Goal: Transaction & Acquisition: Download file/media

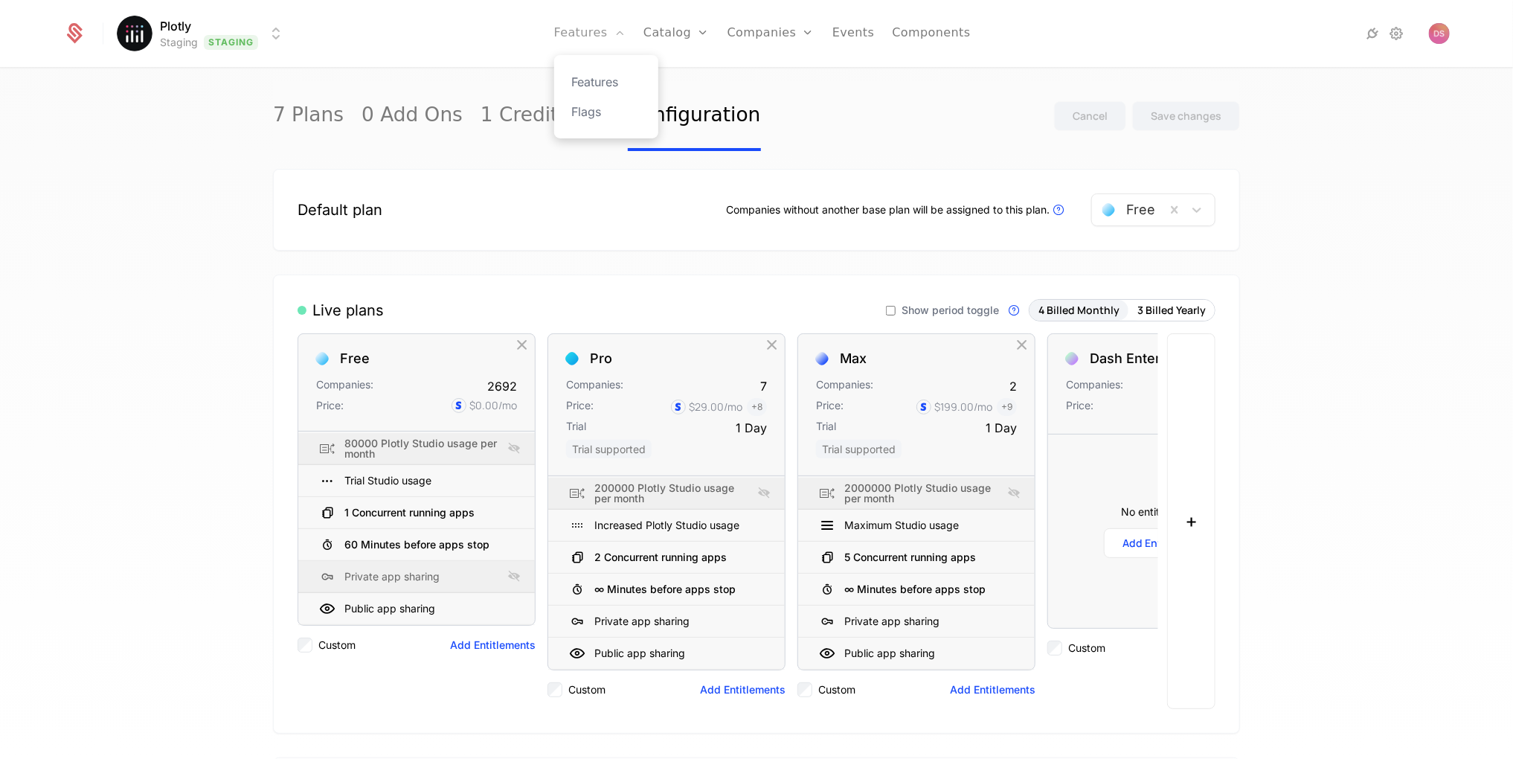
scroll to position [60, 0]
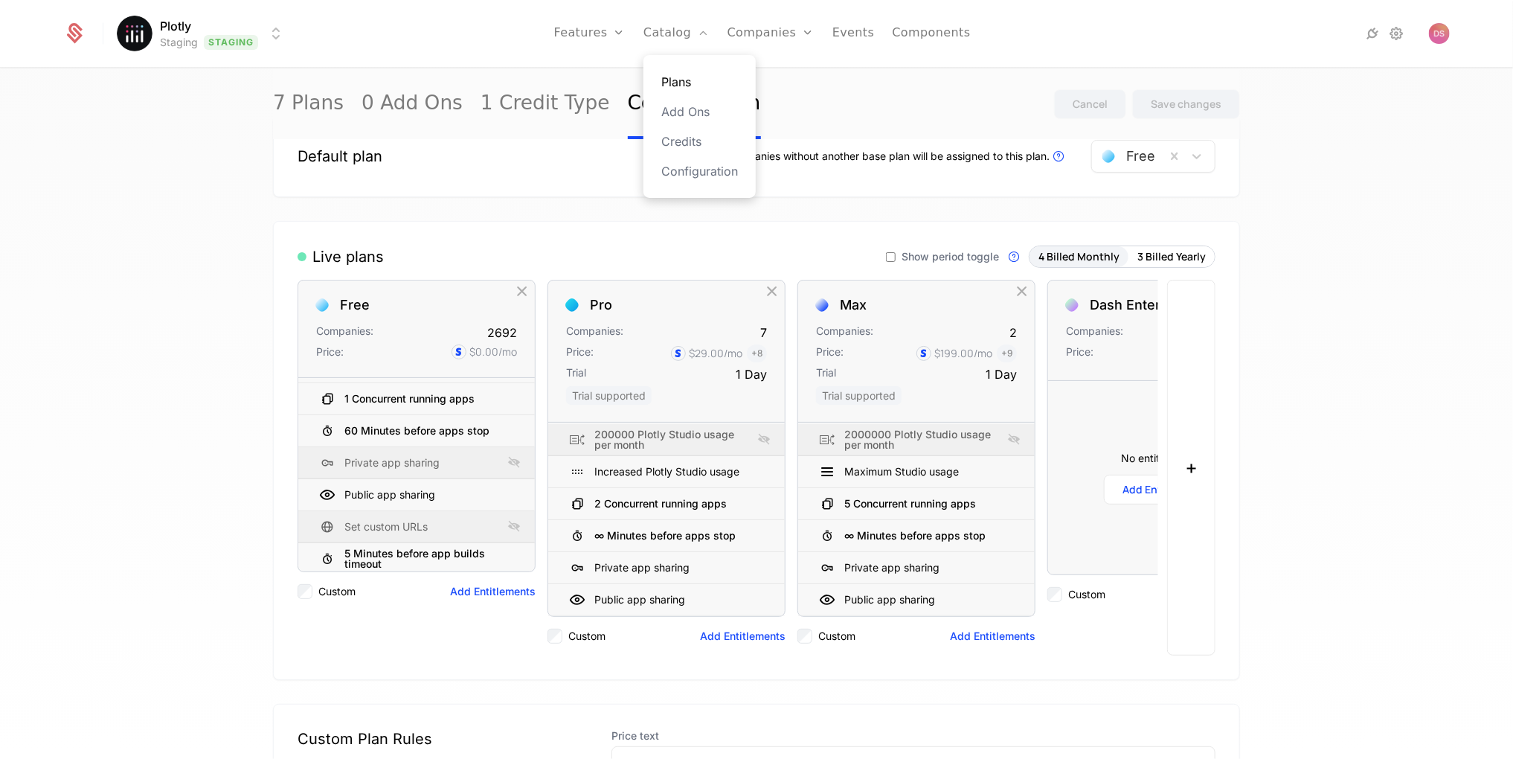
click at [688, 73] on link "Plans" at bounding box center [699, 82] width 77 height 18
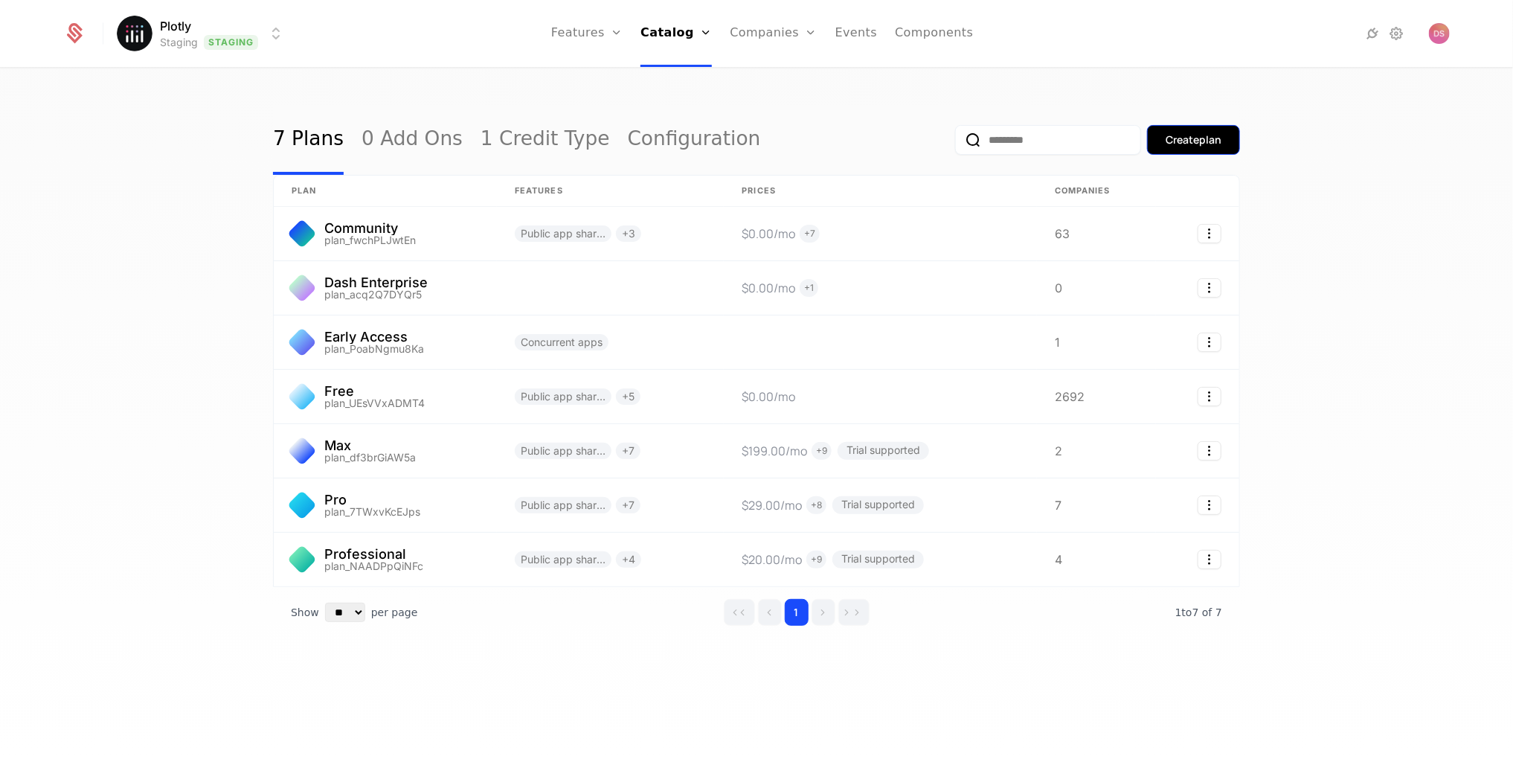
click at [1172, 133] on div "Create plan" at bounding box center [1193, 139] width 56 height 15
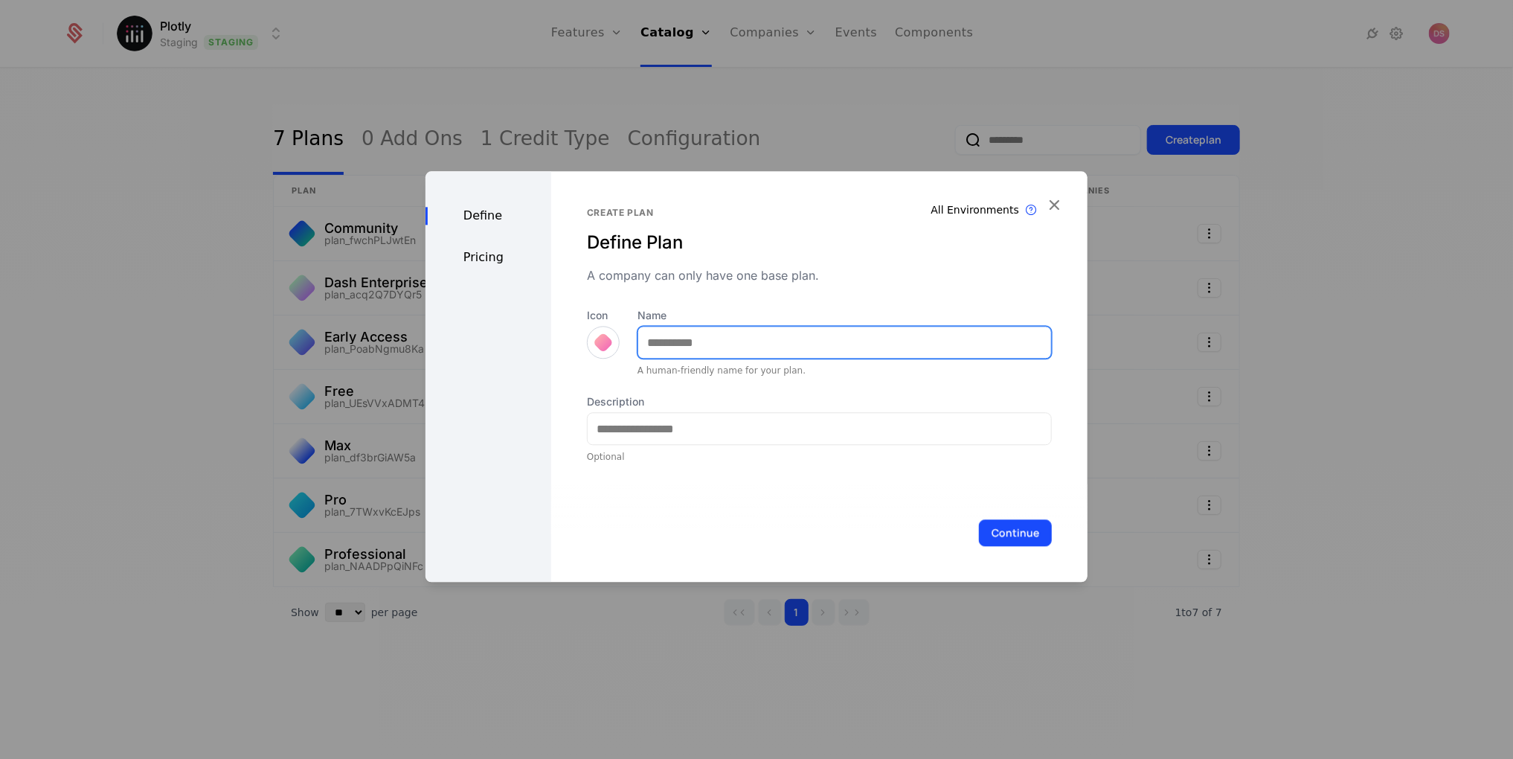
click at [710, 351] on input "Name" at bounding box center [844, 342] width 413 height 31
type input "*********"
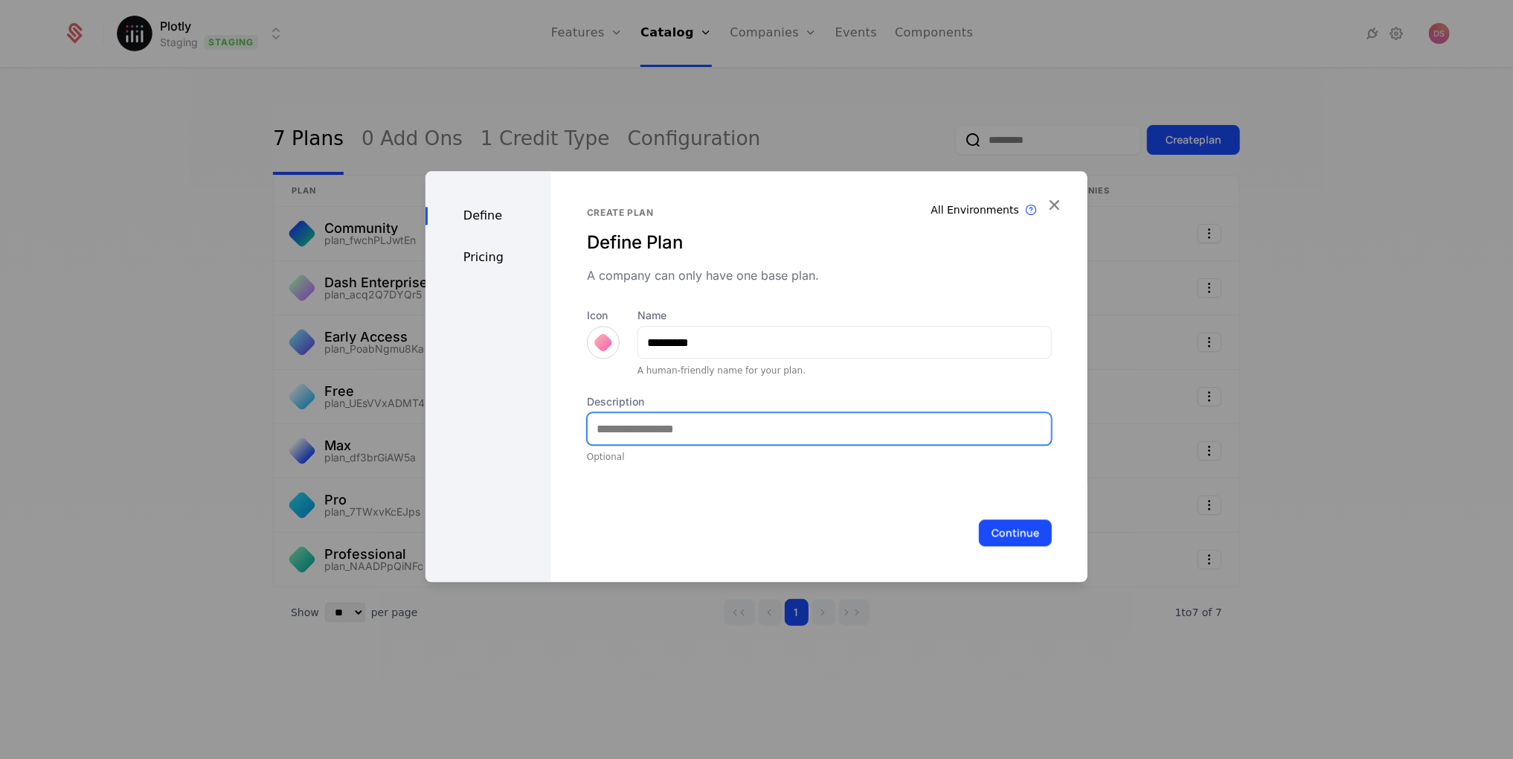
click at [635, 428] on input "Description" at bounding box center [819, 428] width 463 height 31
type input "**********"
click at [470, 255] on div "Pricing" at bounding box center [488, 257] width 126 height 18
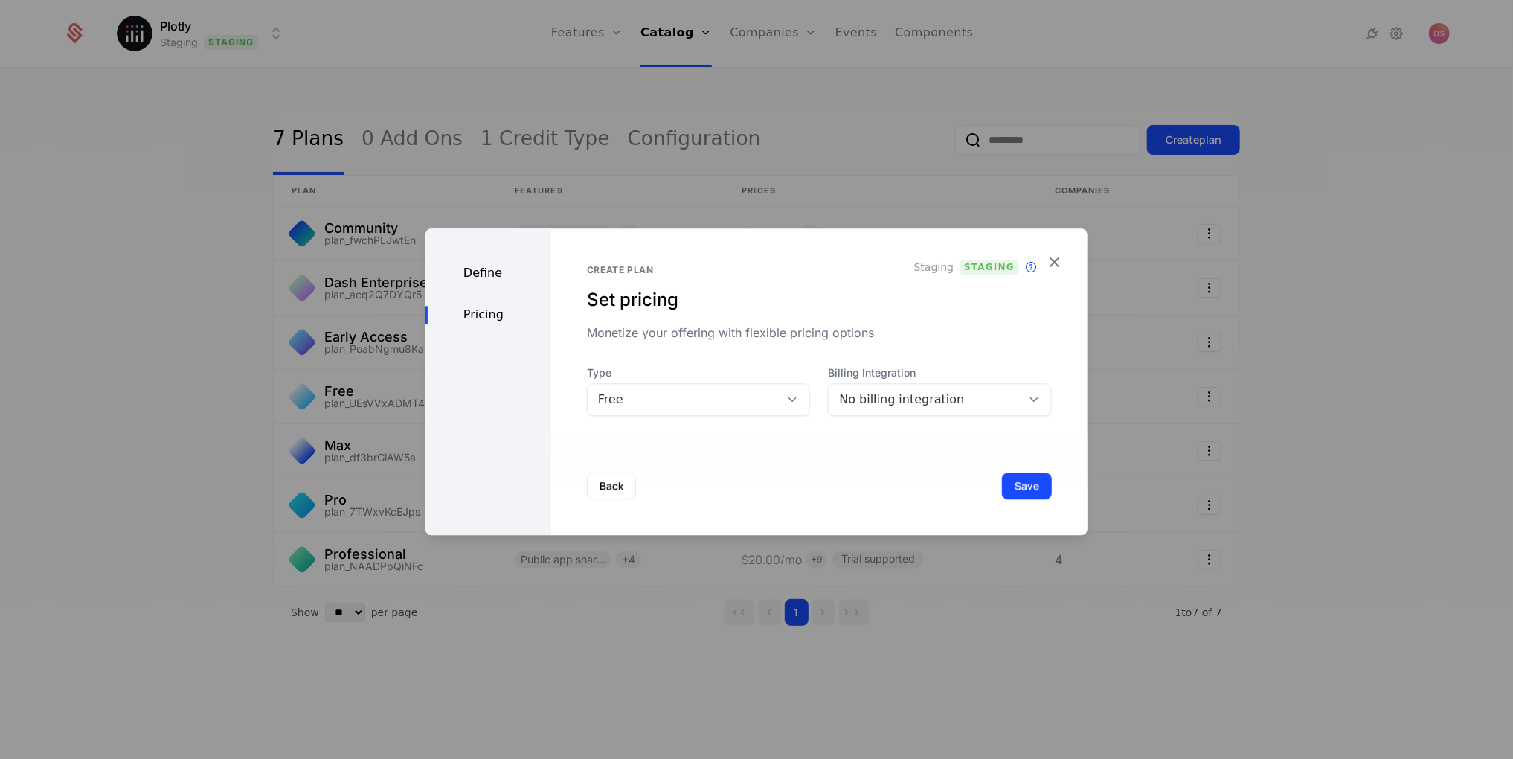
click at [913, 396] on div "No billing integration" at bounding box center [925, 399] width 172 height 18
click at [921, 353] on div "Create plan Set pricing Monetize your offering with flexible pricing options St…" at bounding box center [819, 340] width 465 height 152
click at [1031, 495] on button "Save" at bounding box center [1027, 485] width 50 height 27
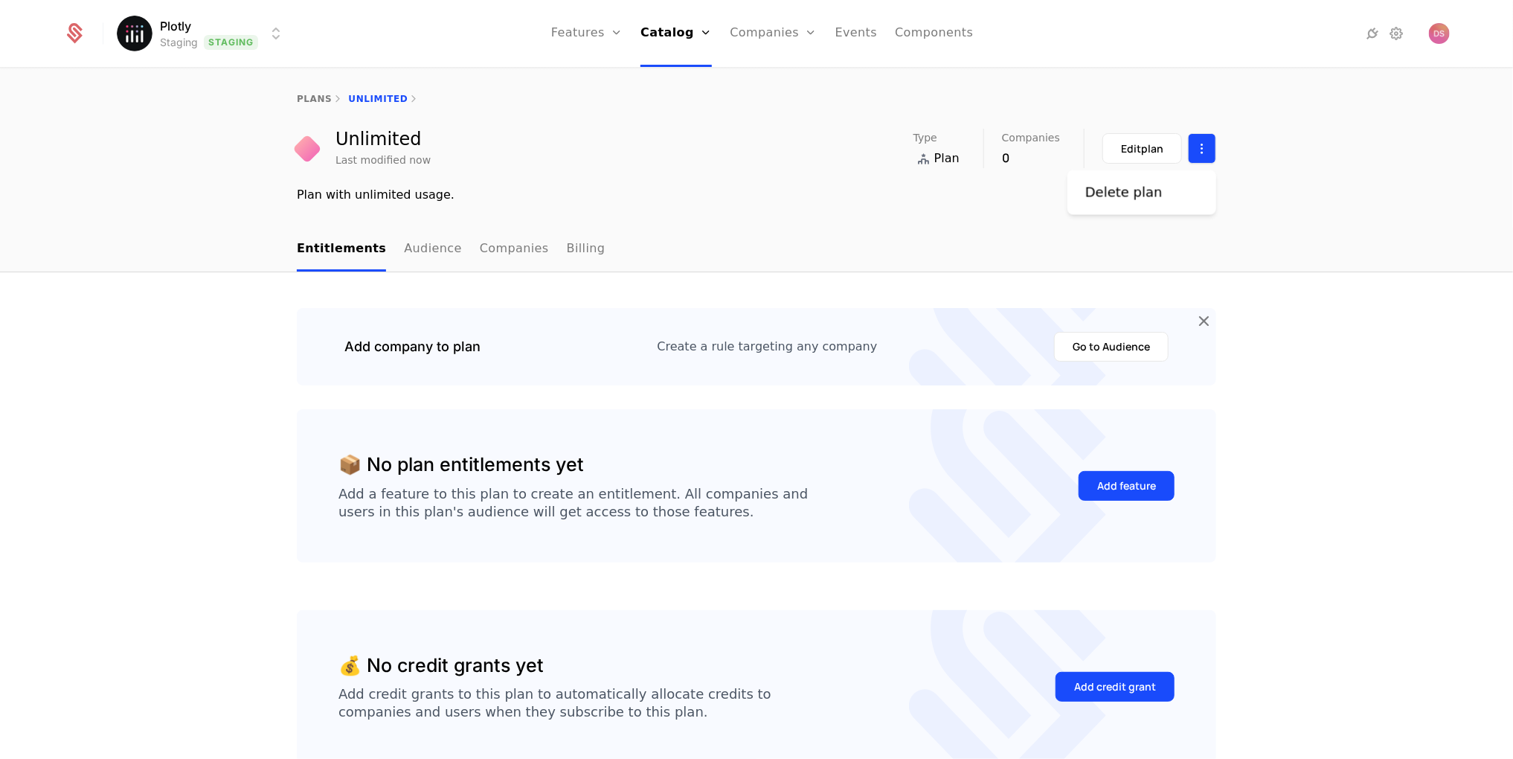
click at [1192, 143] on html "Plotly Staging Staging Features Features Flags Catalog Plans Add Ons Credits Co…" at bounding box center [756, 379] width 1513 height 759
click at [1163, 193] on div "Delete plan" at bounding box center [1129, 192] width 89 height 21
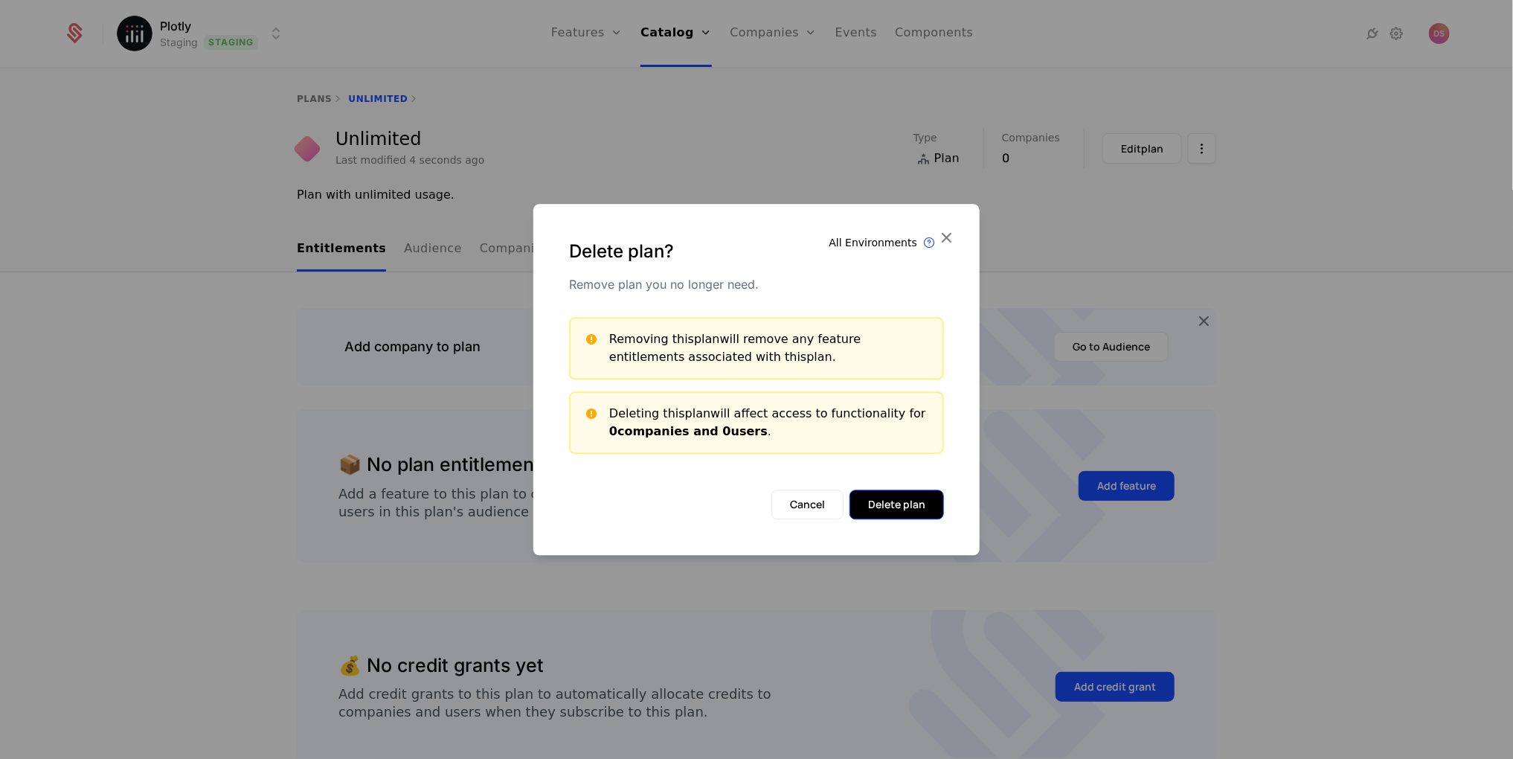
click at [916, 507] on button "Delete plan" at bounding box center [896, 504] width 94 height 30
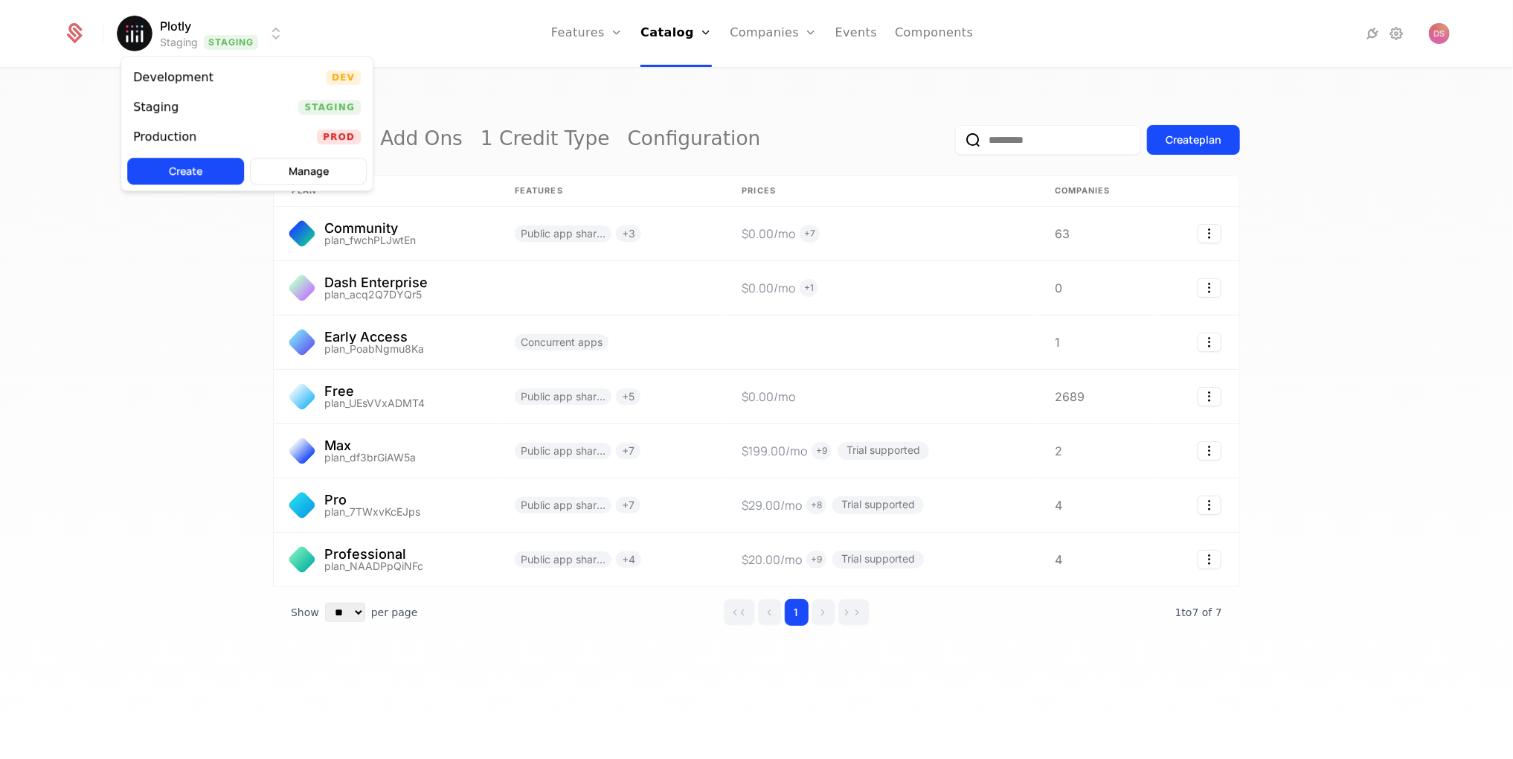
click at [274, 37] on html "Plotly Staging Staging Features Features Flags Catalog Plans Add Ons Credits Co…" at bounding box center [756, 379] width 1513 height 759
click at [268, 82] on div "Development Dev" at bounding box center [246, 77] width 251 height 30
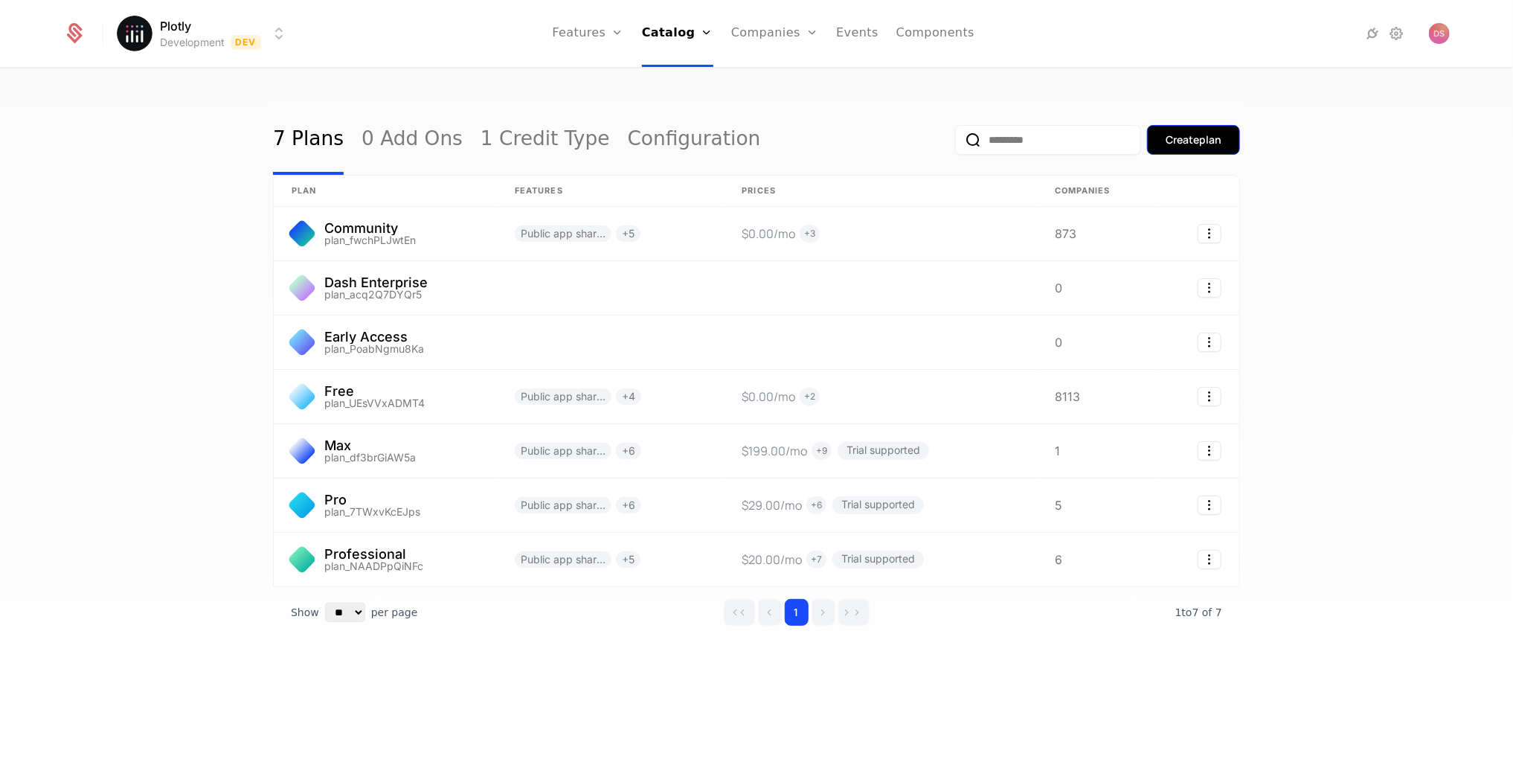
click at [1216, 135] on div "Create plan" at bounding box center [1193, 139] width 56 height 15
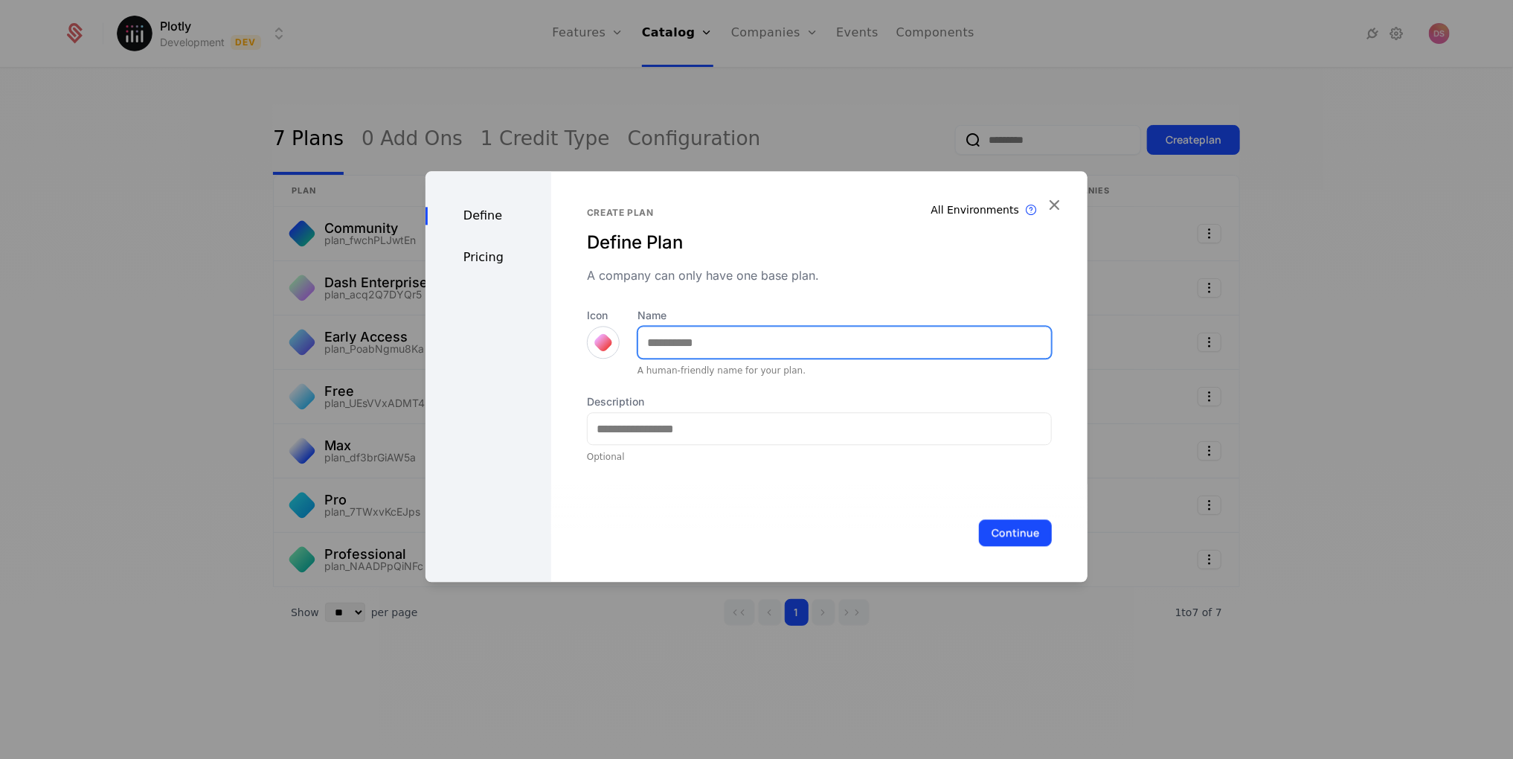
click at [681, 338] on input "Name" at bounding box center [844, 342] width 413 height 31
type input "*********"
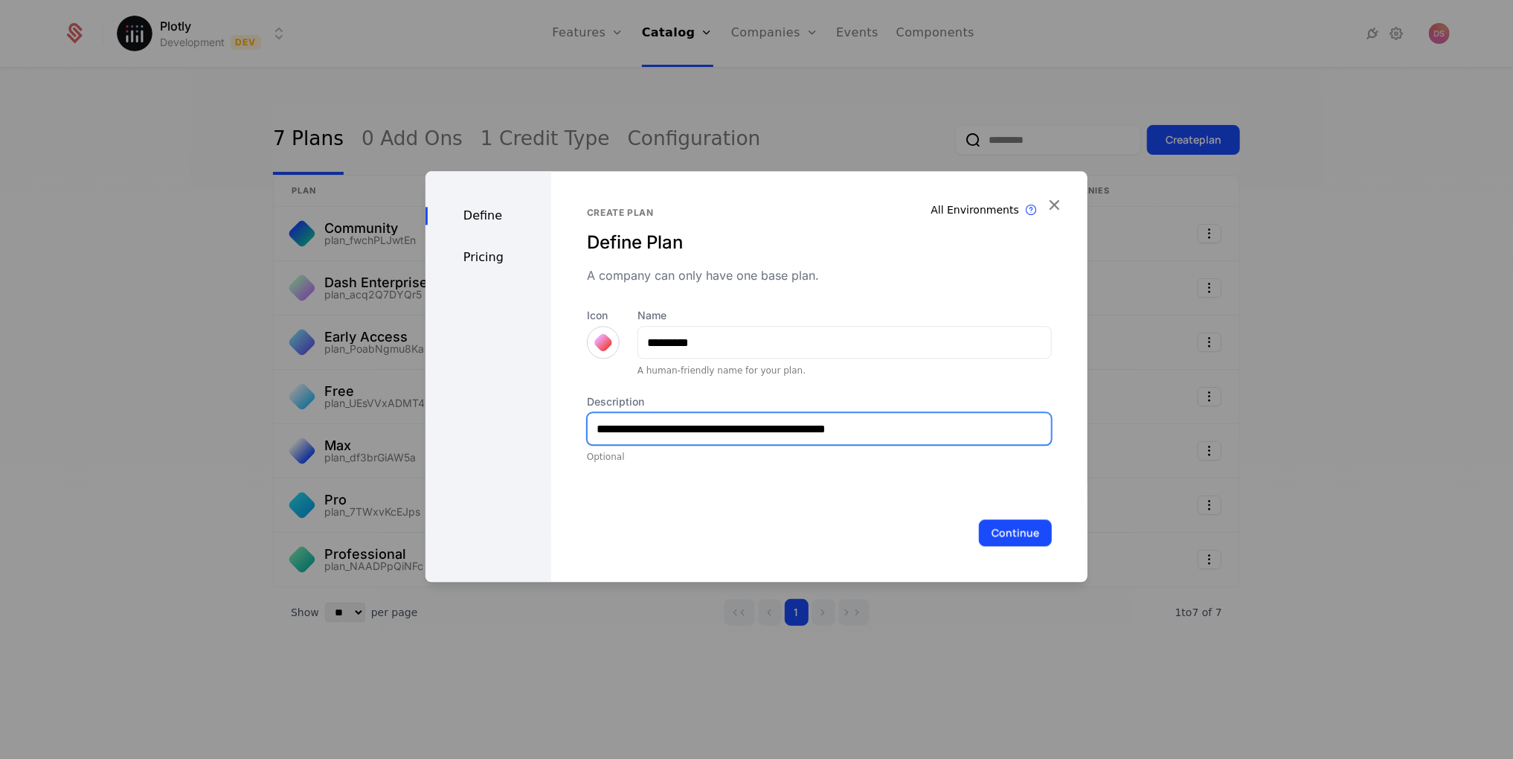
type input "**********"
click at [474, 255] on div "Pricing" at bounding box center [488, 257] width 126 height 18
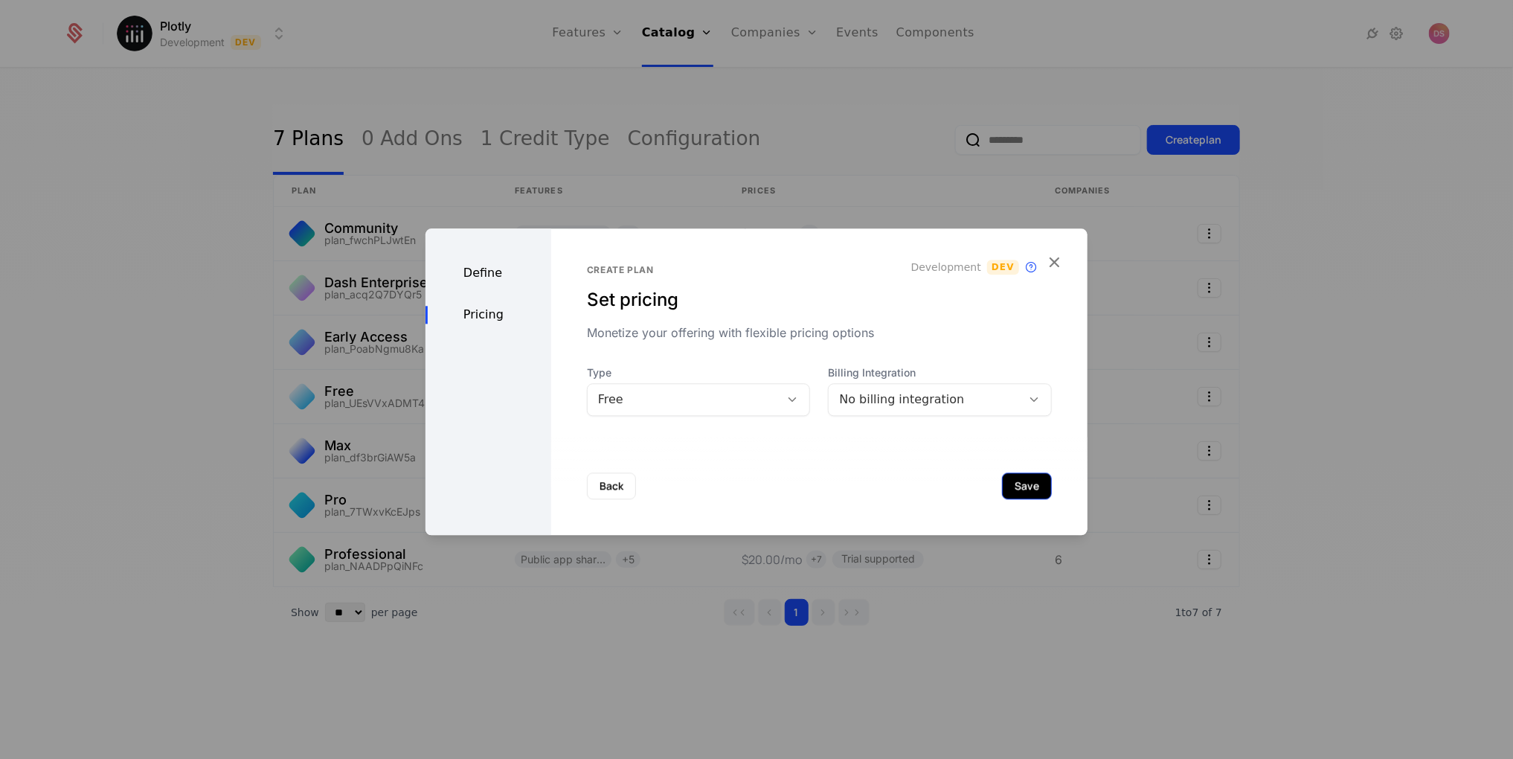
click at [1026, 483] on button "Save" at bounding box center [1027, 485] width 50 height 27
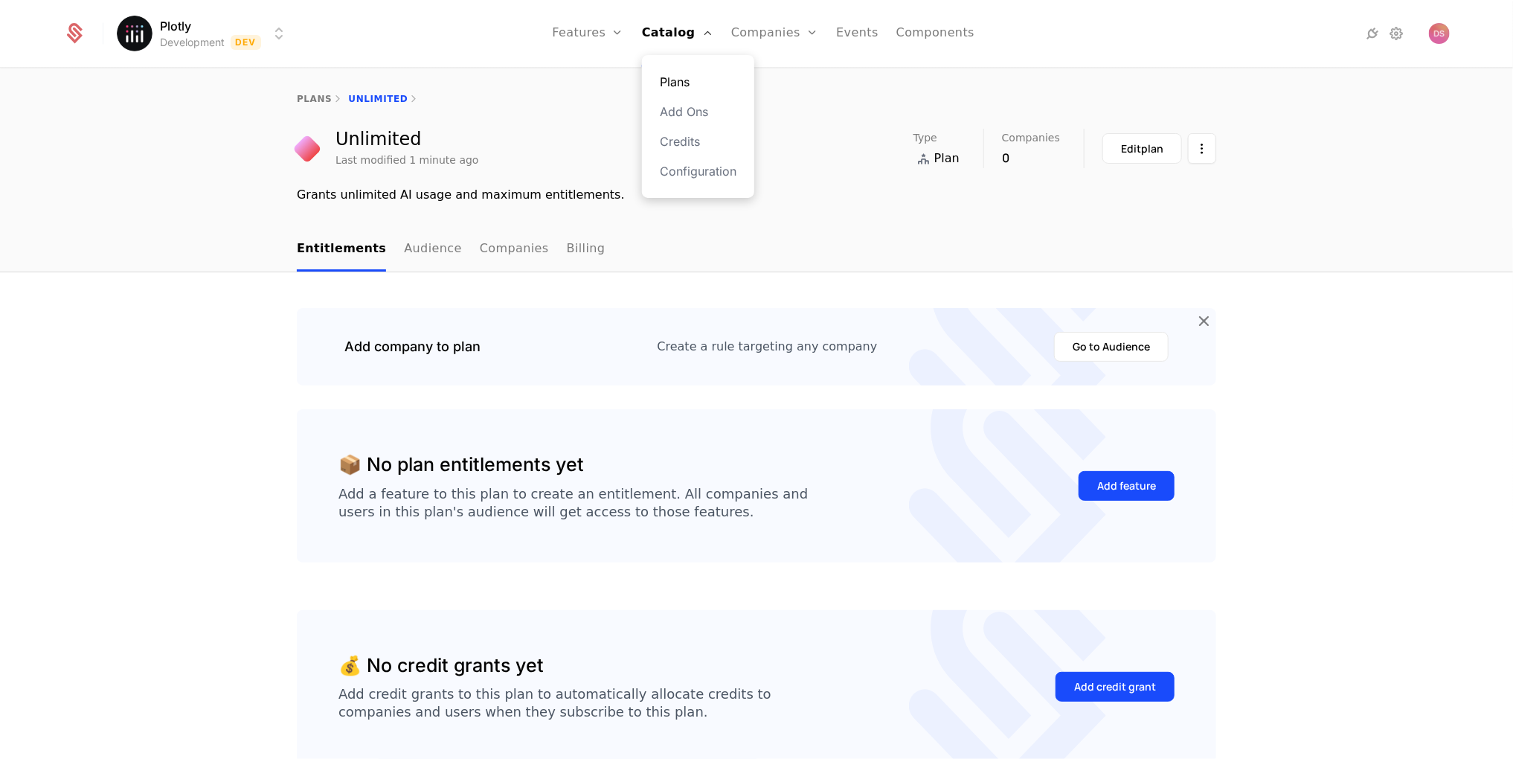
click at [713, 87] on link "Plans" at bounding box center [698, 82] width 77 height 18
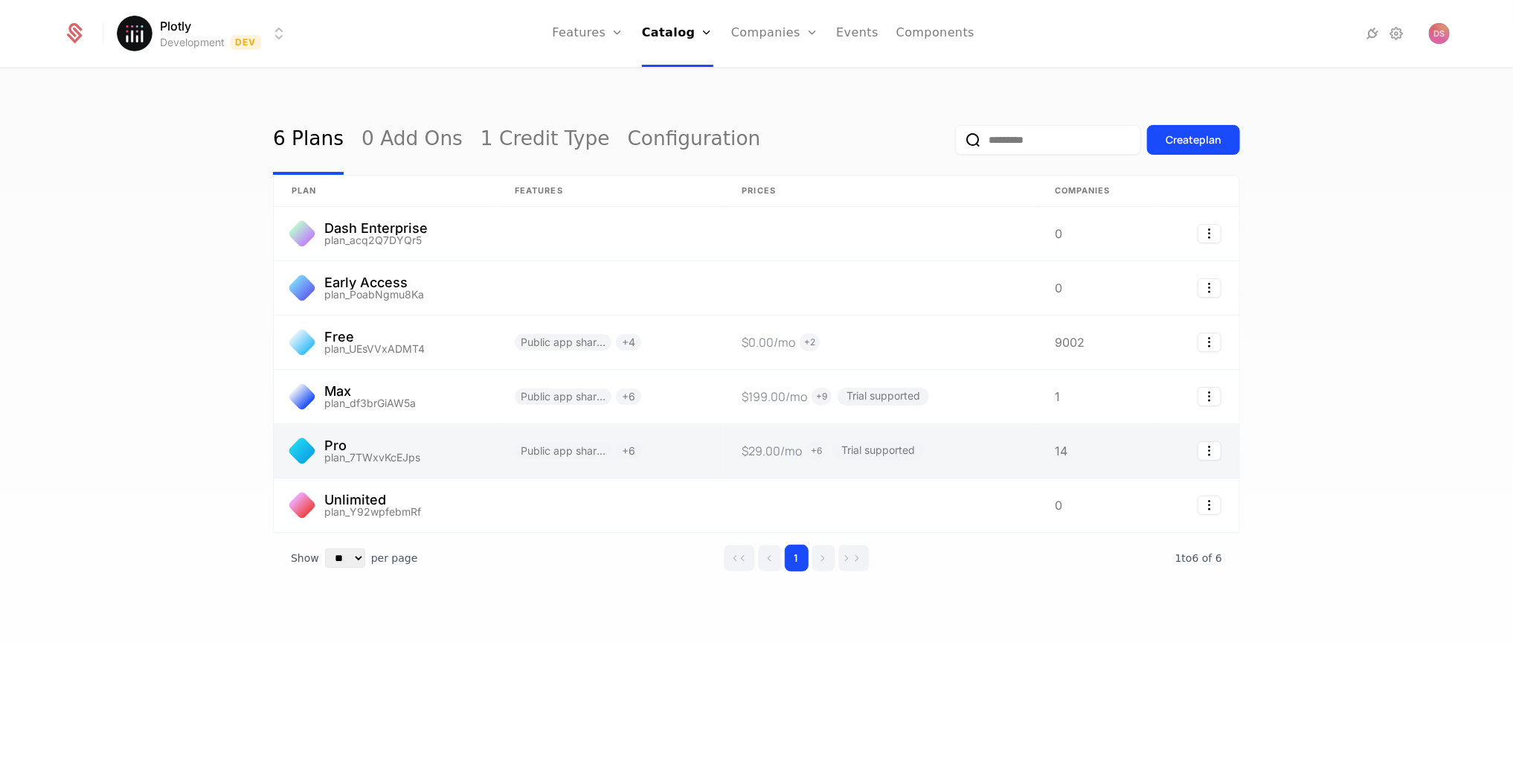
click at [405, 451] on link at bounding box center [385, 451] width 223 height 54
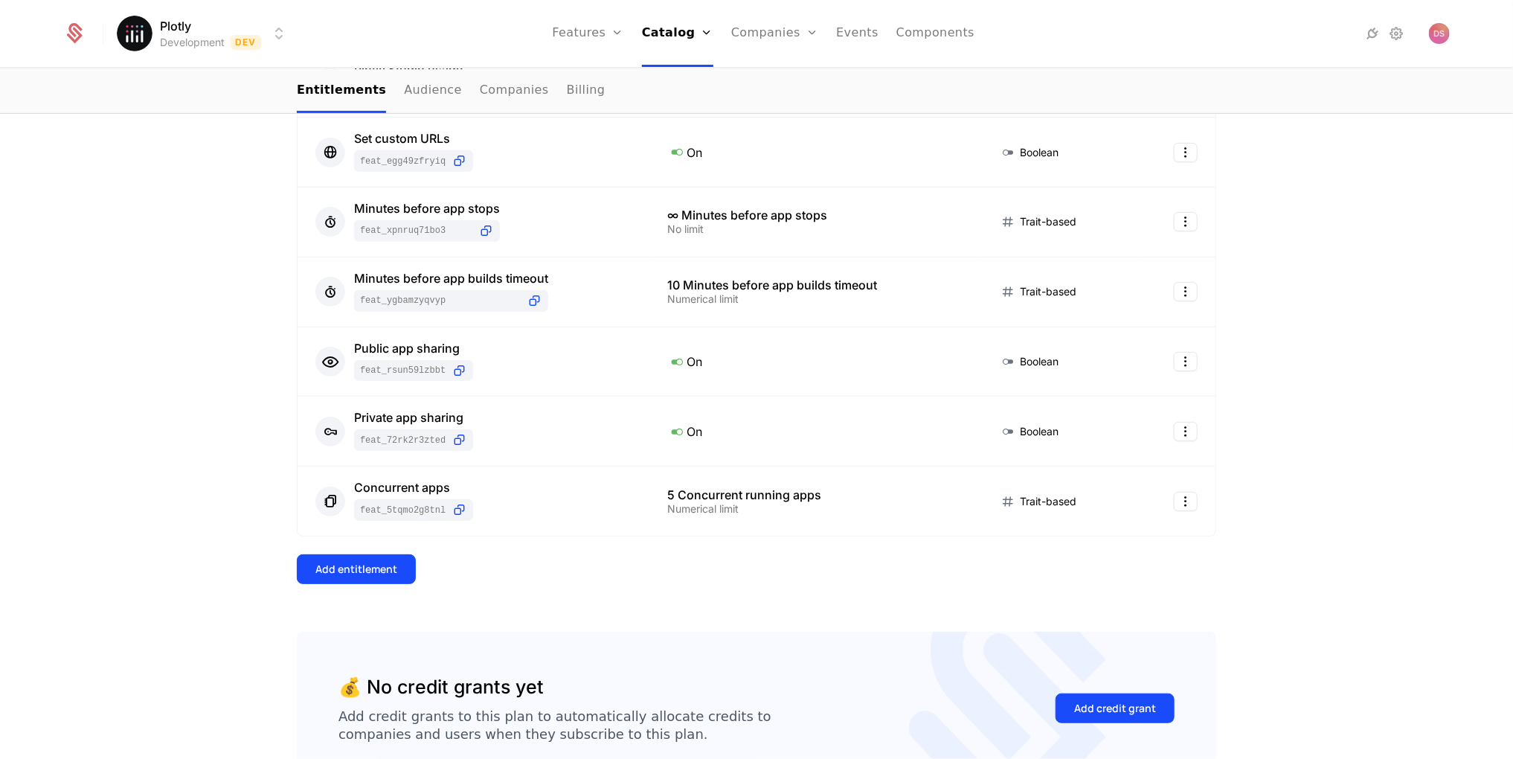
scroll to position [358, 0]
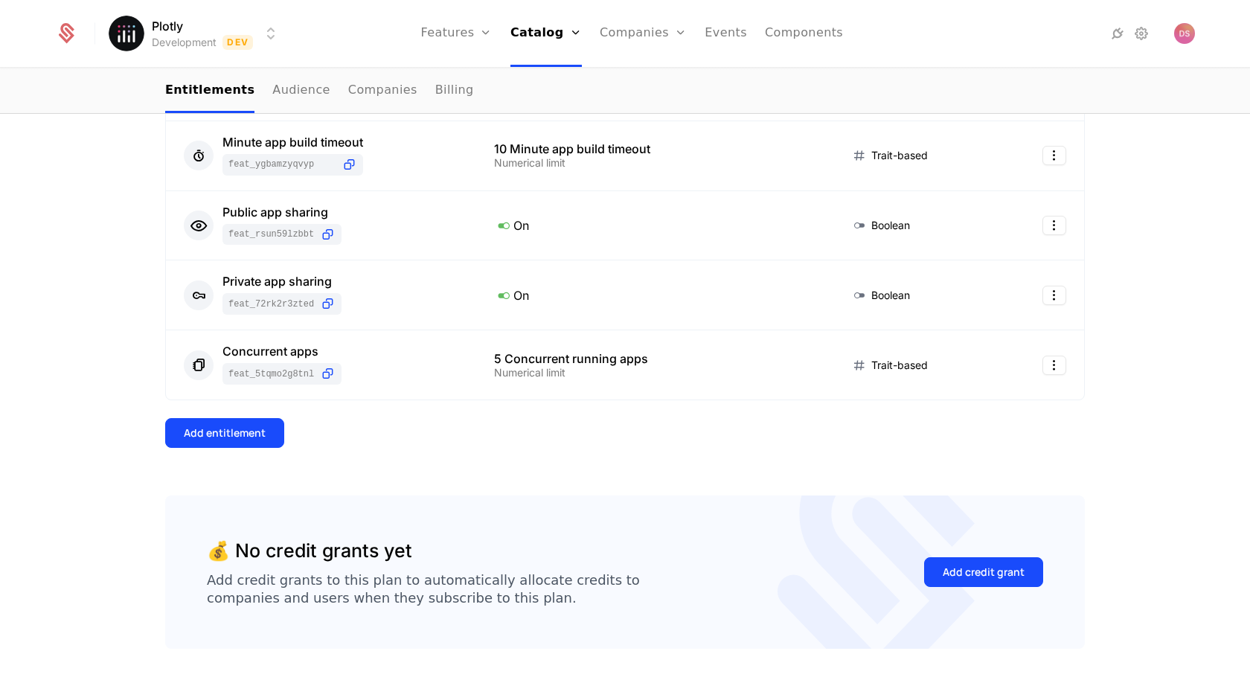
scroll to position [511, 0]
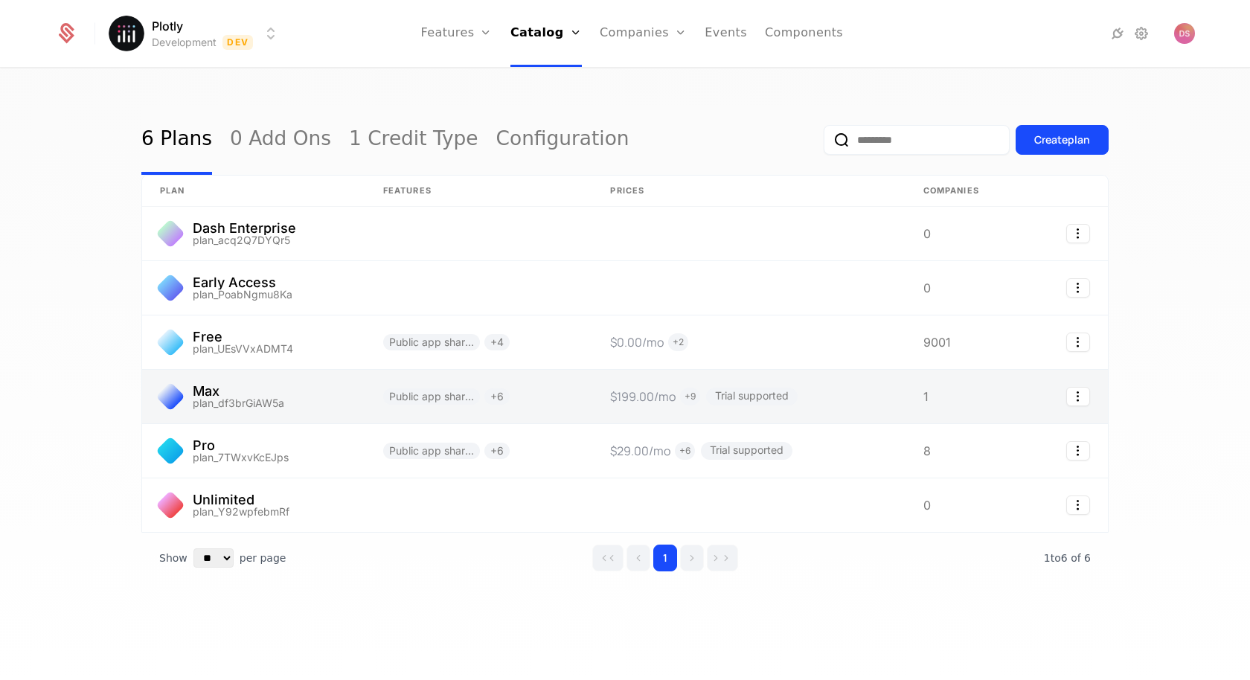
click at [322, 411] on link at bounding box center [253, 397] width 223 height 54
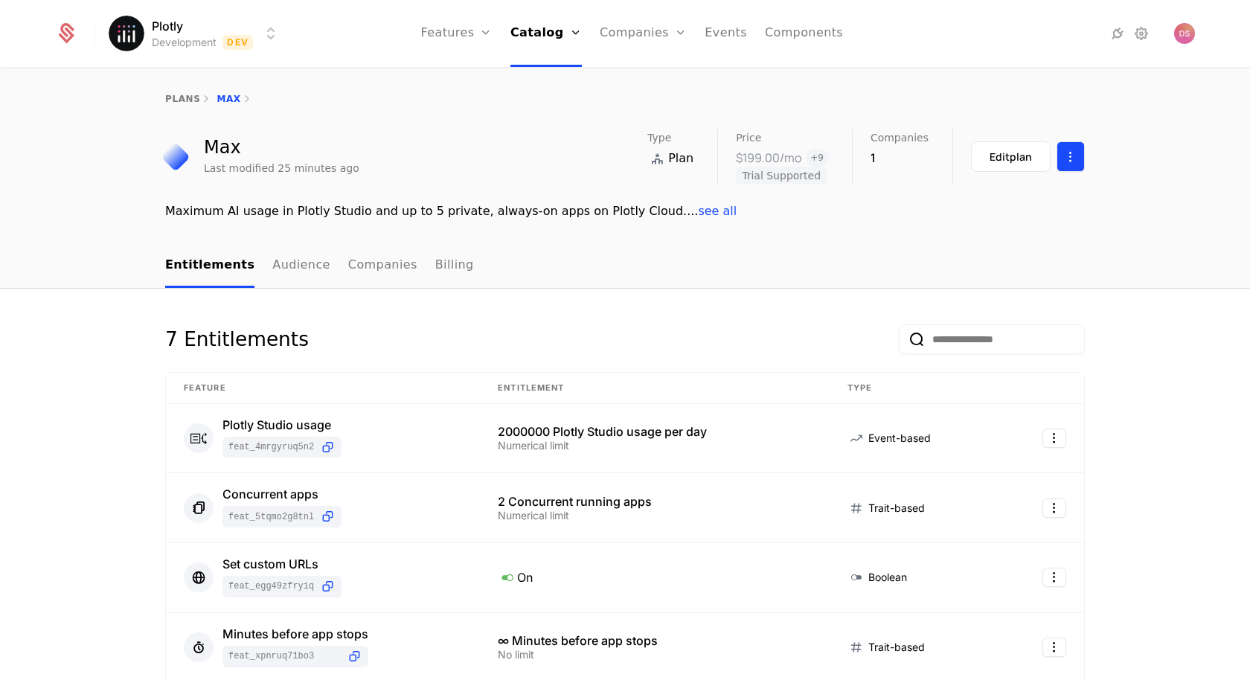
click at [1061, 163] on html "Plotly Development Dev Features Features Flags Catalog Plans Add Ons Credits Co…" at bounding box center [625, 340] width 1250 height 680
click at [1084, 131] on html "Plotly Development Dev Features Features Flags Catalog Plans Add Ons Credits Co…" at bounding box center [625, 340] width 1250 height 680
click at [1027, 144] on button "Edit plan" at bounding box center [1011, 156] width 80 height 30
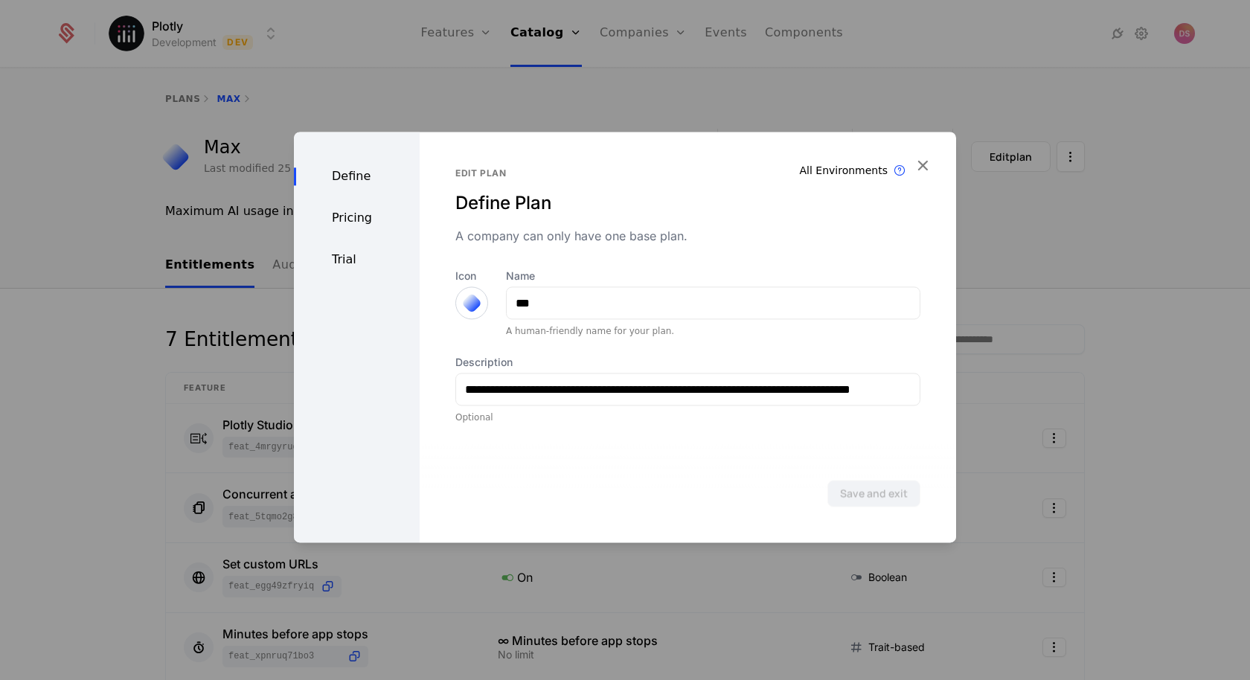
click at [344, 246] on div "Define Pricing Trial" at bounding box center [357, 337] width 126 height 411
click at [344, 248] on div "Define Pricing Trial" at bounding box center [357, 337] width 126 height 411
click at [344, 253] on div "Trial" at bounding box center [357, 260] width 126 height 18
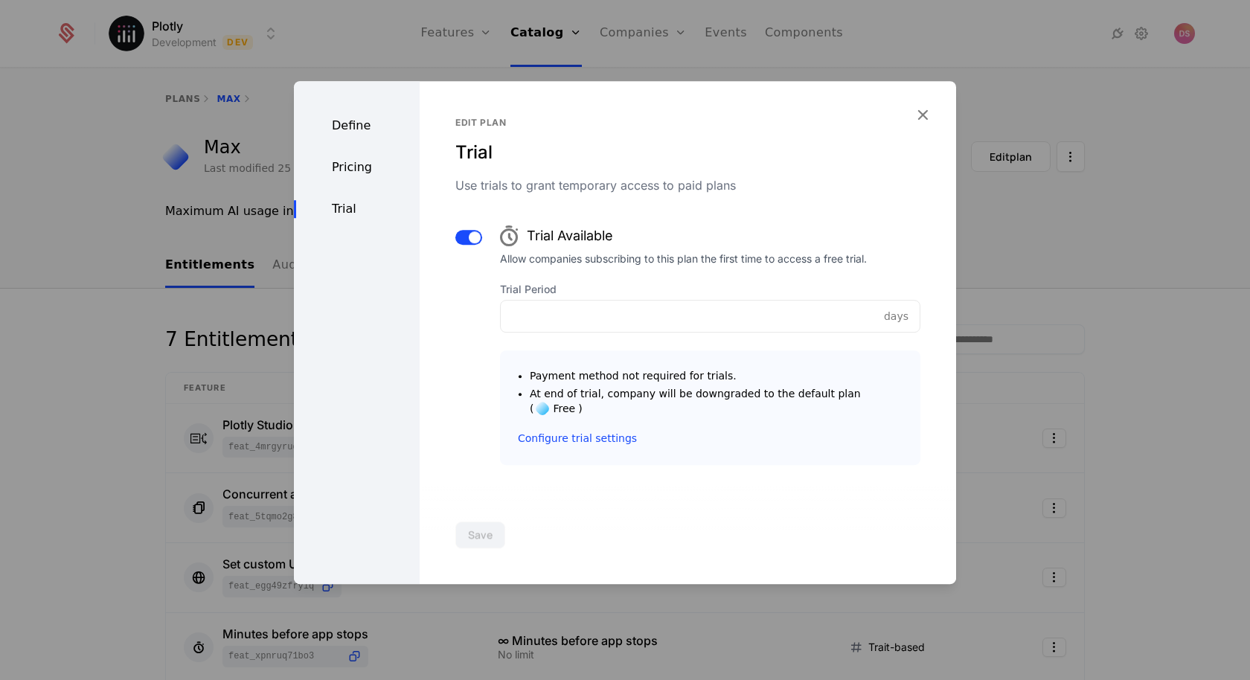
click at [547, 43] on div at bounding box center [625, 340] width 1250 height 680
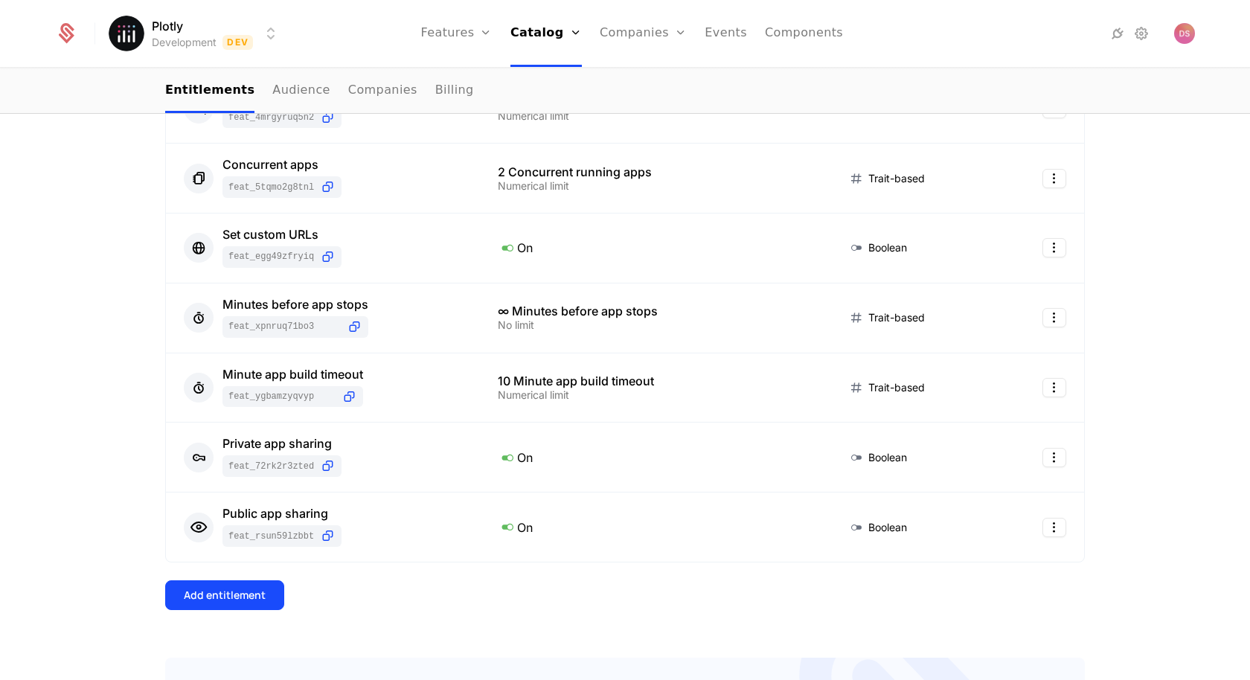
scroll to position [336, 0]
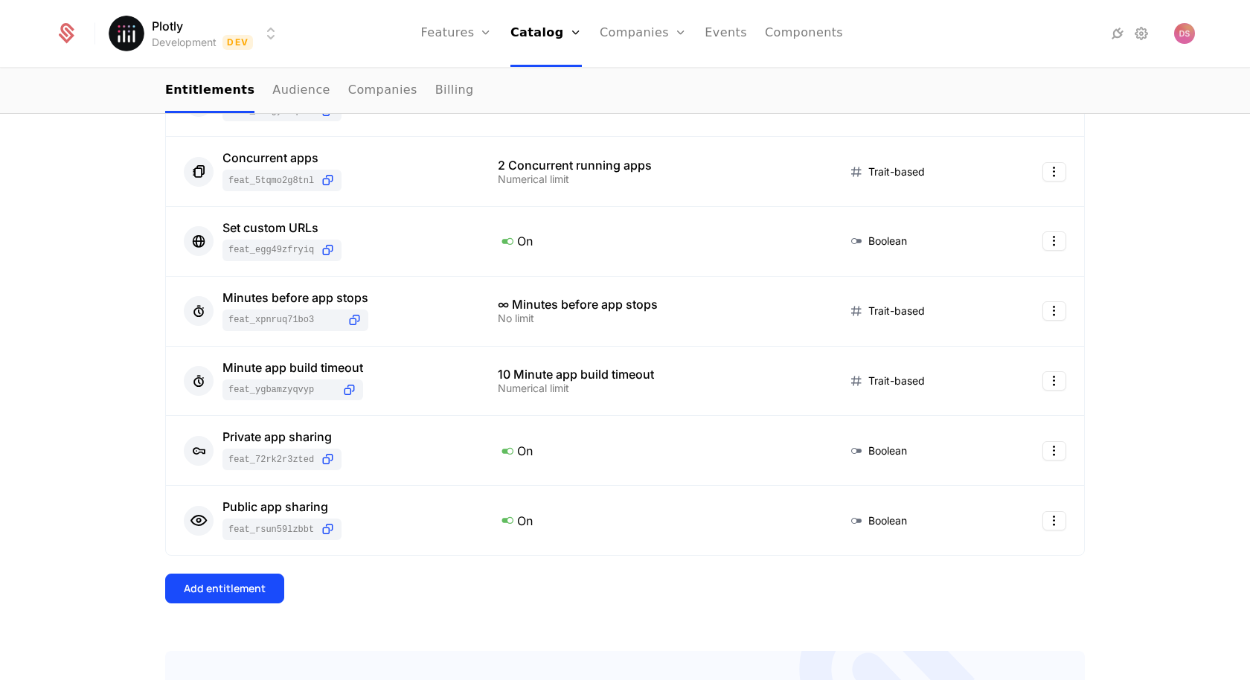
click at [264, 25] on html "Plotly Development Dev Features Features Flags Catalog Plans Add Ons Credits Co…" at bounding box center [625, 340] width 1250 height 680
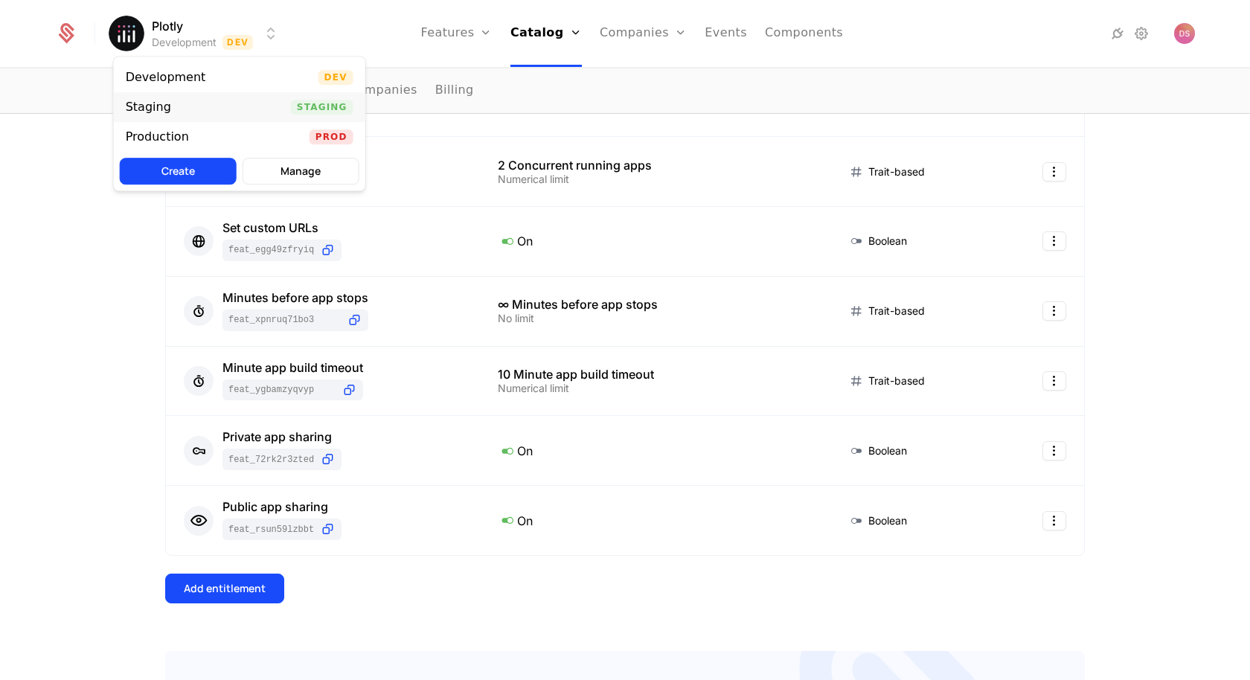
click at [241, 106] on div "Staging Staging" at bounding box center [239, 107] width 251 height 30
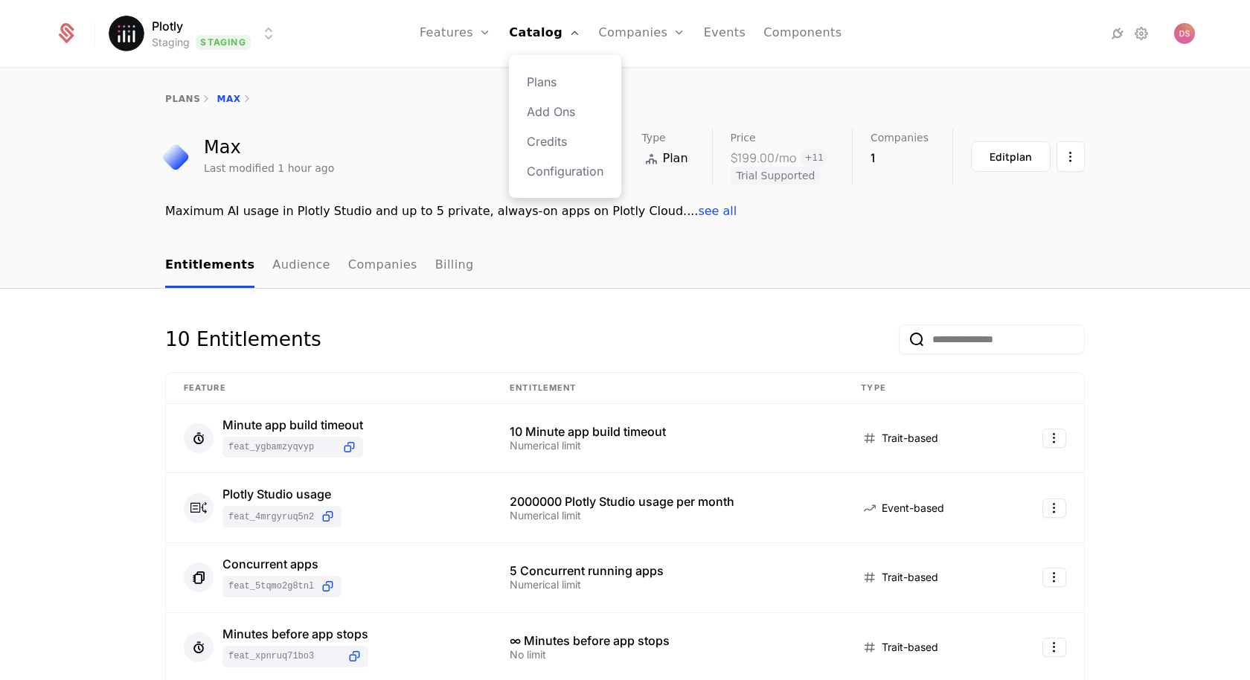
click at [533, 78] on div "Plans Add Ons Credits Configuration" at bounding box center [565, 126] width 112 height 143
click at [558, 80] on link "Plans" at bounding box center [565, 82] width 77 height 18
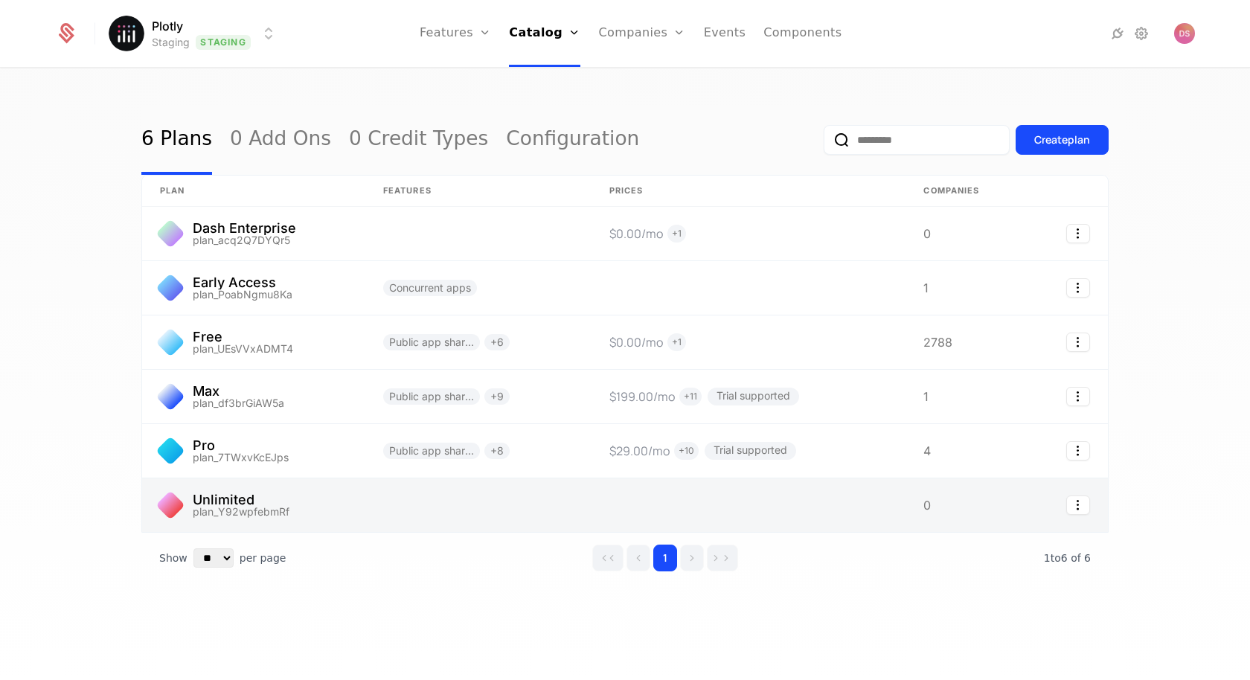
click at [689, 502] on link at bounding box center [748, 505] width 314 height 54
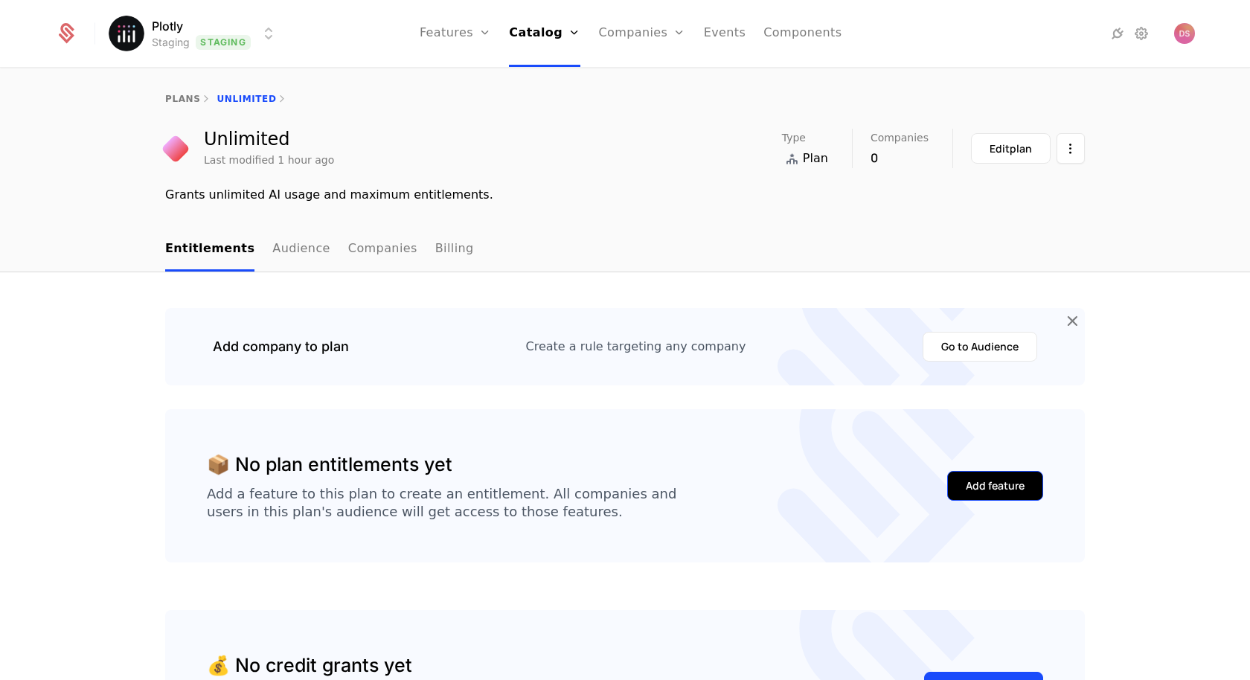
click at [1007, 475] on button "Add feature" at bounding box center [995, 486] width 96 height 30
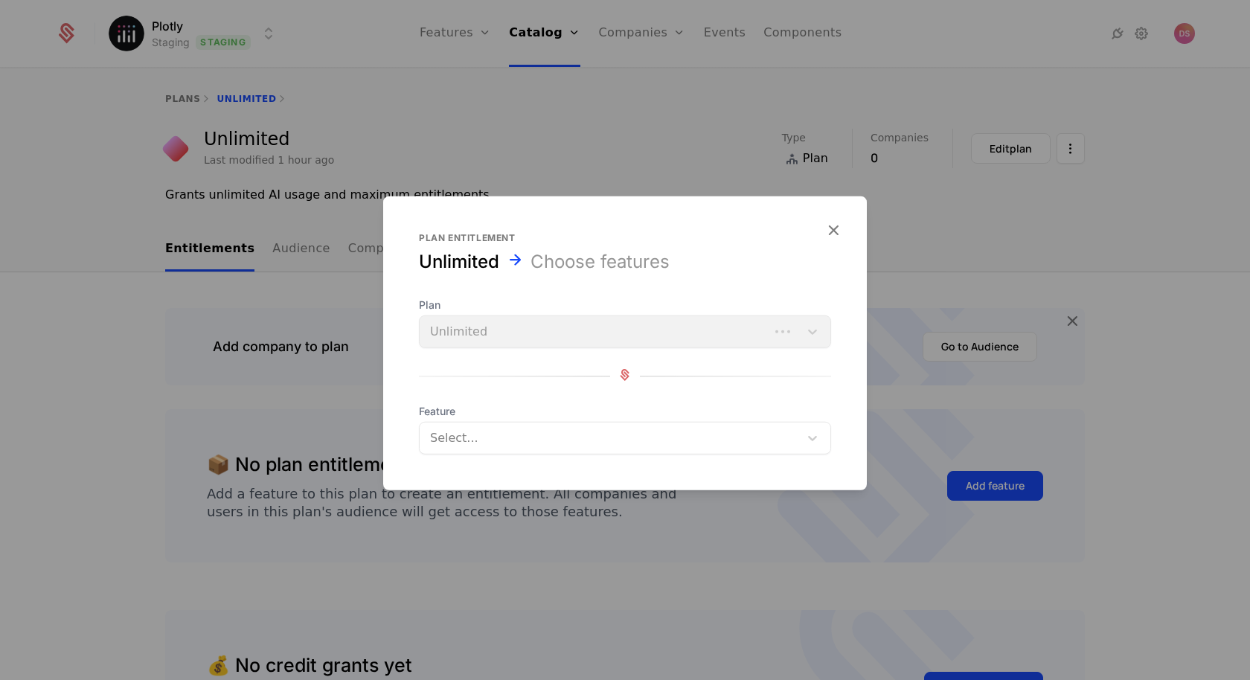
click at [538, 434] on div at bounding box center [610, 438] width 358 height 21
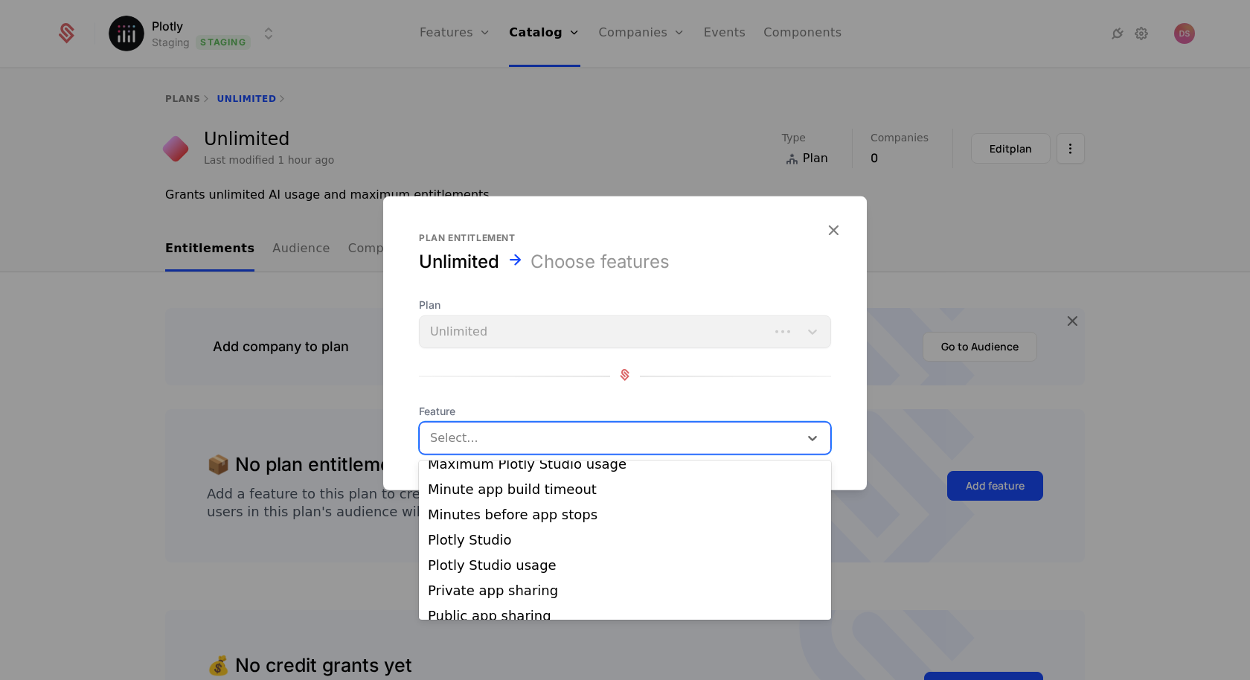
scroll to position [141, 0]
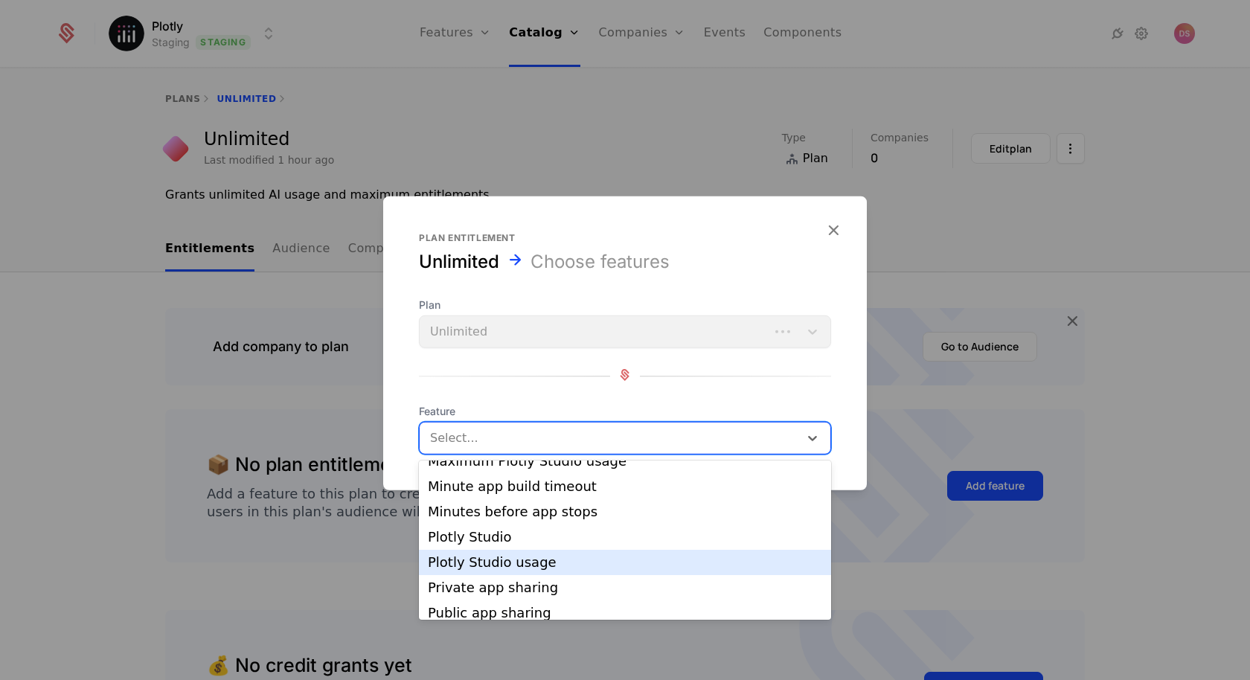
click at [538, 556] on div "Plotly Studio usage" at bounding box center [625, 562] width 394 height 13
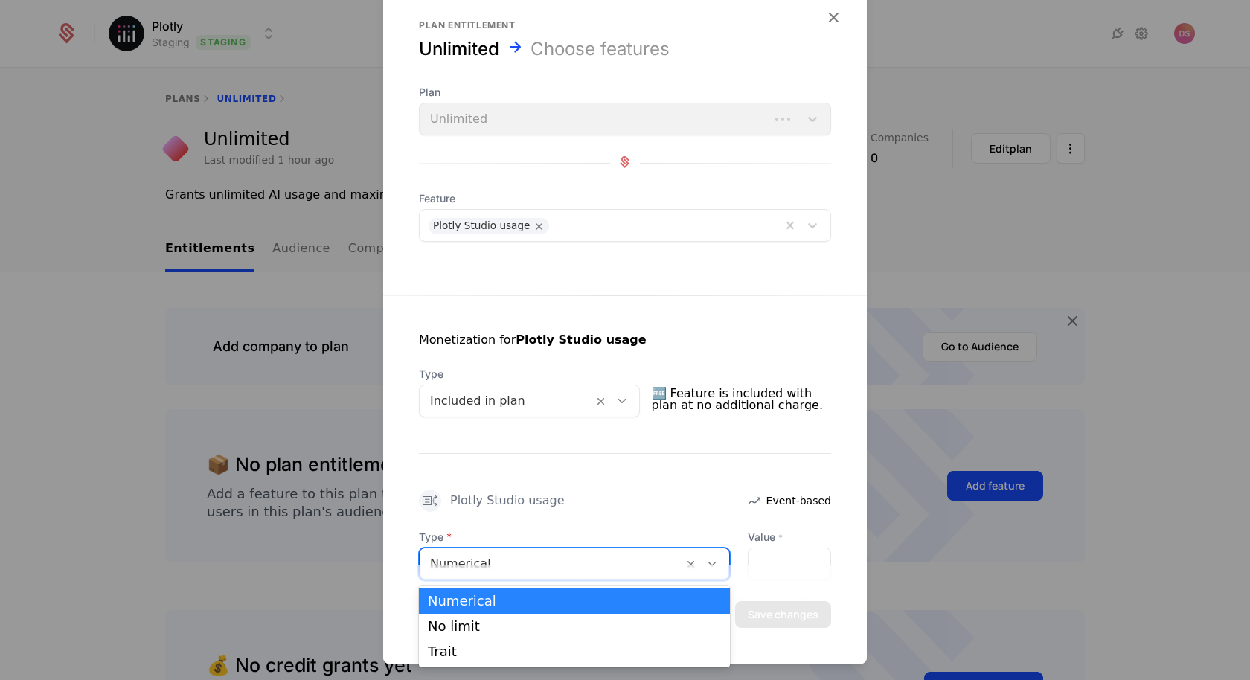
click at [553, 559] on div at bounding box center [551, 563] width 242 height 21
click at [536, 631] on div "No limit" at bounding box center [574, 626] width 293 height 13
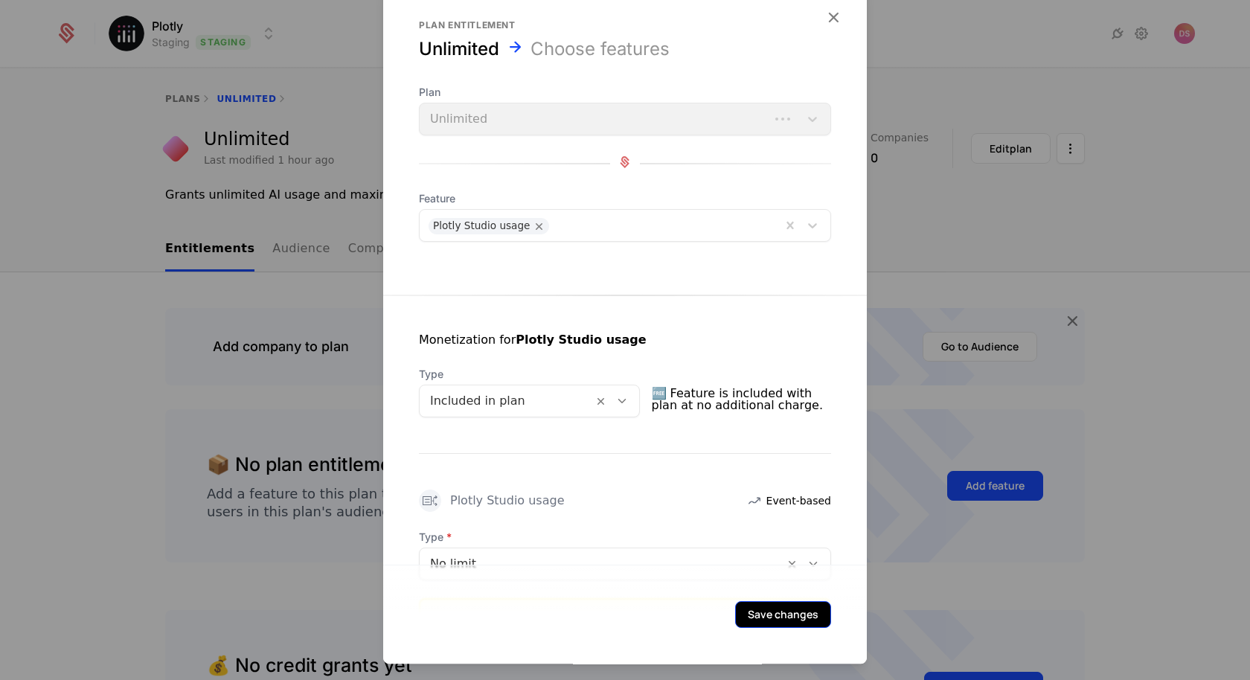
click at [778, 613] on button "Save changes" at bounding box center [783, 614] width 96 height 27
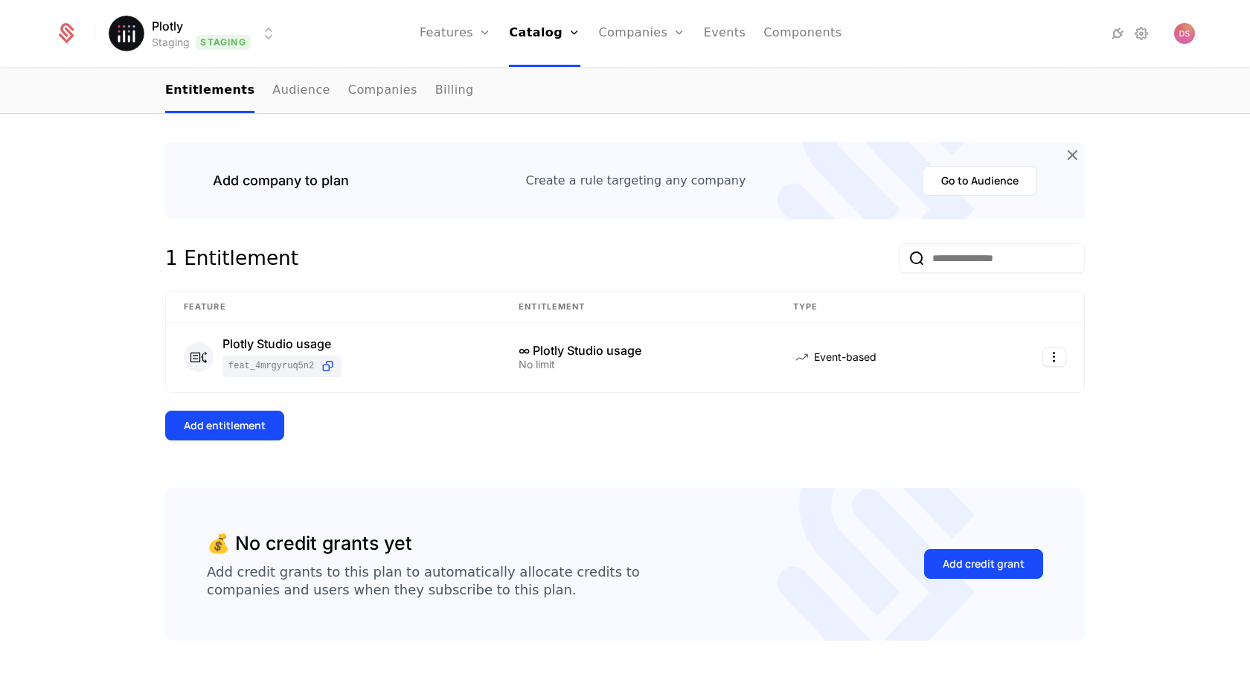
scroll to position [206, 0]
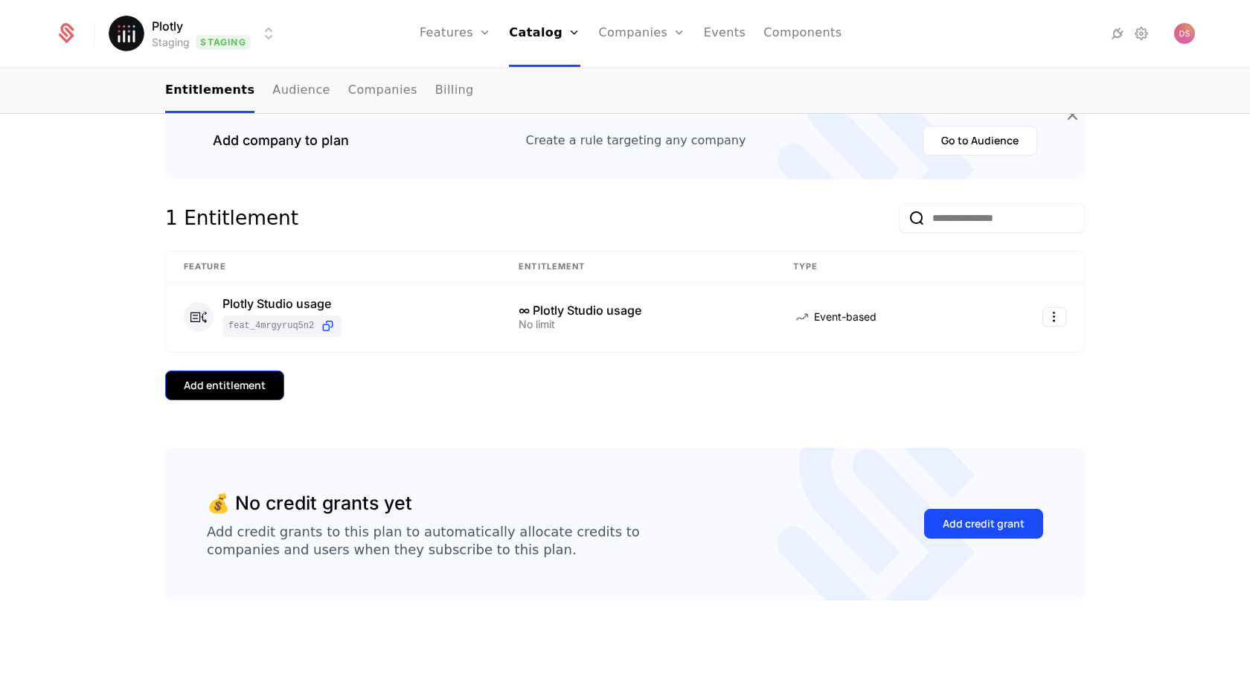
click at [247, 370] on button "Add entitlement" at bounding box center [224, 385] width 119 height 30
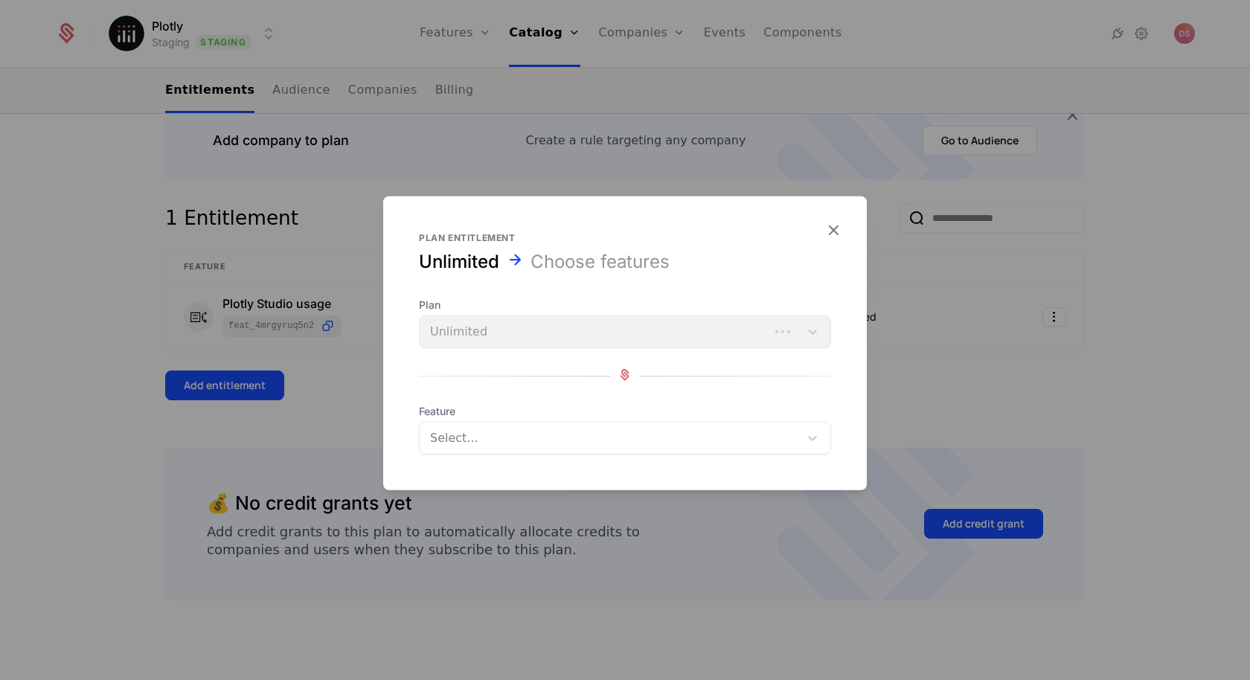
click at [492, 445] on div at bounding box center [610, 438] width 358 height 21
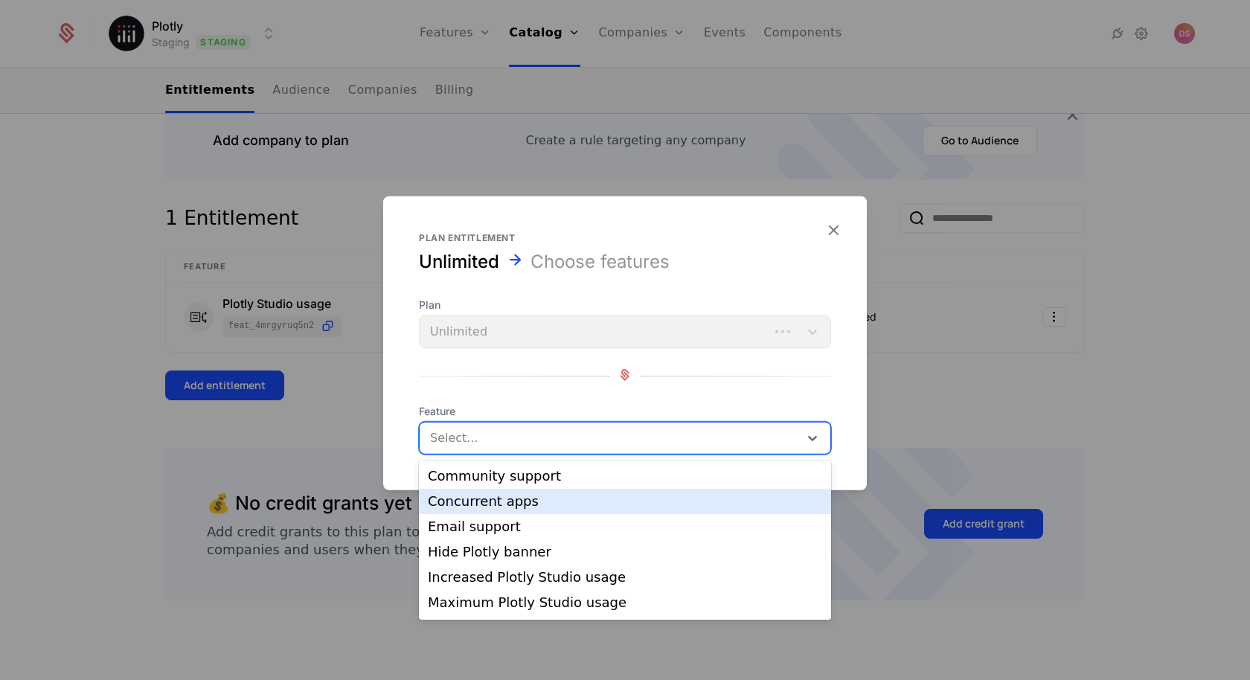
click at [508, 502] on div "Concurrent apps" at bounding box center [625, 501] width 394 height 13
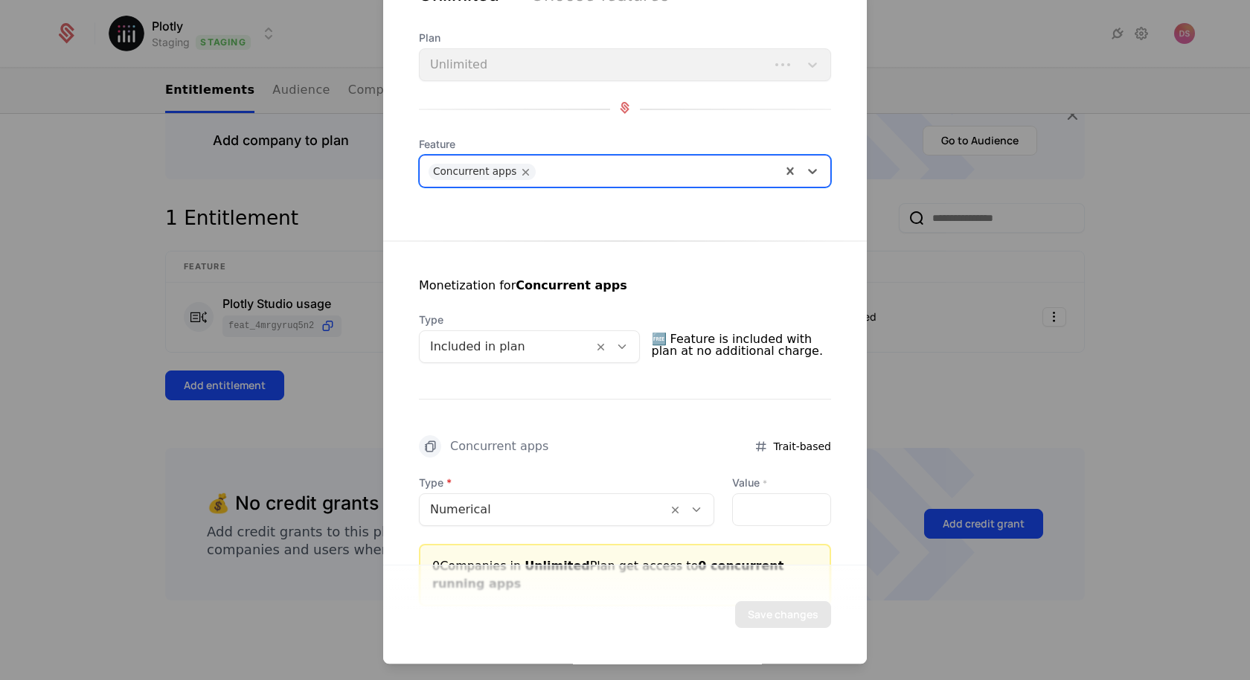
scroll to position [69, 0]
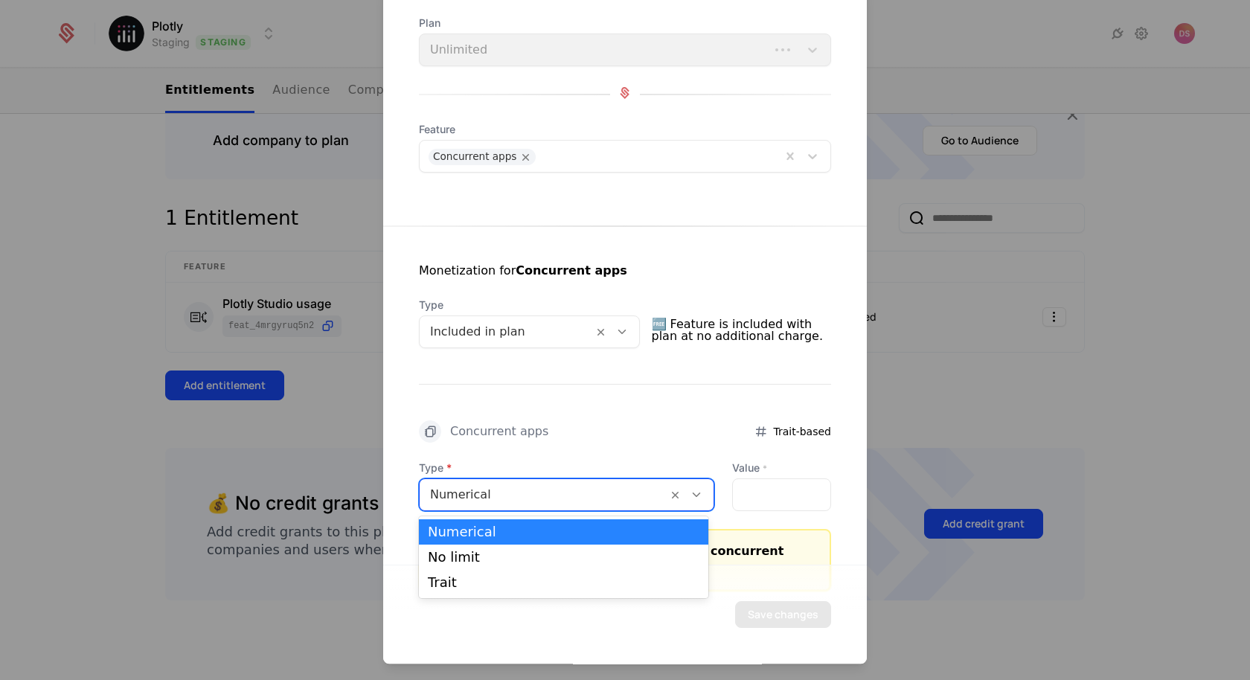
click at [631, 481] on div "Numerical" at bounding box center [543, 494] width 248 height 27
click at [536, 559] on div "No limit" at bounding box center [563, 556] width 271 height 13
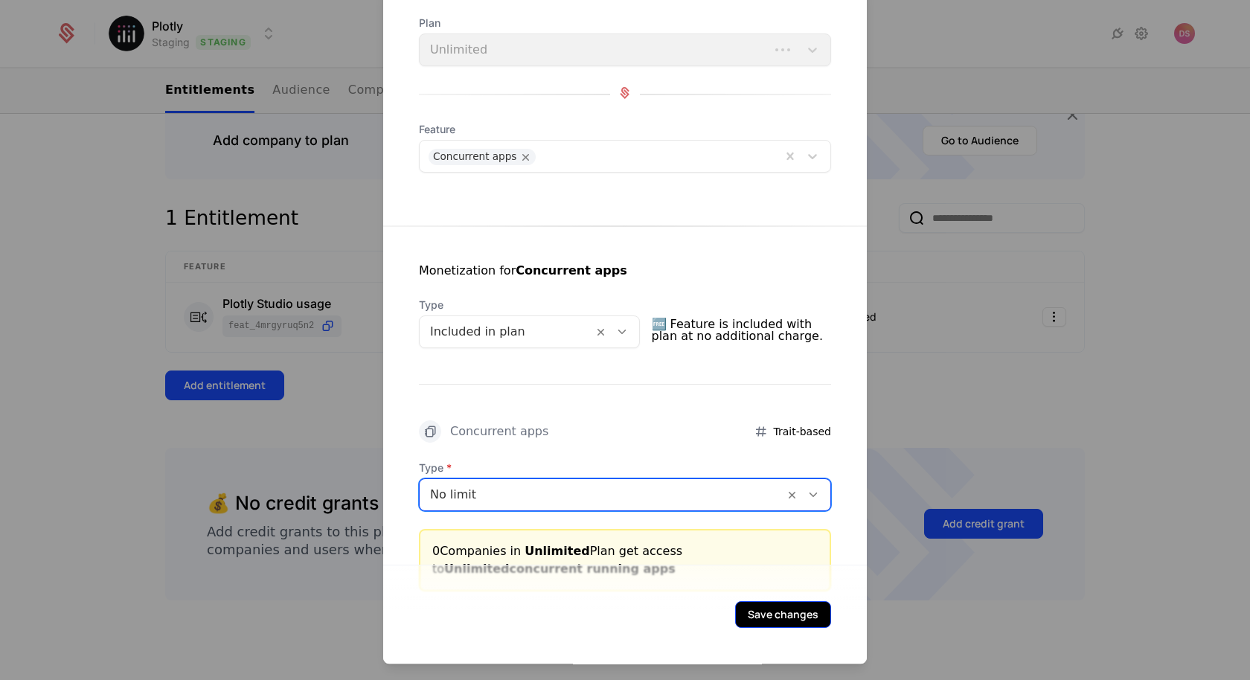
click at [770, 620] on button "Save changes" at bounding box center [783, 614] width 96 height 27
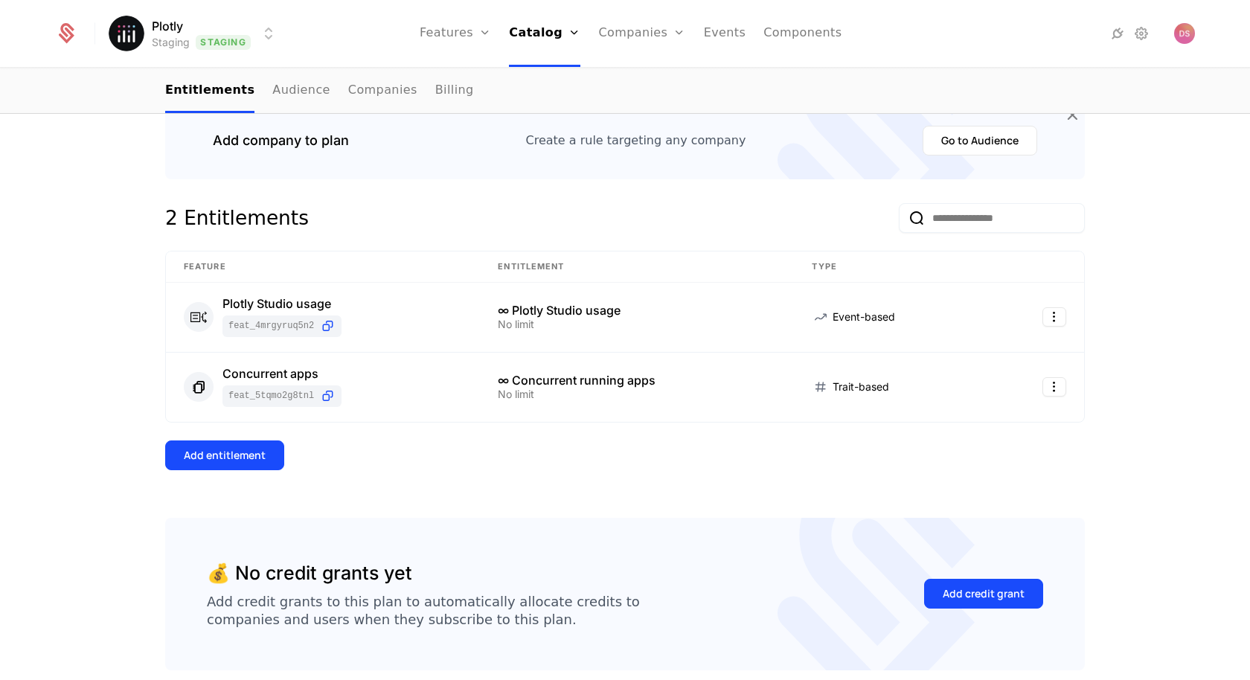
scroll to position [275, 0]
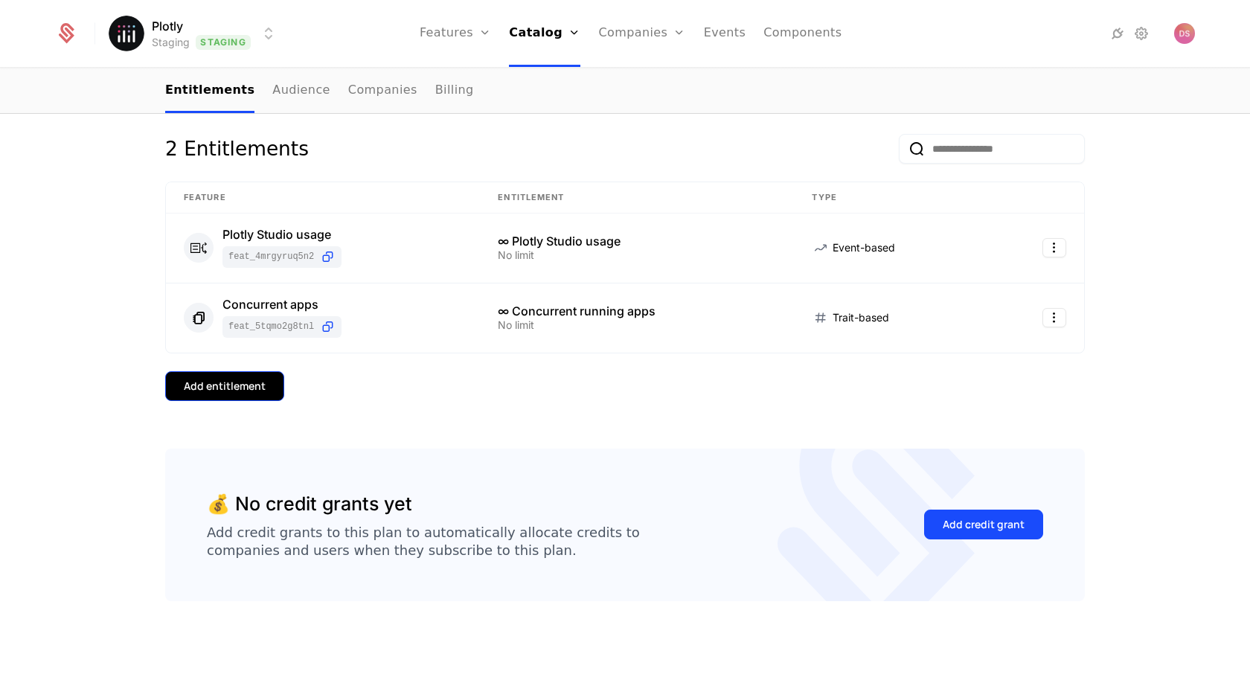
click at [234, 379] on div "Add entitlement" at bounding box center [225, 386] width 82 height 15
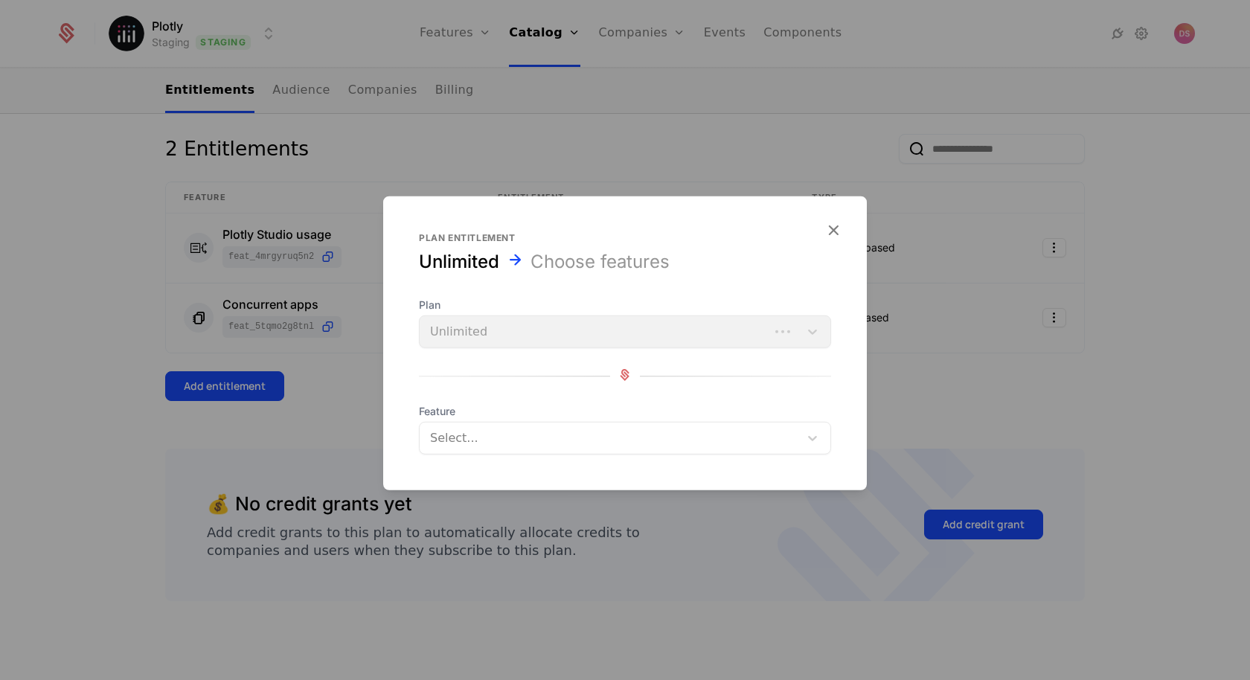
click at [457, 429] on div at bounding box center [610, 438] width 358 height 21
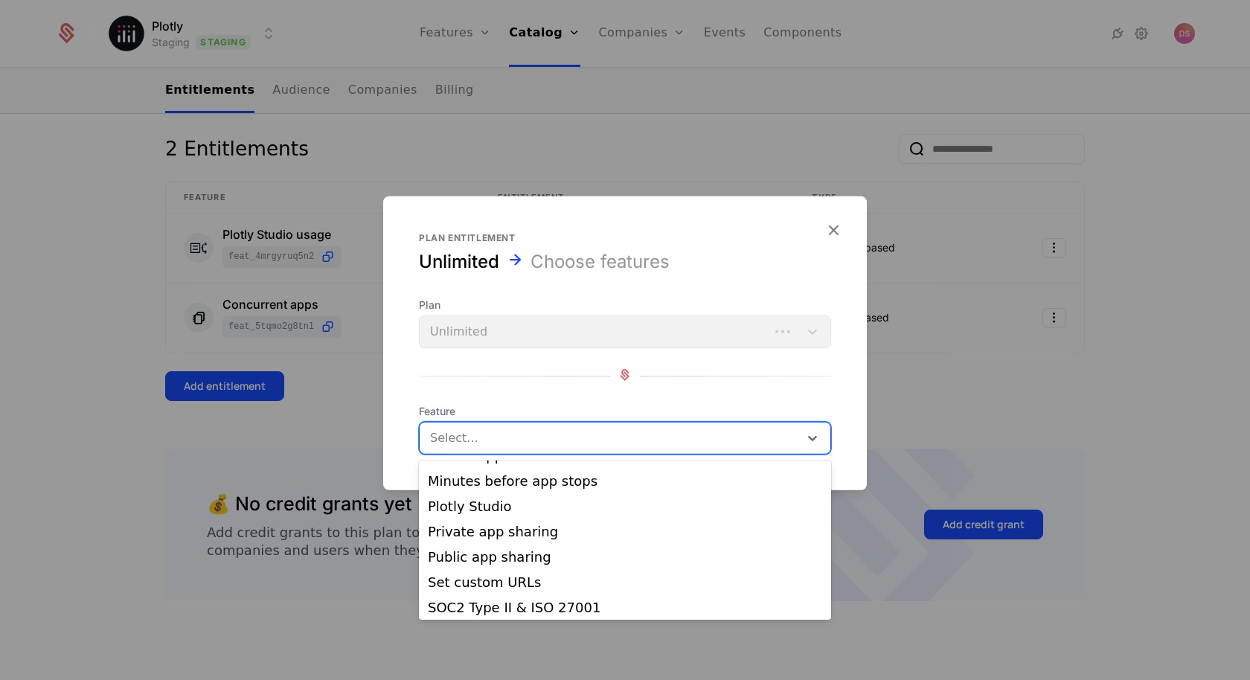
scroll to position [151, 0]
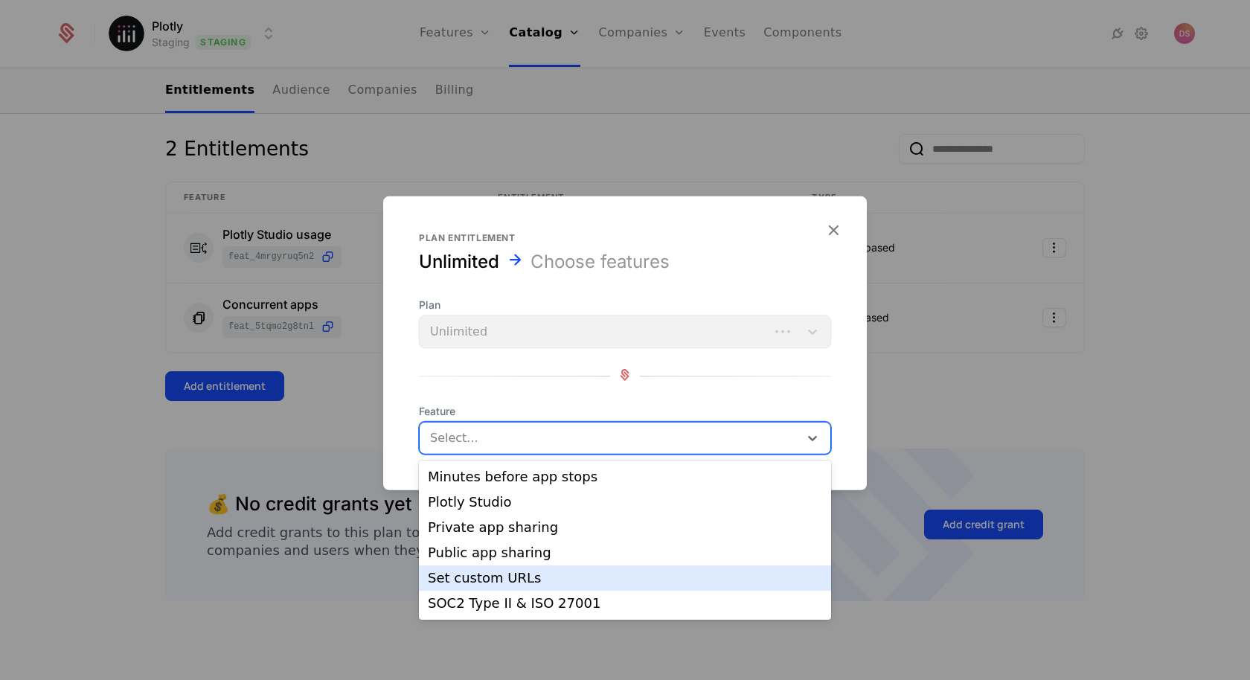
click at [515, 576] on div "Set custom URLs" at bounding box center [625, 577] width 394 height 13
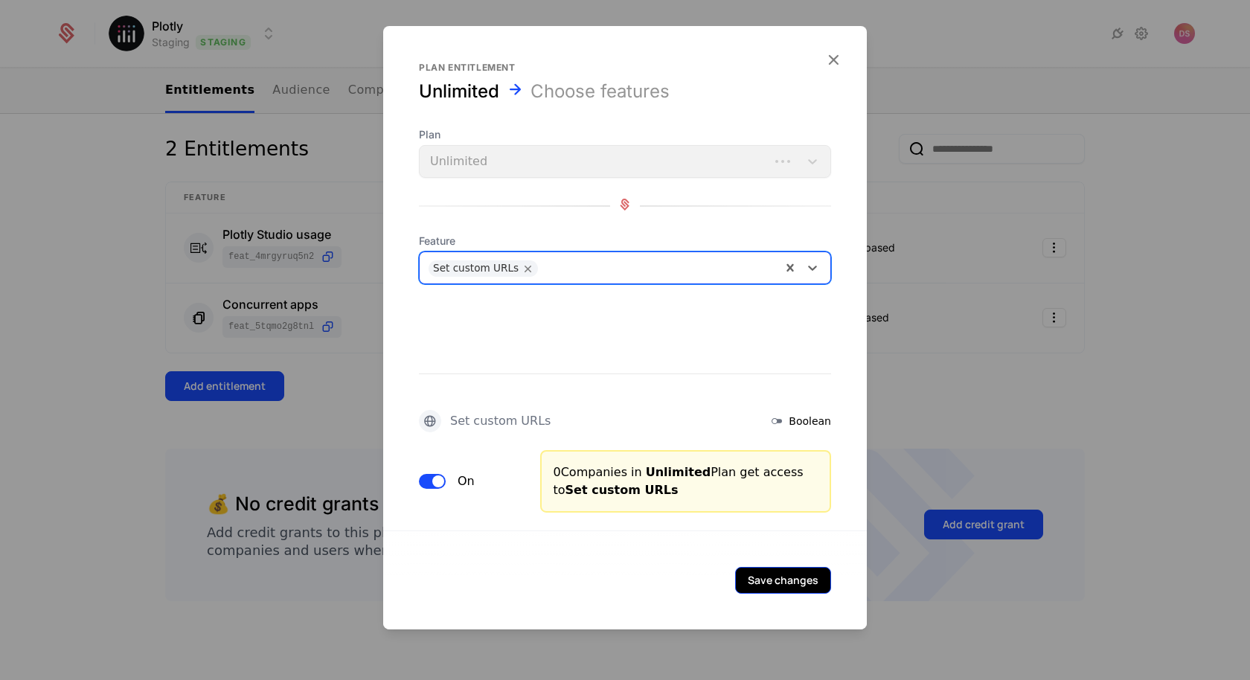
click at [780, 581] on button "Save changes" at bounding box center [783, 580] width 96 height 27
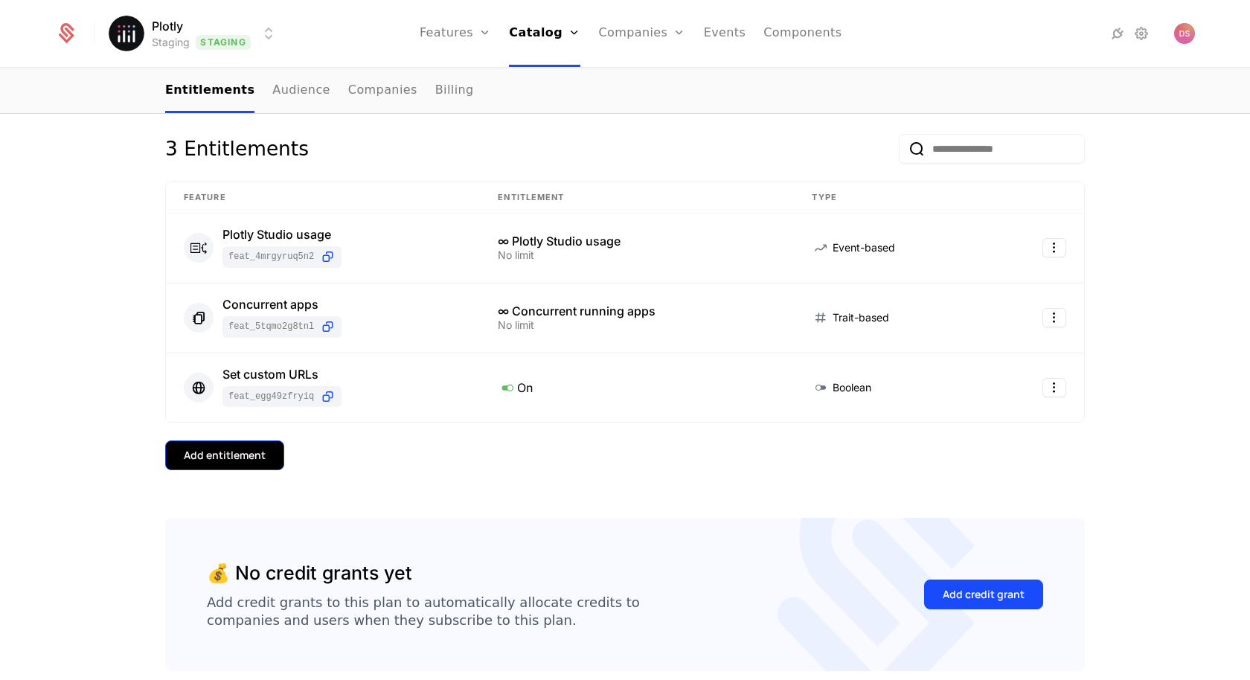
click at [267, 447] on button "Add entitlement" at bounding box center [224, 455] width 119 height 30
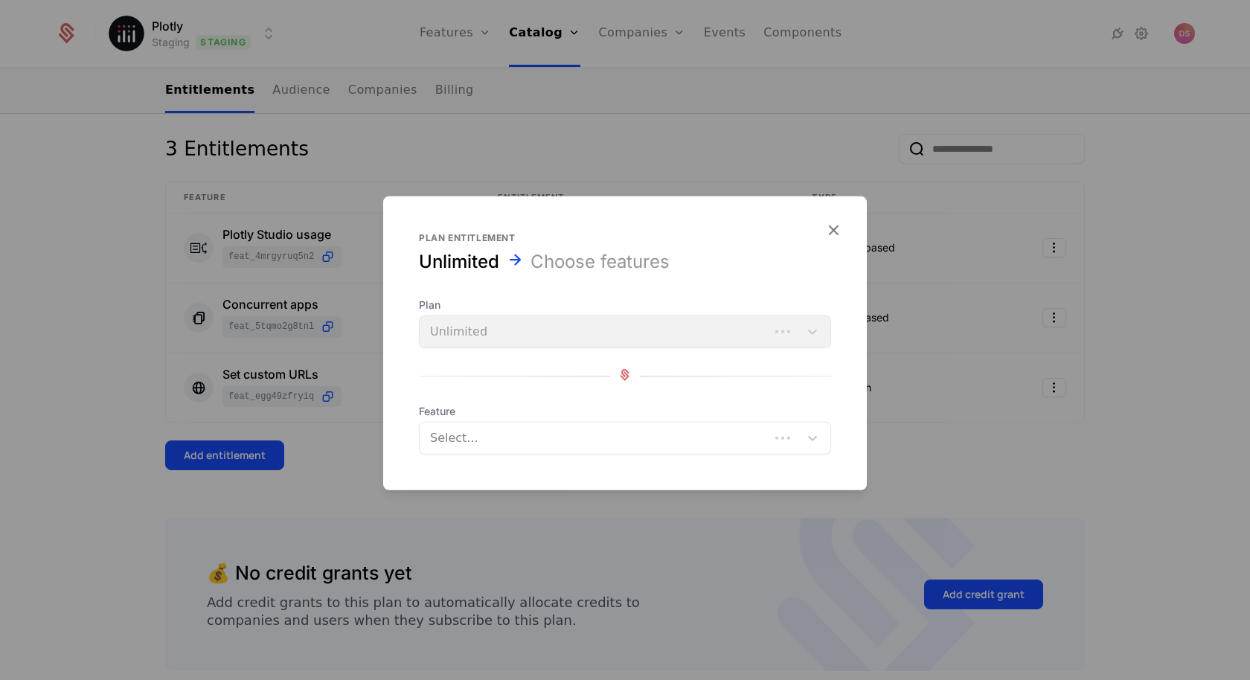
click at [358, 438] on div at bounding box center [625, 340] width 1250 height 680
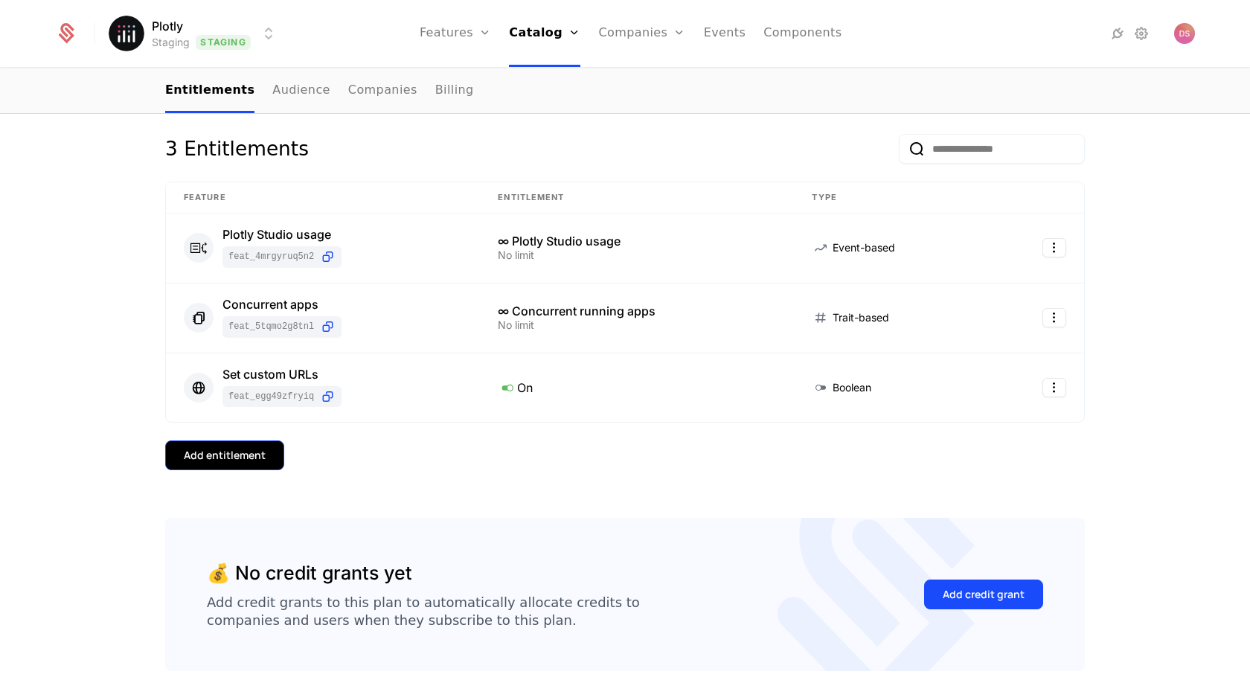
click at [231, 440] on button "Add entitlement" at bounding box center [224, 455] width 119 height 30
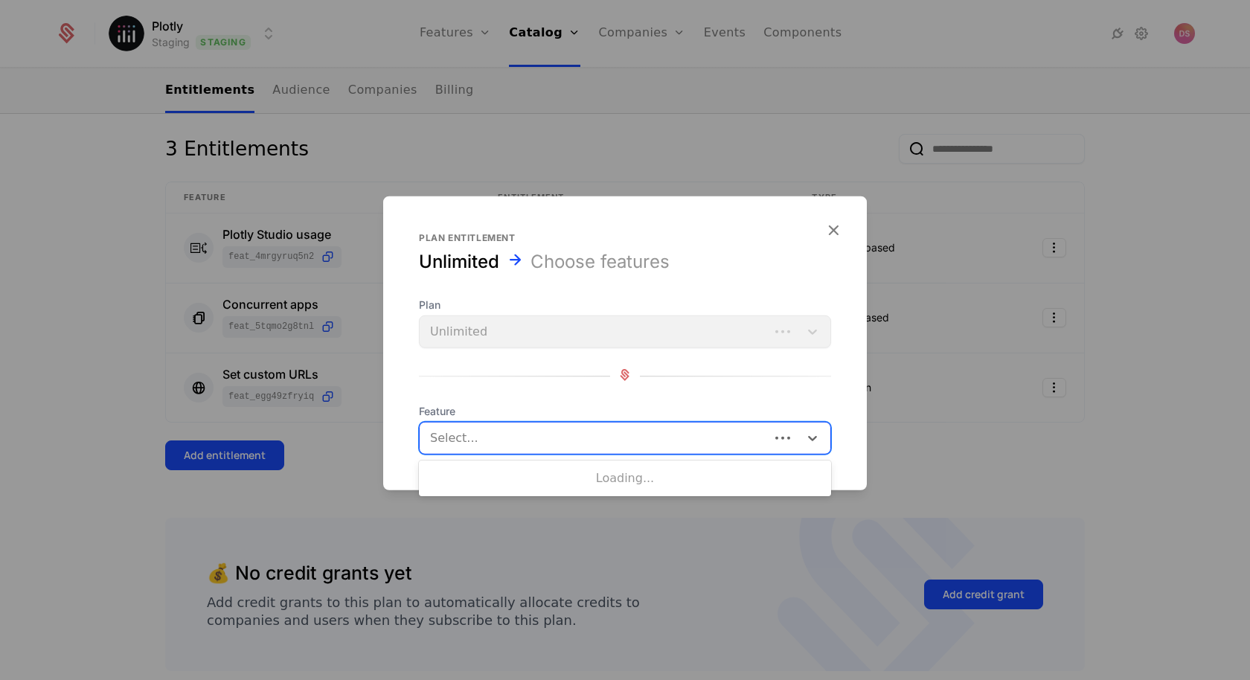
click at [453, 442] on div at bounding box center [595, 438] width 329 height 21
click at [492, 417] on span "Feature" at bounding box center [625, 411] width 412 height 15
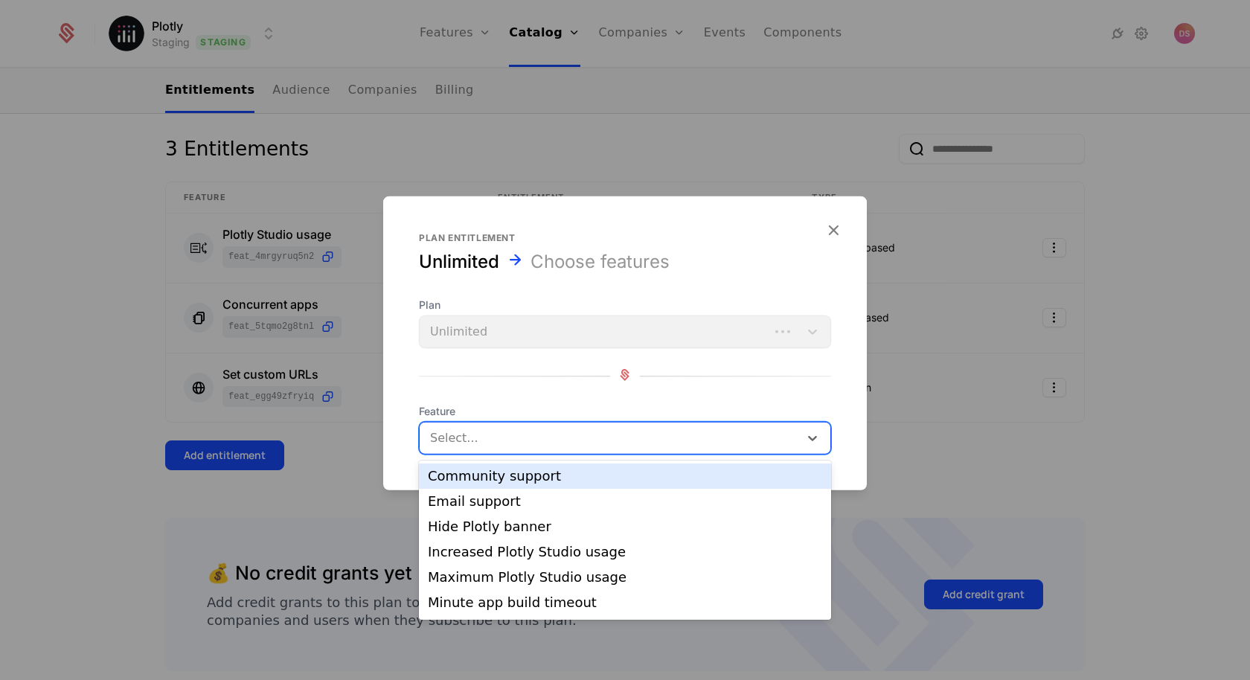
click at [498, 434] on div at bounding box center [610, 438] width 358 height 21
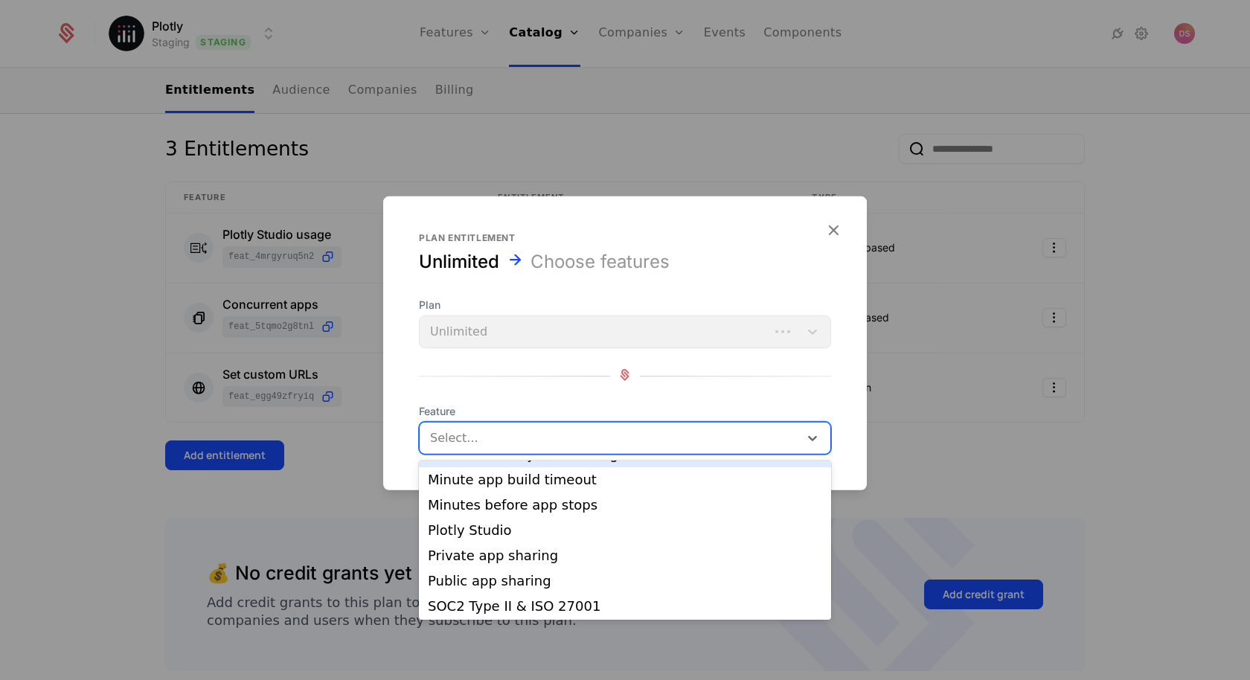
scroll to position [122, 0]
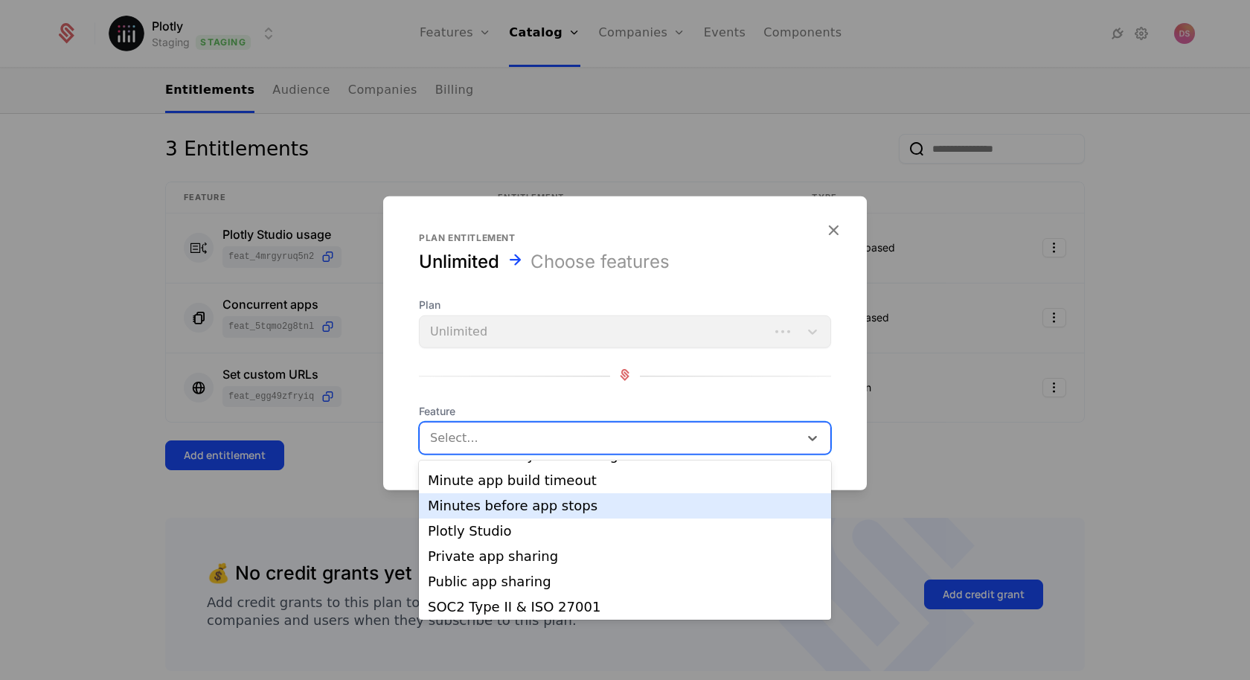
click at [588, 502] on div "Minutes before app stops" at bounding box center [625, 505] width 394 height 13
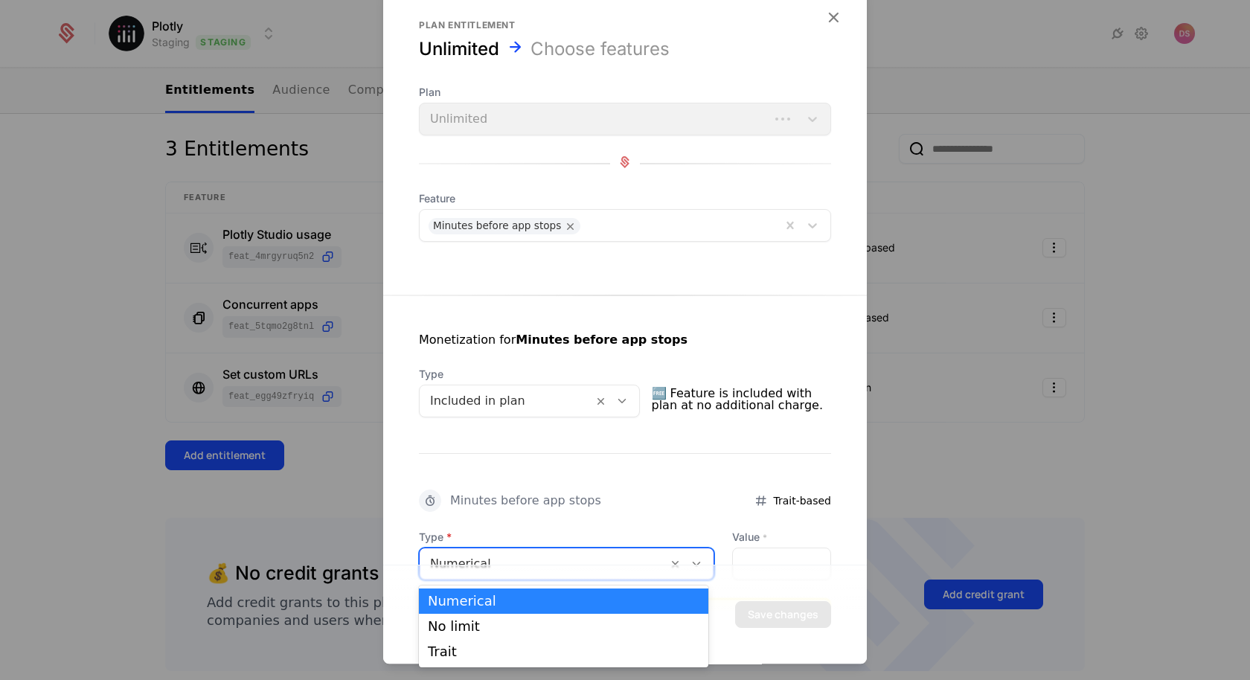
click at [538, 558] on div at bounding box center [543, 563] width 227 height 21
click at [520, 617] on div "No limit" at bounding box center [563, 626] width 289 height 25
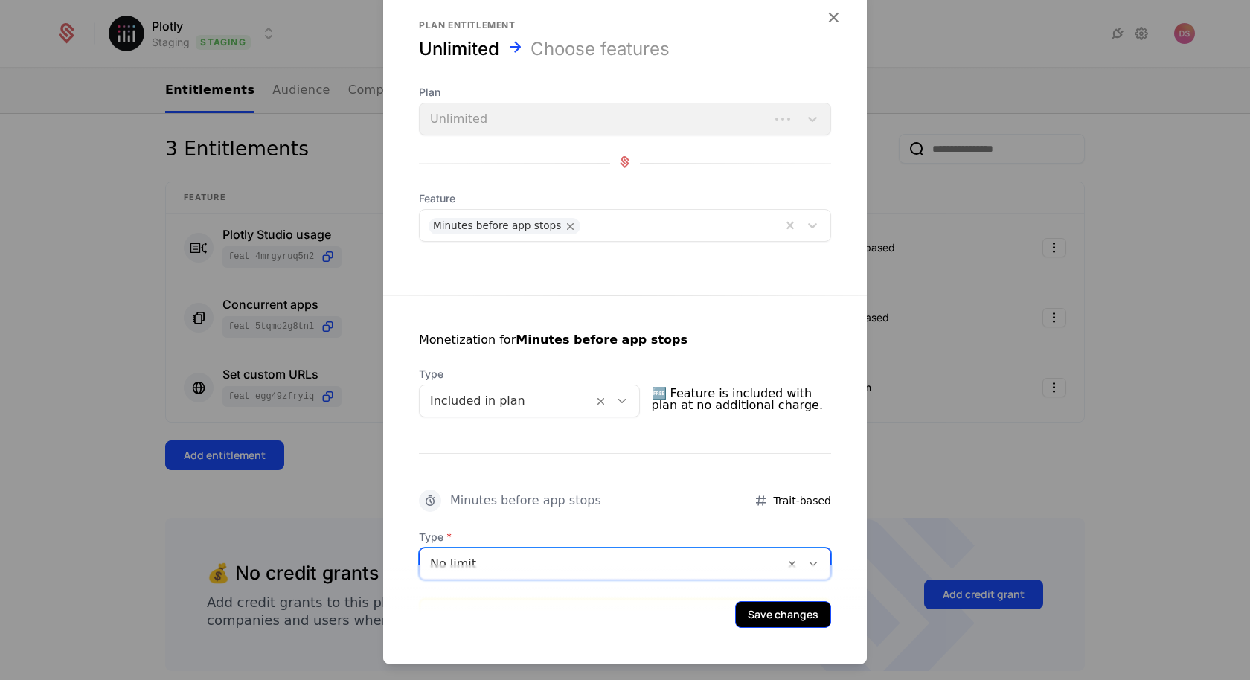
click at [765, 608] on button "Save changes" at bounding box center [783, 614] width 96 height 27
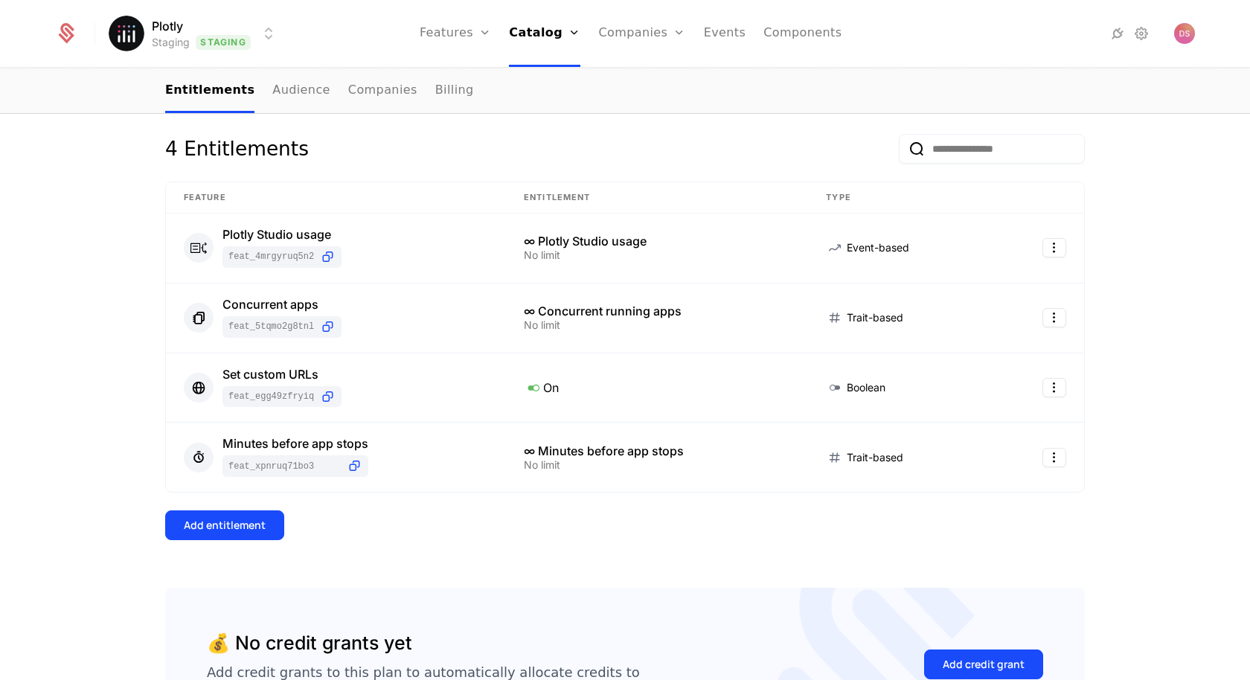
click at [258, 498] on div "4 Entitlements Feature Entitlement Type Plotly Studio usage feat_4MRgYRUQ5N2 ∞ …" at bounding box center [624, 361] width 919 height 454
click at [257, 510] on button "Add entitlement" at bounding box center [224, 525] width 119 height 30
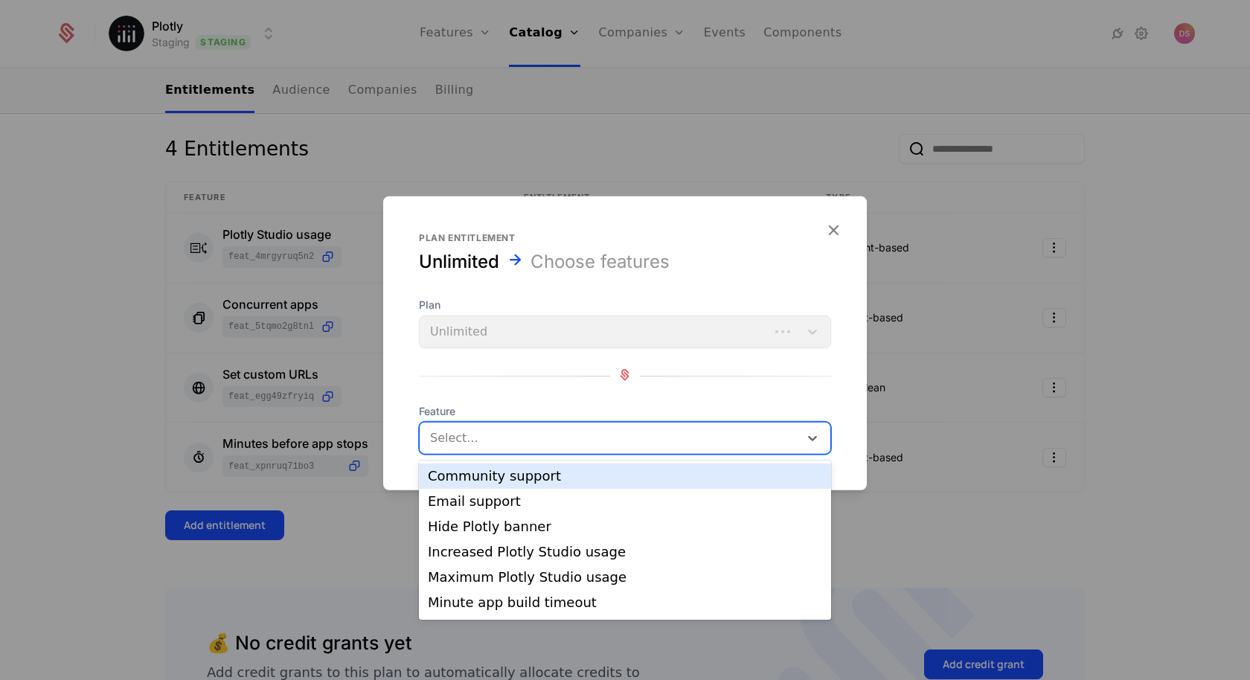
click at [510, 422] on div "Select..." at bounding box center [625, 438] width 412 height 33
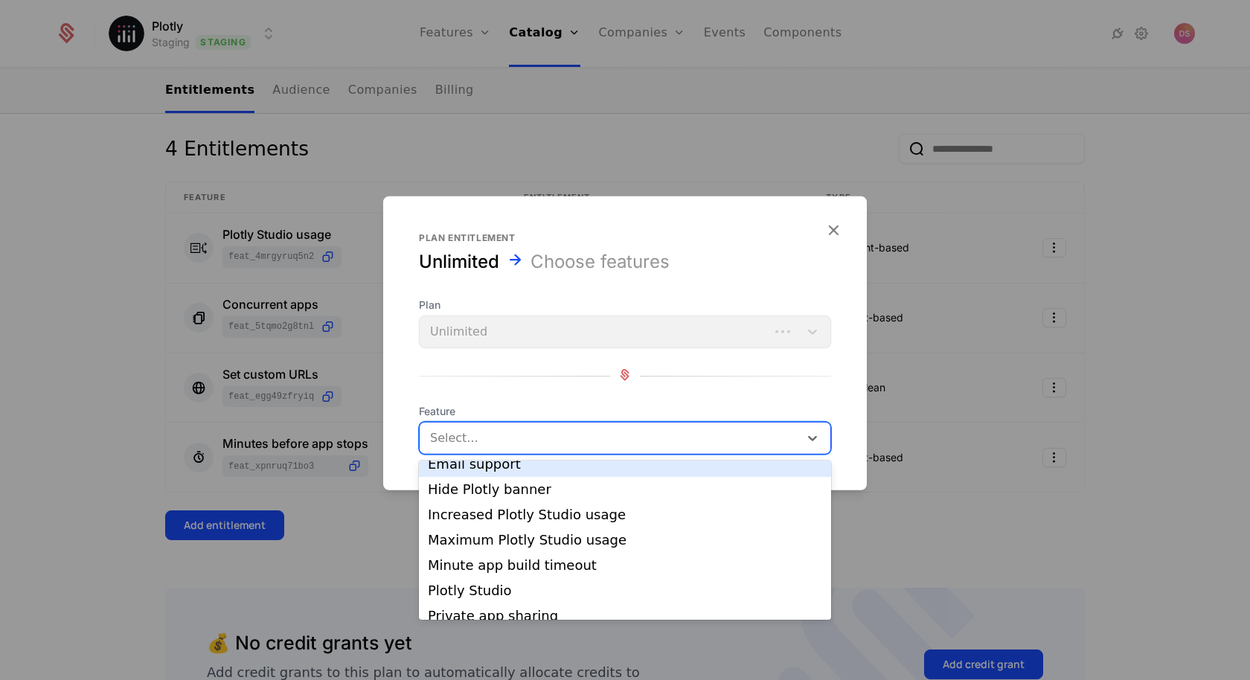
scroll to position [40, 0]
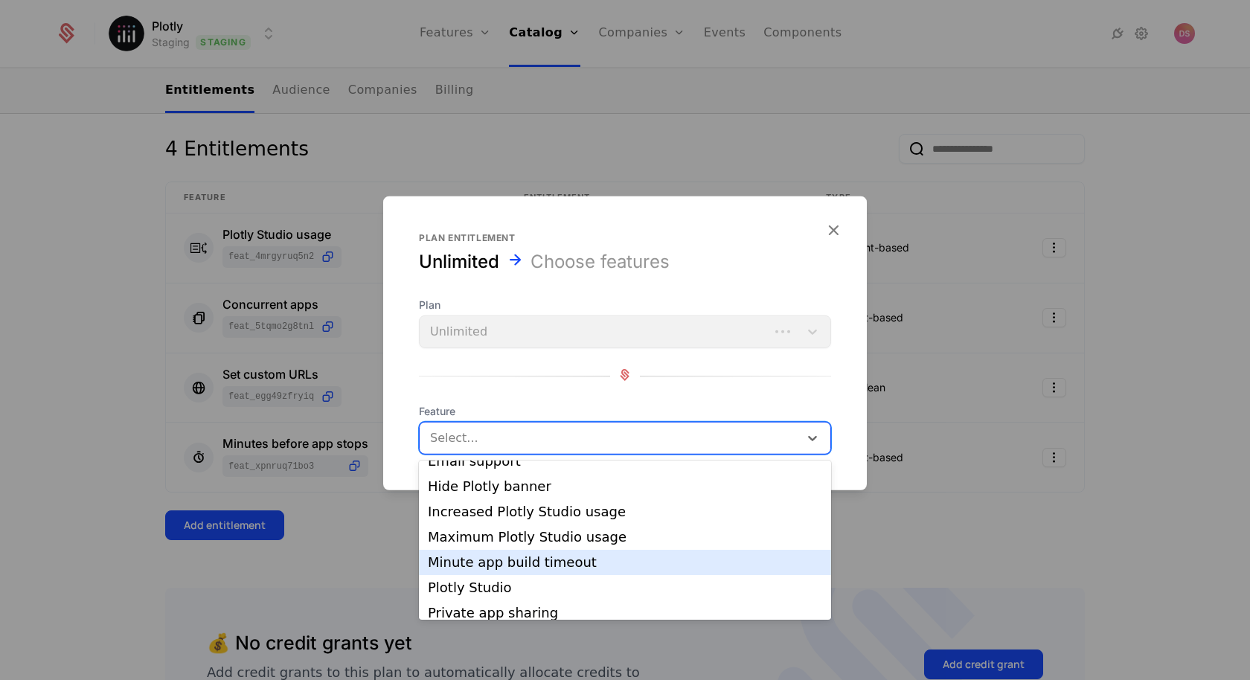
click at [559, 556] on div "Minute app build timeout" at bounding box center [625, 562] width 394 height 13
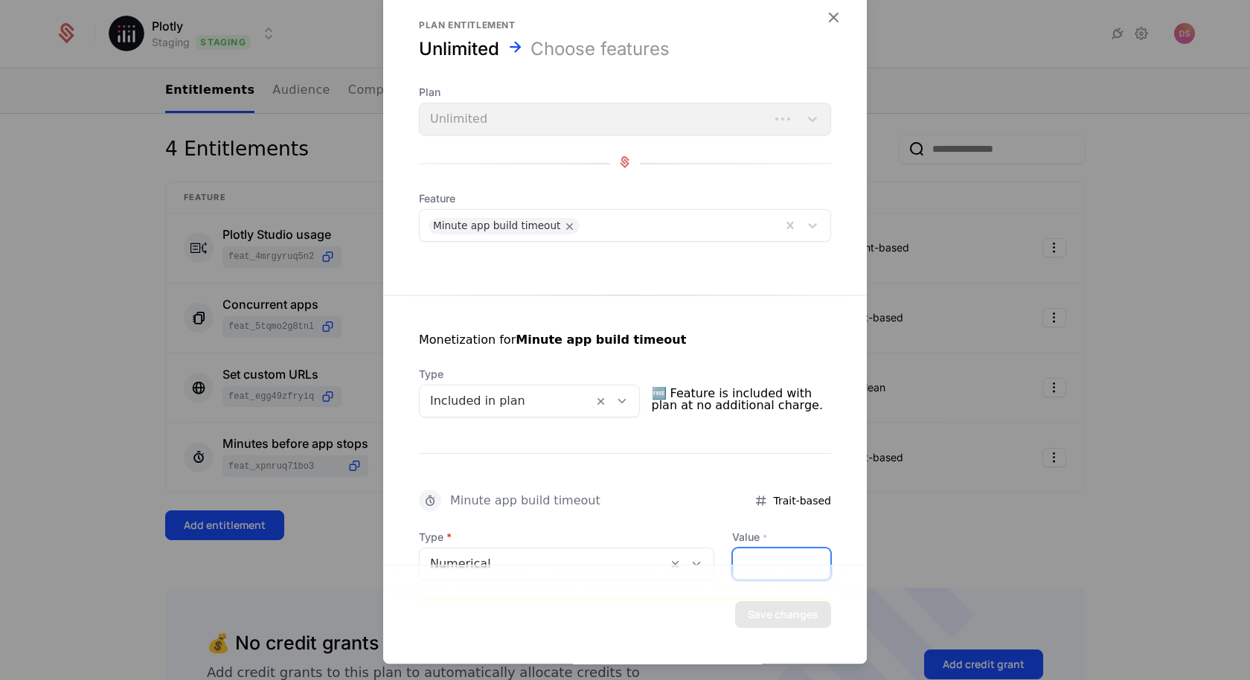
drag, startPoint x: 769, startPoint y: 559, endPoint x: 655, endPoint y: 559, distance: 114.5
click at [655, 559] on div "Type Numerical Value * *" at bounding box center [625, 555] width 412 height 51
type input "**"
click at [806, 608] on button "Save changes" at bounding box center [783, 614] width 96 height 27
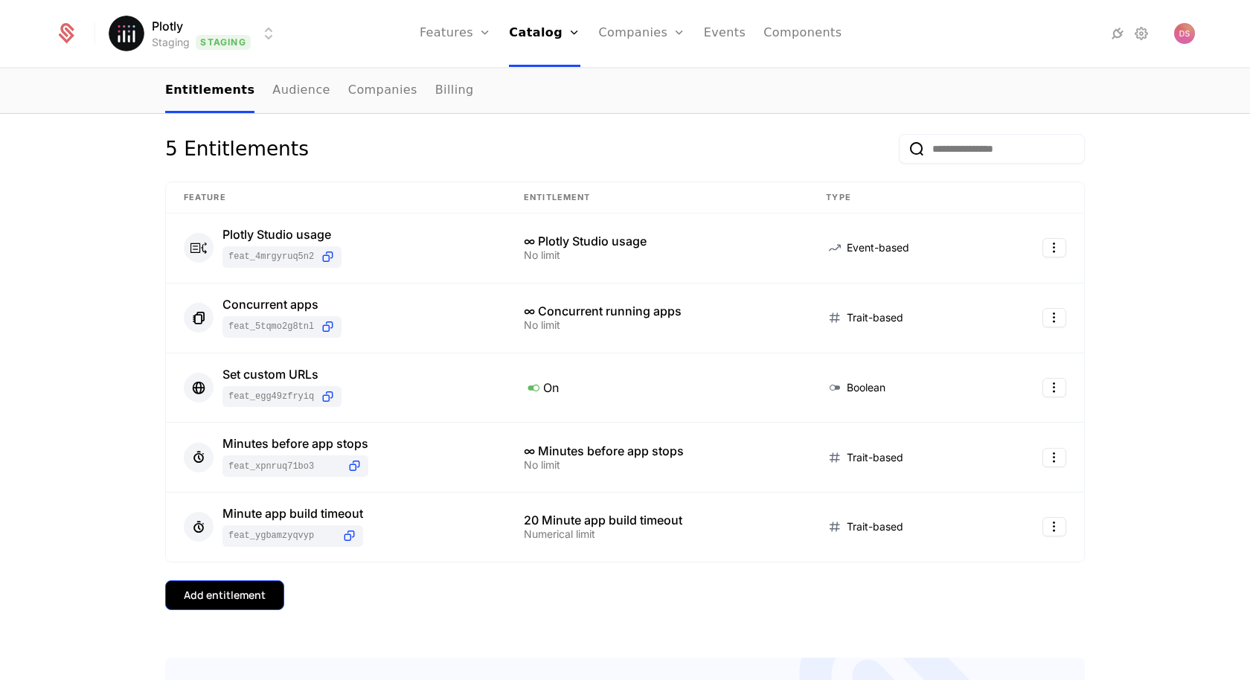
click at [246, 588] on div "Add entitlement" at bounding box center [225, 595] width 82 height 15
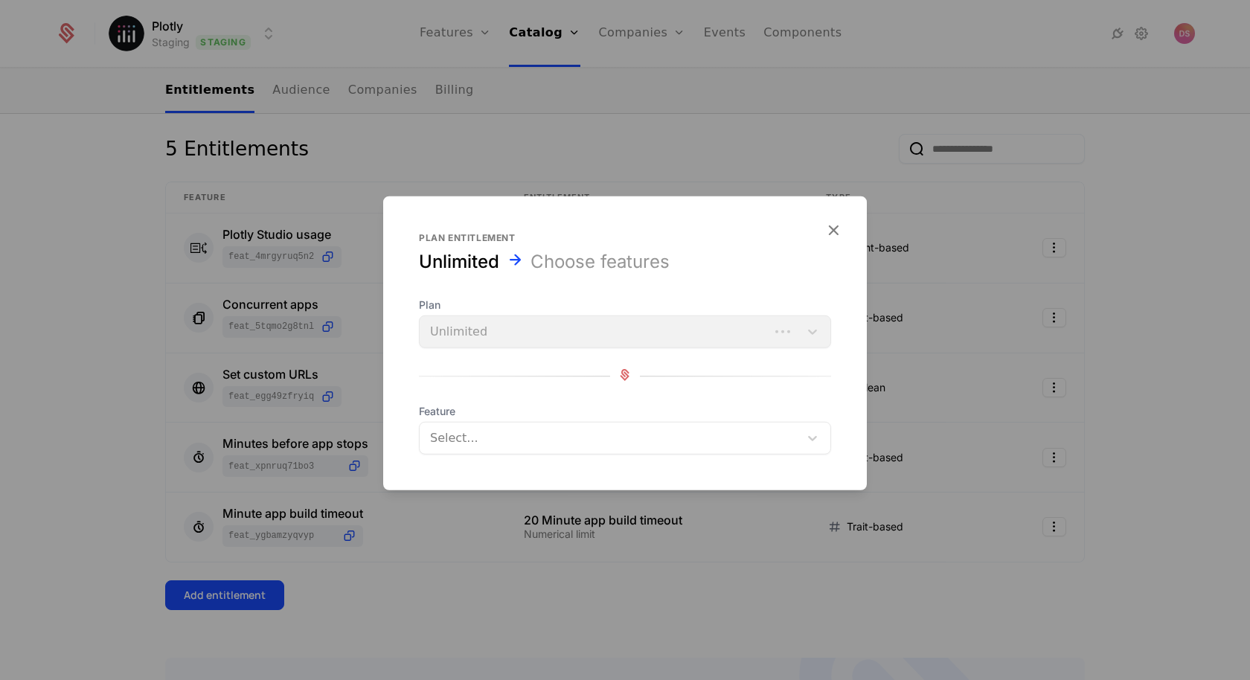
click at [585, 437] on div at bounding box center [610, 438] width 358 height 21
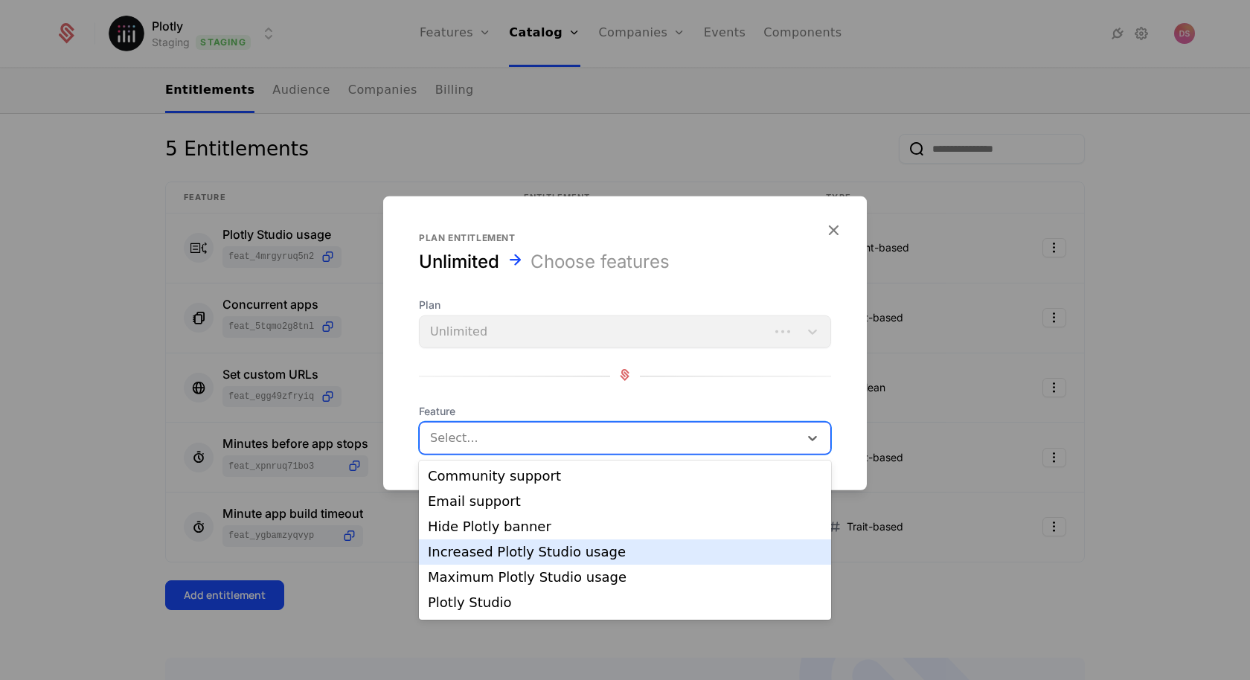
scroll to position [99, 0]
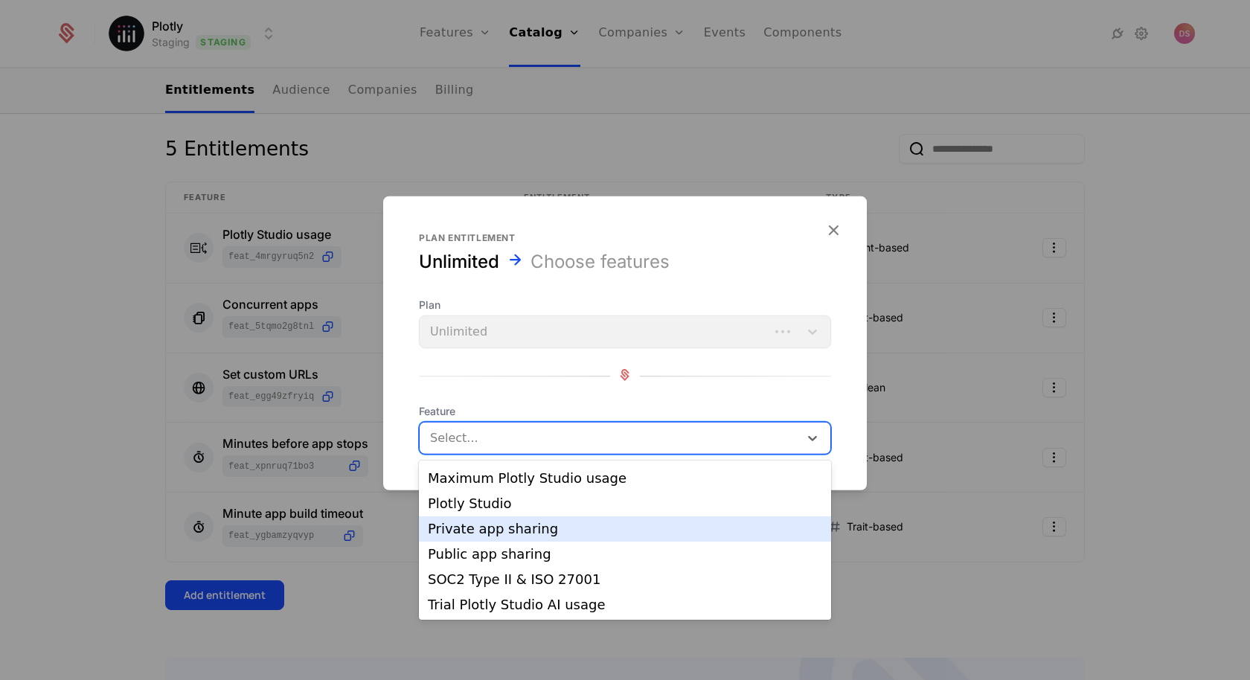
click at [512, 532] on div "Private app sharing" at bounding box center [625, 528] width 394 height 13
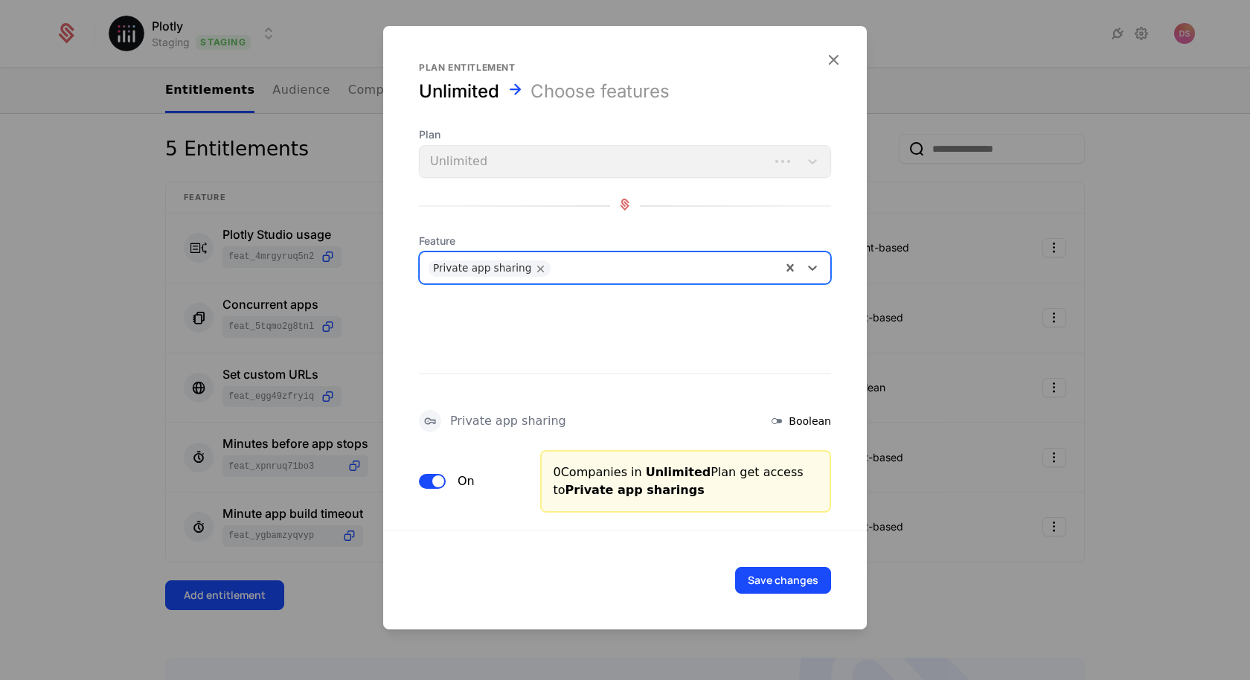
click at [770, 596] on div "Save changes" at bounding box center [624, 579] width 483 height 99
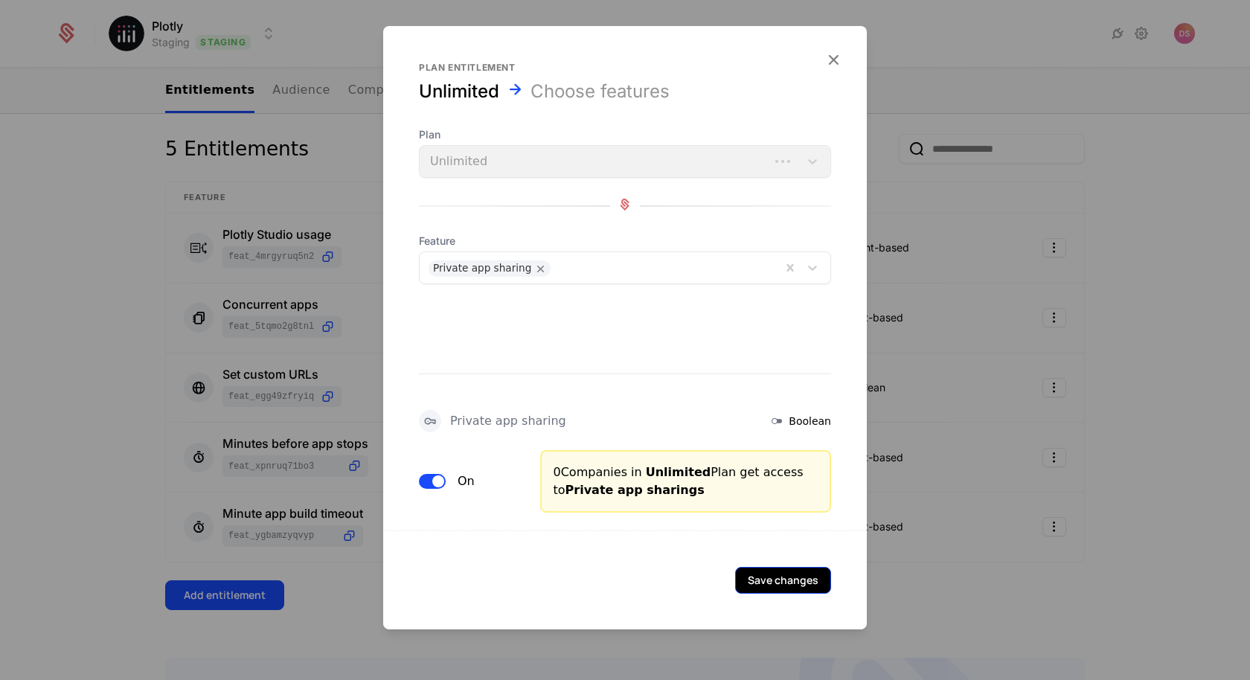
click at [773, 579] on button "Save changes" at bounding box center [783, 580] width 96 height 27
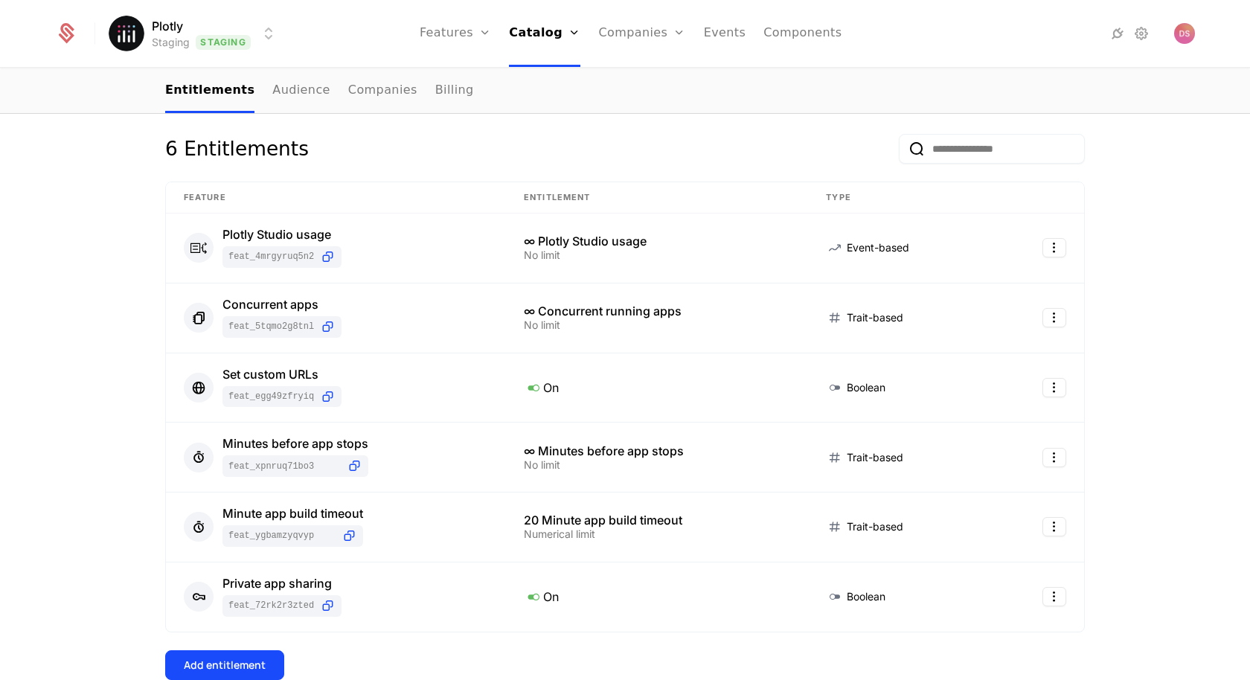
click at [242, 629] on div "6 Entitlements Feature Entitlement Type Plotly Studio usage feat_4MRgYRUQ5N2 ∞ …" at bounding box center [624, 430] width 919 height 593
click at [242, 631] on div "6 Entitlements Feature Entitlement Type Plotly Studio usage feat_4MRgYRUQ5N2 ∞ …" at bounding box center [624, 430] width 919 height 593
click at [242, 637] on div "6 Entitlements Feature Entitlement Type Plotly Studio usage feat_4MRgYRUQ5N2 ∞ …" at bounding box center [624, 430] width 919 height 593
click at [242, 638] on div "6 Entitlements Feature Entitlement Type Plotly Studio usage feat_4MRgYRUQ5N2 ∞ …" at bounding box center [624, 430] width 919 height 593
click at [242, 643] on div "6 Entitlements Feature Entitlement Type Plotly Studio usage feat_4MRgYRUQ5N2 ∞ …" at bounding box center [624, 430] width 919 height 593
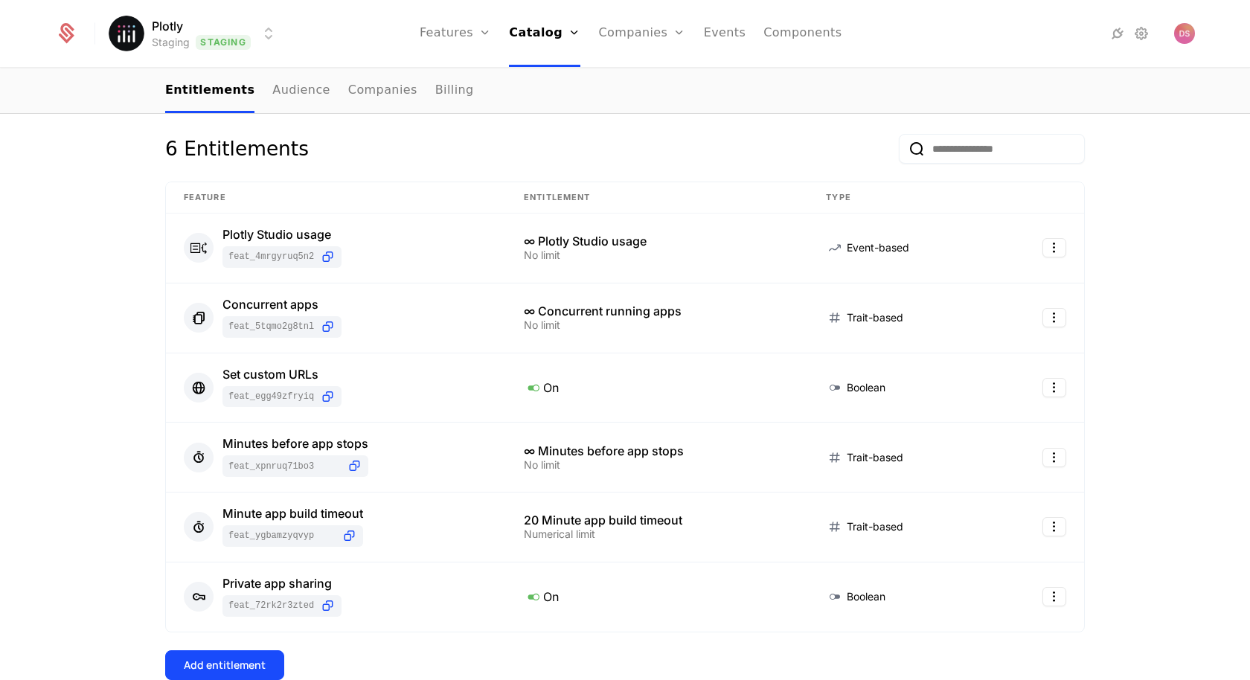
click at [237, 635] on div "6 Entitlements Feature Entitlement Type Plotly Studio usage feat_4MRgYRUQ5N2 ∞ …" at bounding box center [624, 430] width 919 height 593
click at [234, 657] on div "Add entitlement" at bounding box center [225, 664] width 82 height 15
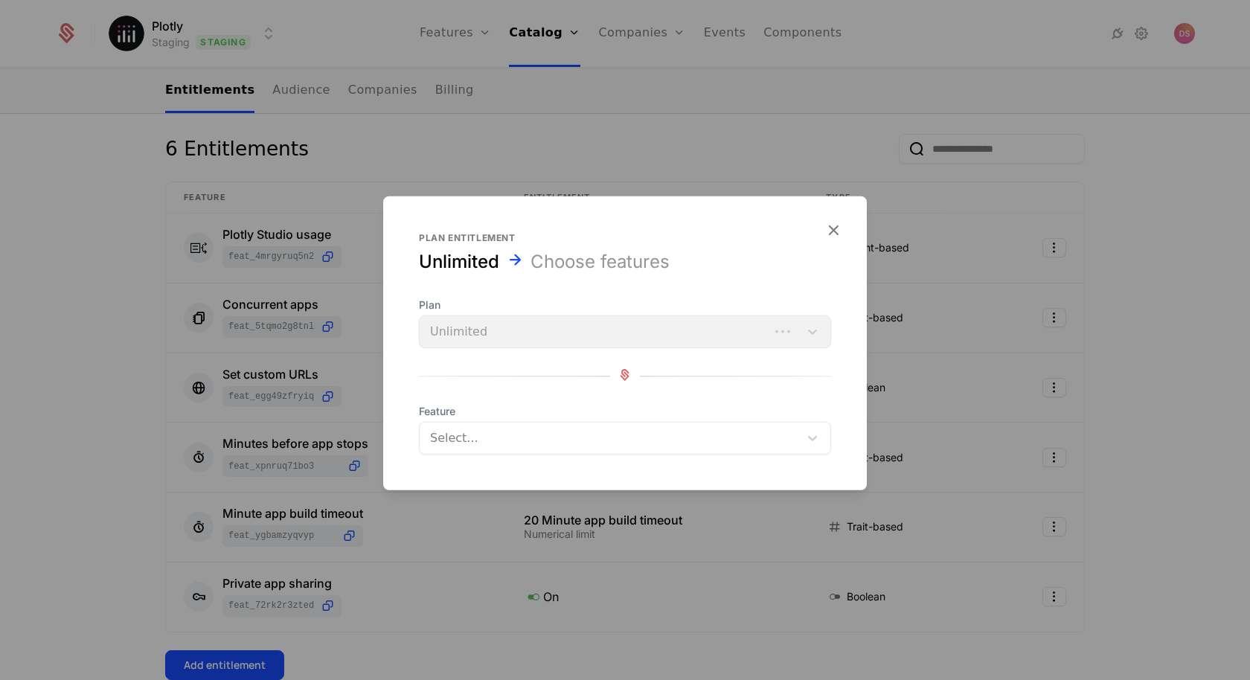
click at [454, 430] on div at bounding box center [610, 438] width 358 height 21
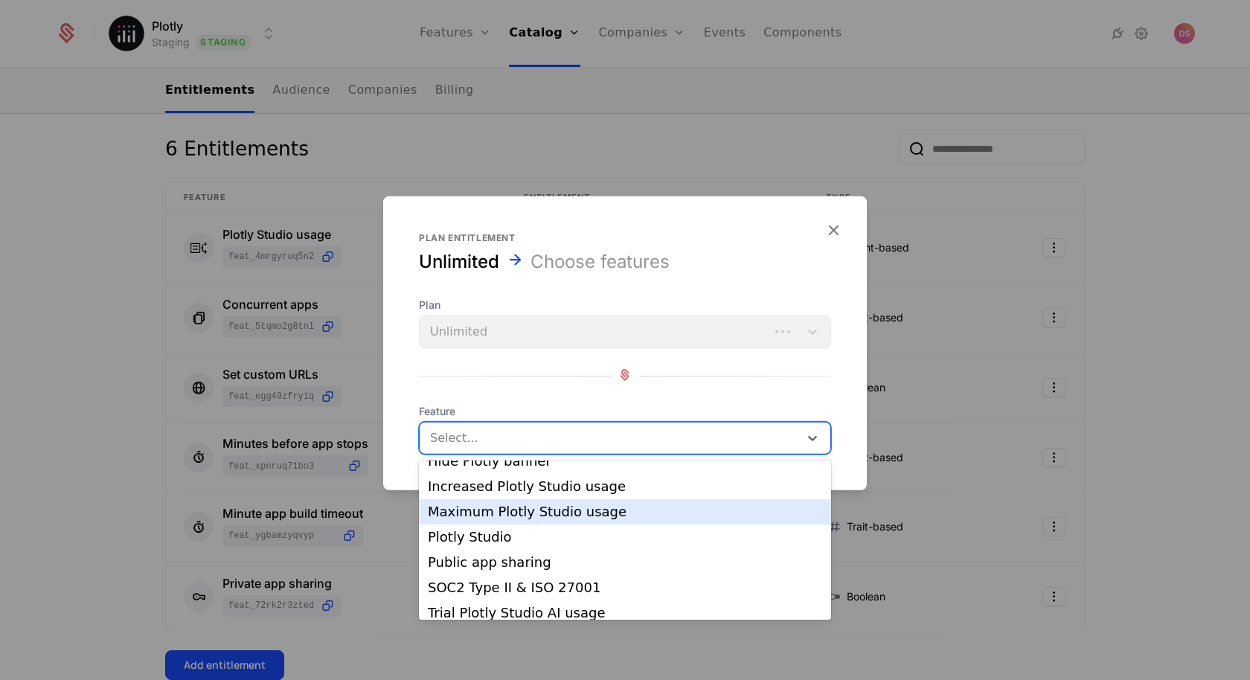
scroll to position [74, 0]
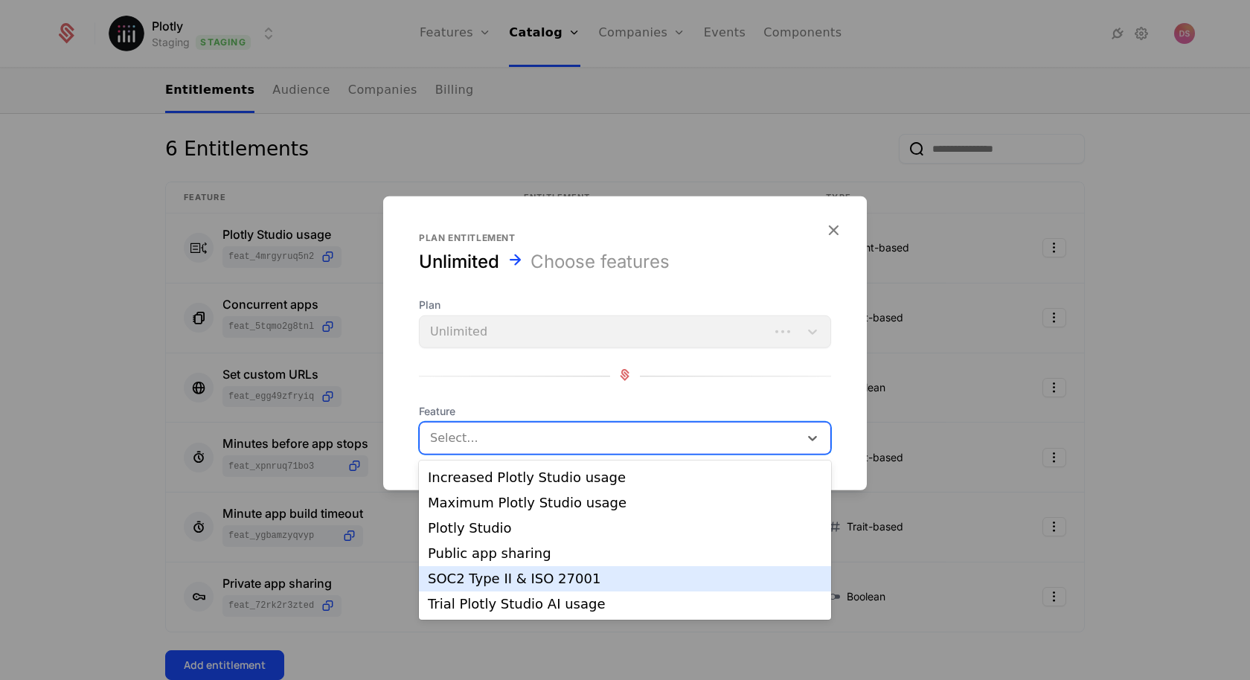
click at [533, 566] on div "SOC2 Type II & ISO 27001" at bounding box center [625, 578] width 412 height 25
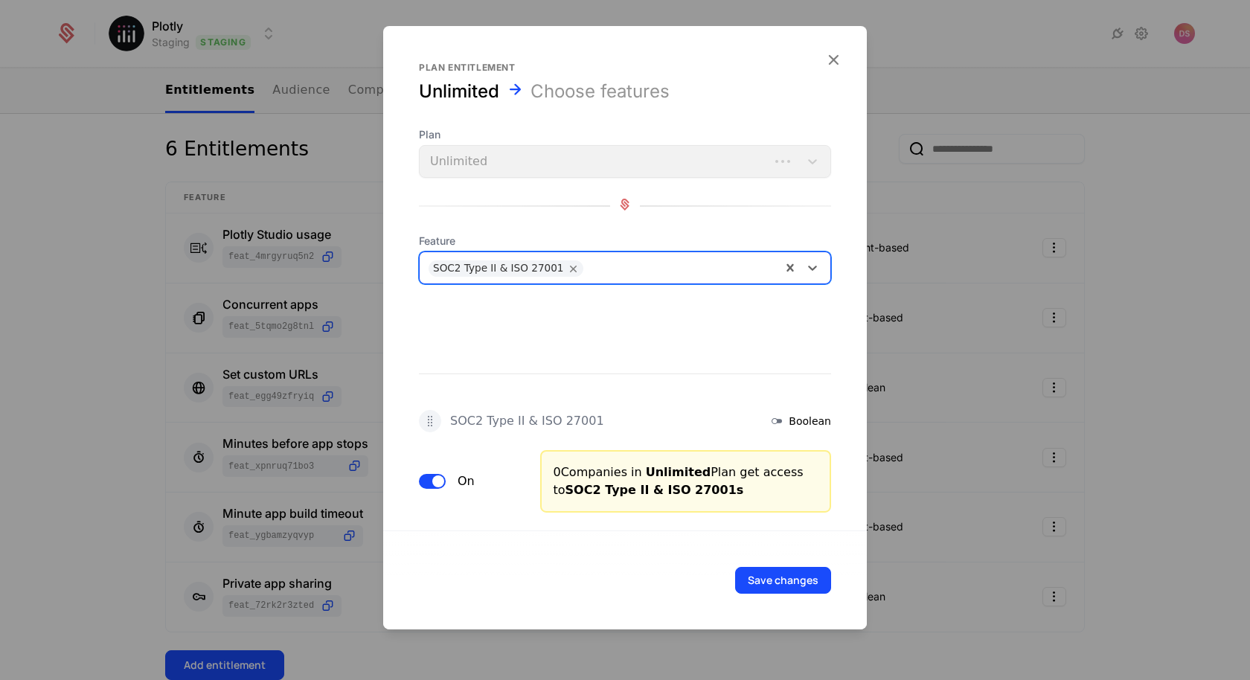
click at [572, 274] on div "SOC2 Type II & ISO 27001" at bounding box center [599, 268] width 361 height 30
click at [567, 268] on icon "Remove SOC2 Type II & ISO 27001" at bounding box center [573, 268] width 13 height 13
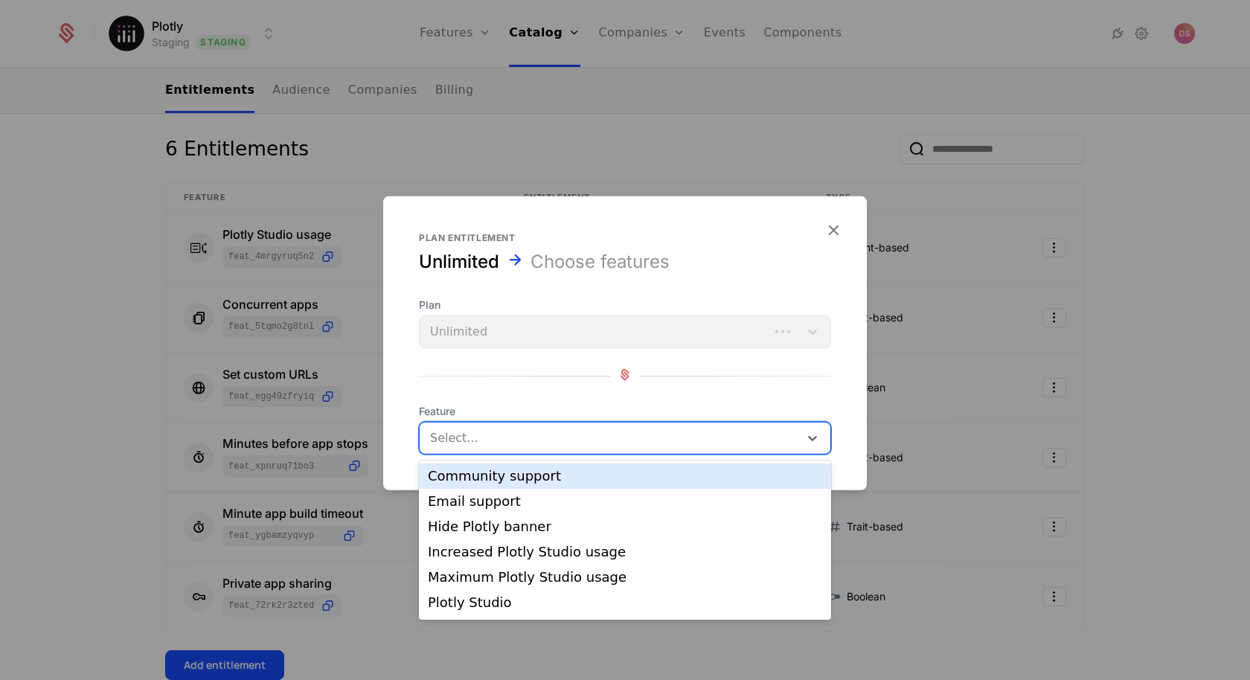
click at [504, 444] on div at bounding box center [610, 438] width 358 height 21
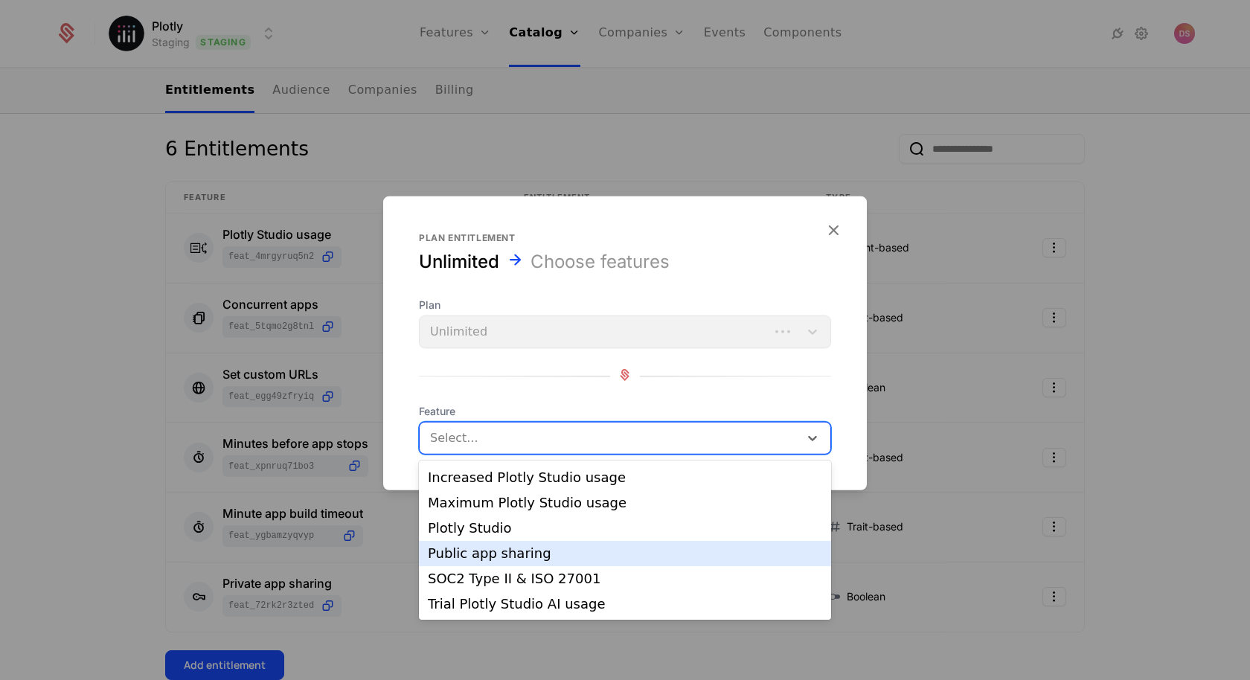
click at [541, 545] on div "Public app sharing" at bounding box center [625, 553] width 412 height 25
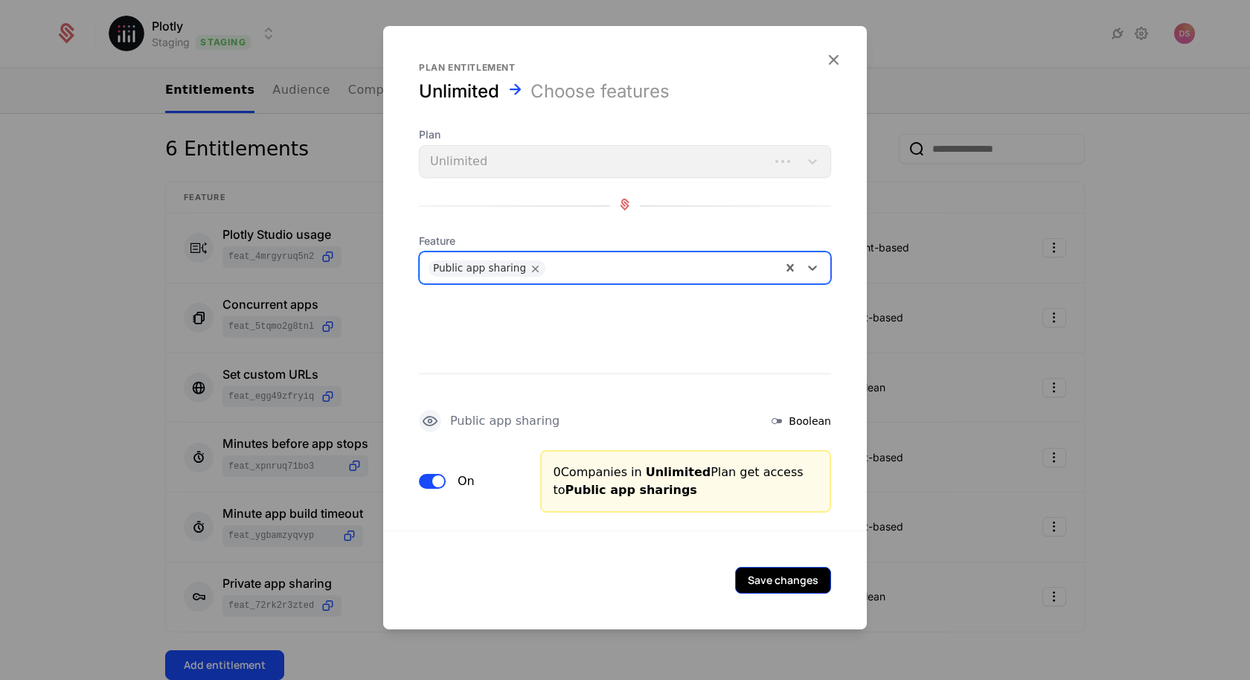
click at [768, 577] on button "Save changes" at bounding box center [783, 580] width 96 height 27
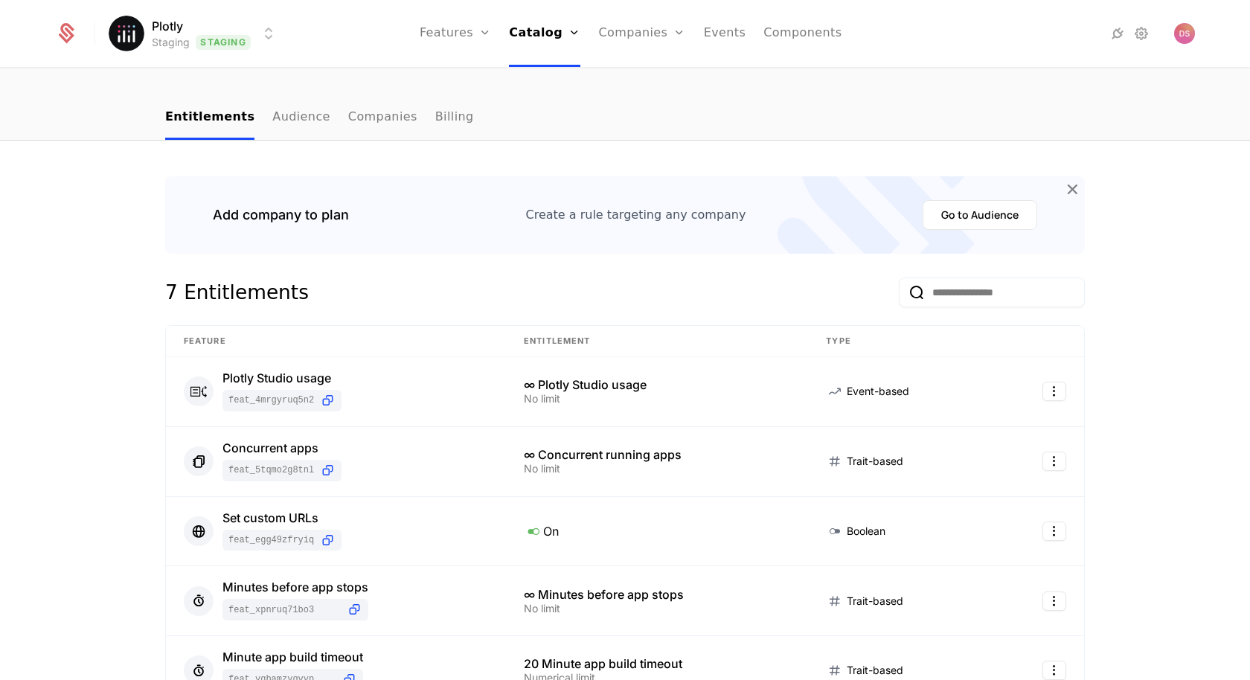
scroll to position [0, 0]
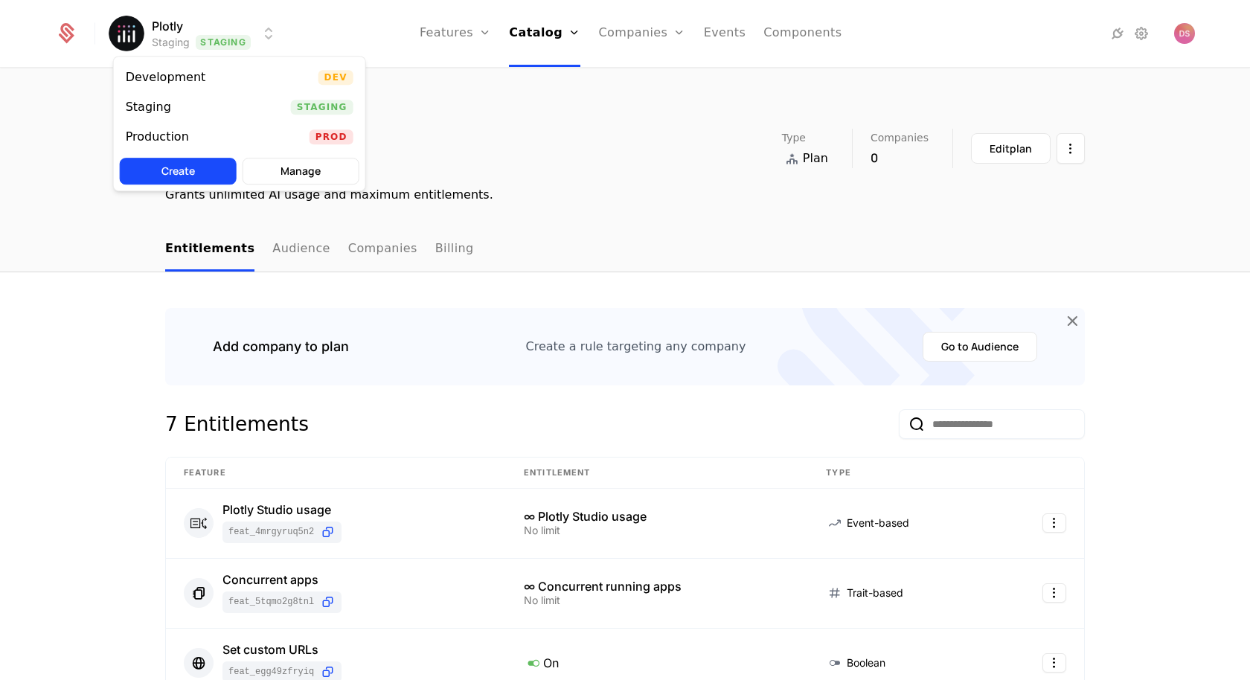
click at [216, 22] on html "Plotly Staging Staging Features Features Flags Catalog Plans Add Ons Credits Co…" at bounding box center [625, 340] width 1250 height 680
click at [254, 139] on div "Production Prod" at bounding box center [239, 137] width 251 height 30
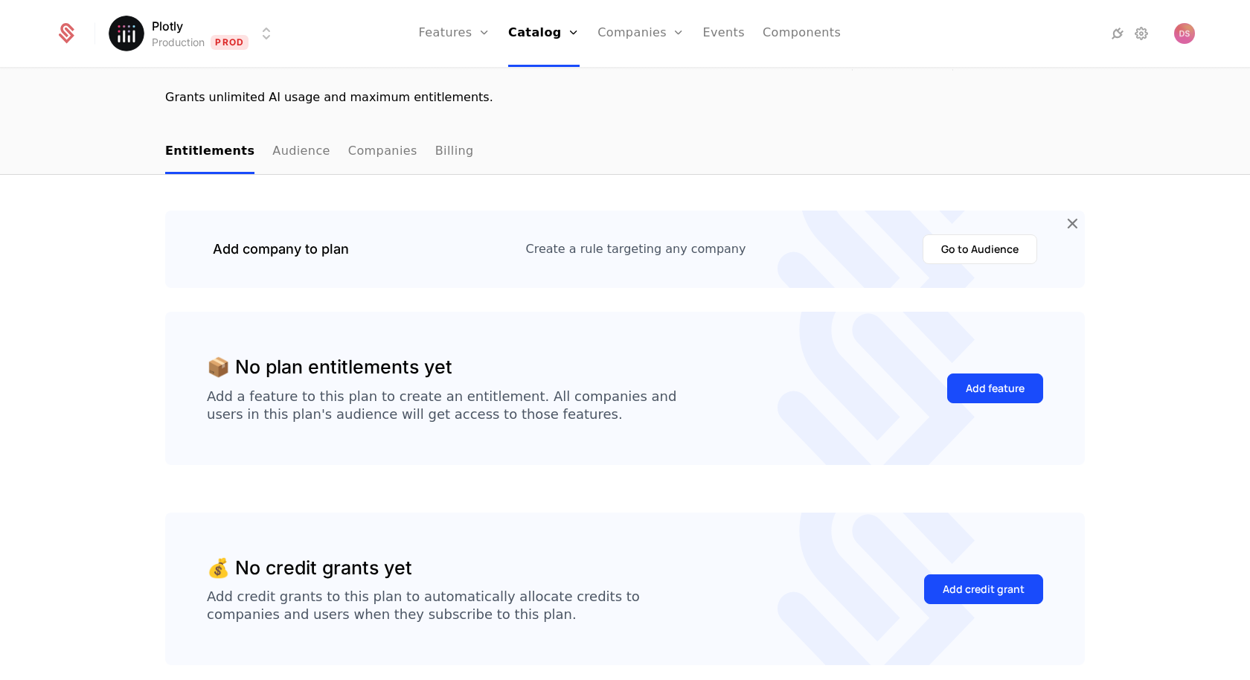
scroll to position [164, 0]
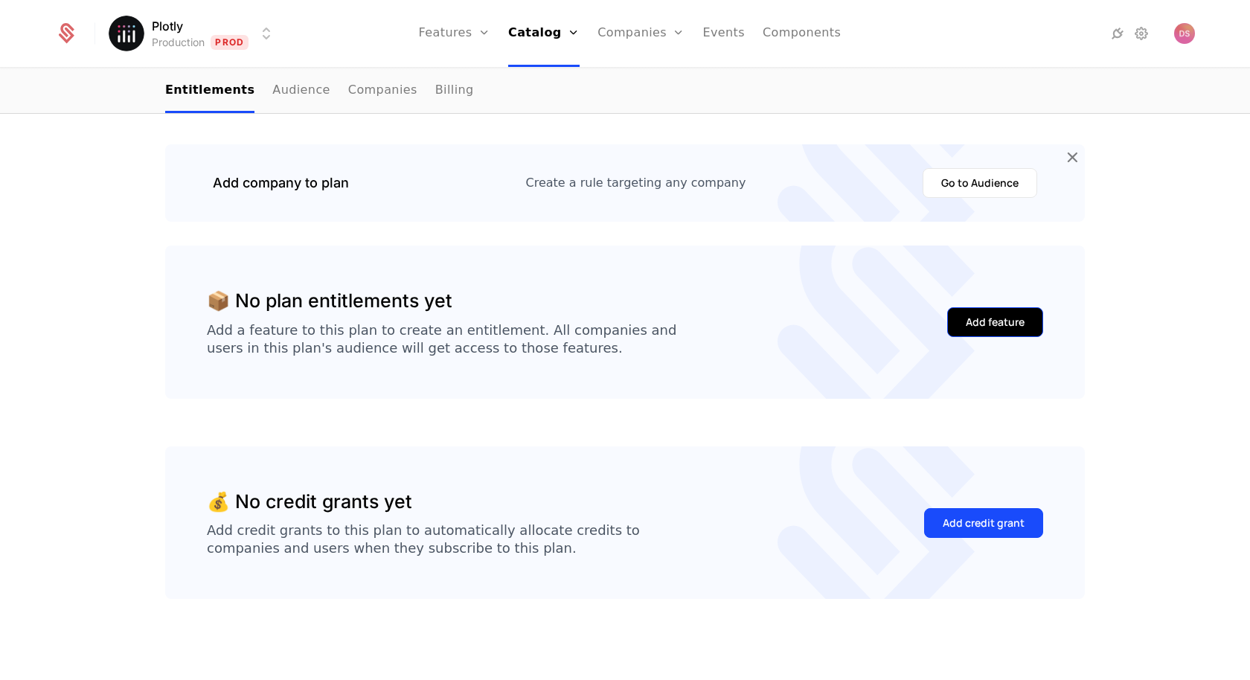
click at [991, 315] on div "Add feature" at bounding box center [994, 322] width 59 height 15
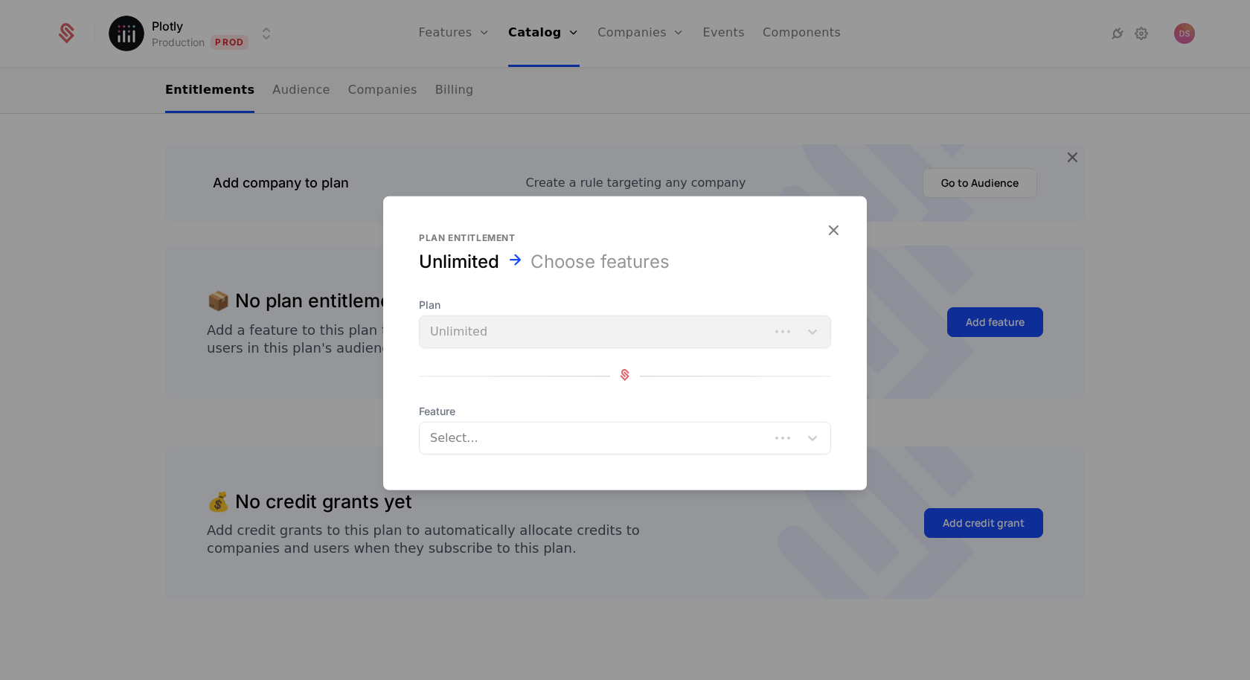
click at [541, 425] on div "Select..." at bounding box center [594, 438] width 350 height 27
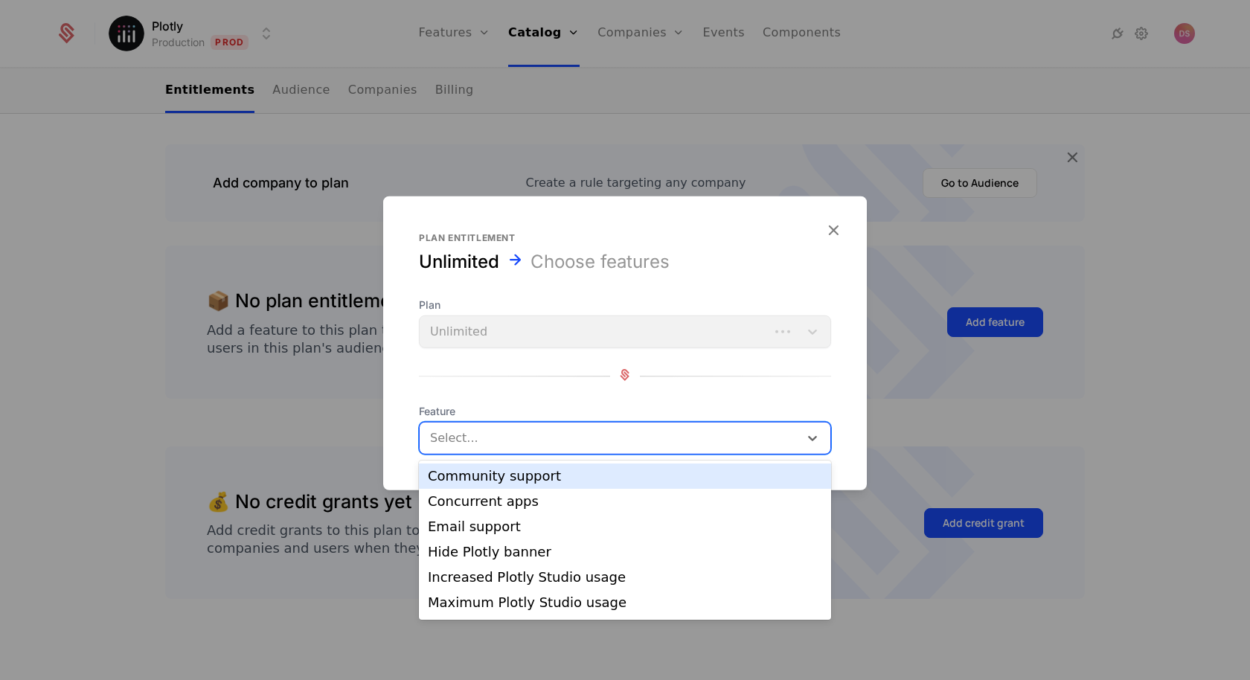
click at [541, 425] on div "Select..." at bounding box center [608, 438] width 379 height 27
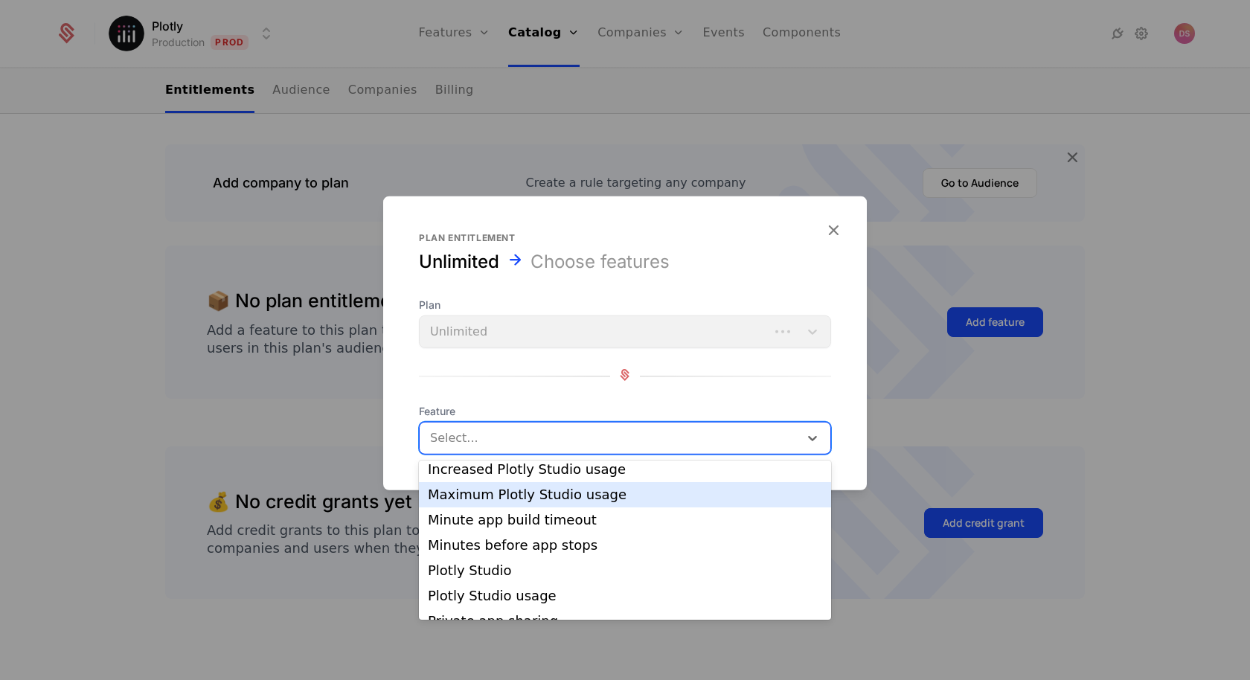
scroll to position [115, 0]
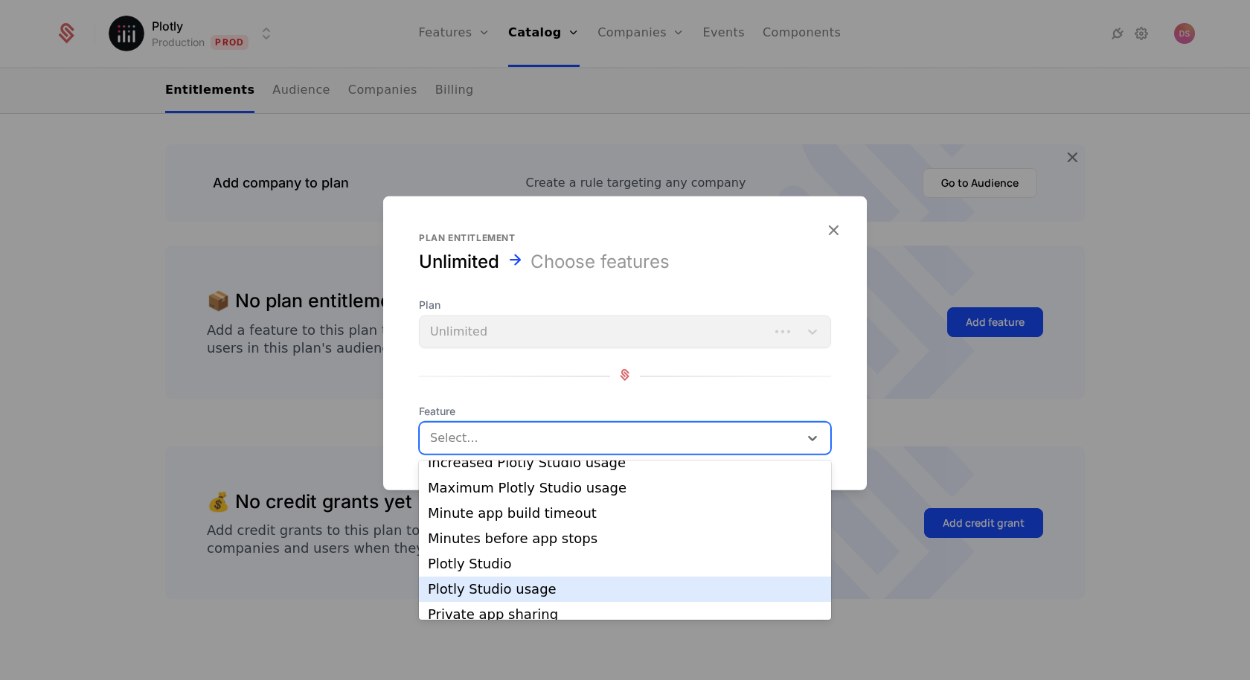
click at [534, 582] on div "Plotly Studio usage" at bounding box center [625, 588] width 394 height 13
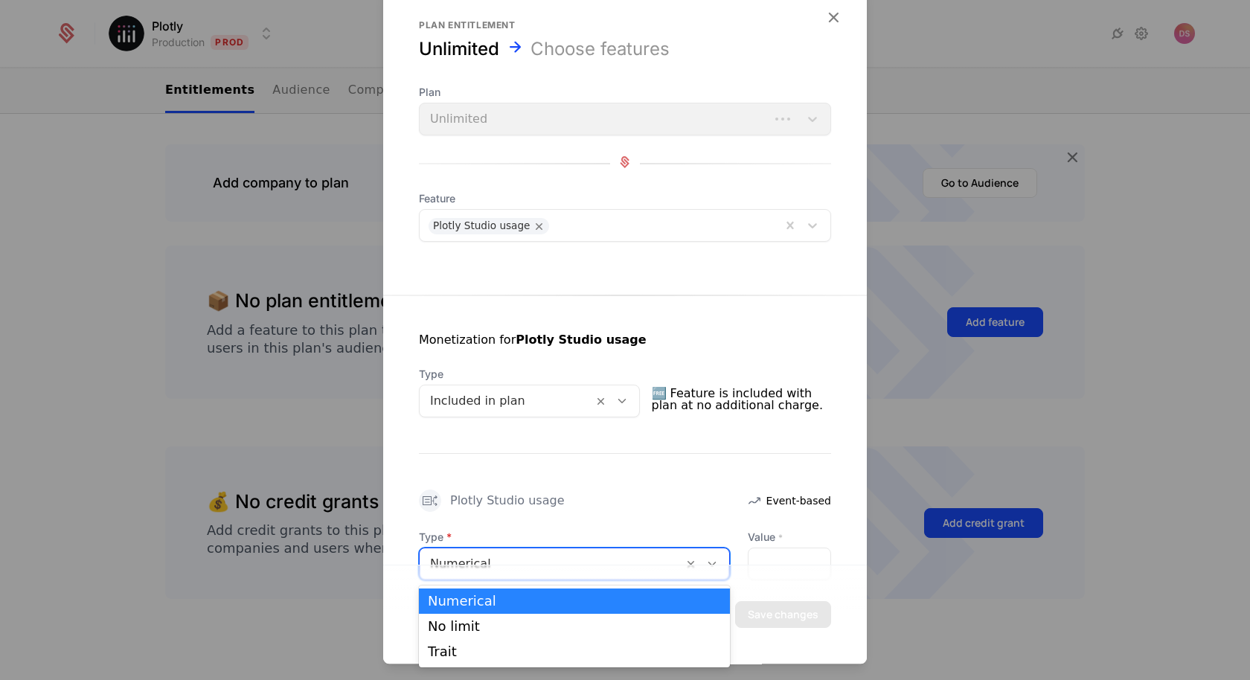
click at [616, 551] on div "Numerical" at bounding box center [550, 563] width 263 height 27
click at [529, 628] on div "No limit" at bounding box center [574, 626] width 293 height 13
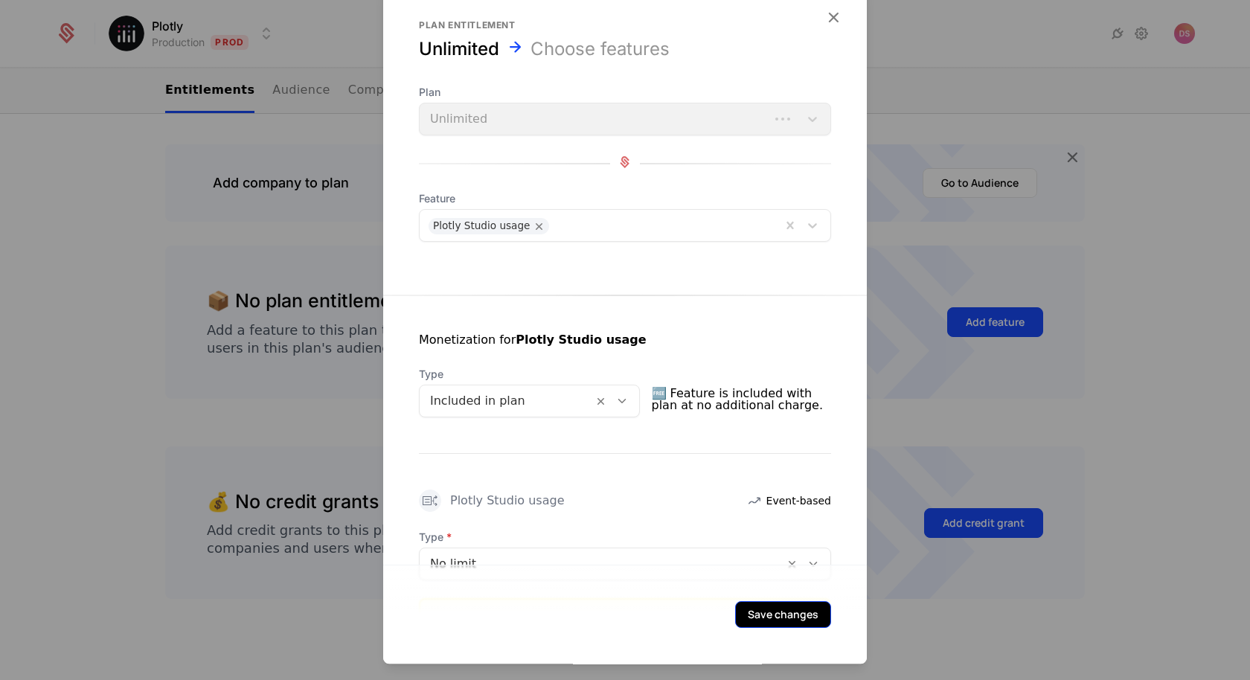
click at [774, 627] on button "Save changes" at bounding box center [783, 614] width 96 height 27
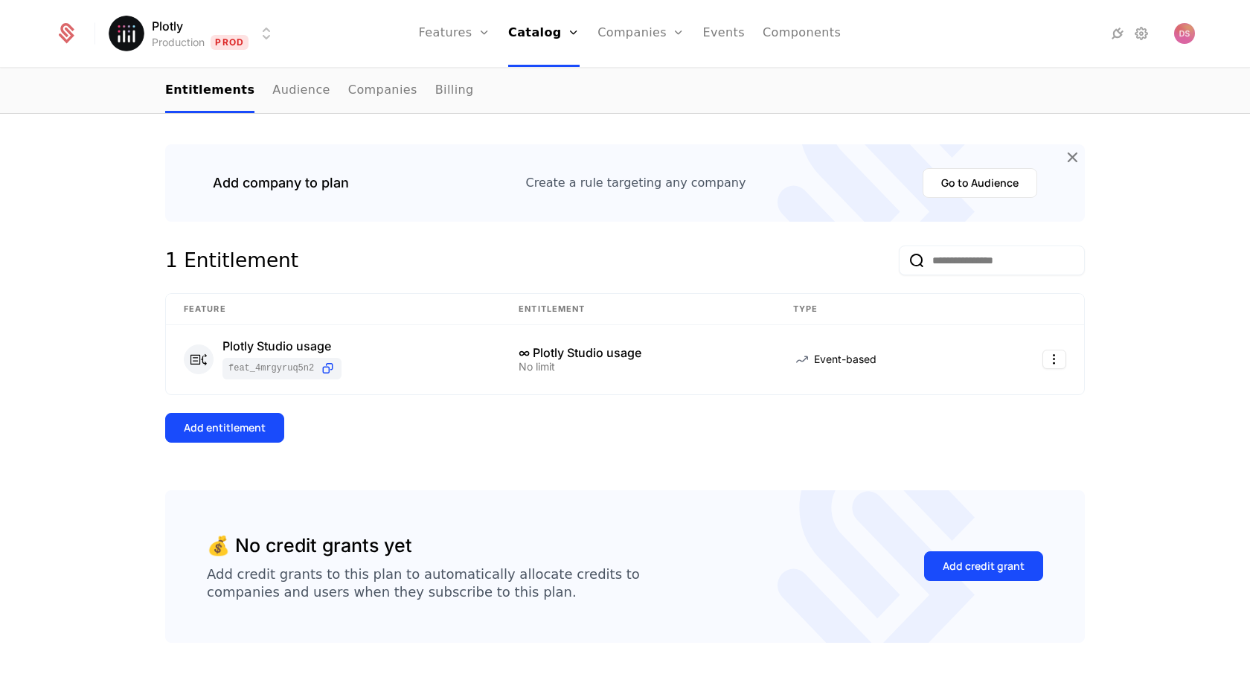
scroll to position [206, 0]
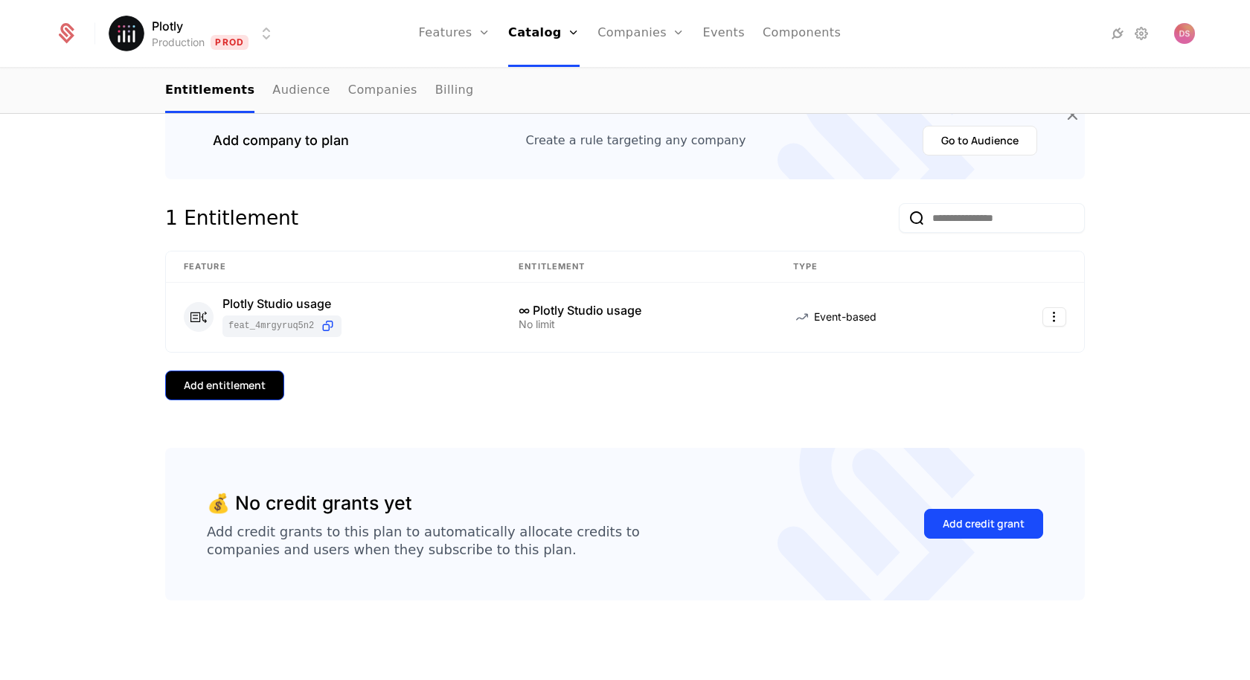
click at [278, 370] on button "Add entitlement" at bounding box center [224, 385] width 119 height 30
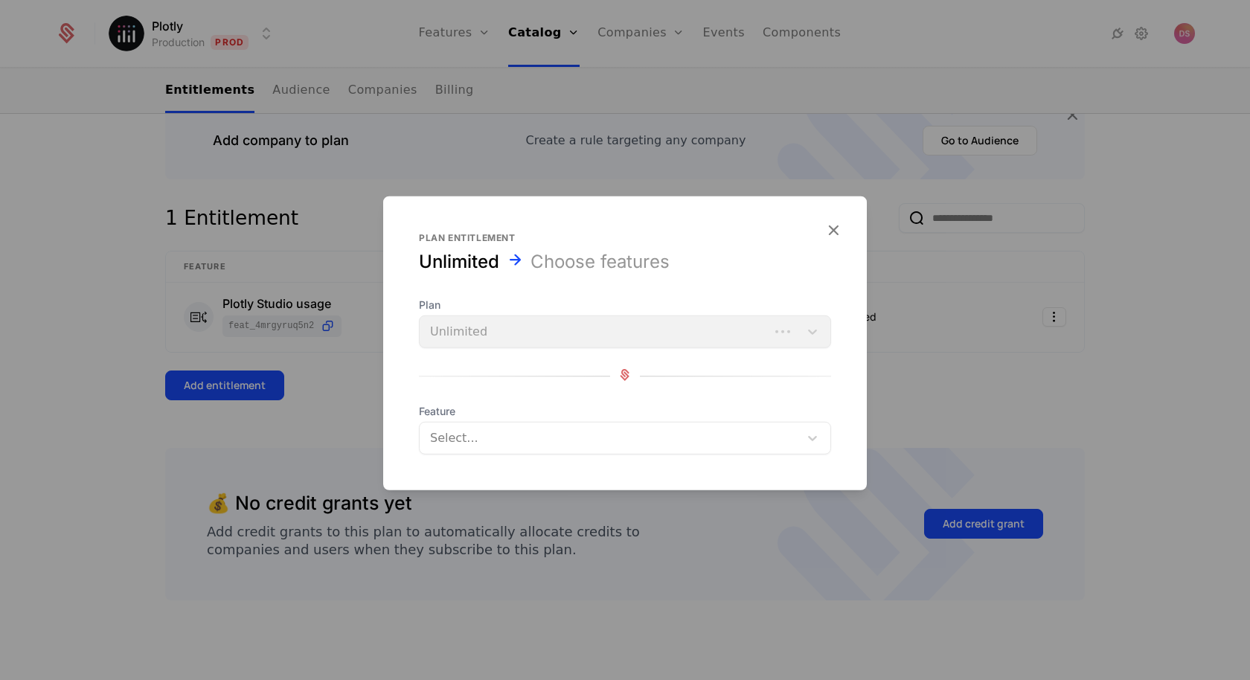
click at [490, 423] on div "Select..." at bounding box center [625, 438] width 412 height 33
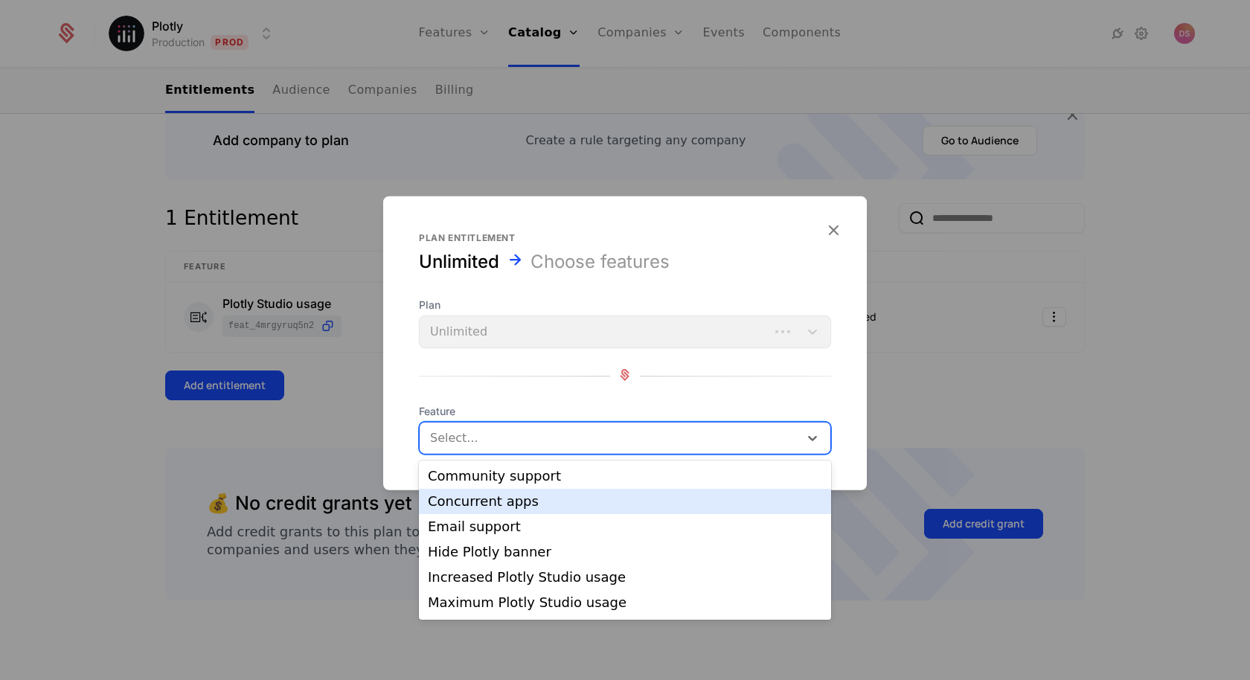
click at [530, 505] on div "Concurrent apps" at bounding box center [625, 501] width 394 height 13
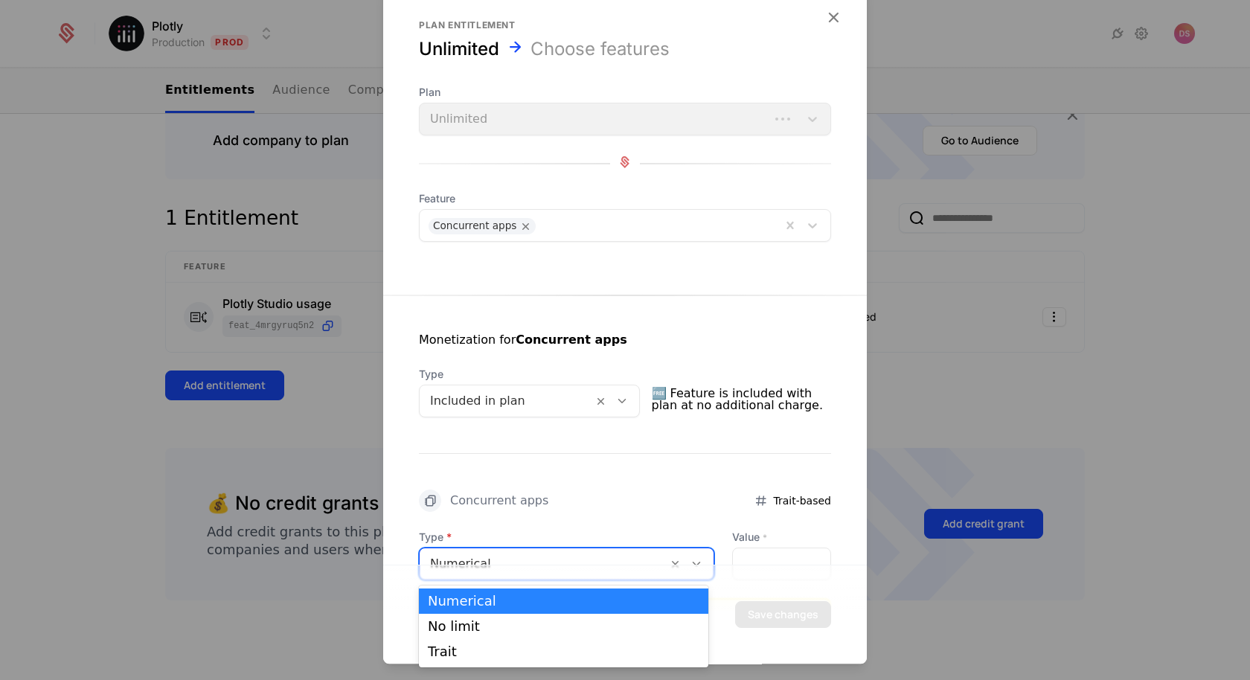
click at [649, 553] on div at bounding box center [543, 563] width 227 height 21
click at [529, 628] on div "No limit" at bounding box center [563, 626] width 271 height 13
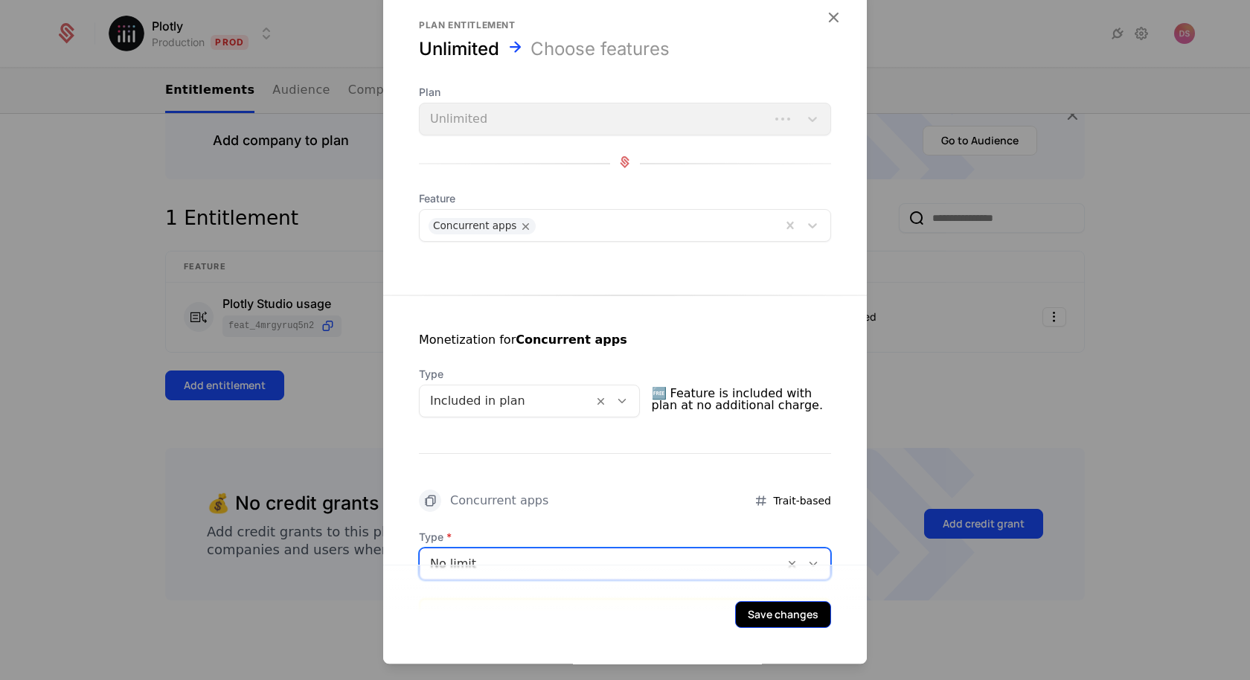
click at [750, 620] on button "Save changes" at bounding box center [783, 614] width 96 height 27
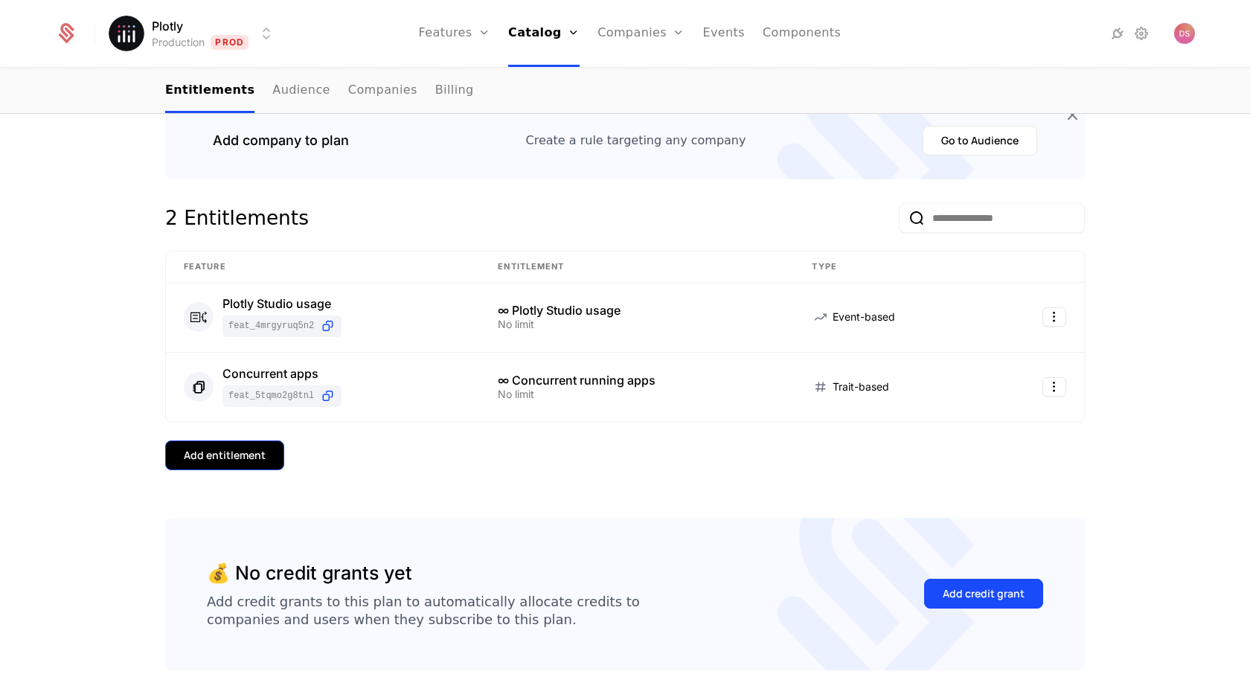
click at [234, 454] on div "Add entitlement" at bounding box center [225, 455] width 82 height 15
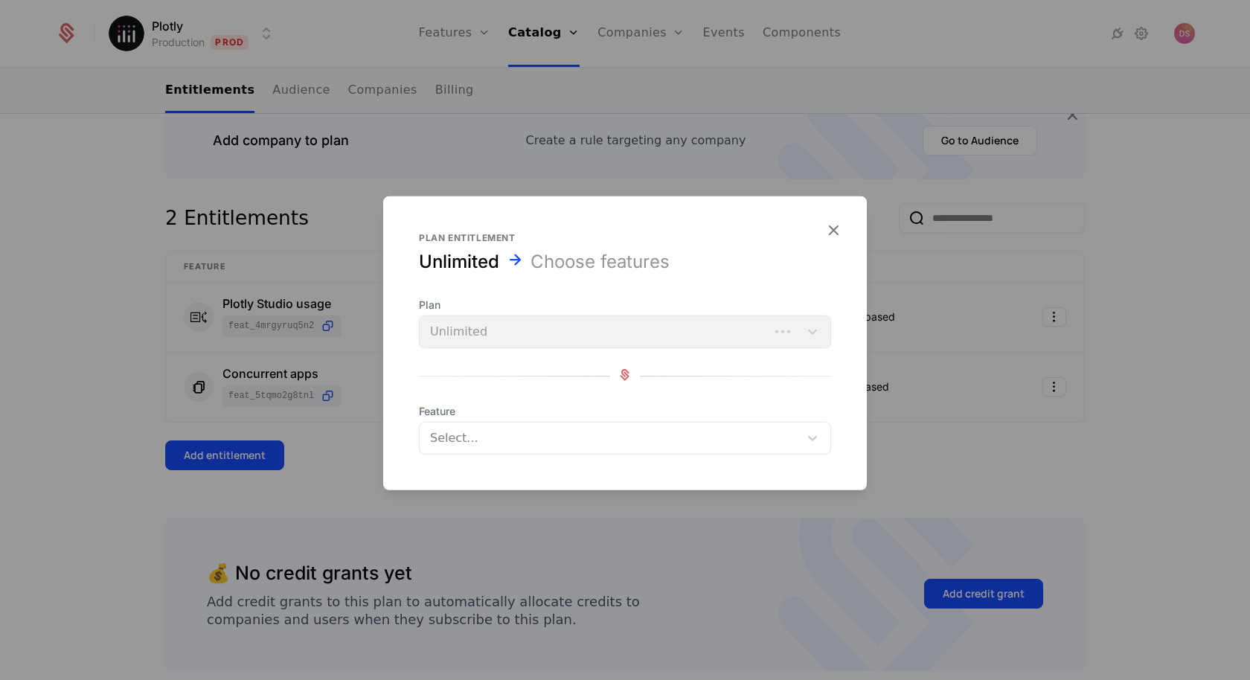
click at [570, 453] on div "Select..." at bounding box center [625, 438] width 412 height 33
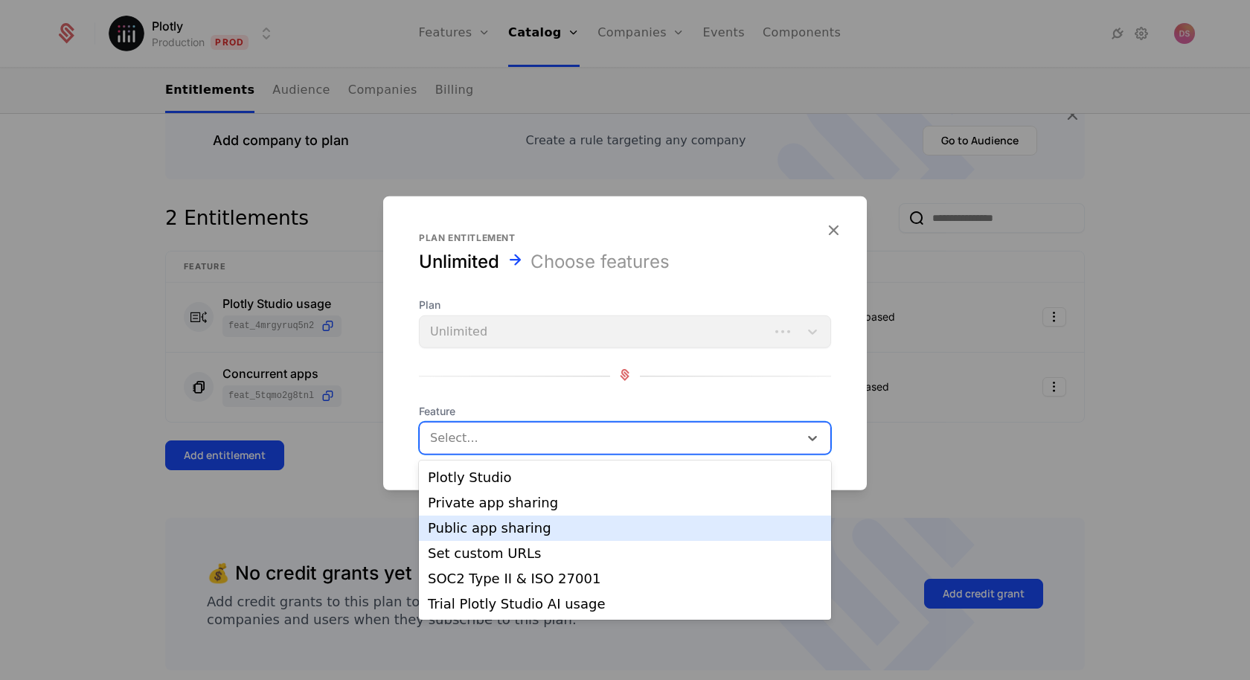
scroll to position [176, 0]
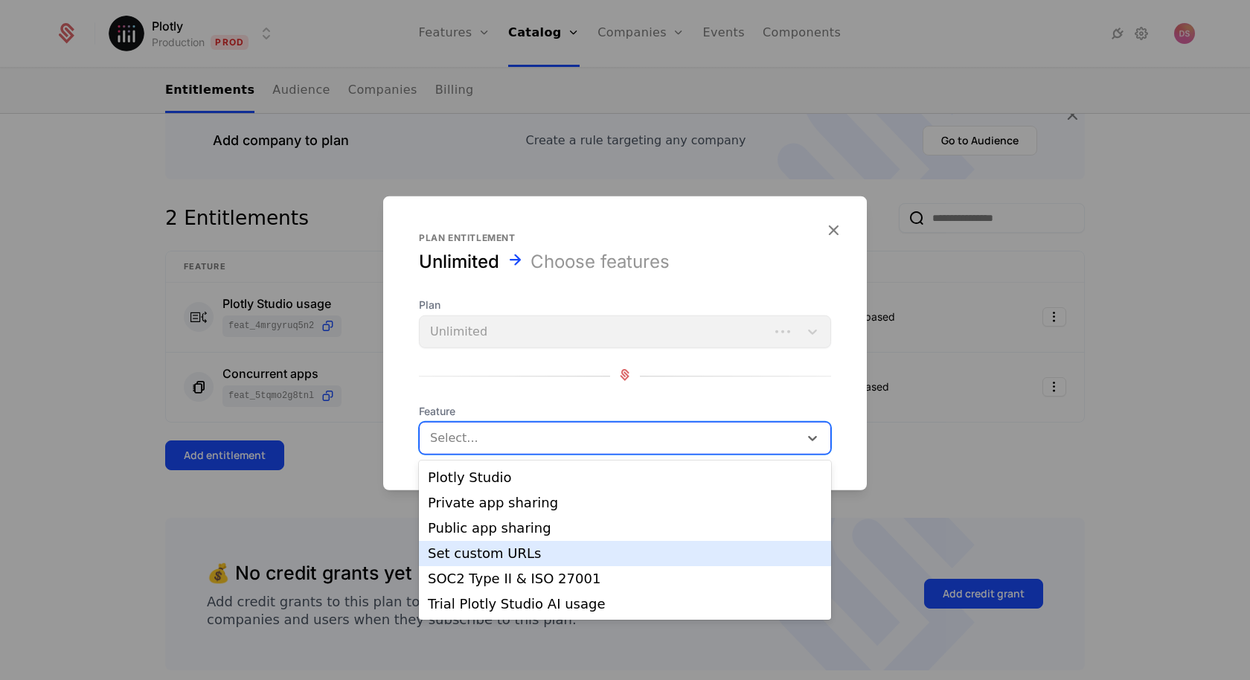
click at [552, 554] on div "Set custom URLs" at bounding box center [625, 553] width 394 height 13
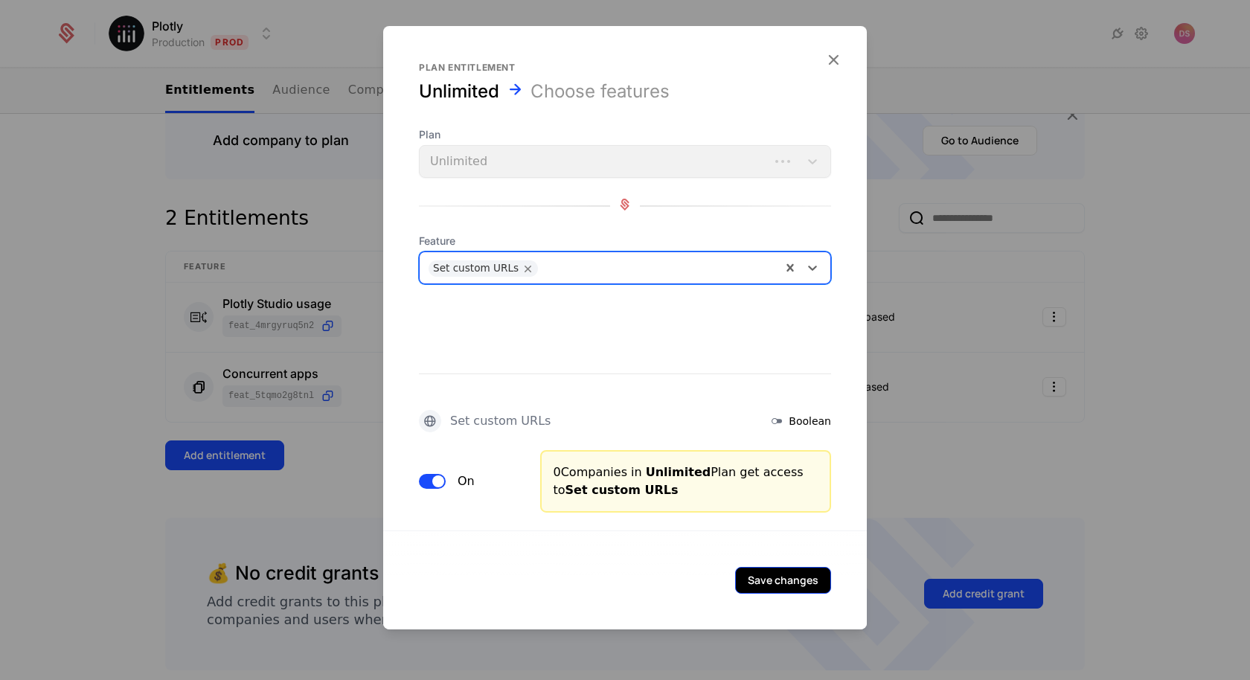
click at [776, 585] on button "Save changes" at bounding box center [783, 580] width 96 height 27
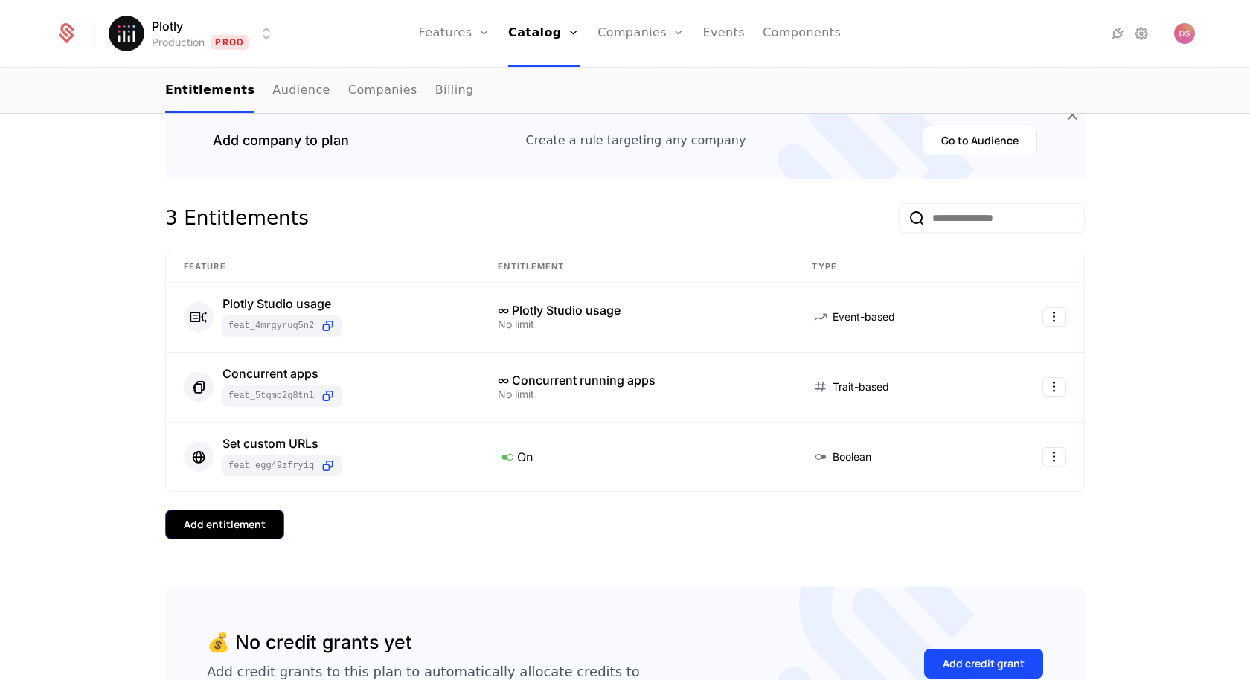
click at [239, 510] on button "Add entitlement" at bounding box center [224, 524] width 119 height 30
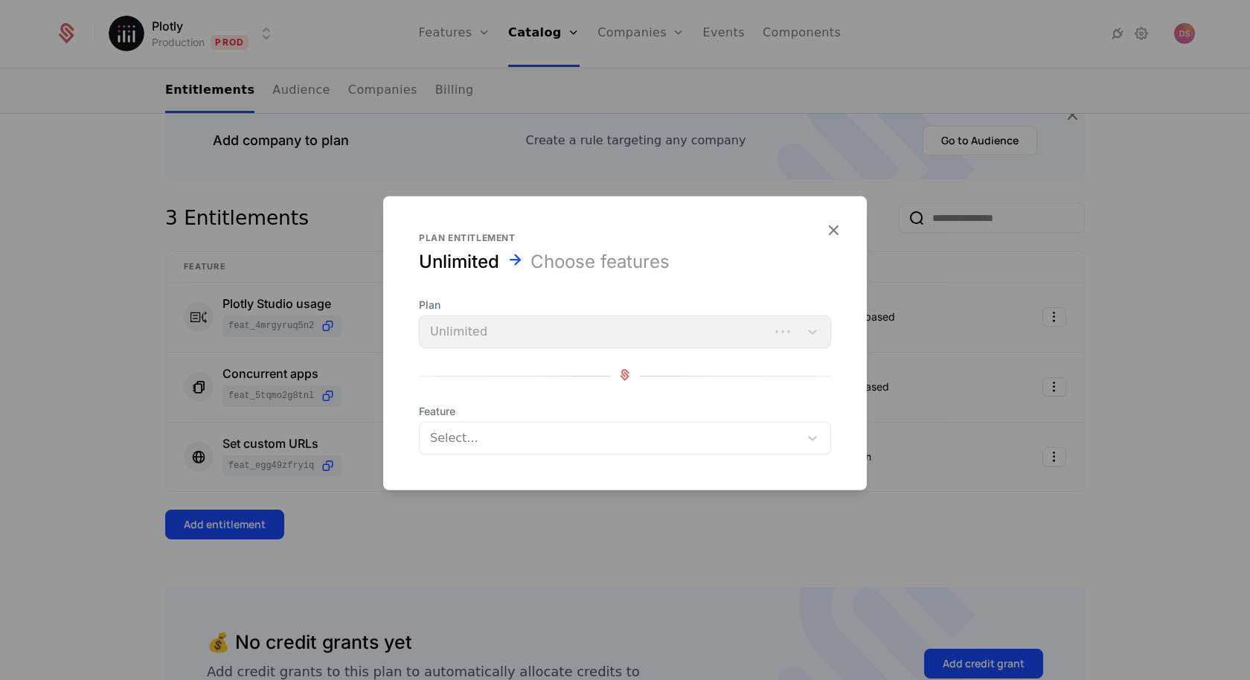
click at [599, 454] on form "Plan entitlement Unlimited Choose features Plan Unlimited Feature Select..." at bounding box center [624, 343] width 483 height 294
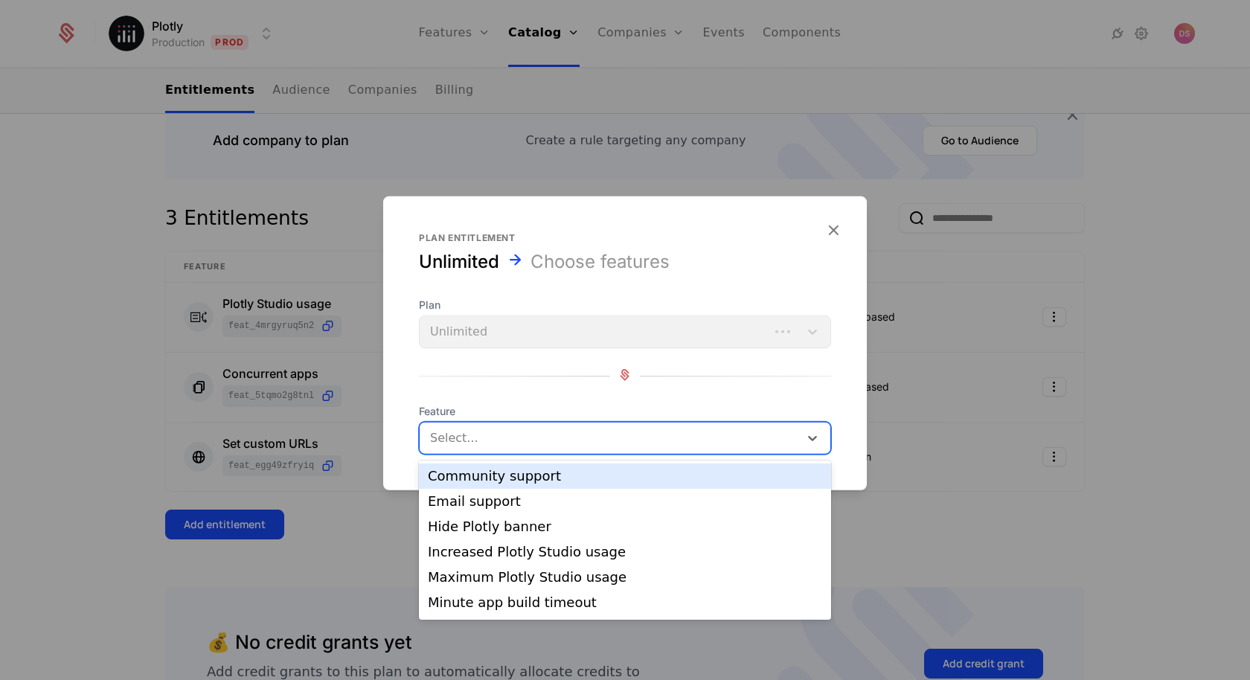
click at [599, 448] on div "Select..." at bounding box center [608, 438] width 379 height 27
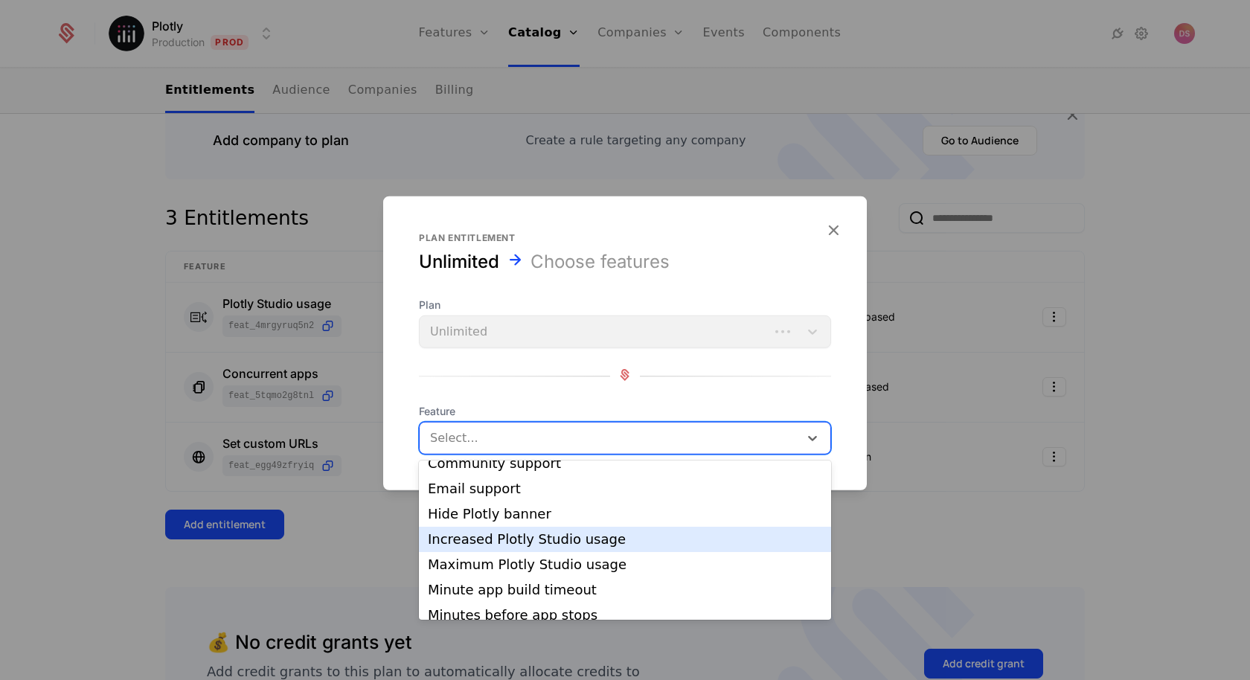
scroll to position [19, 0]
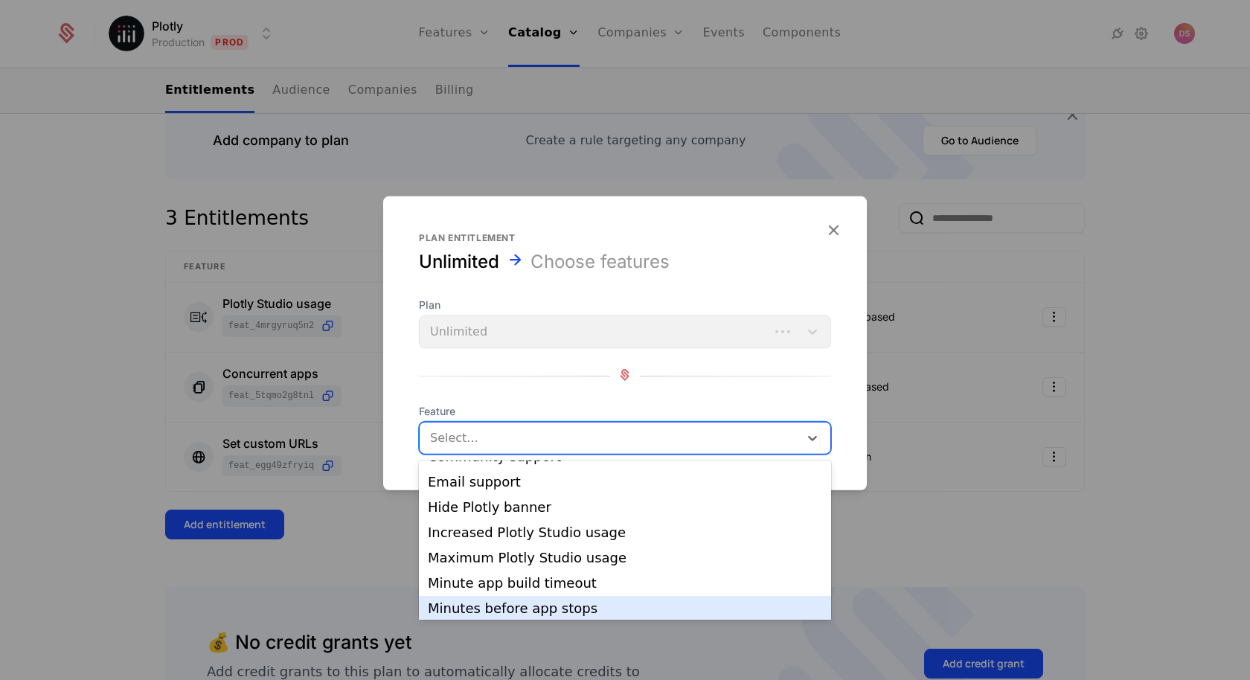
click at [551, 602] on div "Minutes before app stops" at bounding box center [625, 608] width 394 height 13
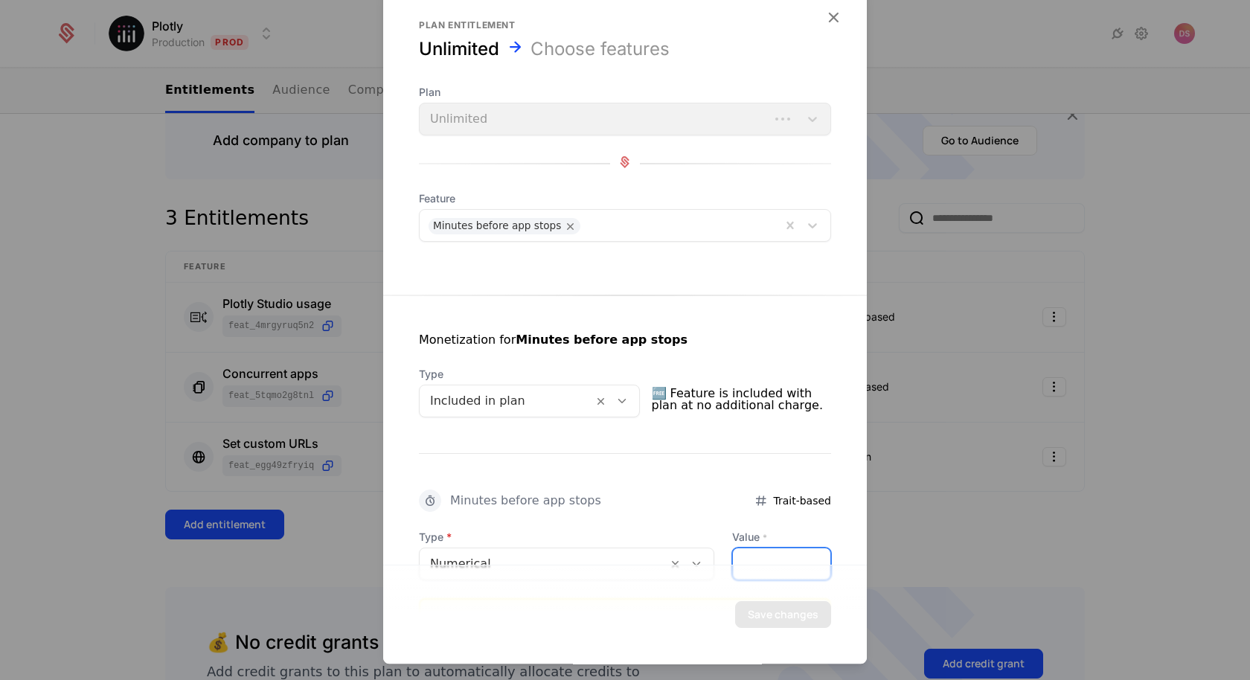
drag, startPoint x: 753, startPoint y: 547, endPoint x: 758, endPoint y: 556, distance: 10.0
click at [758, 556] on input "*" at bounding box center [781, 563] width 97 height 31
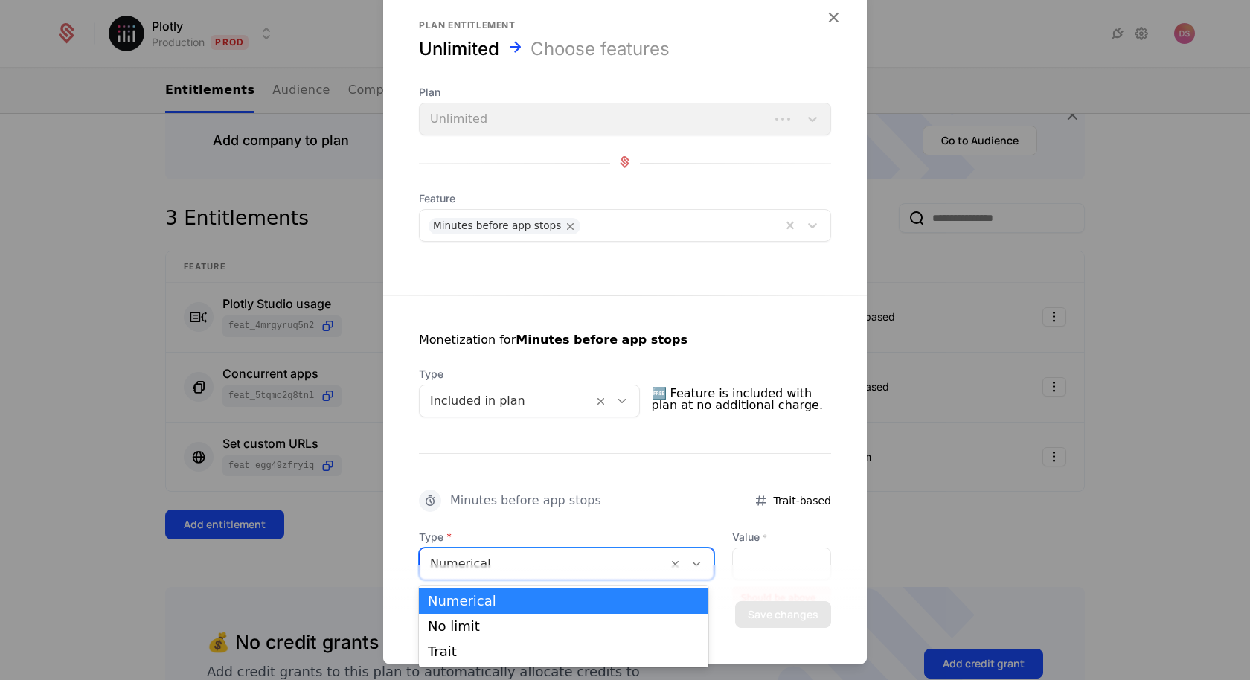
click at [599, 557] on div at bounding box center [543, 563] width 227 height 21
click at [525, 646] on div "Trait" at bounding box center [563, 651] width 271 height 13
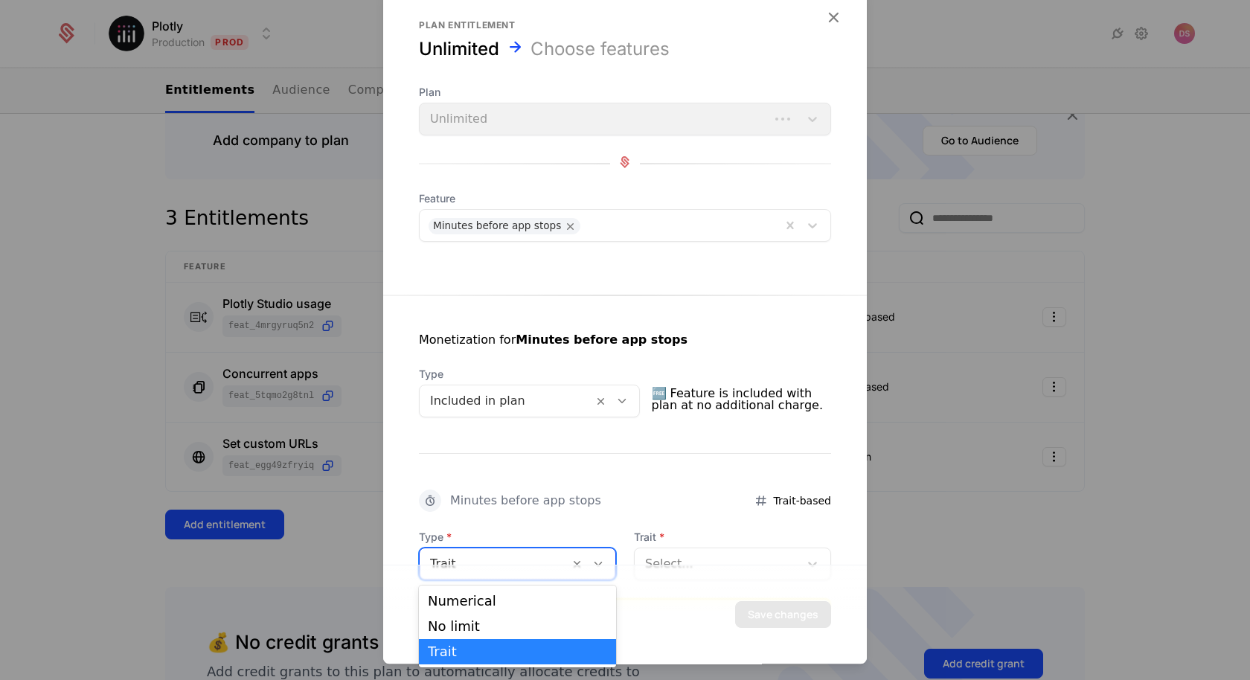
click at [530, 559] on div at bounding box center [494, 563] width 129 height 21
click at [513, 614] on div "No limit" at bounding box center [517, 626] width 197 height 25
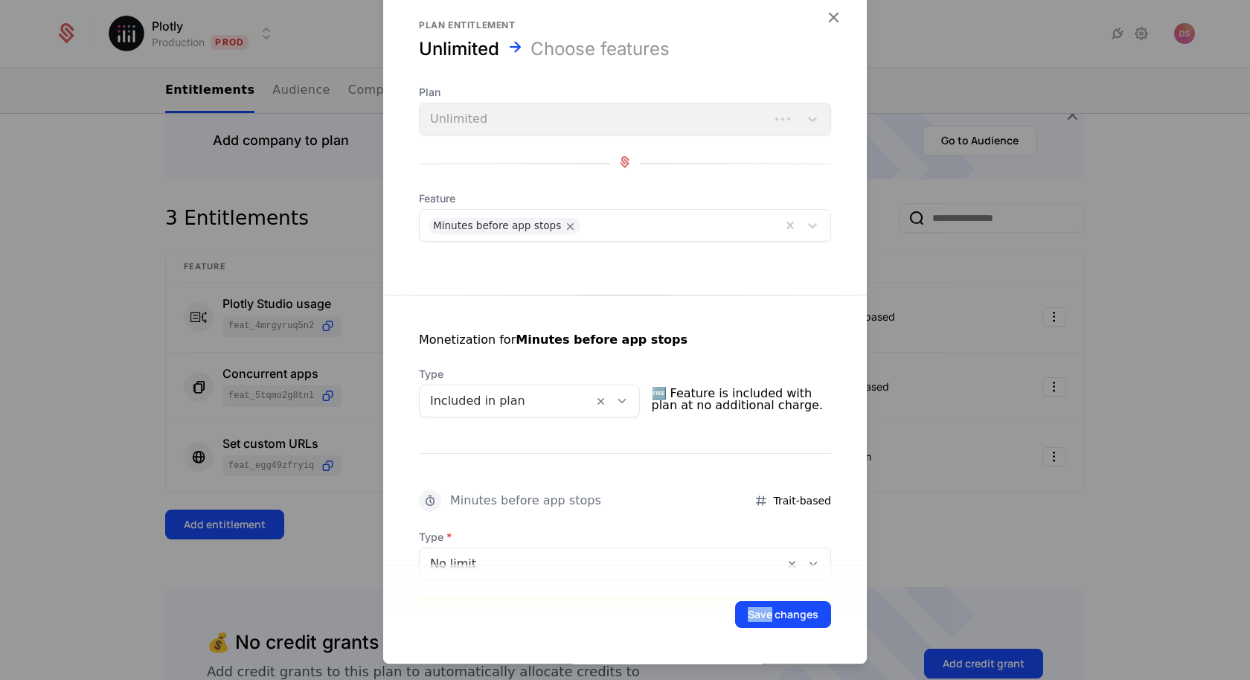
click at [515, 612] on div "Save changes" at bounding box center [625, 614] width 412 height 27
click at [763, 615] on button "Save changes" at bounding box center [783, 614] width 96 height 27
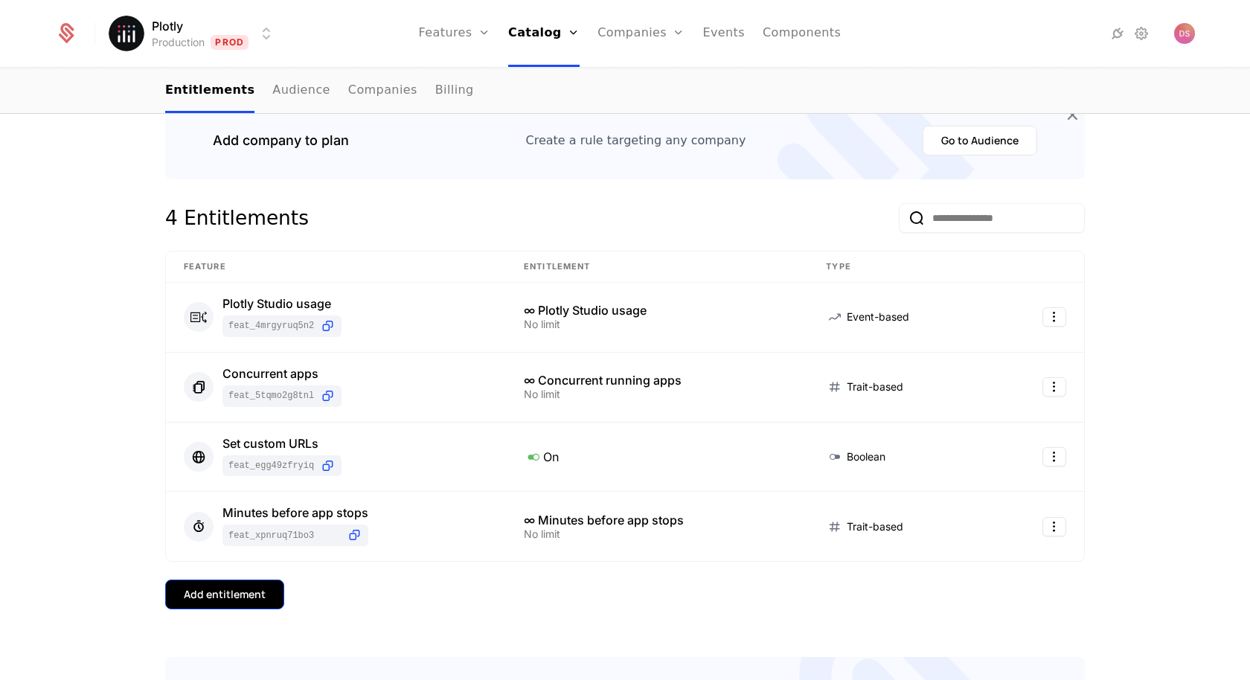
click at [257, 587] on div "Add entitlement" at bounding box center [225, 594] width 82 height 15
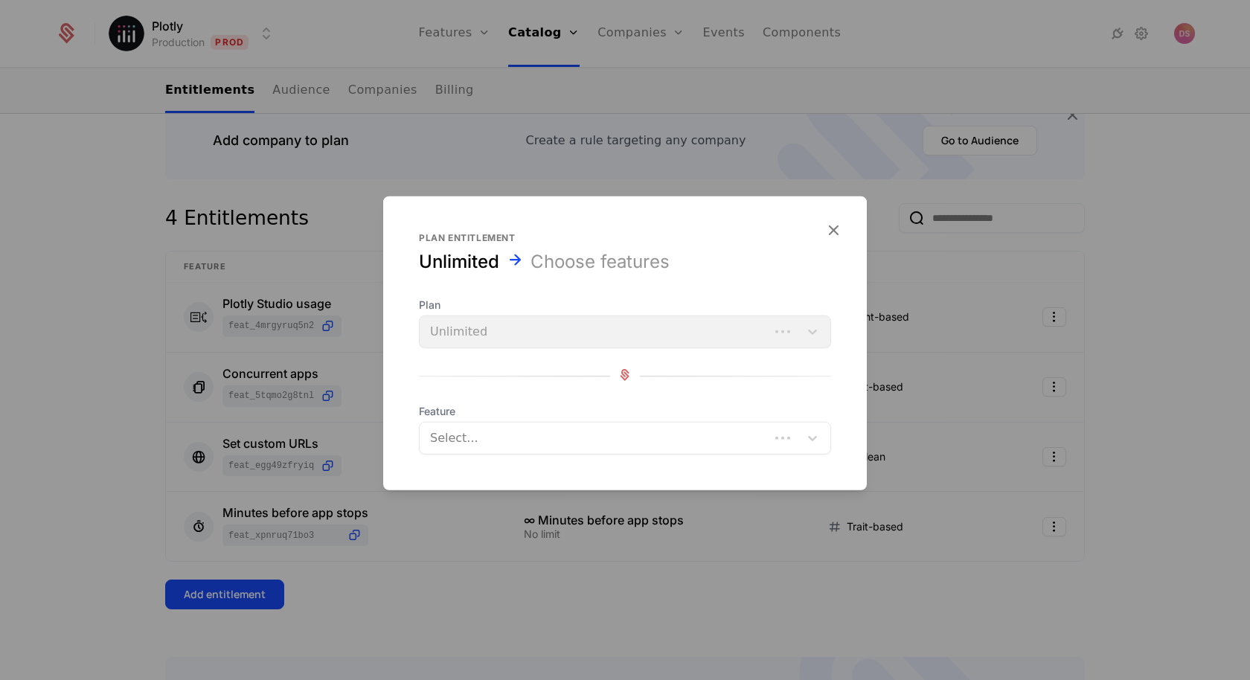
click at [519, 443] on div at bounding box center [595, 438] width 329 height 21
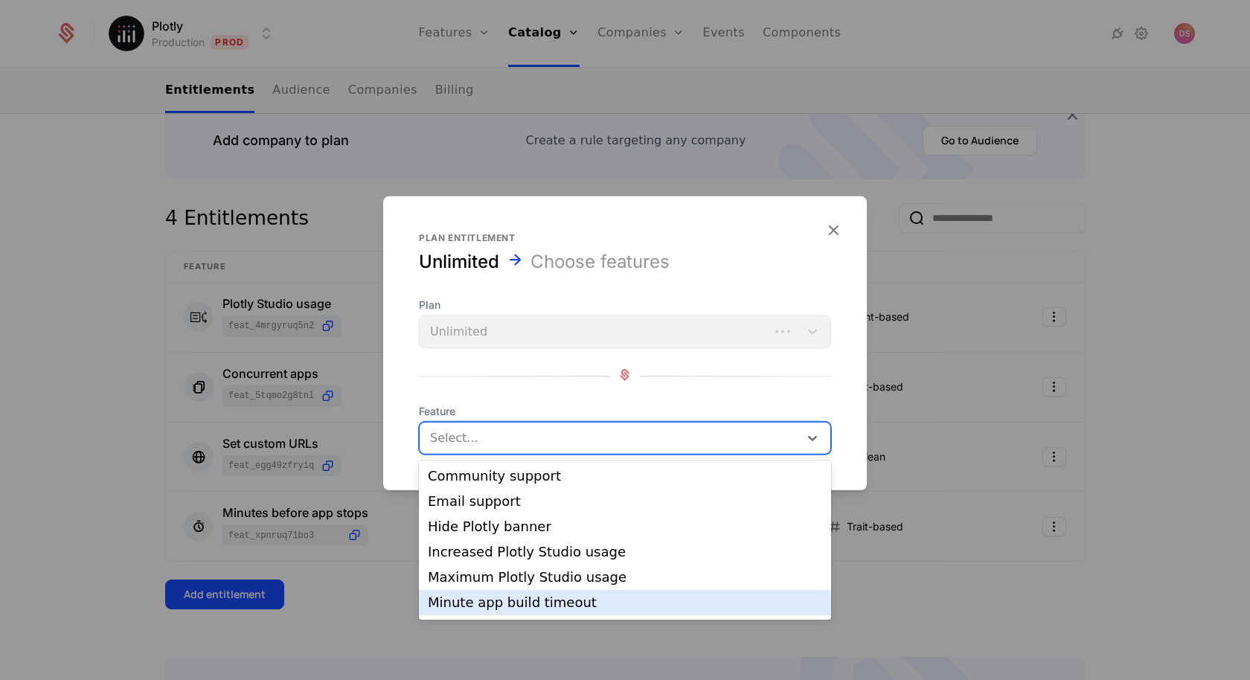
click at [536, 602] on div "Minute app build timeout" at bounding box center [625, 602] width 394 height 13
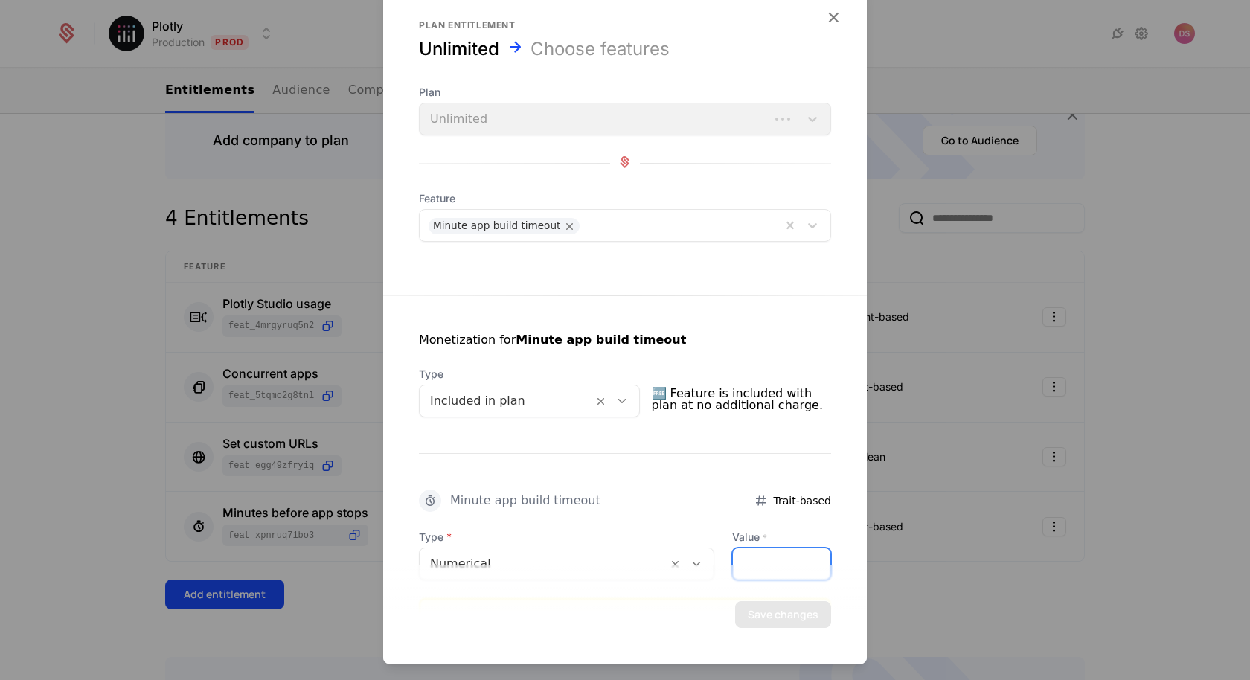
drag, startPoint x: 756, startPoint y: 551, endPoint x: 688, endPoint y: 551, distance: 68.4
click at [688, 551] on div "Type Numerical Value * *" at bounding box center [625, 555] width 412 height 51
type input "**"
click at [811, 605] on button "Save changes" at bounding box center [783, 614] width 96 height 27
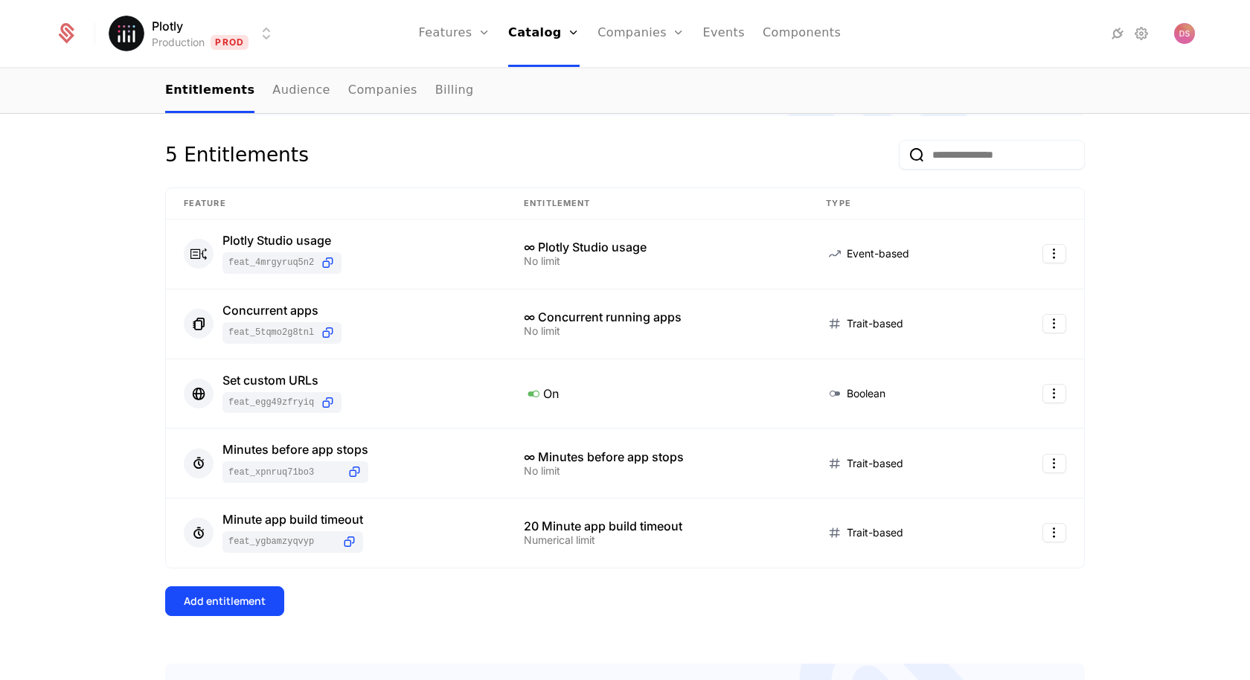
scroll to position [289, 0]
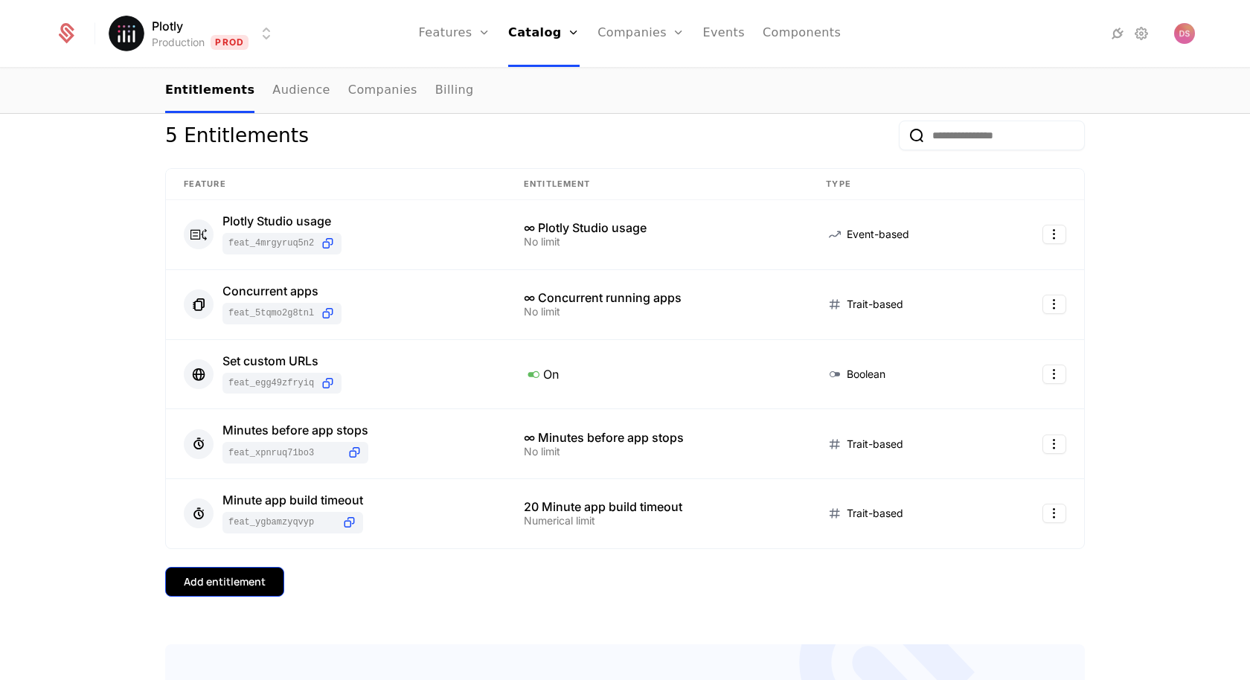
click at [238, 574] on div "Add entitlement" at bounding box center [225, 581] width 82 height 15
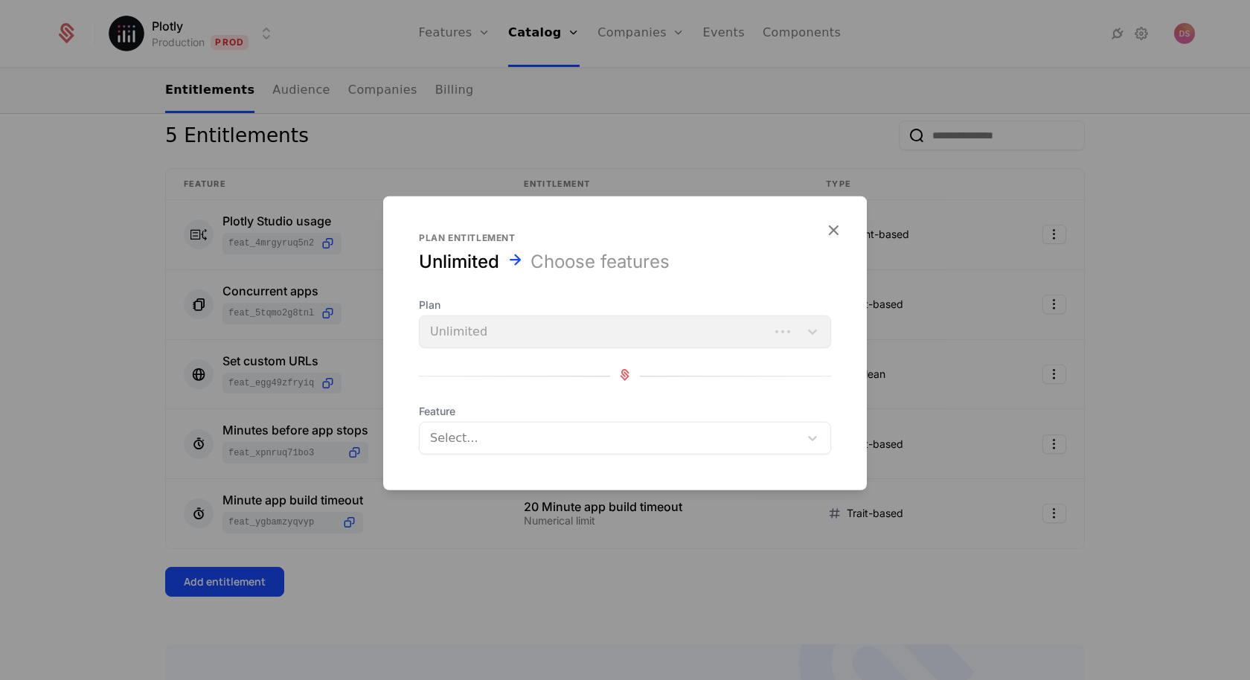
click at [528, 451] on div "Select..." at bounding box center [625, 438] width 412 height 33
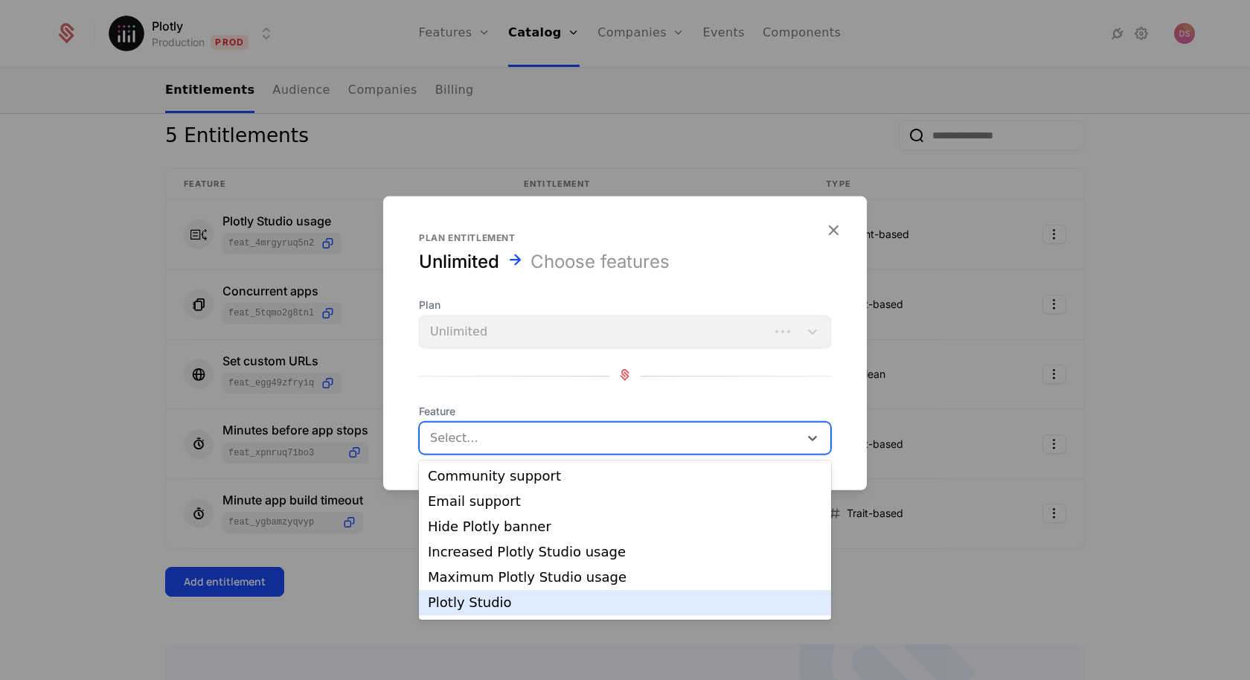
scroll to position [99, 0]
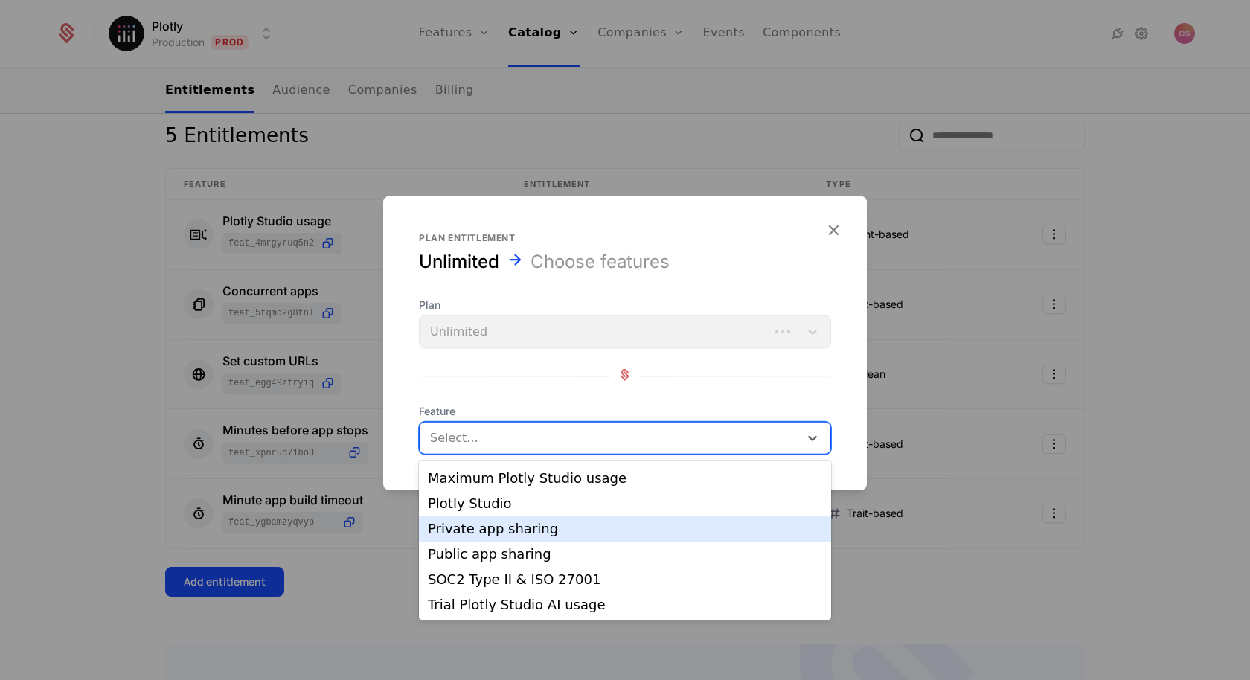
click at [530, 522] on div "Private app sharing" at bounding box center [625, 528] width 394 height 13
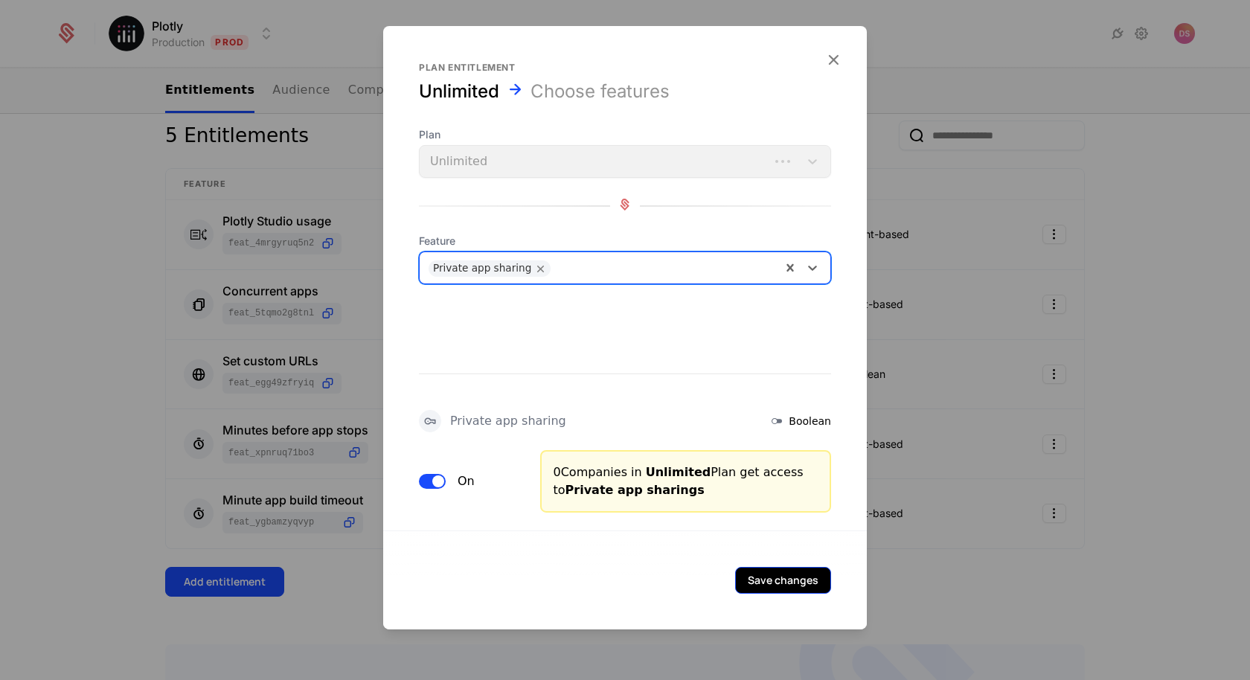
click at [782, 574] on button "Save changes" at bounding box center [783, 580] width 96 height 27
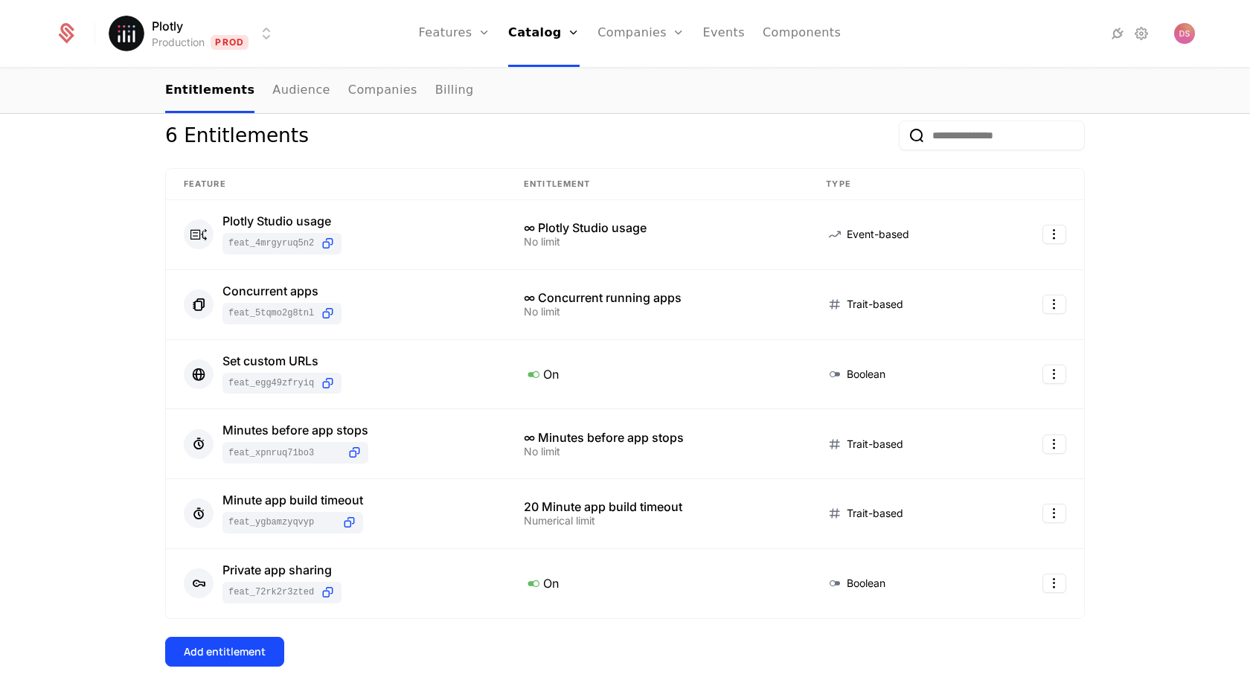
click at [240, 626] on div "6 Entitlements Feature Entitlement Type Plotly Studio usage feat_4MRgYRUQ5N2 ∞ …" at bounding box center [624, 416] width 919 height 593
click at [230, 652] on div "Add entitlement" at bounding box center [225, 651] width 82 height 15
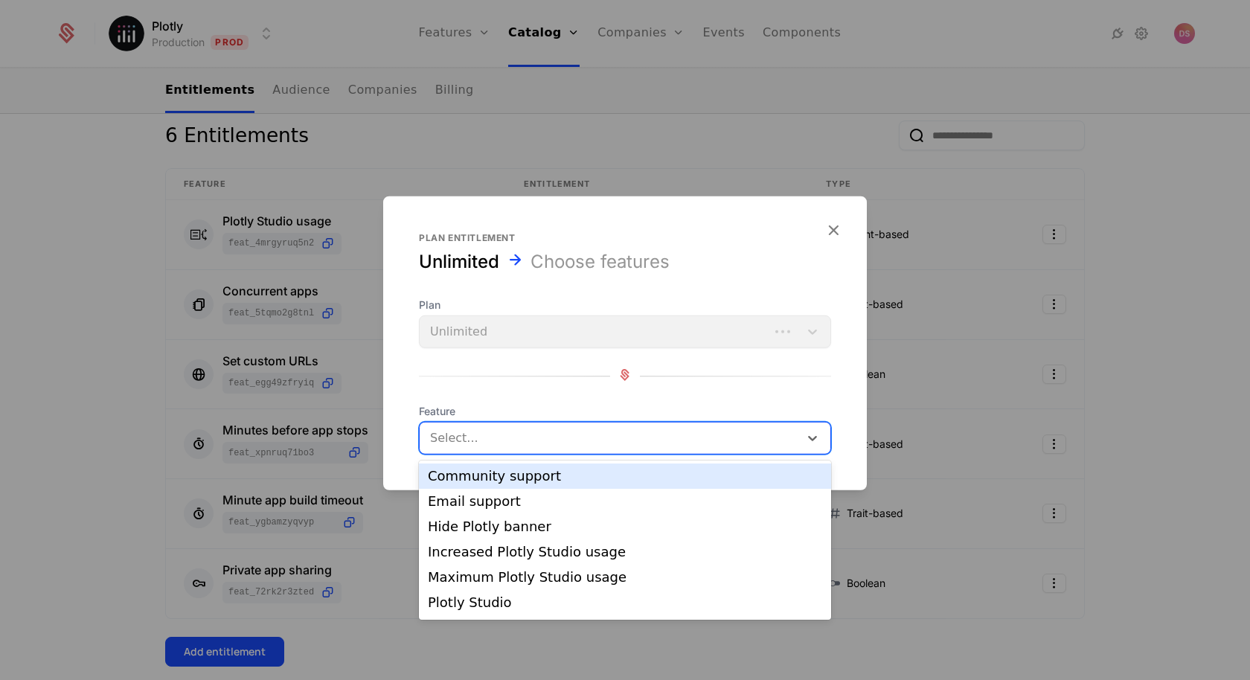
click at [541, 428] on div at bounding box center [610, 438] width 358 height 21
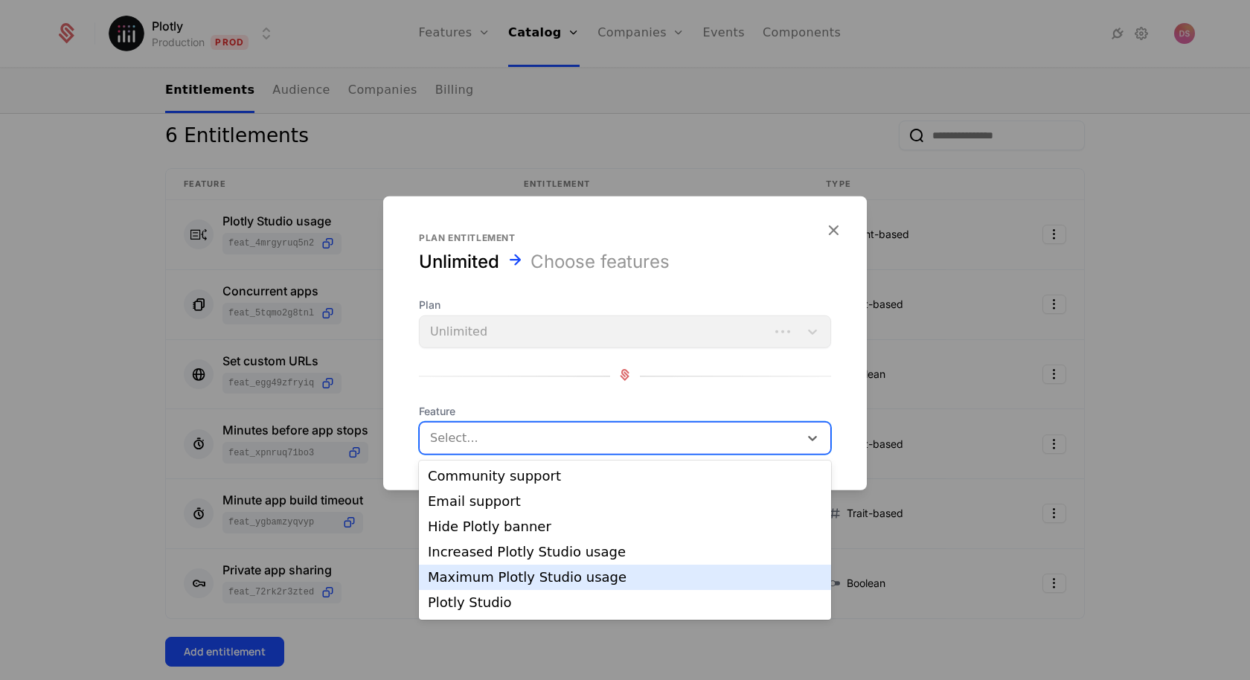
scroll to position [74, 0]
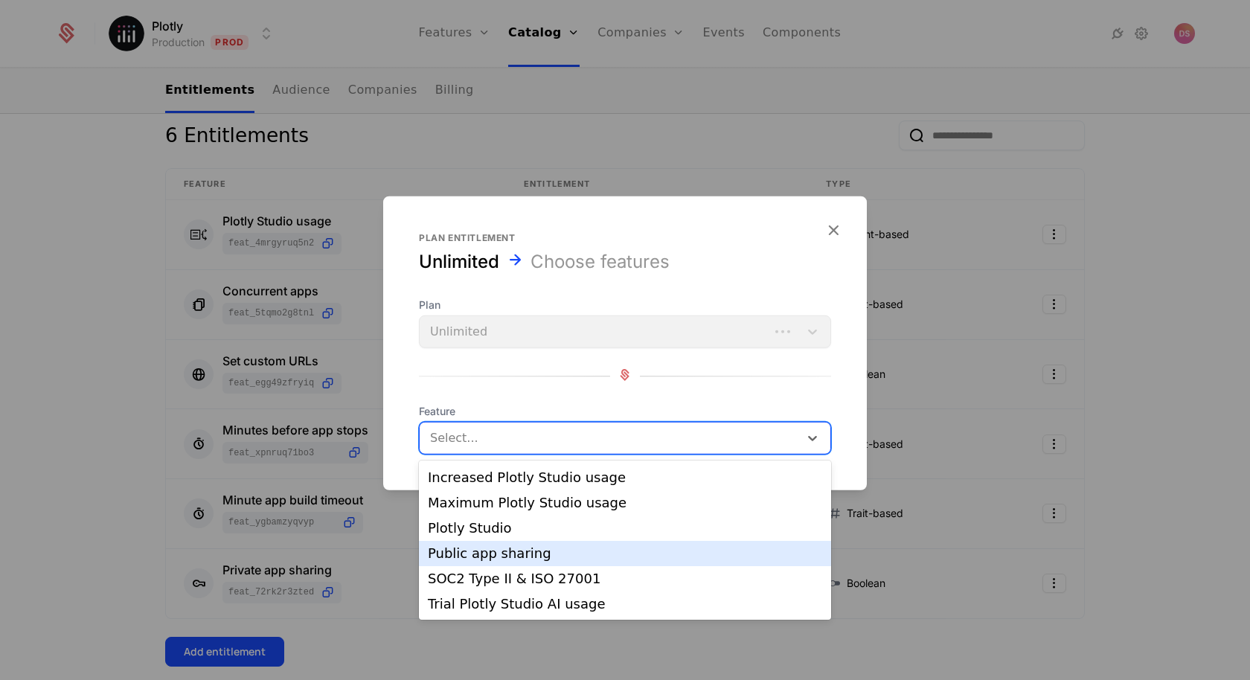
click at [552, 559] on div "Public app sharing" at bounding box center [625, 553] width 394 height 13
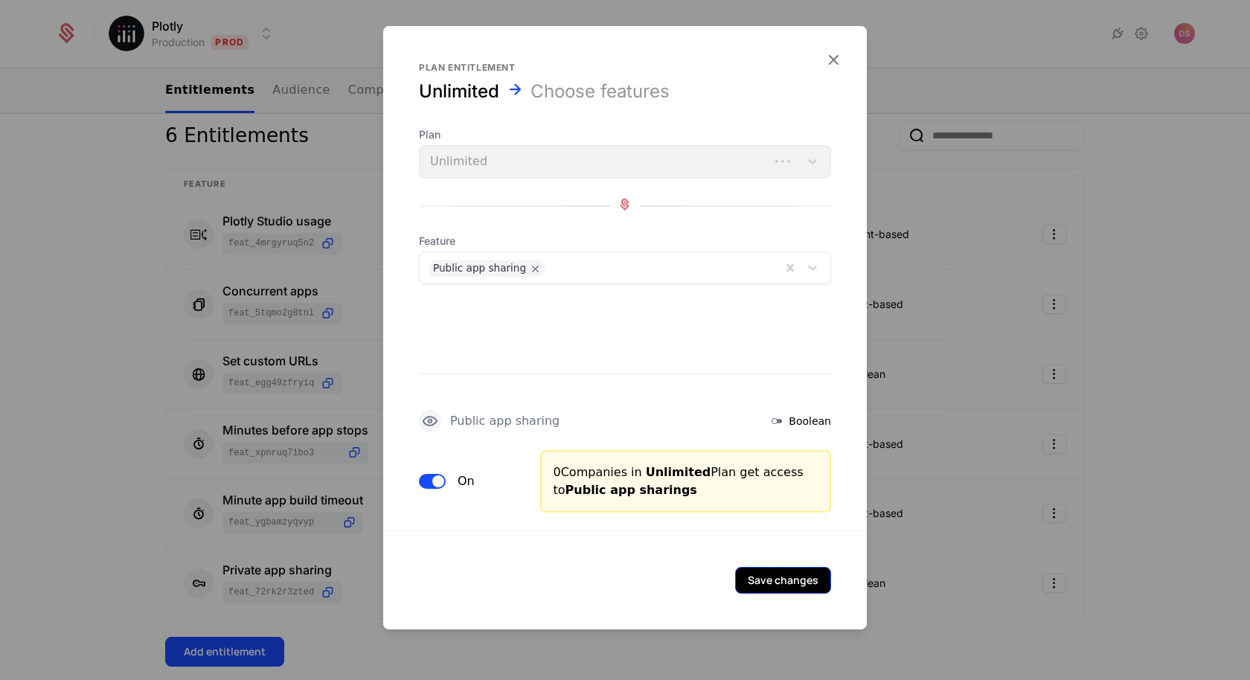
click at [806, 571] on button "Save changes" at bounding box center [783, 580] width 96 height 27
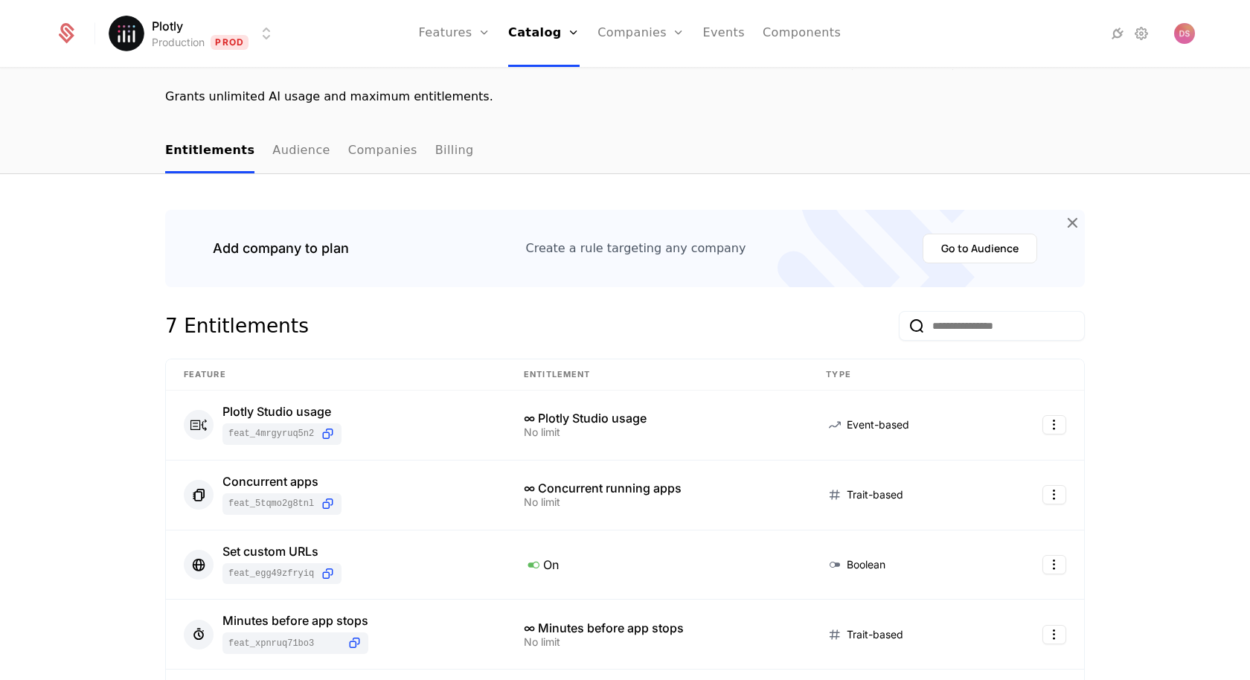
scroll to position [0, 0]
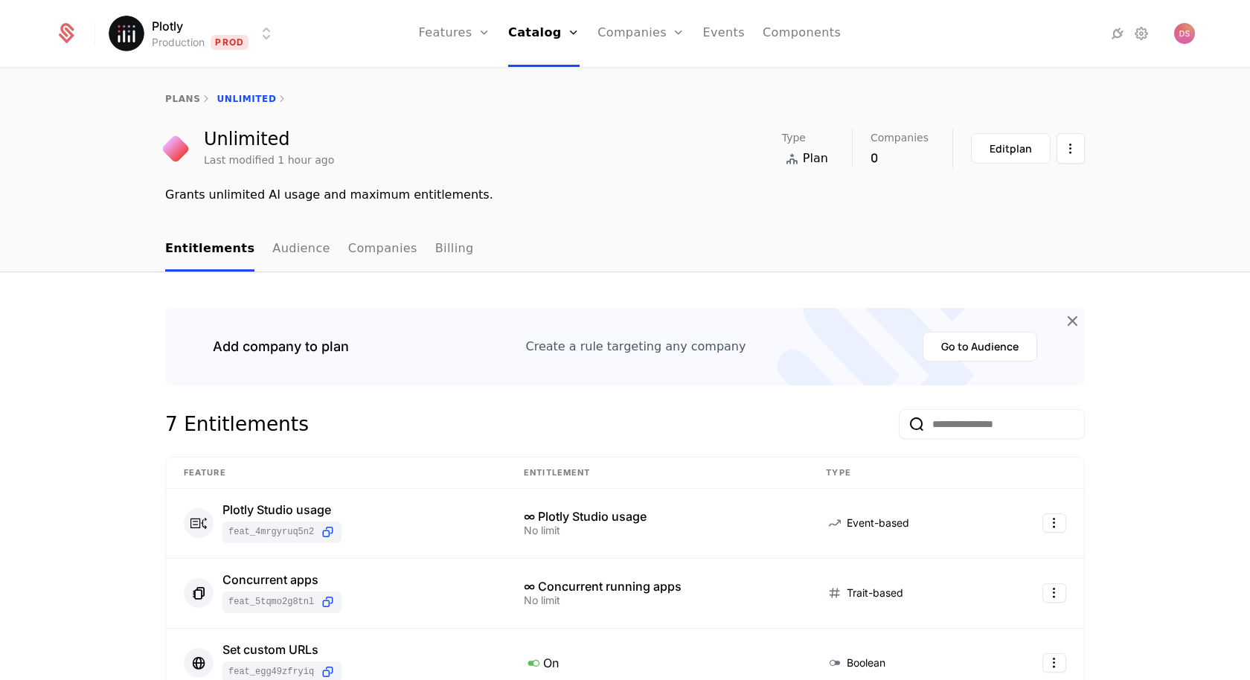
click at [247, 54] on div "Plotly Production Prod Features Features Flags Catalog Plans Add Ons Credits Co…" at bounding box center [624, 33] width 1139 height 67
click at [247, 46] on html "Plotly Production Prod Features Features Flags Catalog Plans Add Ons Credits Co…" at bounding box center [625, 340] width 1250 height 680
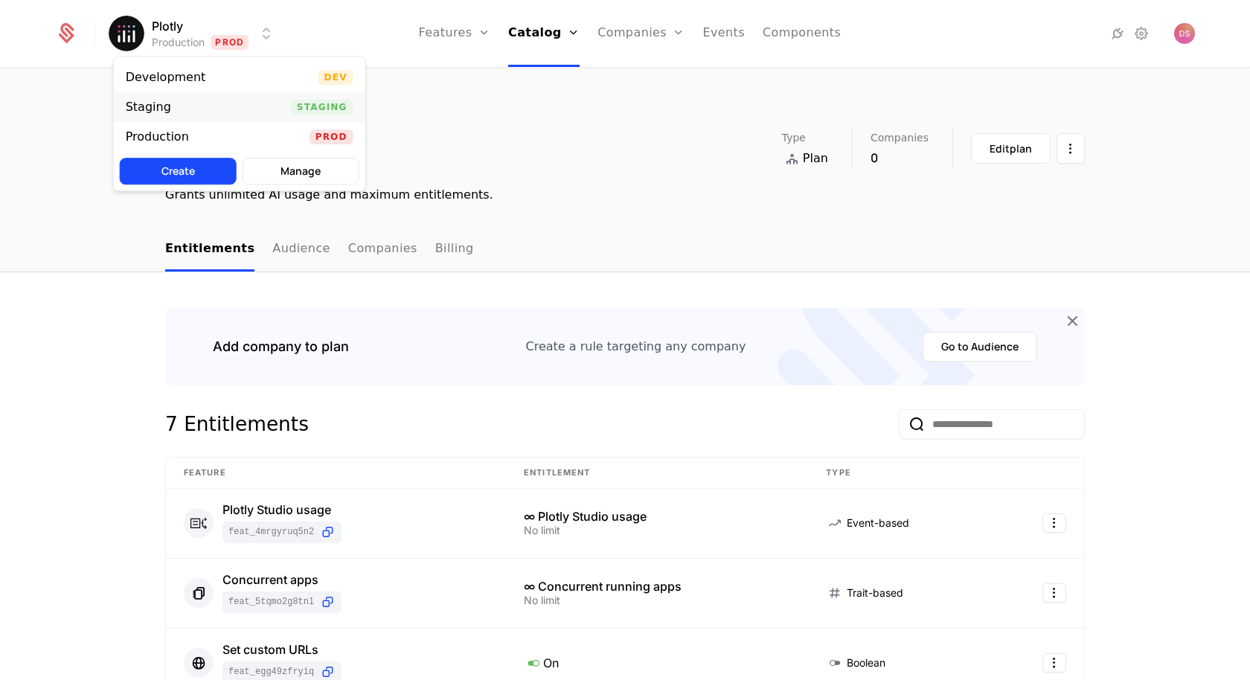
click at [268, 112] on div "Staging Staging" at bounding box center [239, 107] width 251 height 30
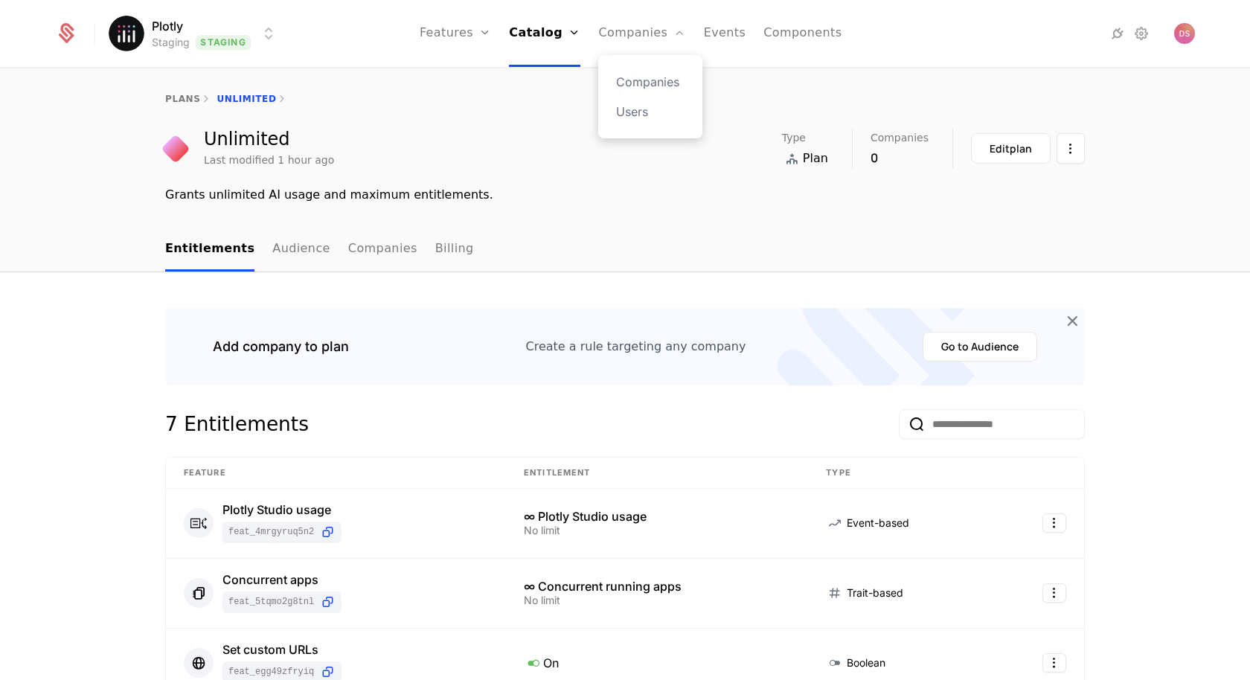
click at [615, 80] on div "Companies Users" at bounding box center [650, 96] width 104 height 83
click at [643, 83] on link "Companies" at bounding box center [650, 82] width 68 height 18
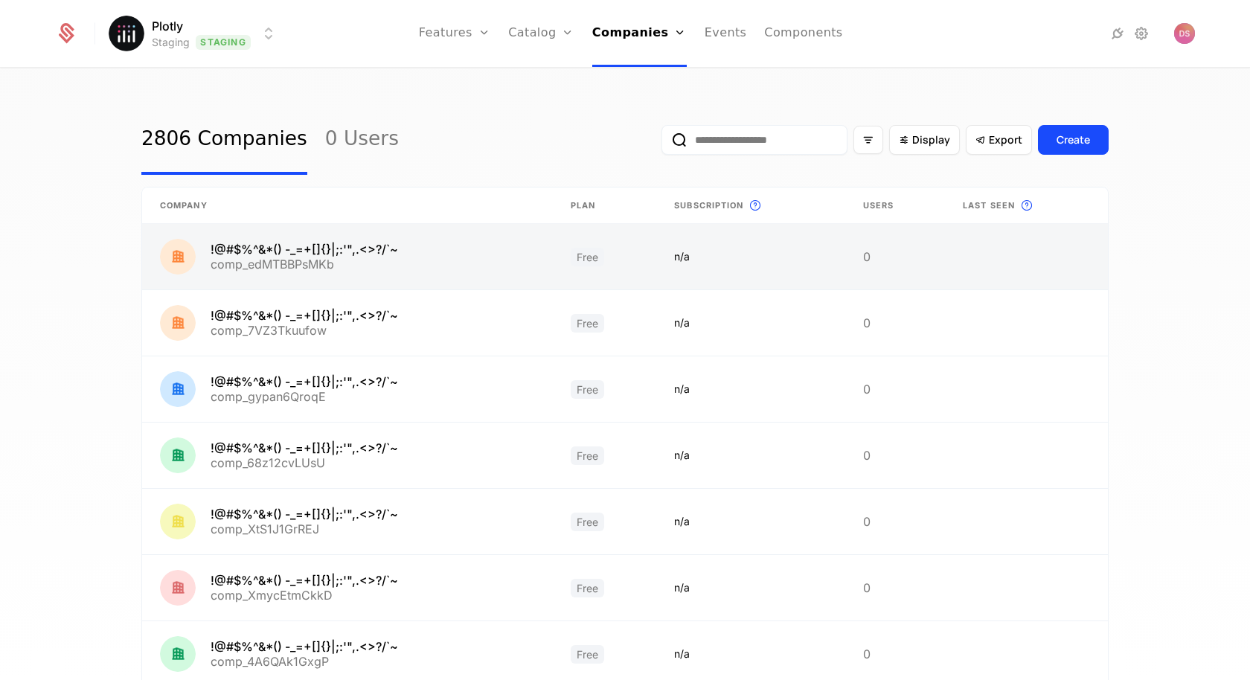
click at [459, 235] on link at bounding box center [347, 256] width 411 height 65
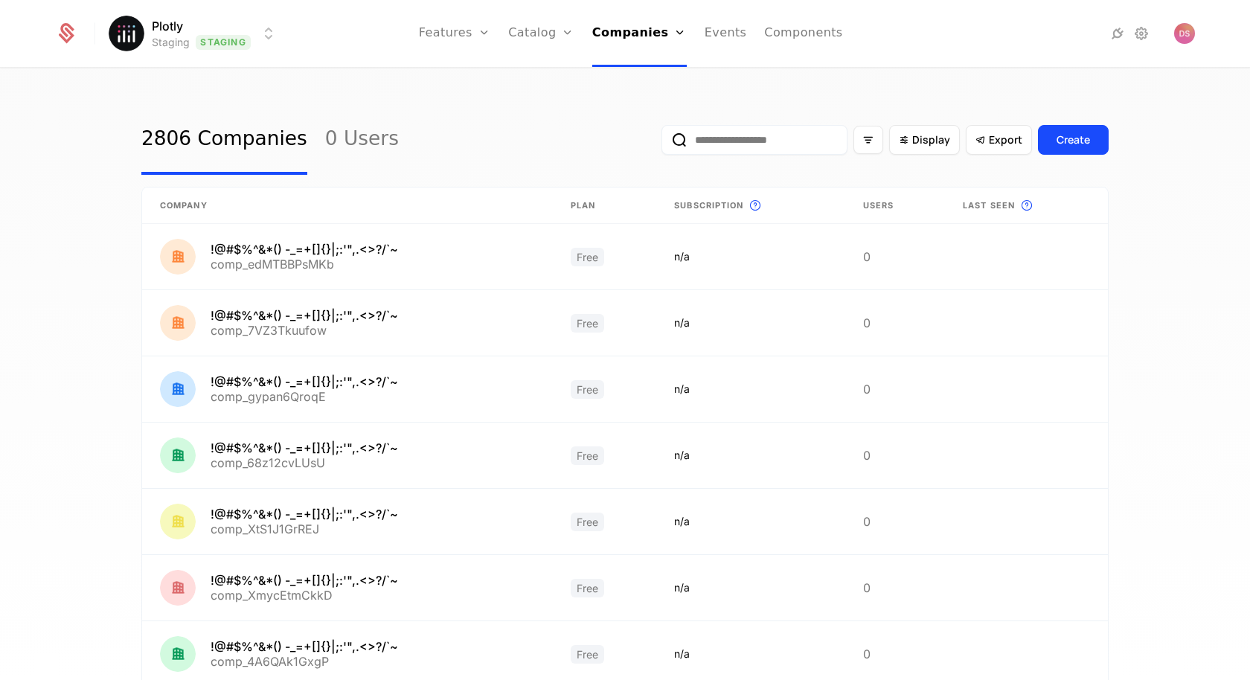
click at [717, 128] on input "email" at bounding box center [754, 140] width 186 height 30
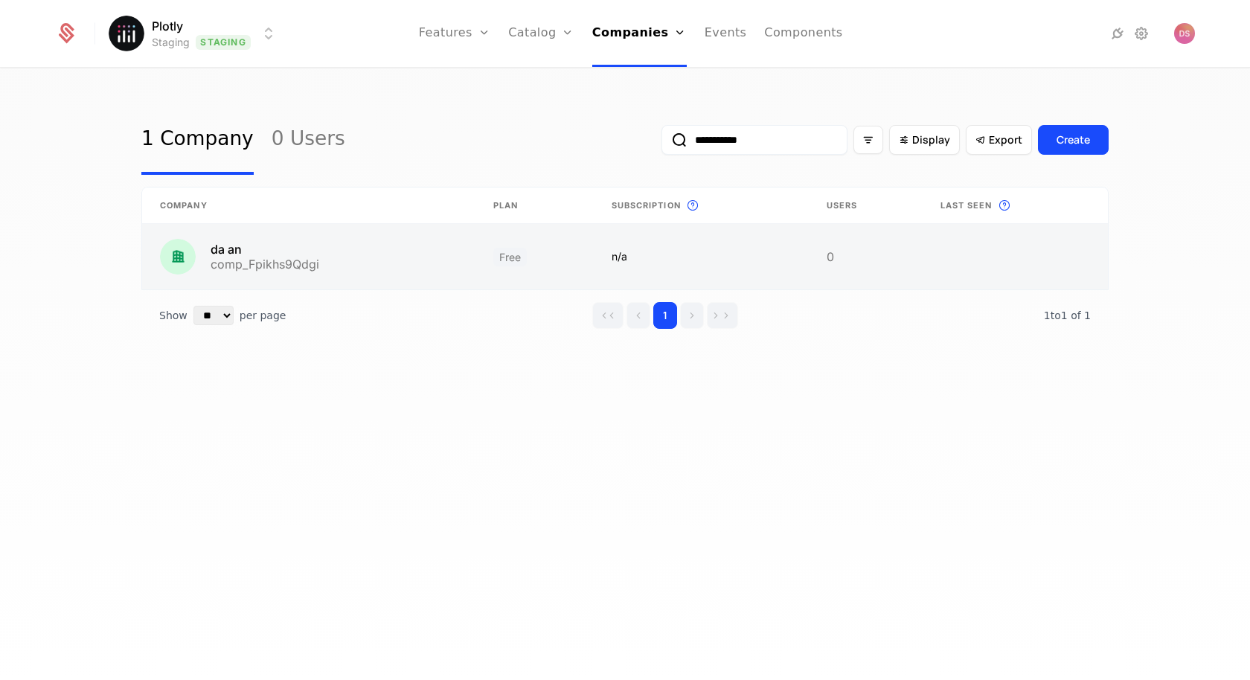
type input "**********"
click at [456, 255] on link at bounding box center [308, 256] width 333 height 65
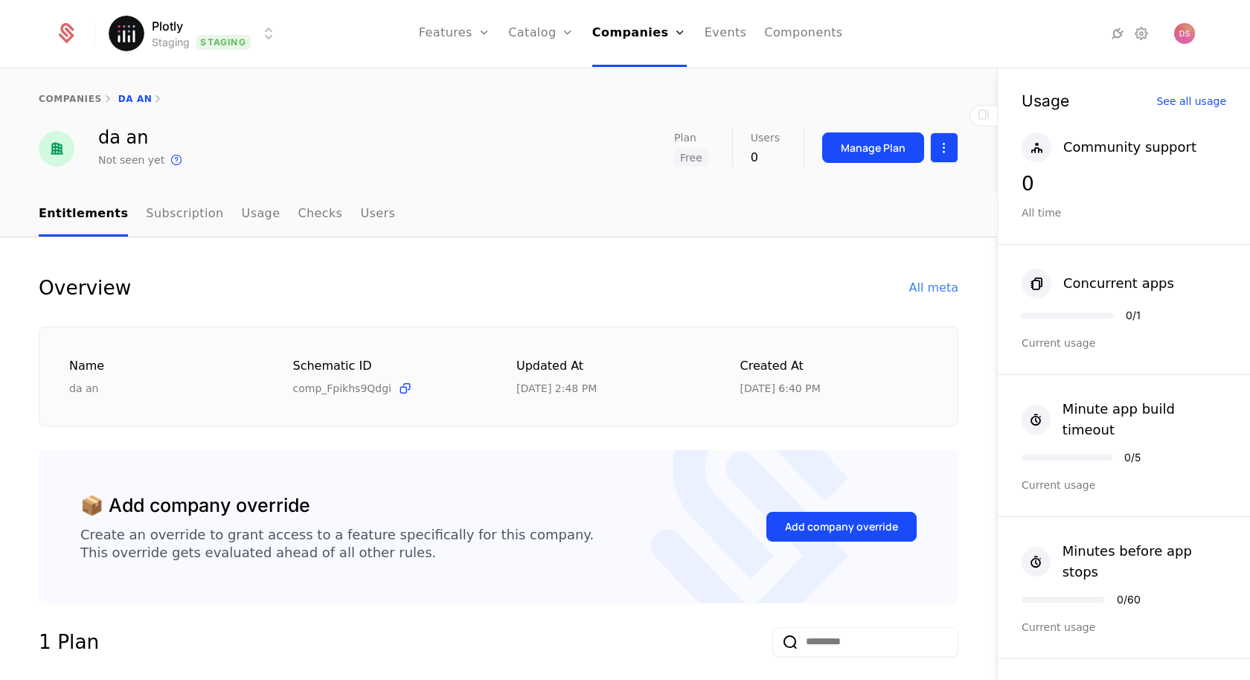
click at [945, 155] on html "Plotly Staging Staging Features Features Flags Catalog Plans Add Ons Credits Co…" at bounding box center [625, 340] width 1250 height 680
click at [886, 182] on div "Edit company" at bounding box center [873, 191] width 92 height 21
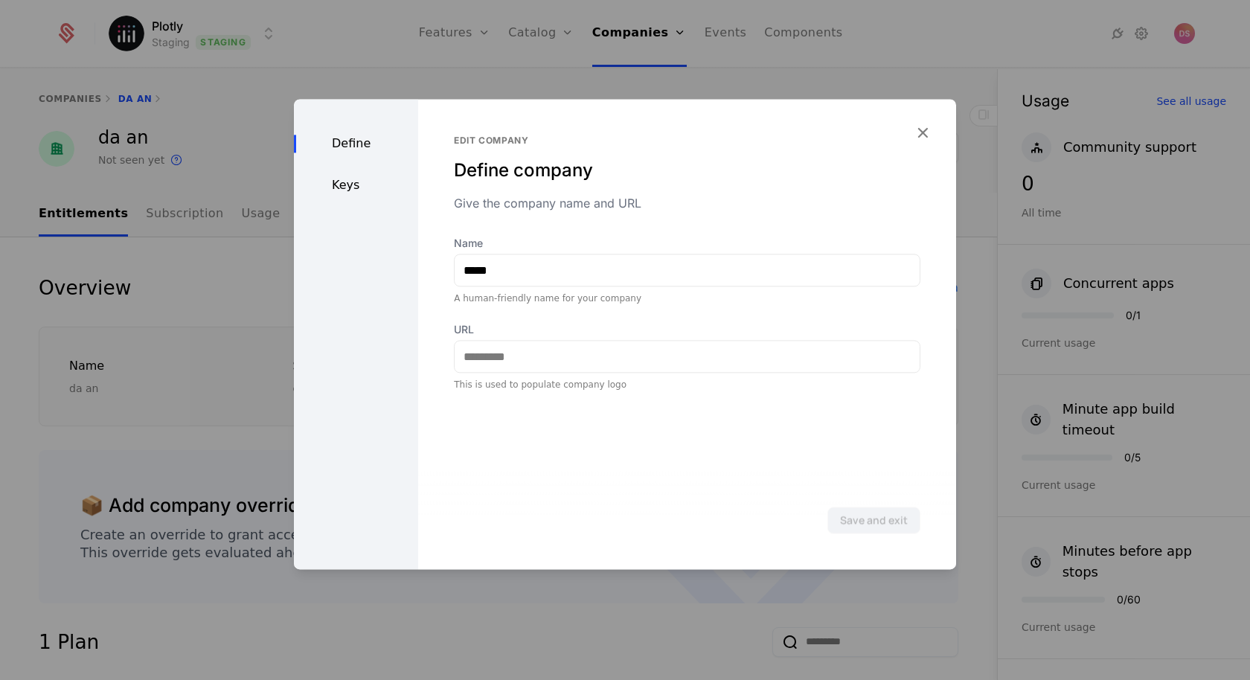
click at [361, 186] on div "Keys" at bounding box center [356, 185] width 124 height 18
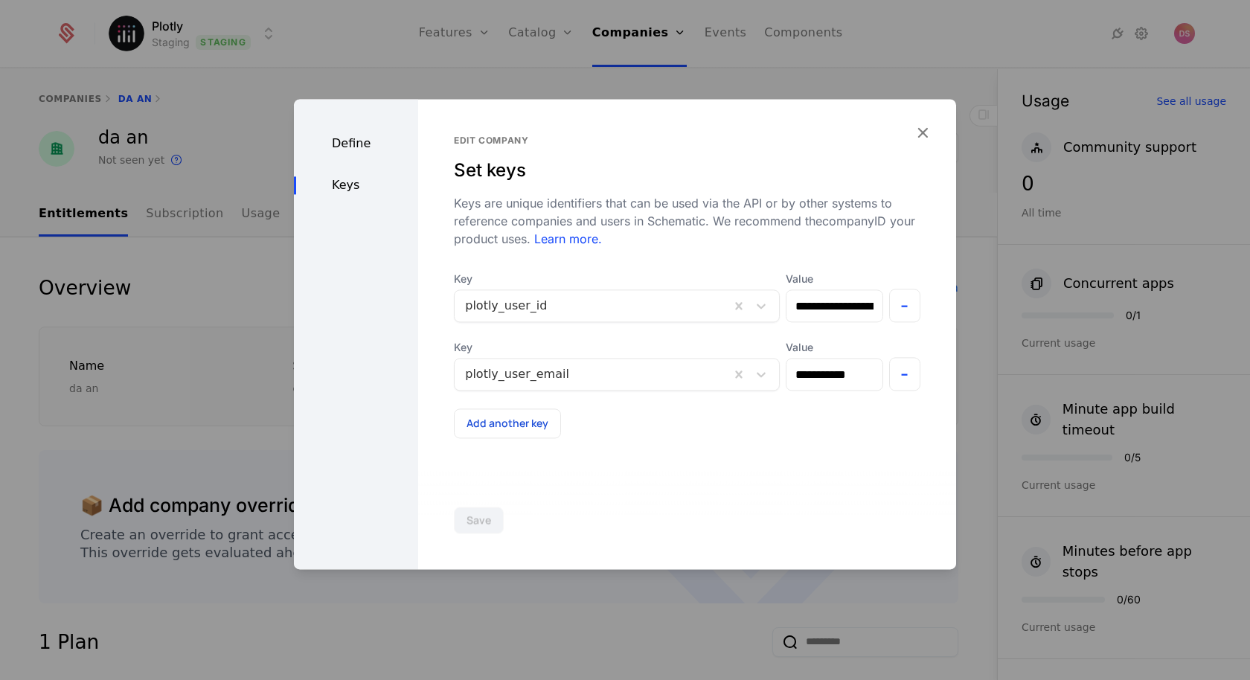
click at [366, 101] on div "Define Keys" at bounding box center [356, 334] width 124 height 470
click at [526, 68] on div at bounding box center [625, 340] width 1250 height 680
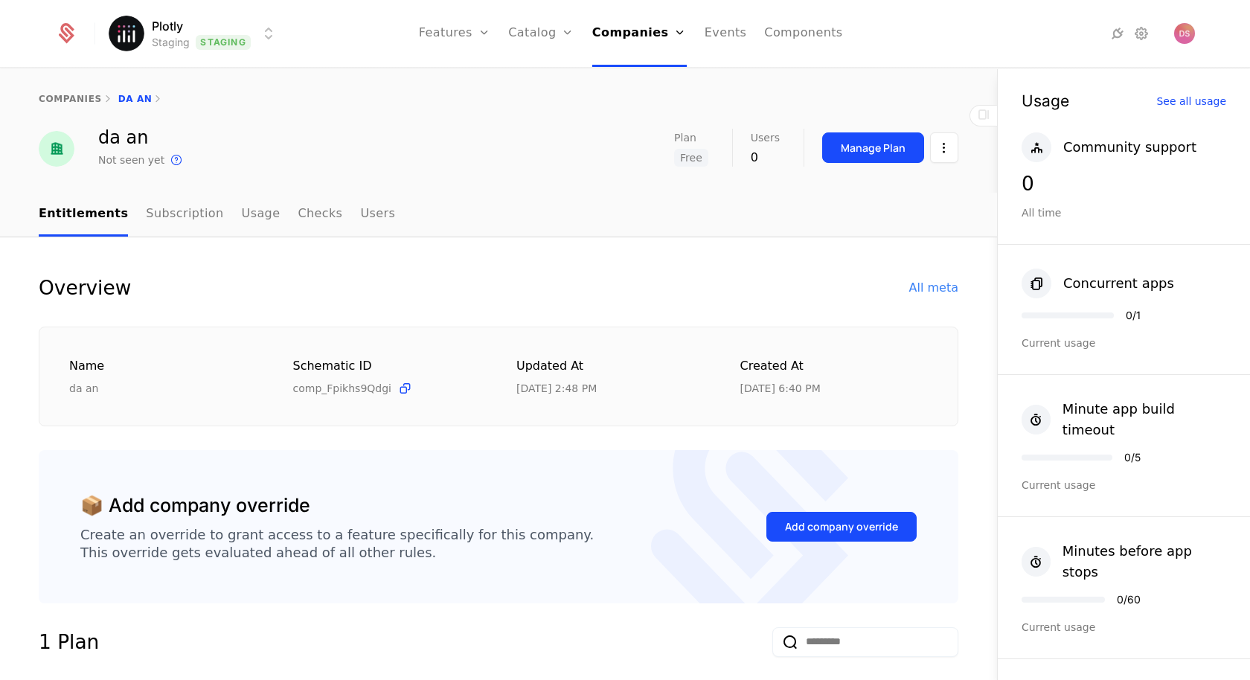
click at [196, 28] on html "Plotly Staging Staging Features Features Flags Catalog Plans Add Ons Credits Co…" at bounding box center [625, 340] width 1250 height 680
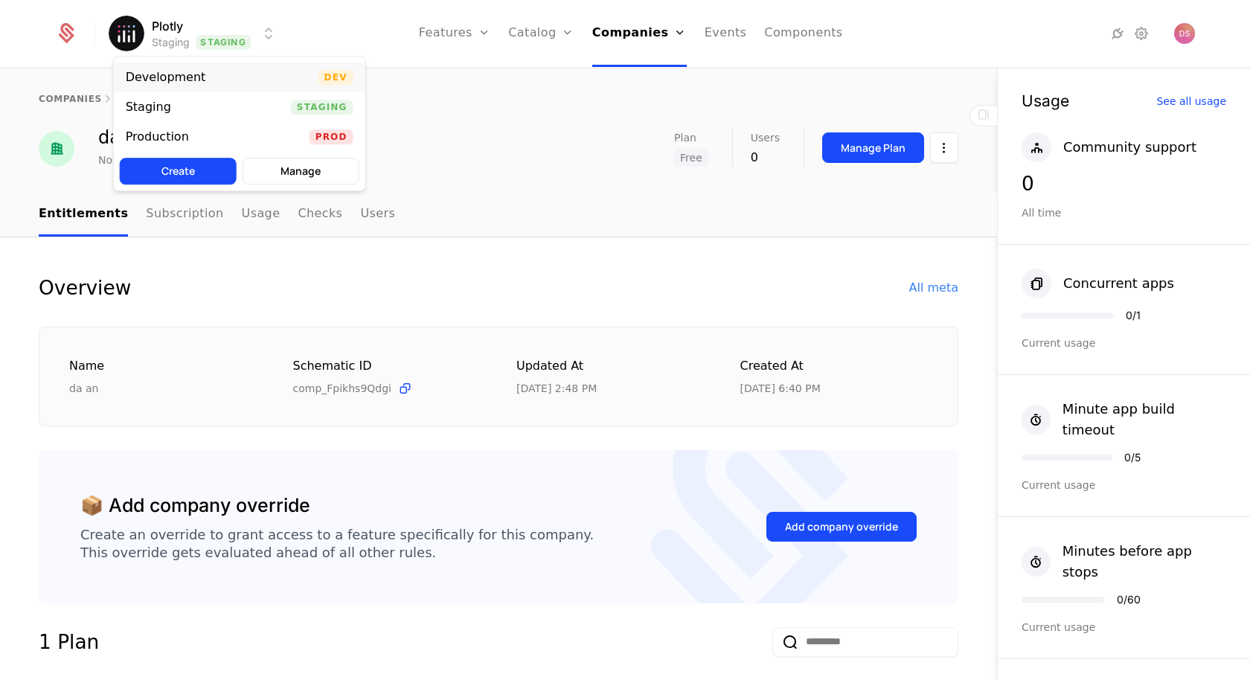
click at [231, 74] on div "Development Dev" at bounding box center [239, 77] width 251 height 30
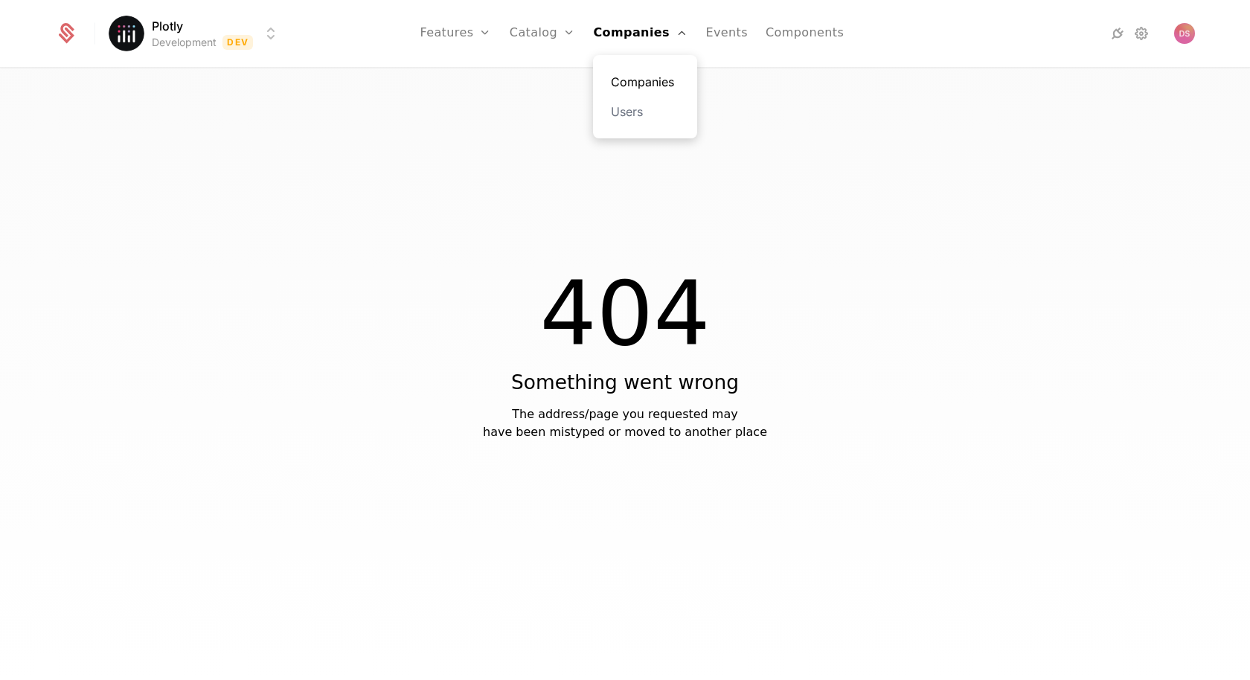
click at [628, 80] on link "Companies" at bounding box center [645, 82] width 68 height 18
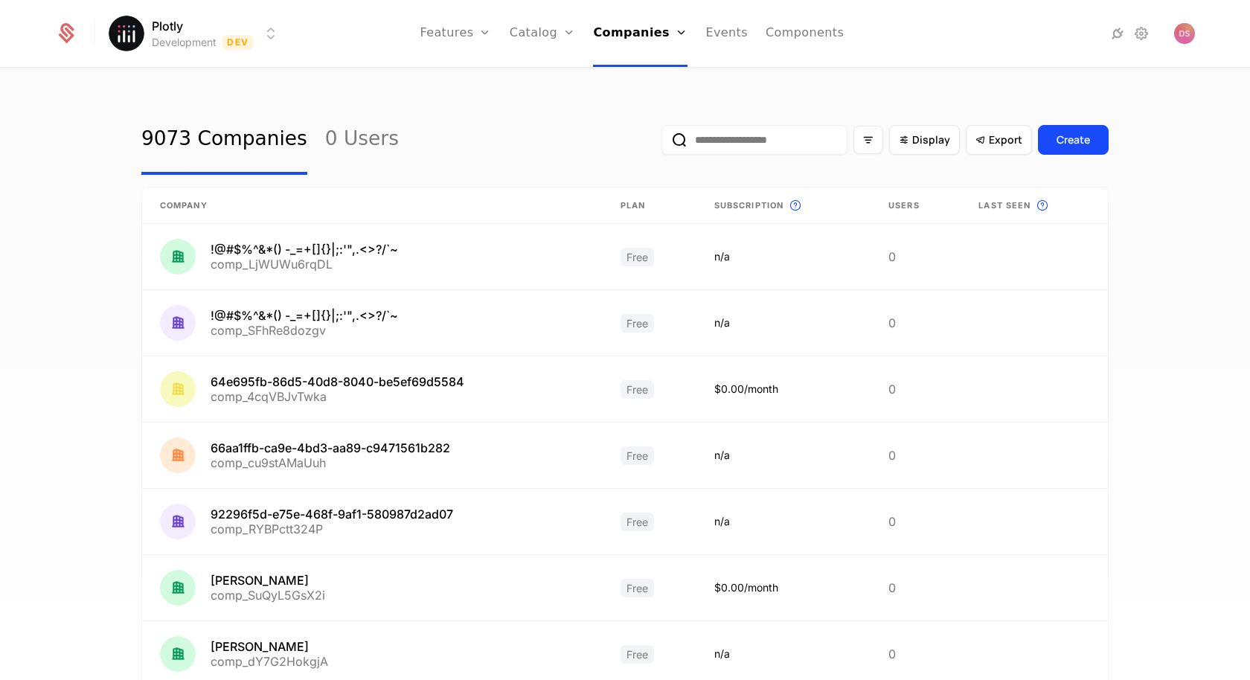
click at [728, 154] on input "email" at bounding box center [754, 140] width 186 height 30
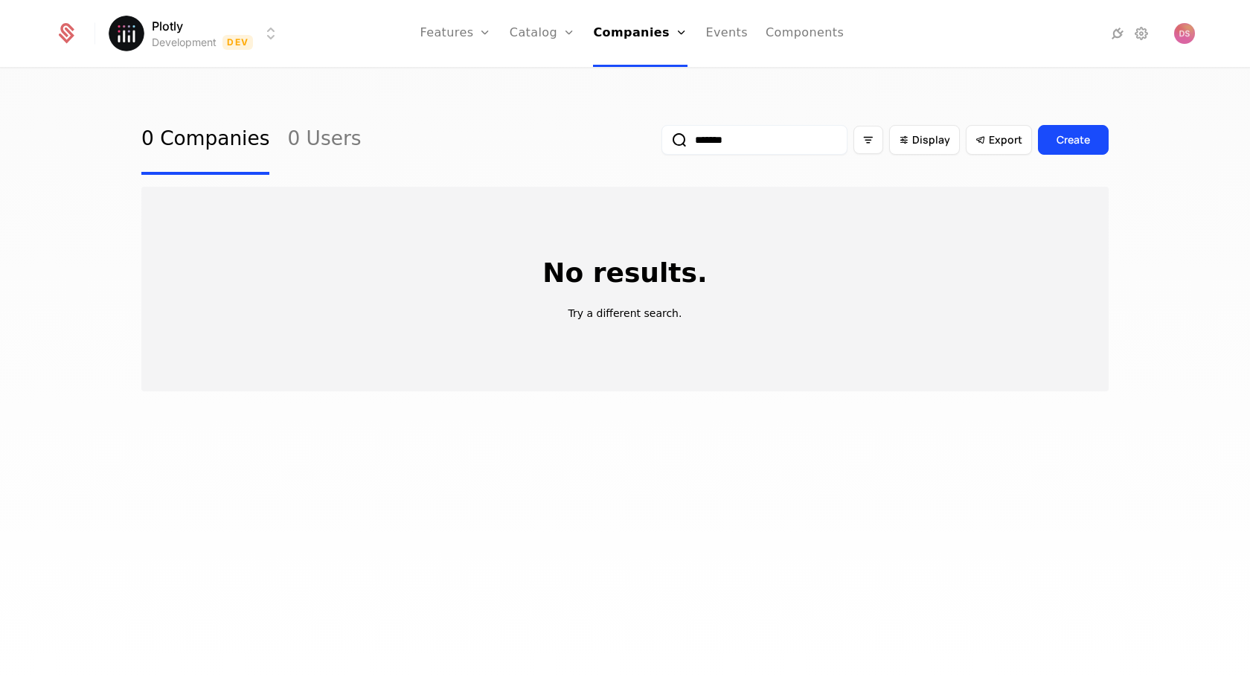
type input "********"
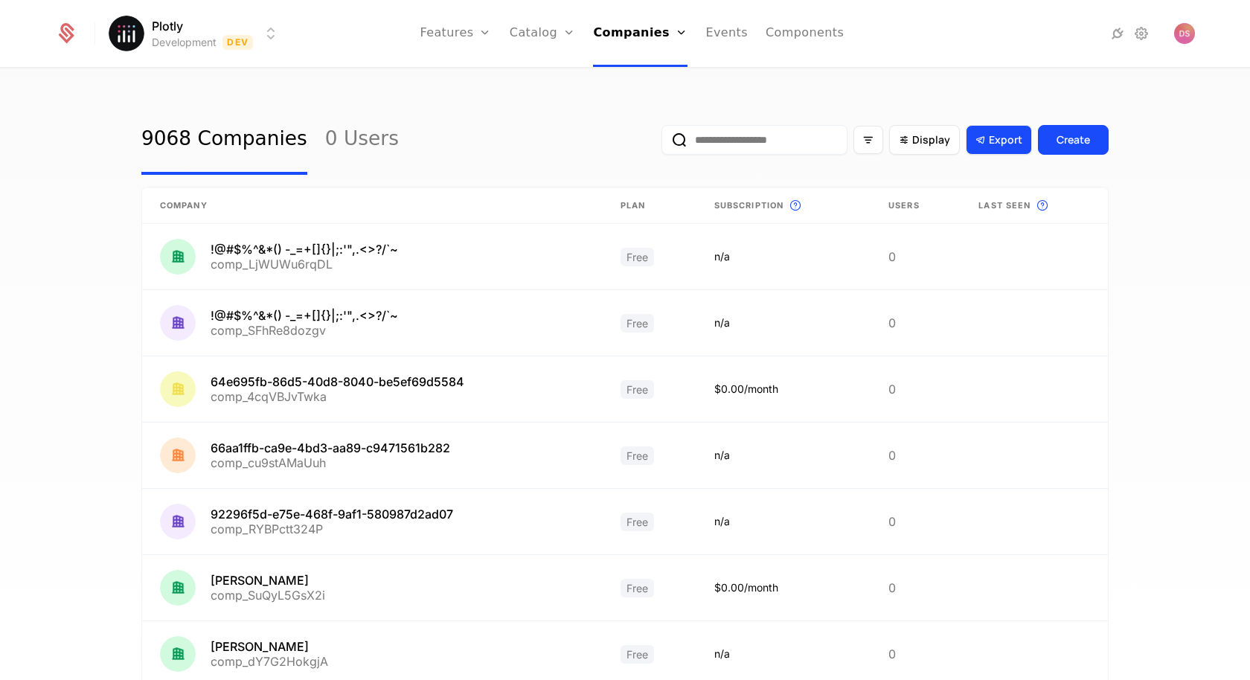
click at [1012, 141] on span "Export" at bounding box center [1004, 139] width 33 height 15
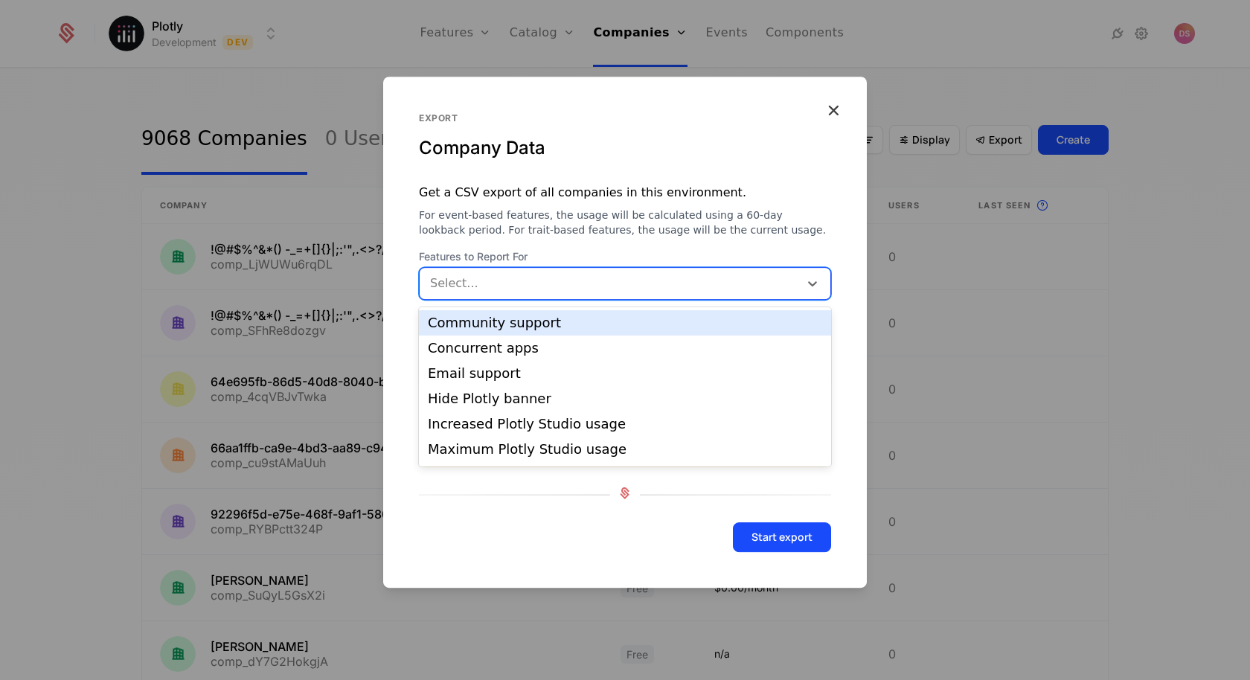
click at [619, 281] on div at bounding box center [610, 283] width 358 height 21
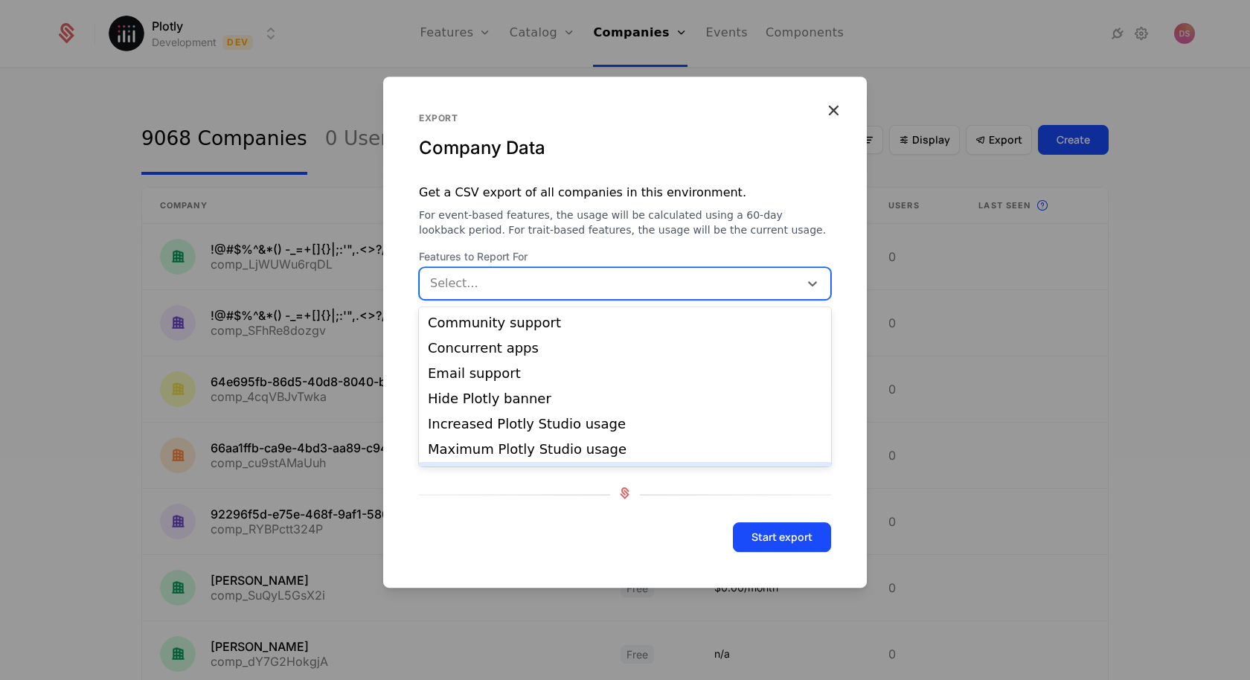
click at [546, 514] on form "Features to Report For Minute app build timeout, 7 of 15. 15 results available.…" at bounding box center [624, 418] width 483 height 338
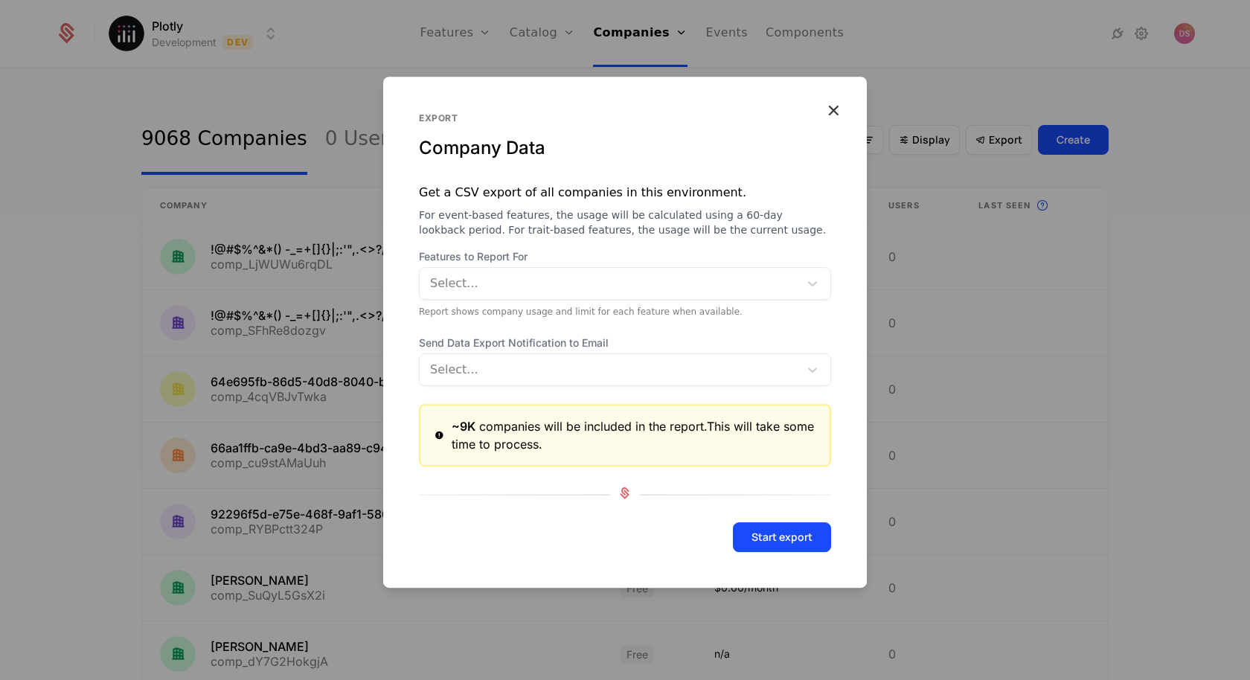
click at [576, 371] on div at bounding box center [610, 369] width 358 height 21
click at [566, 234] on span "For event-based features, the usage will be calculated using a 60-day lookback …" at bounding box center [625, 223] width 412 height 30
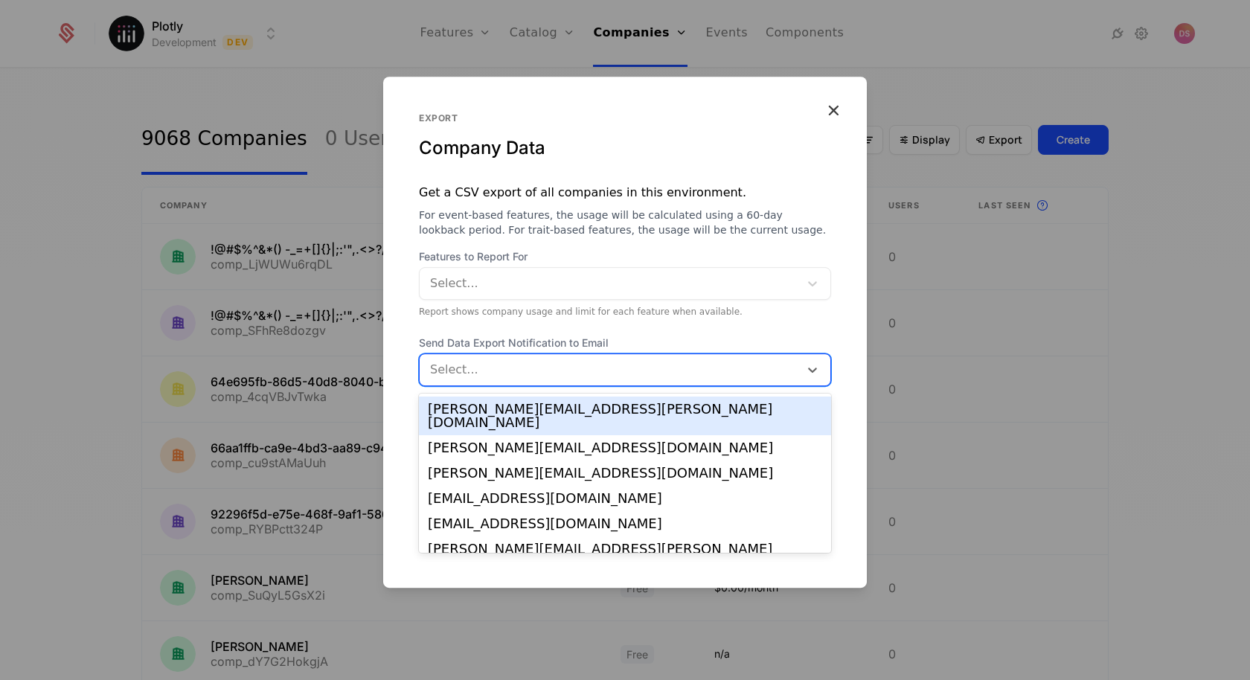
click at [566, 375] on div at bounding box center [610, 369] width 358 height 21
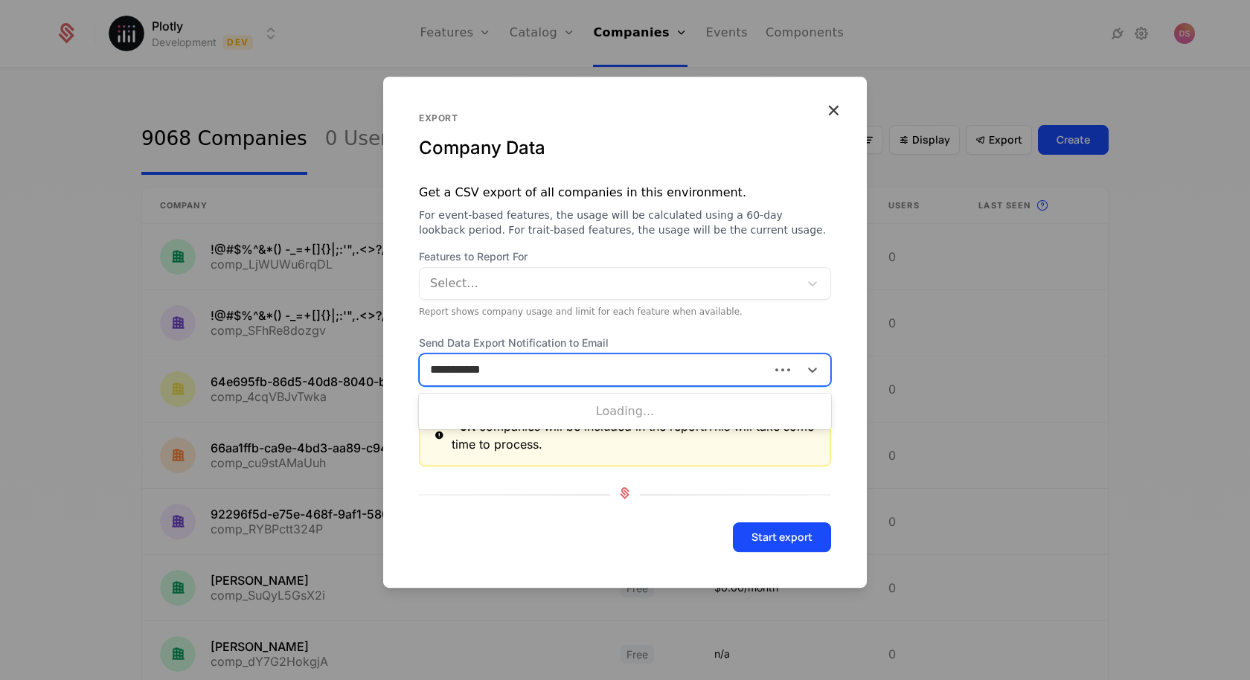
type input "**********"
click at [733, 522] on button "Start export" at bounding box center [782, 537] width 98 height 30
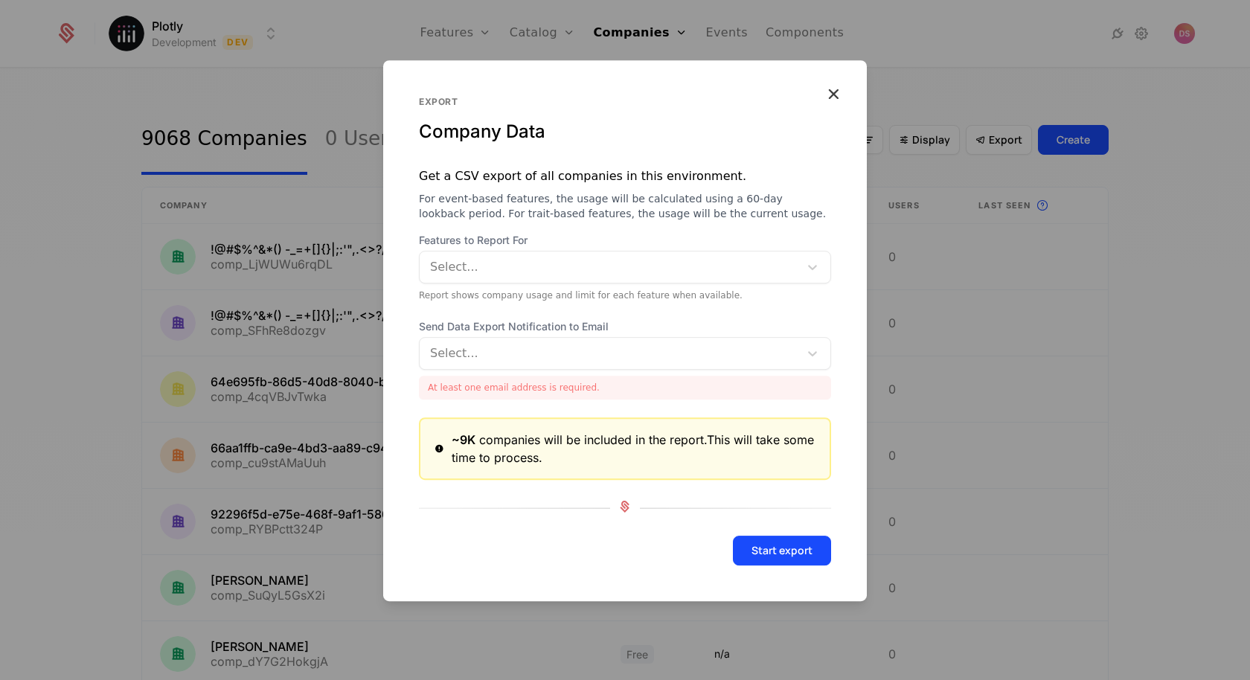
click at [520, 354] on div at bounding box center [610, 353] width 358 height 21
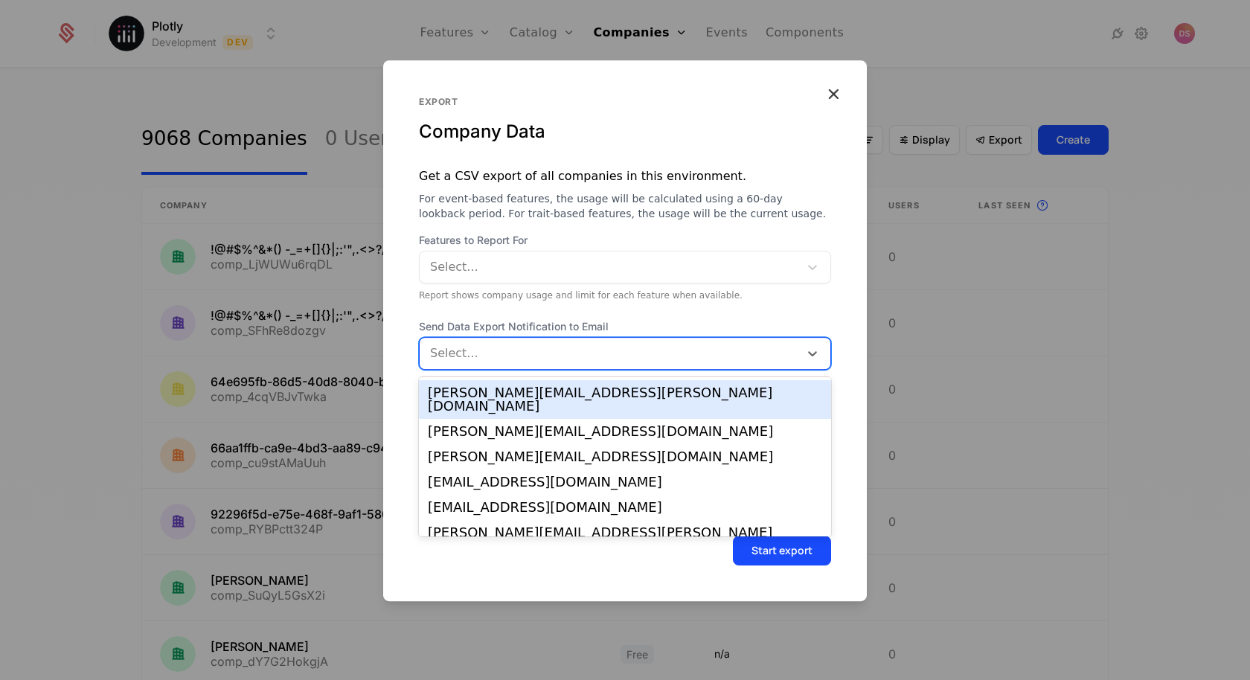
click at [765, 273] on div at bounding box center [610, 267] width 358 height 21
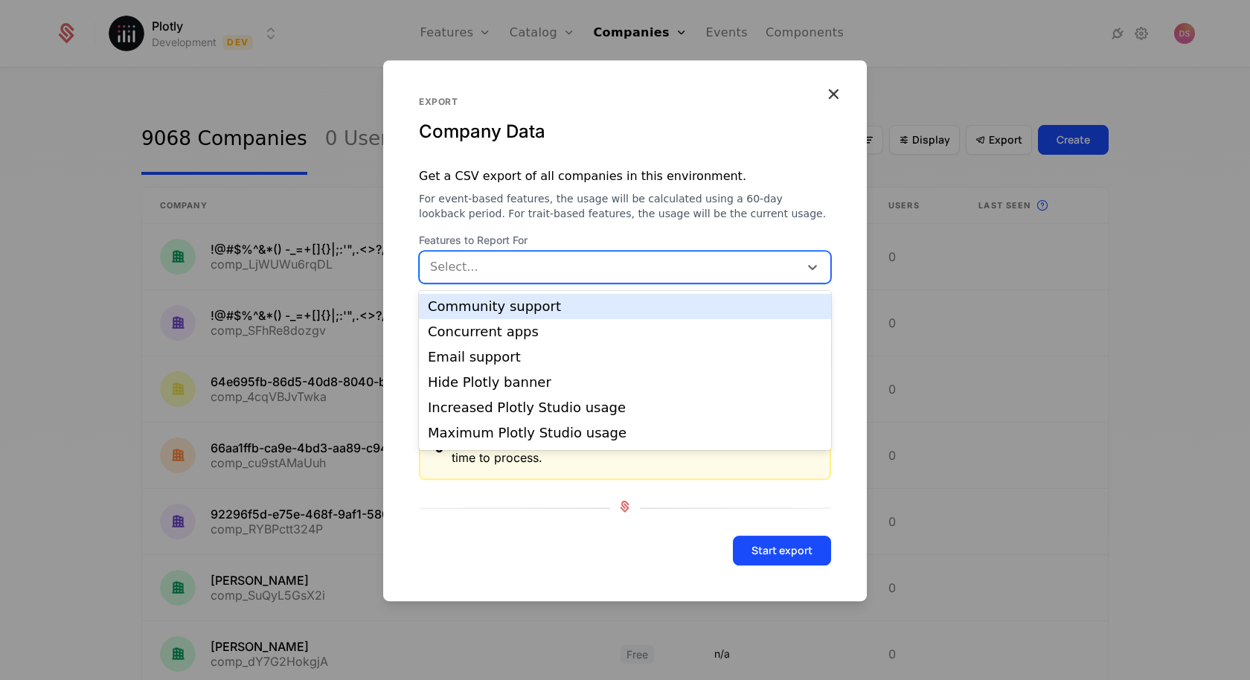
click at [734, 199] on span "For event-based features, the usage will be calculated using a 60-day lookback …" at bounding box center [625, 206] width 412 height 30
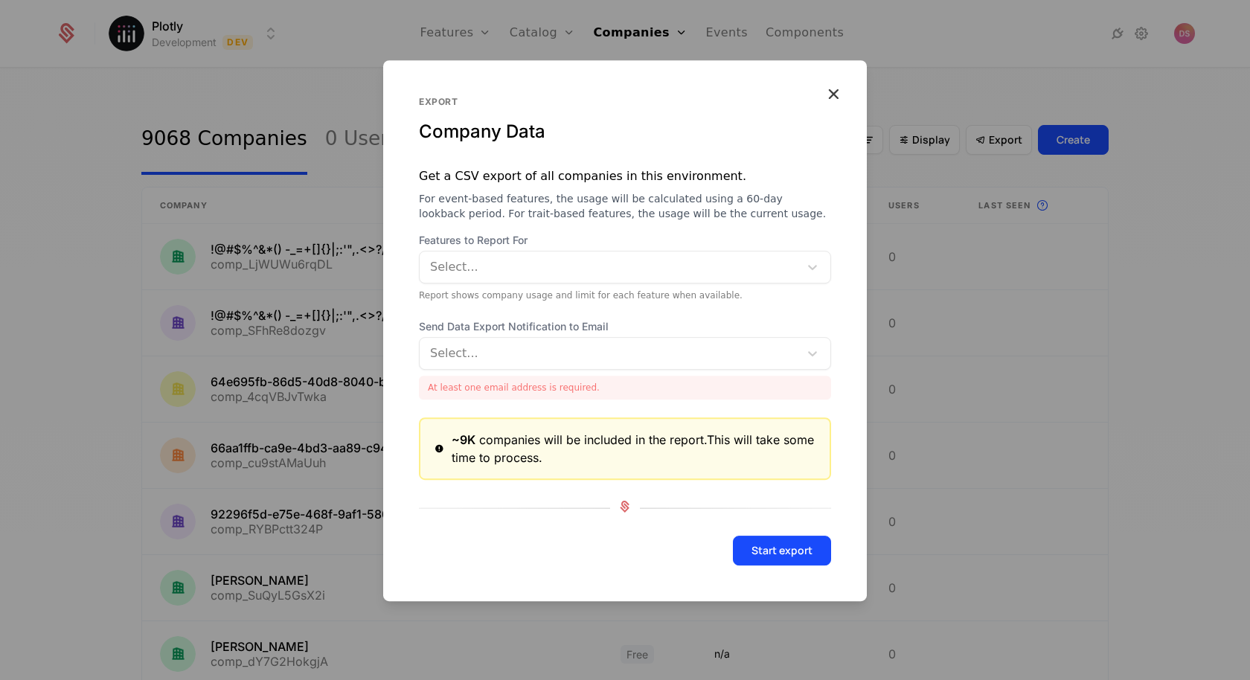
click at [944, 306] on div at bounding box center [625, 340] width 1250 height 680
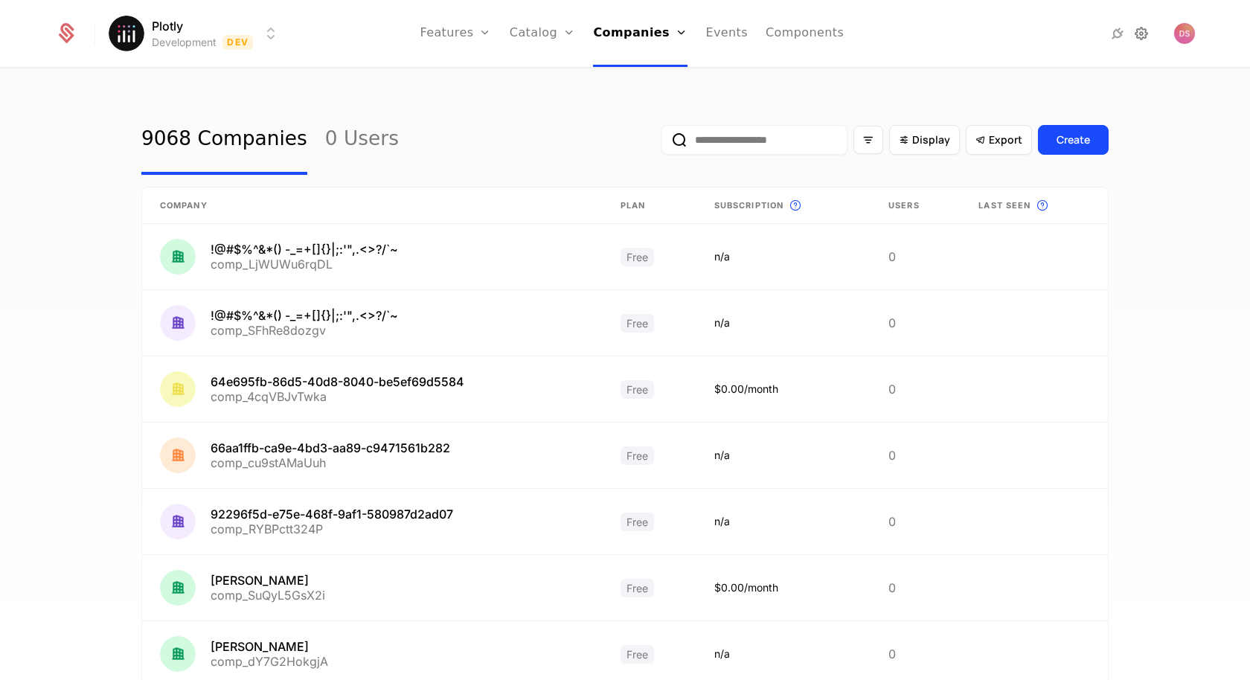
click at [1142, 30] on icon at bounding box center [1141, 34] width 18 height 18
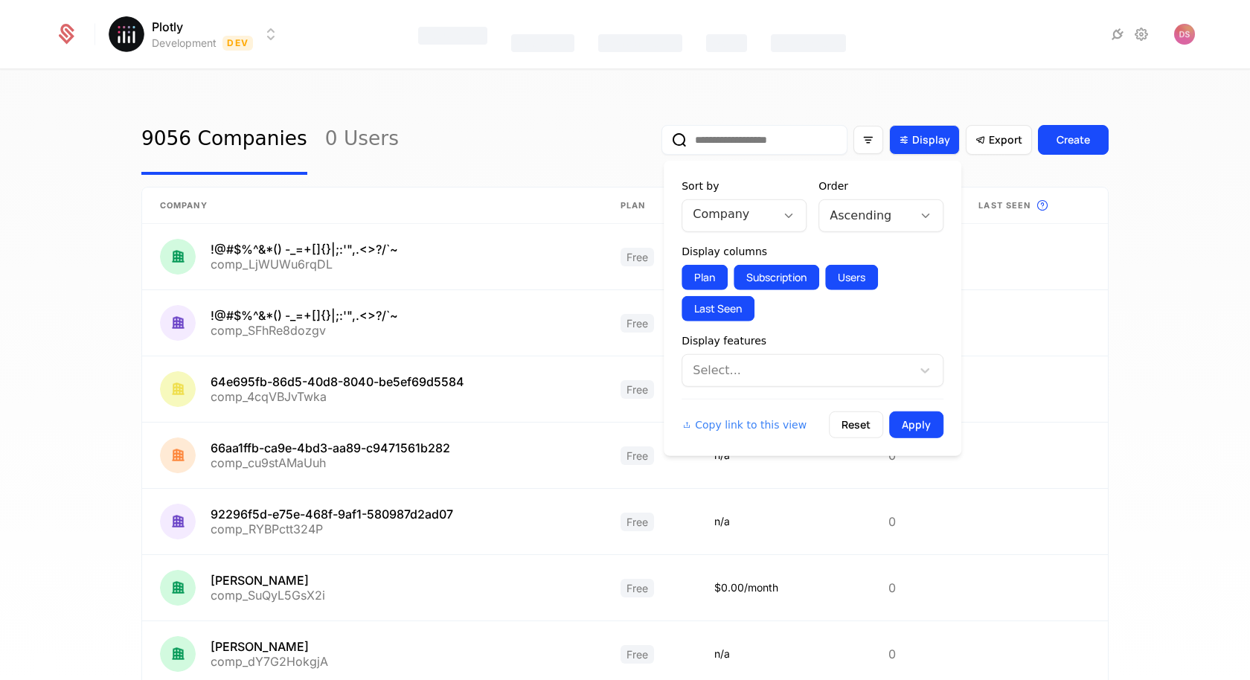
click at [919, 138] on span "Display" at bounding box center [931, 139] width 38 height 15
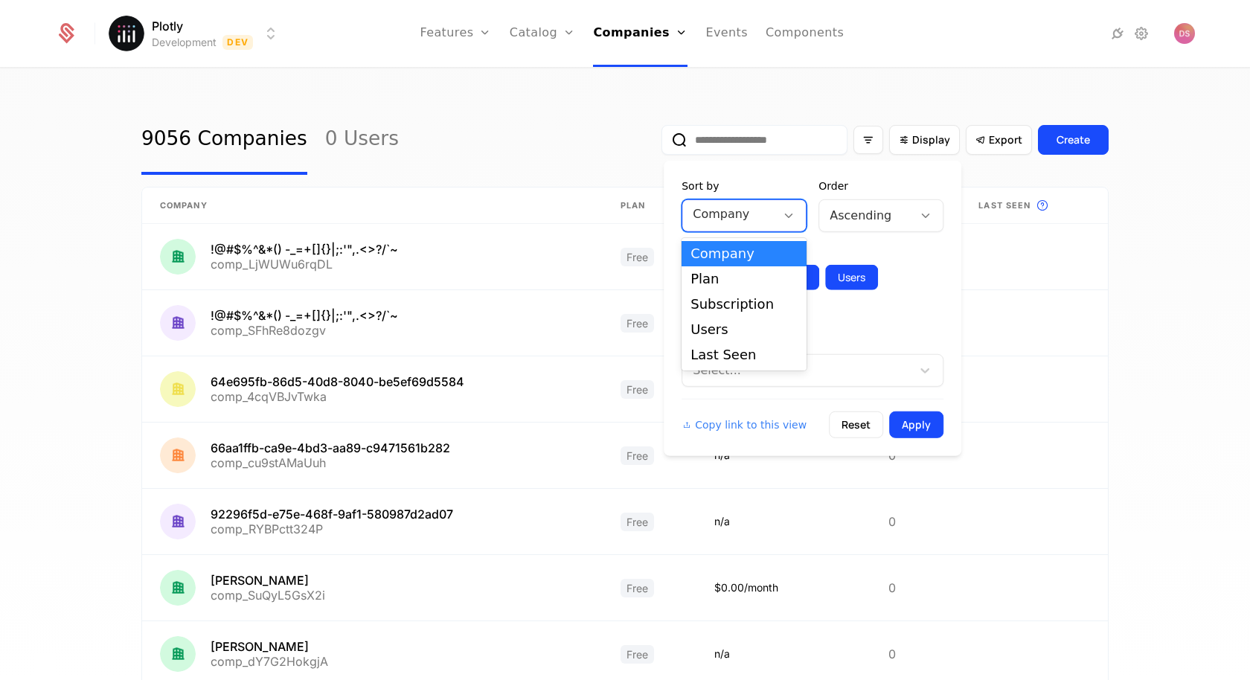
click at [761, 220] on div at bounding box center [728, 214] width 73 height 21
click at [794, 174] on div "Sort by Company selected, 1 of 5. 5 results available. Use Up and Down to choos…" at bounding box center [812, 308] width 298 height 295
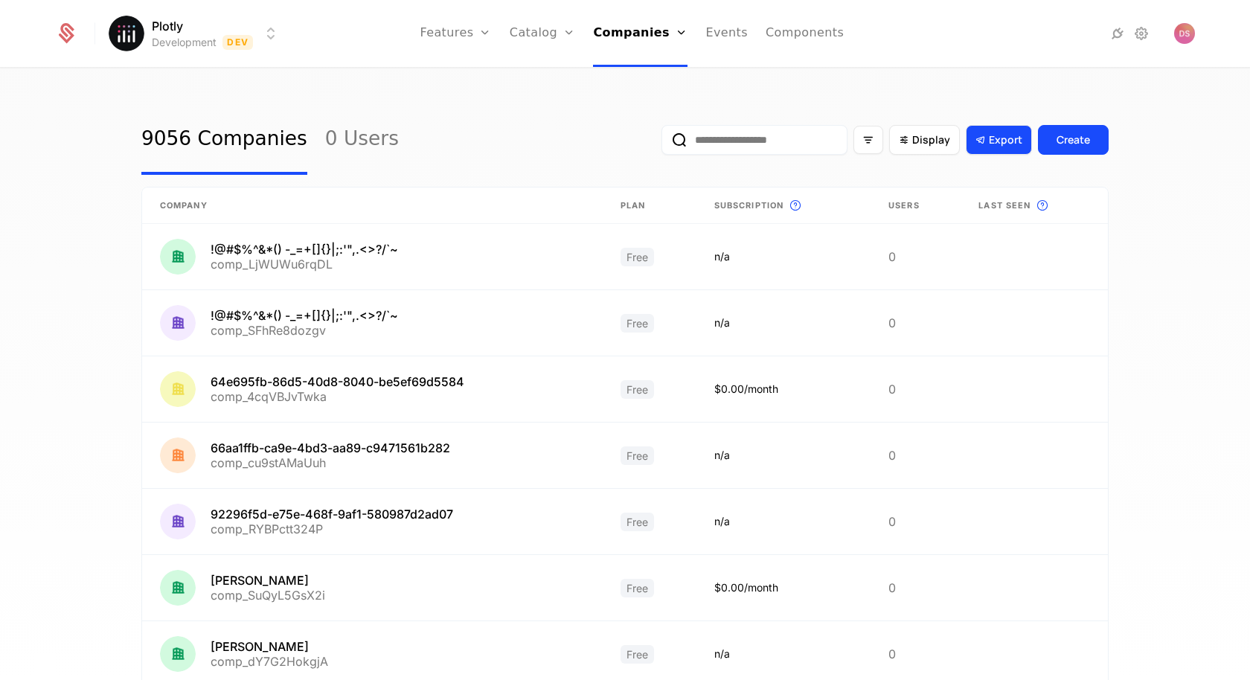
click at [997, 150] on button "Export" at bounding box center [998, 140] width 66 height 30
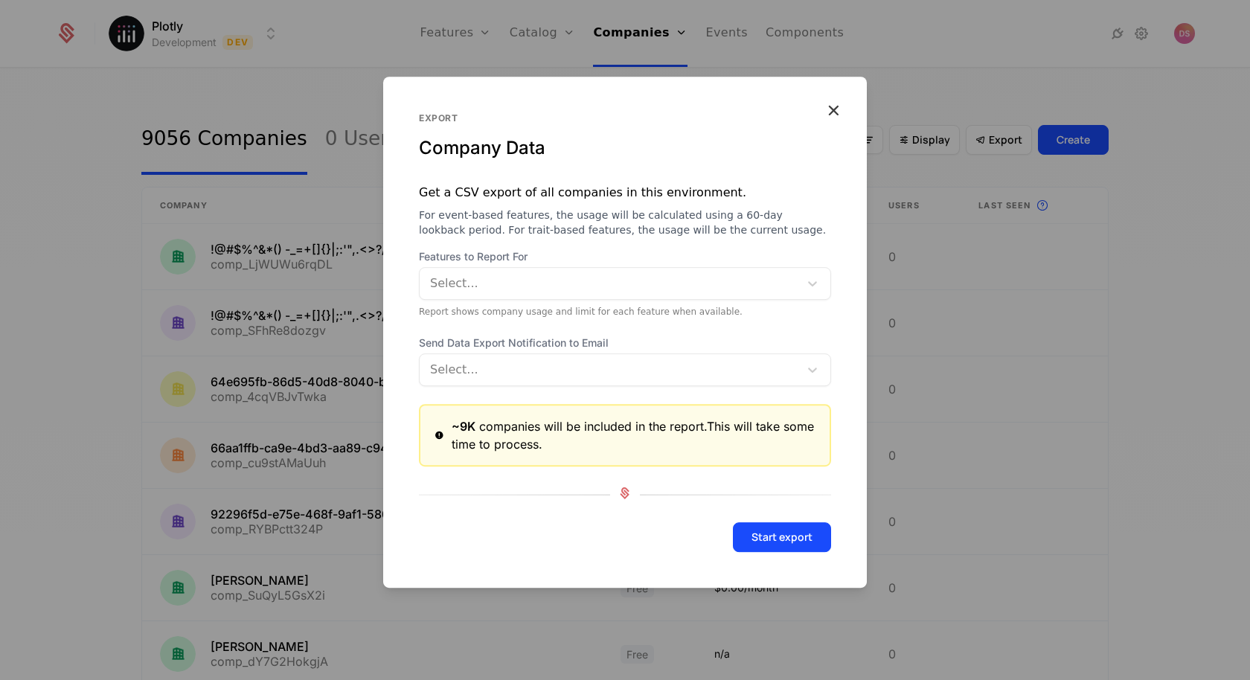
click at [568, 289] on div at bounding box center [610, 283] width 358 height 21
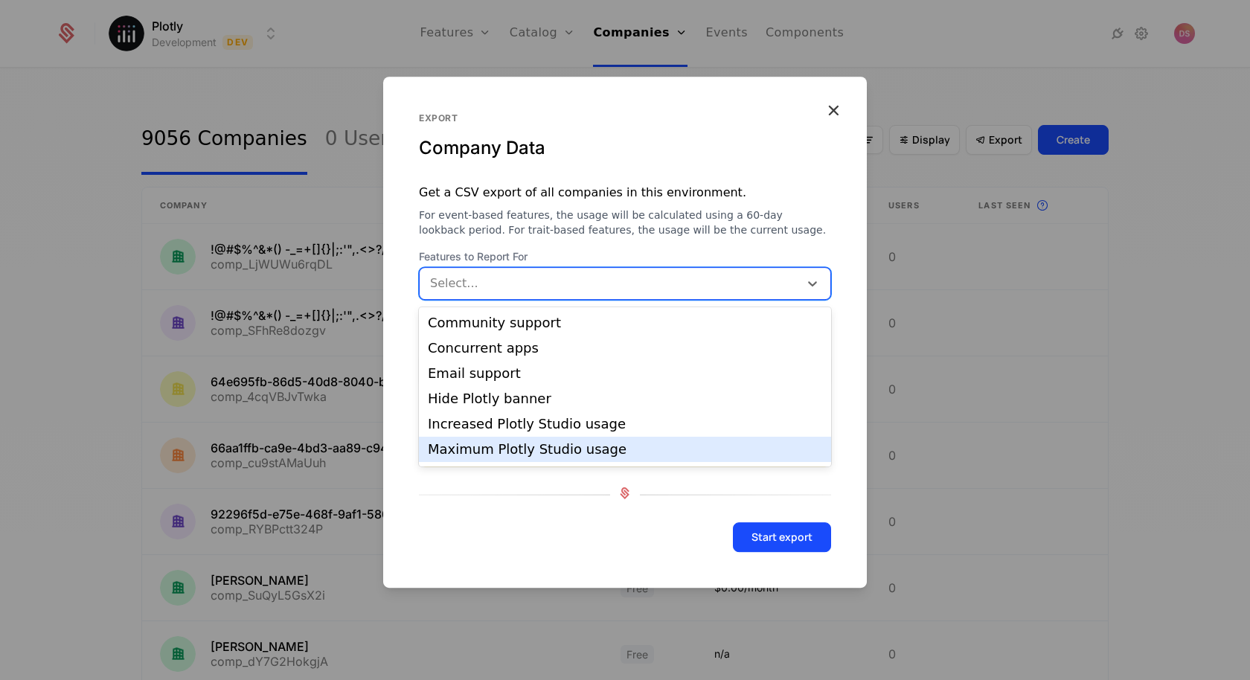
click at [500, 526] on div "Start export" at bounding box center [625, 537] width 412 height 30
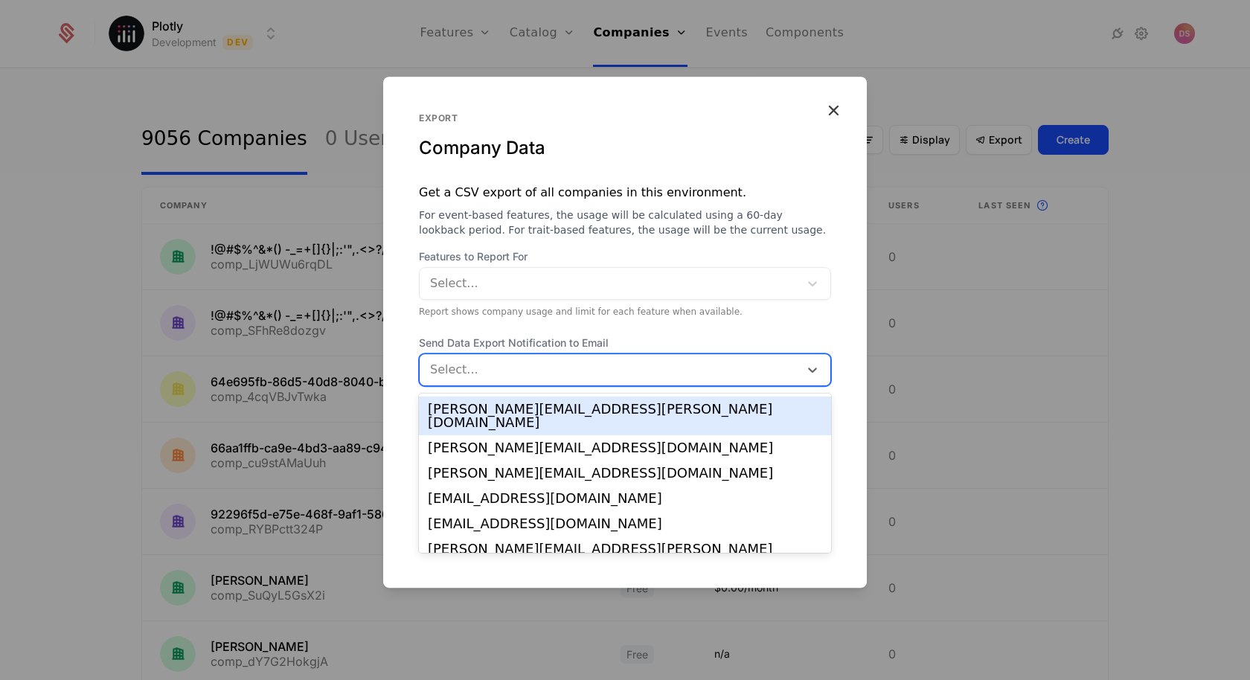
click at [509, 361] on div at bounding box center [610, 369] width 358 height 21
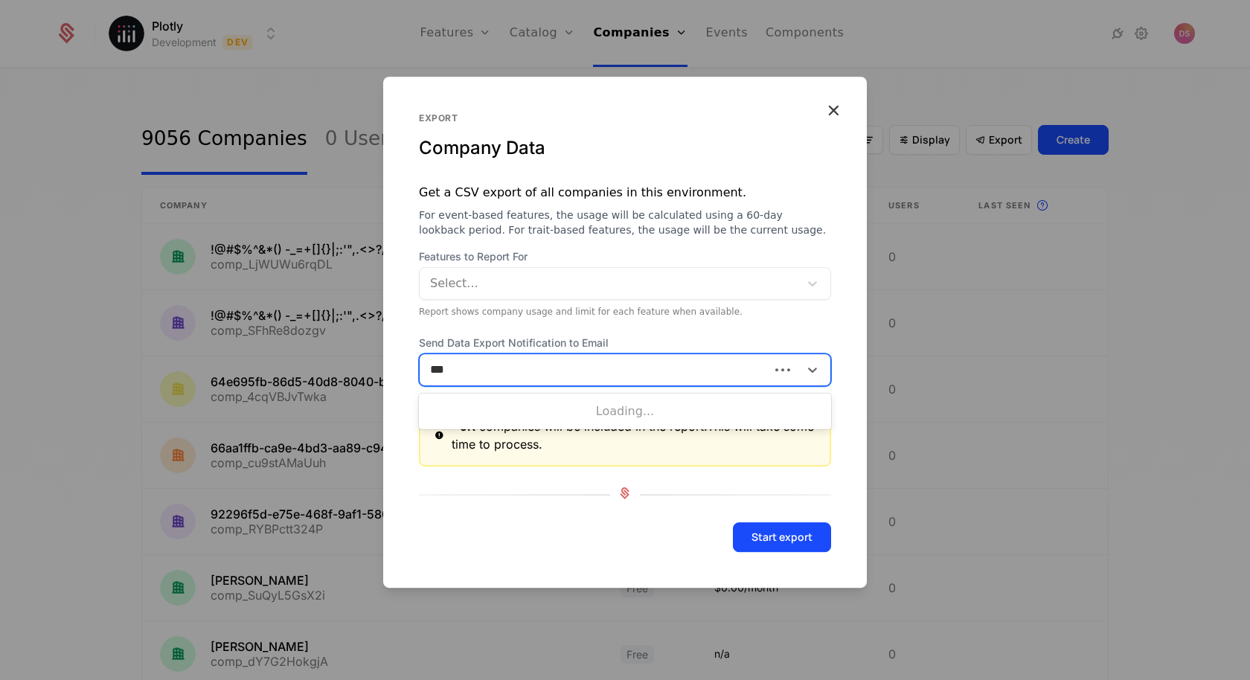
type input "***"
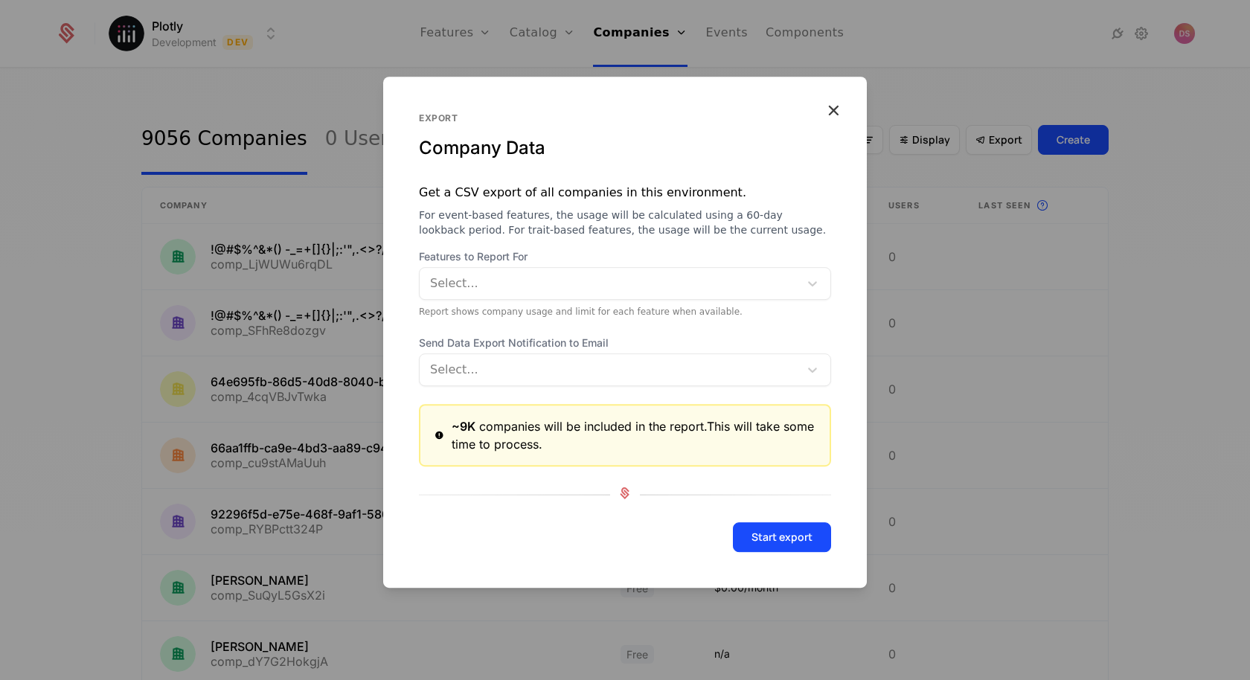
click at [461, 339] on span "Send Data Export Notification to Email" at bounding box center [625, 342] width 412 height 15
click at [602, 365] on div at bounding box center [610, 369] width 358 height 21
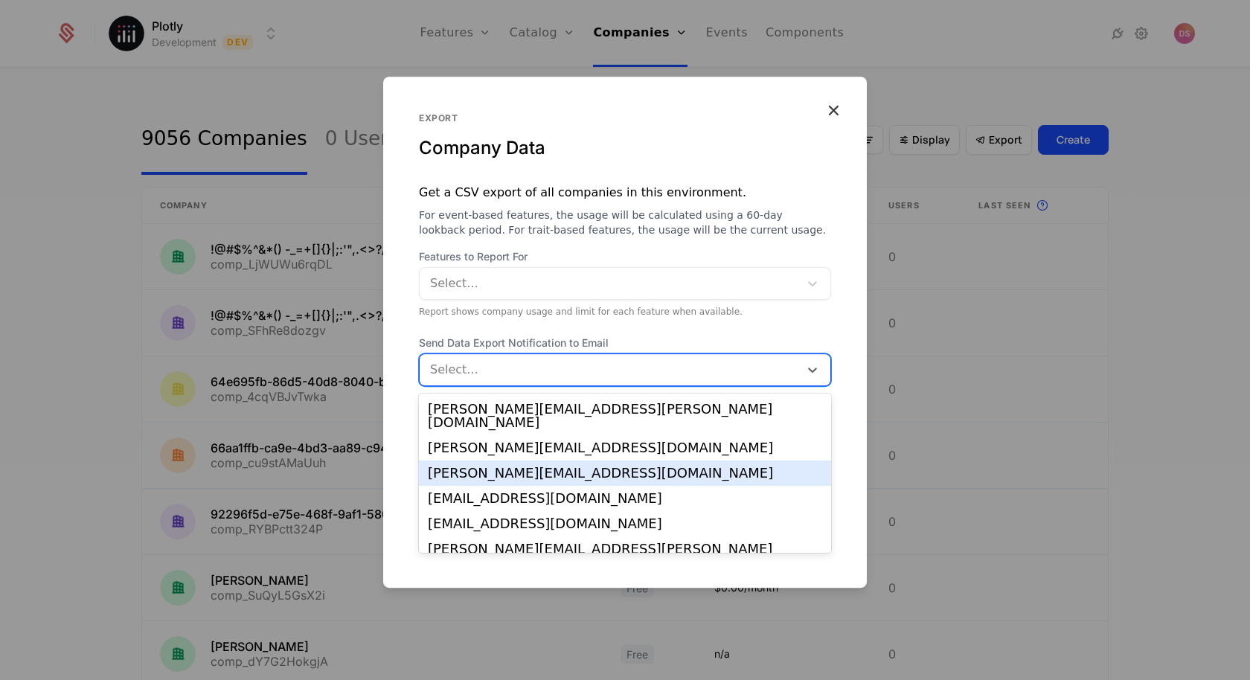
scroll to position [99, 0]
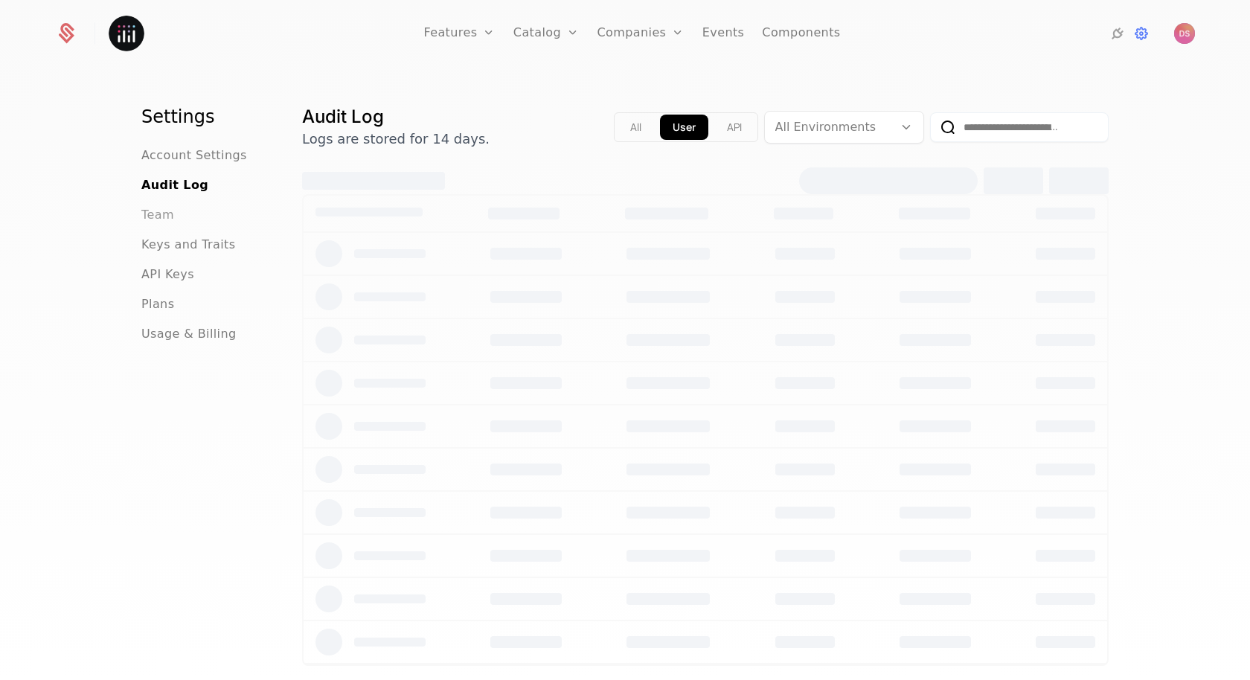
click at [156, 216] on span "Team" at bounding box center [157, 215] width 33 height 18
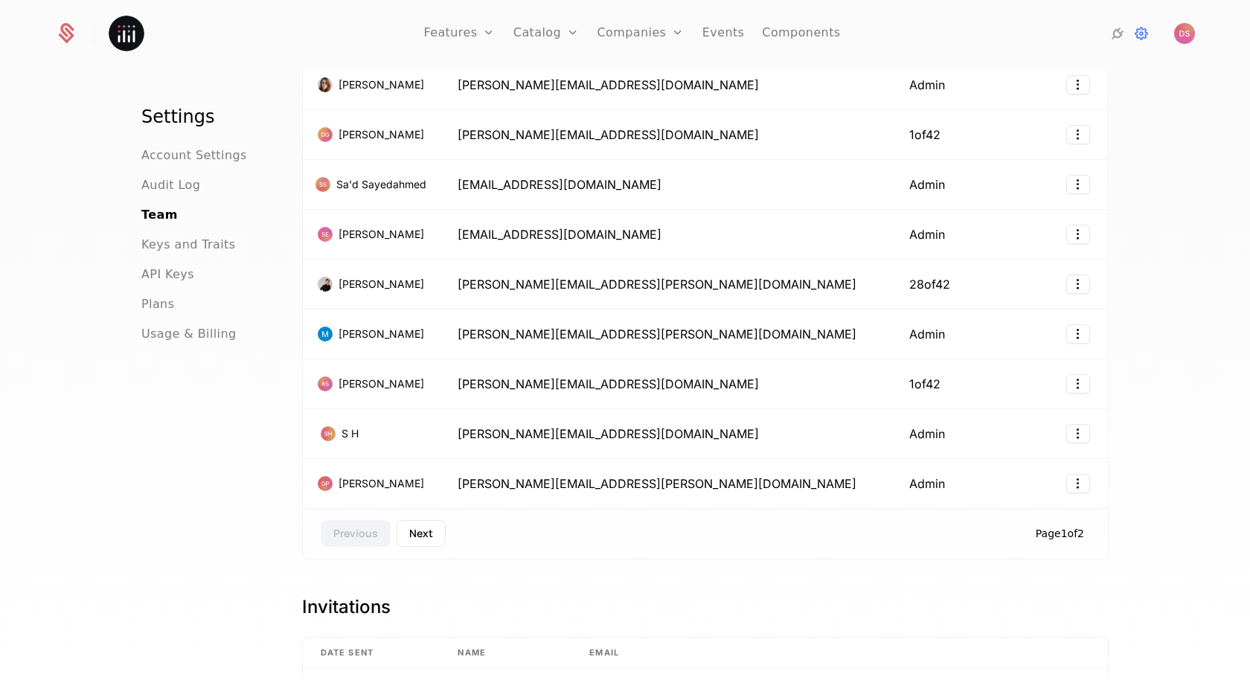
scroll to position [172, 0]
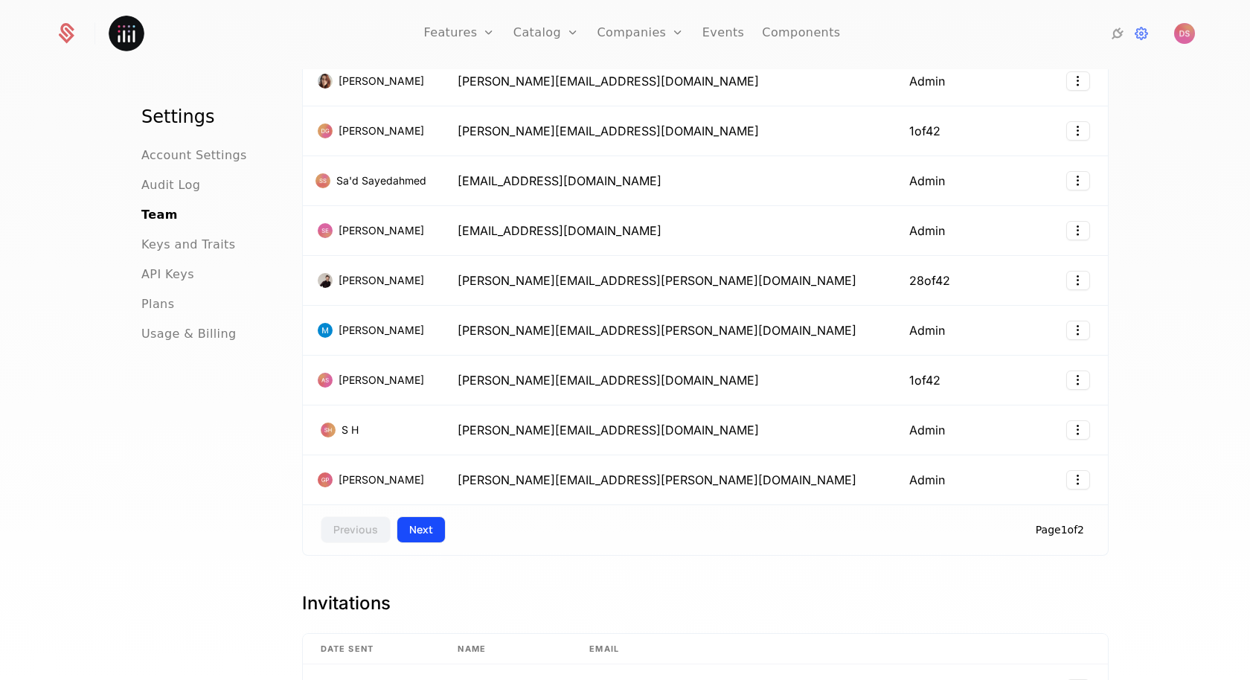
click at [425, 516] on button "Next" at bounding box center [420, 529] width 49 height 27
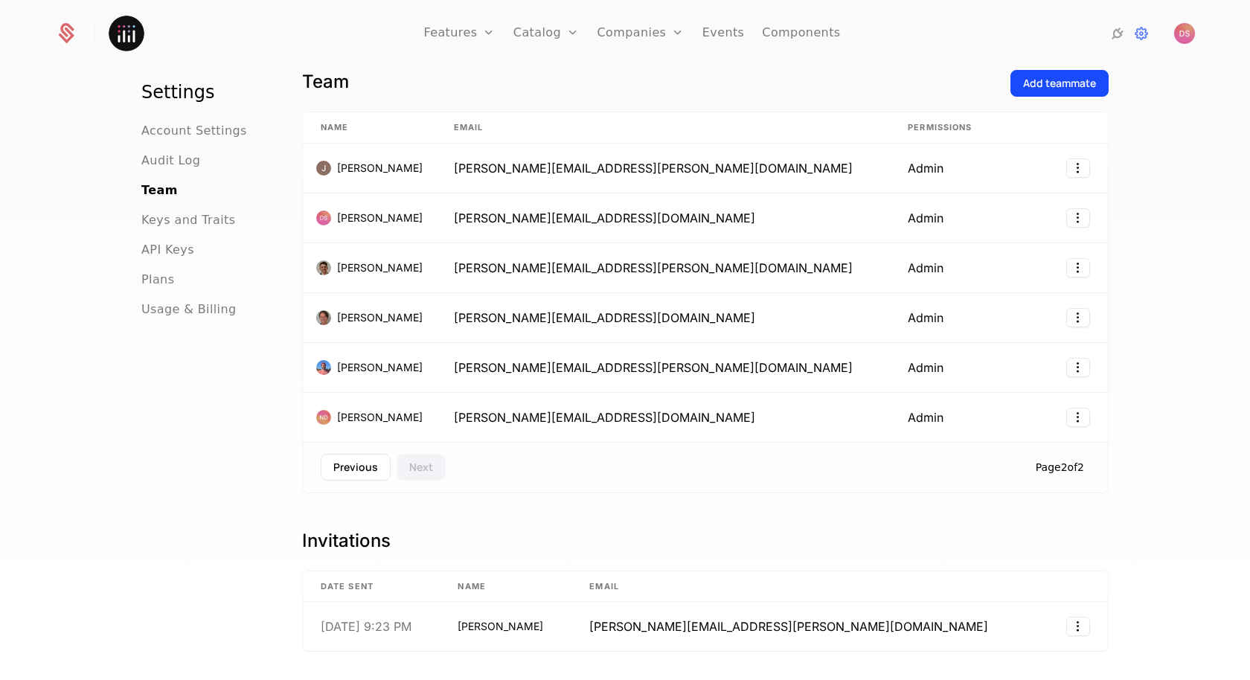
scroll to position [36, 0]
click at [347, 457] on button "Previous" at bounding box center [356, 466] width 70 height 27
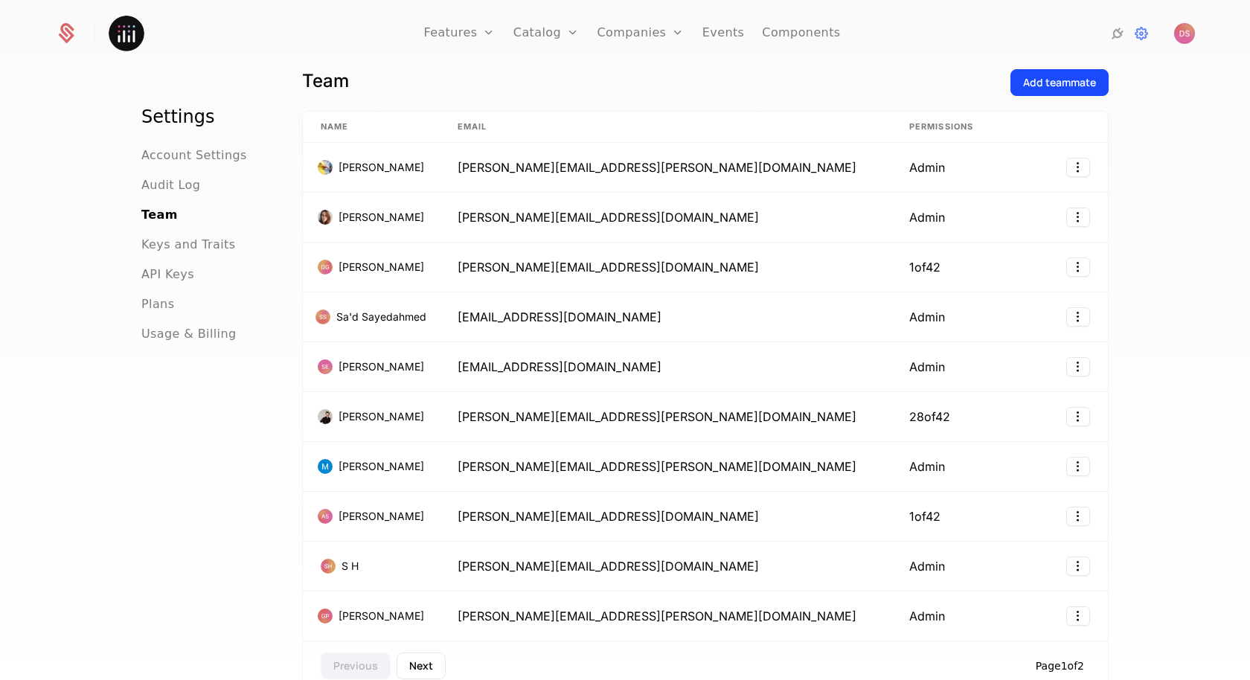
scroll to position [0, 0]
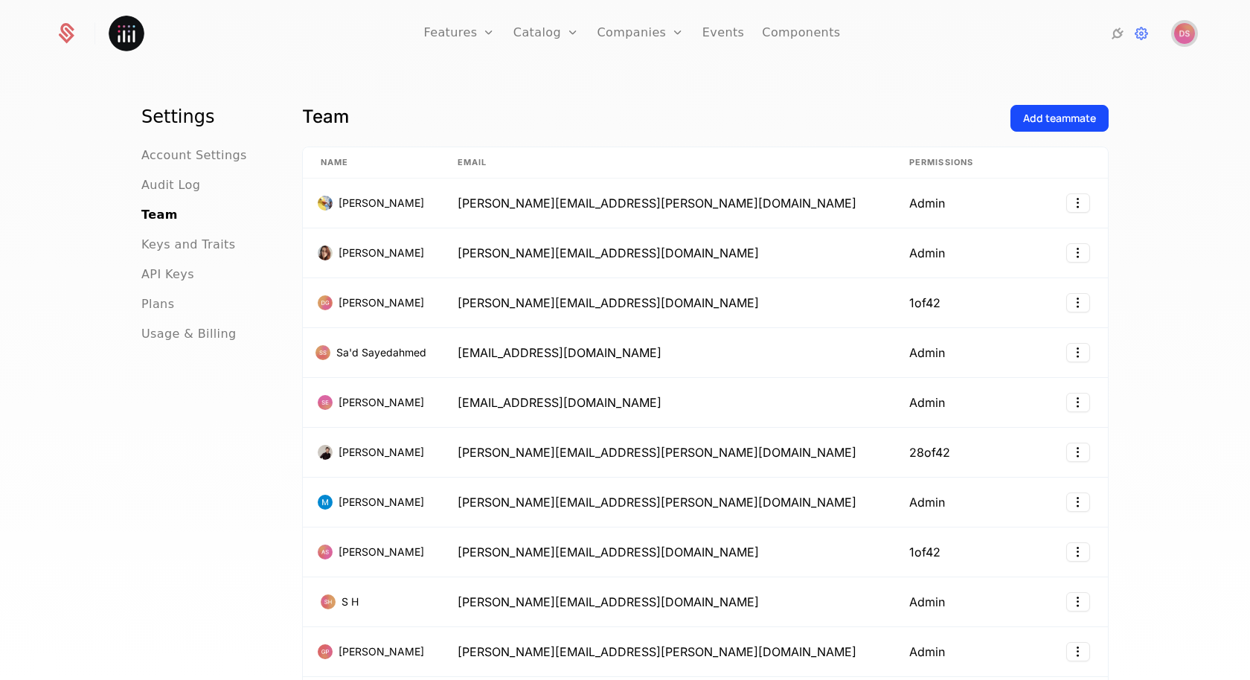
click at [1187, 33] on img "Open user button" at bounding box center [1184, 33] width 21 height 21
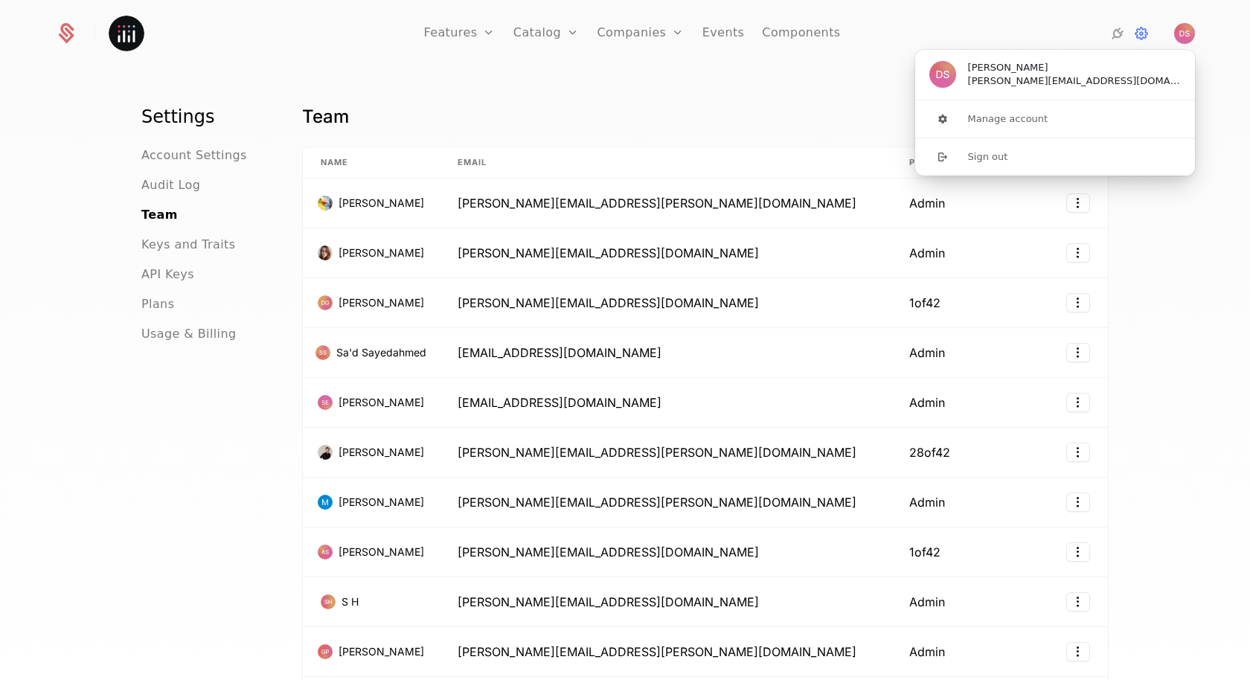
click at [489, 100] on div "Settings Account Settings Audit Log Team Keys and Traits API Keys Plans Usage &…" at bounding box center [625, 379] width 1250 height 620
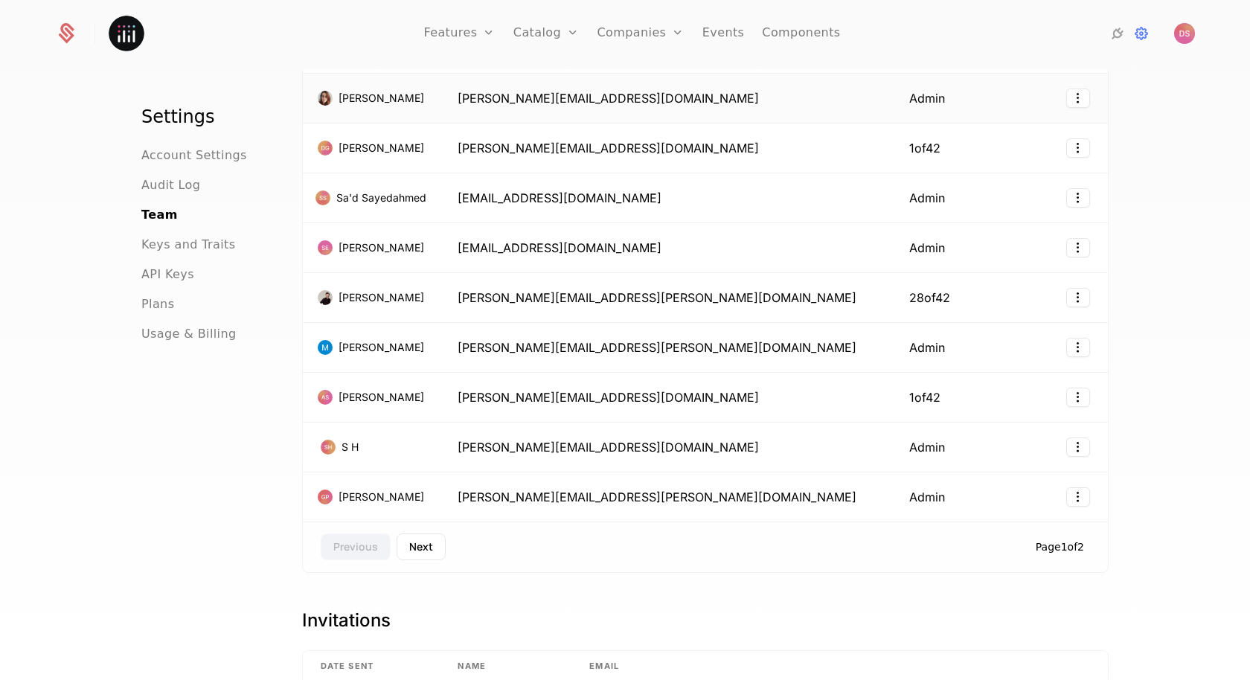
scroll to position [231, 0]
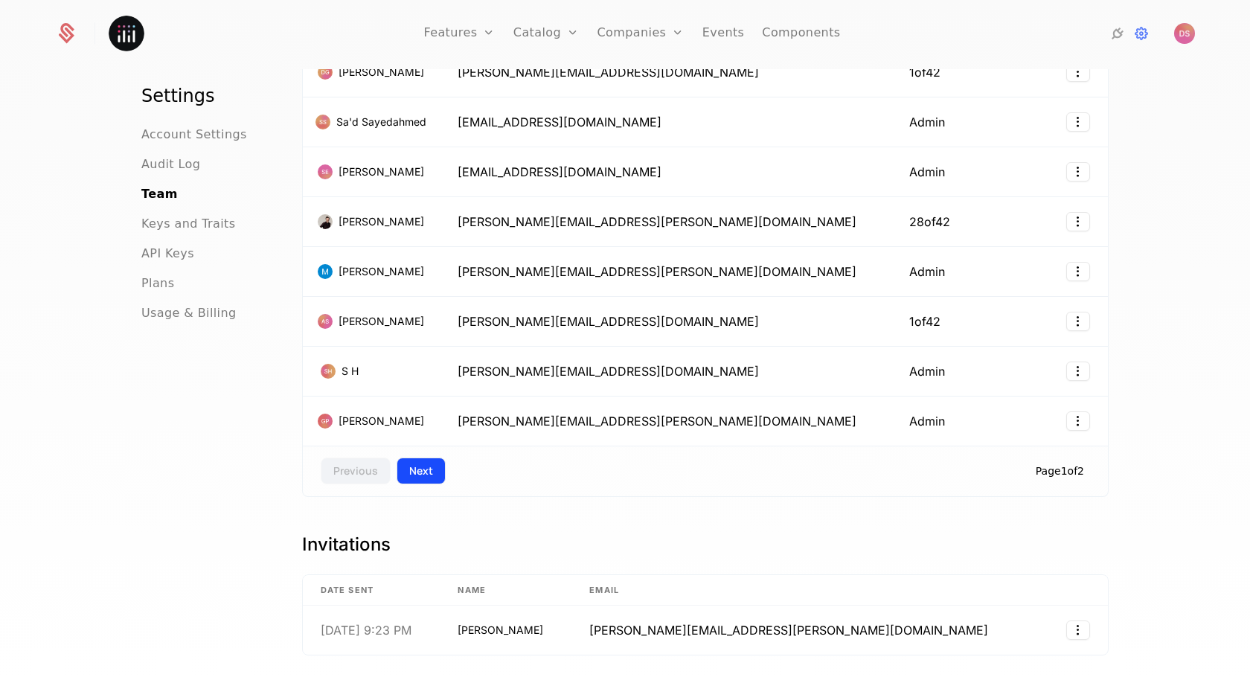
click at [422, 461] on button "Next" at bounding box center [420, 470] width 49 height 27
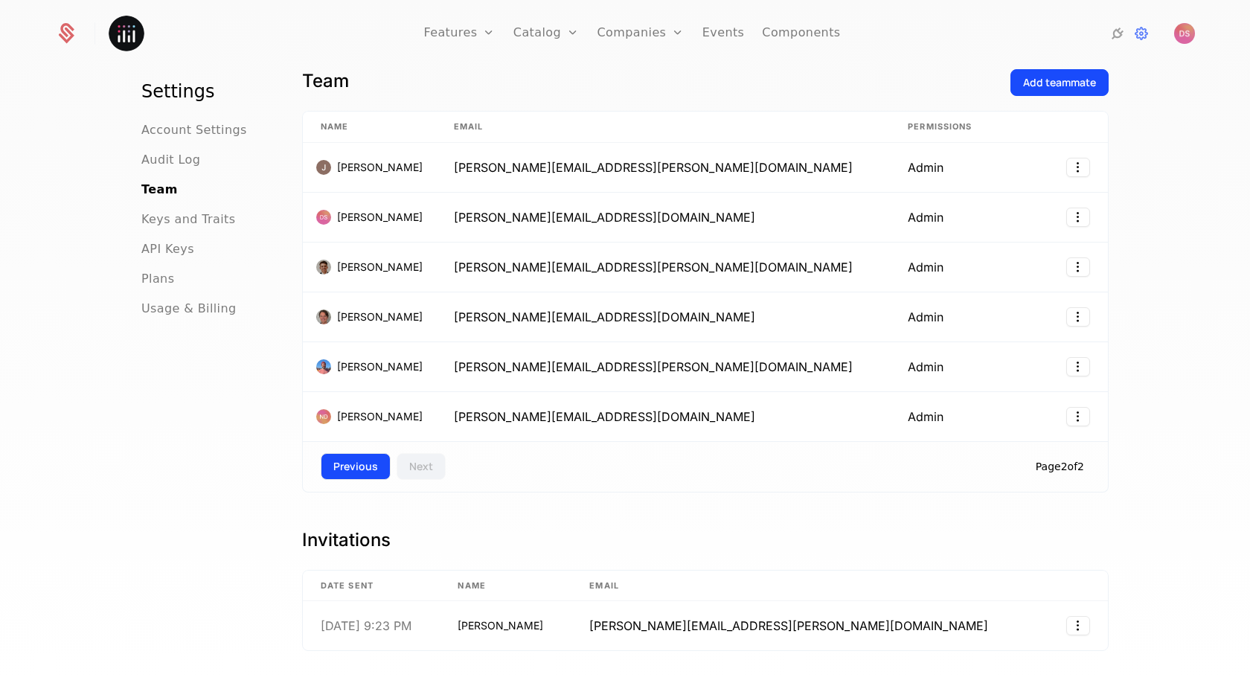
click at [348, 453] on button "Previous" at bounding box center [356, 466] width 70 height 27
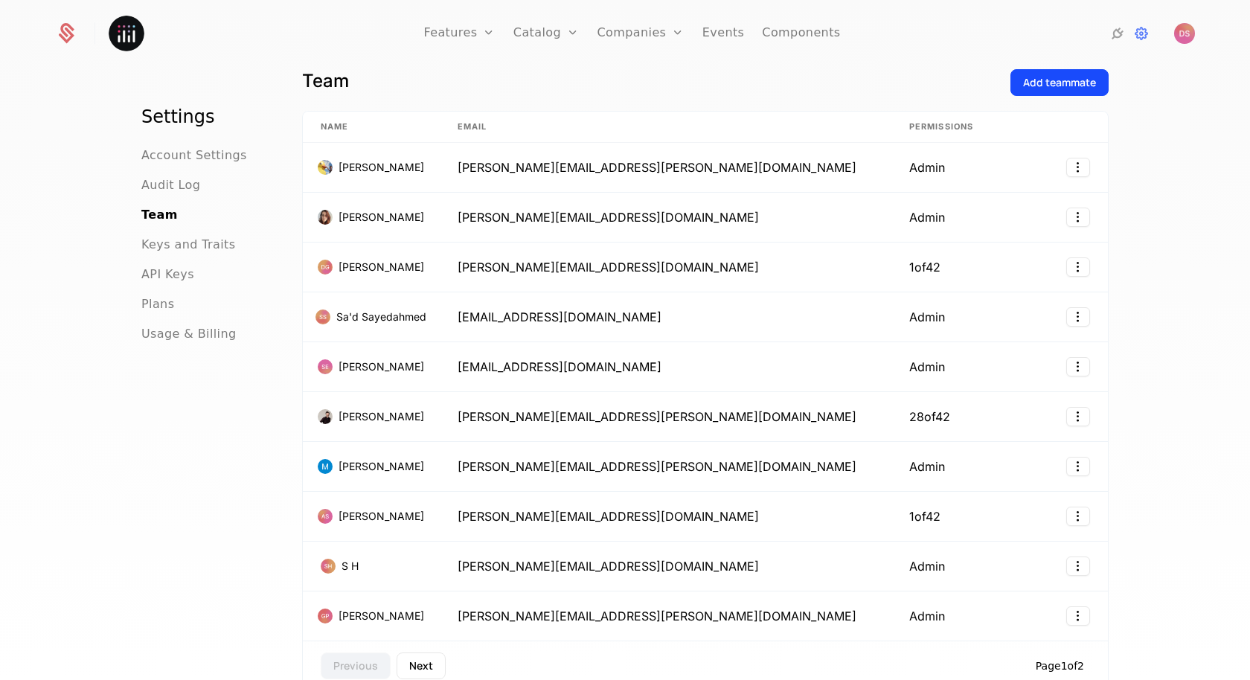
scroll to position [0, 0]
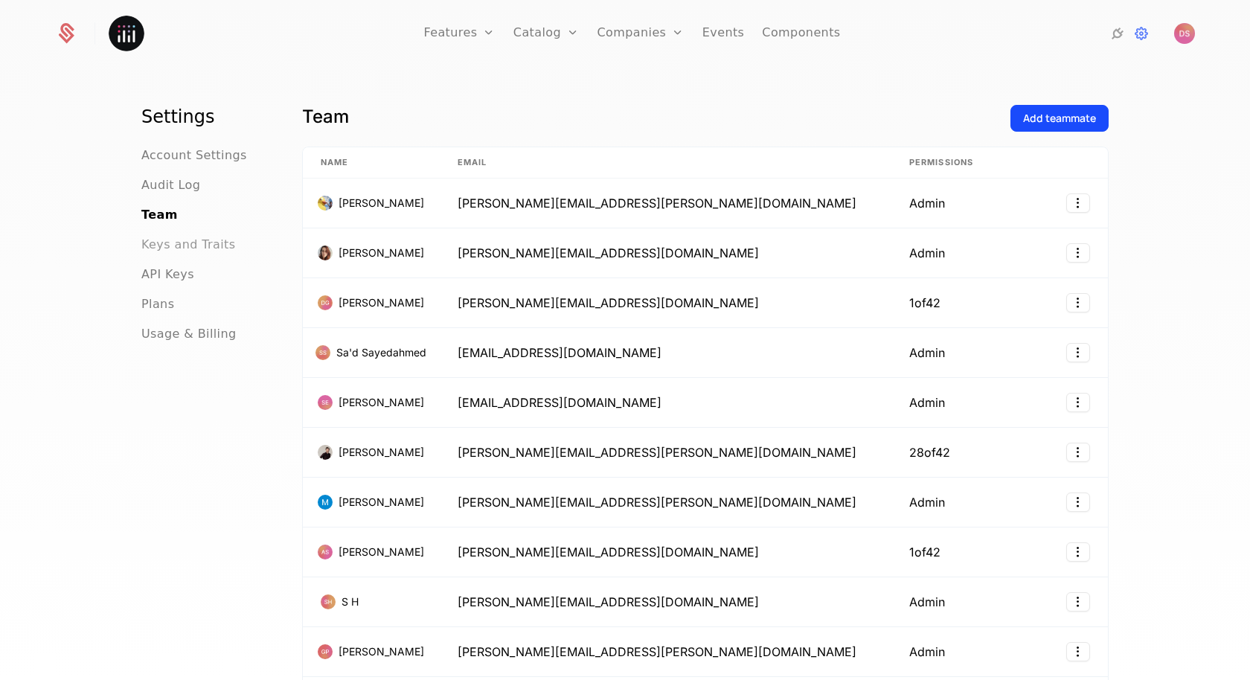
click at [196, 236] on span "Keys and Traits" at bounding box center [188, 245] width 94 height 18
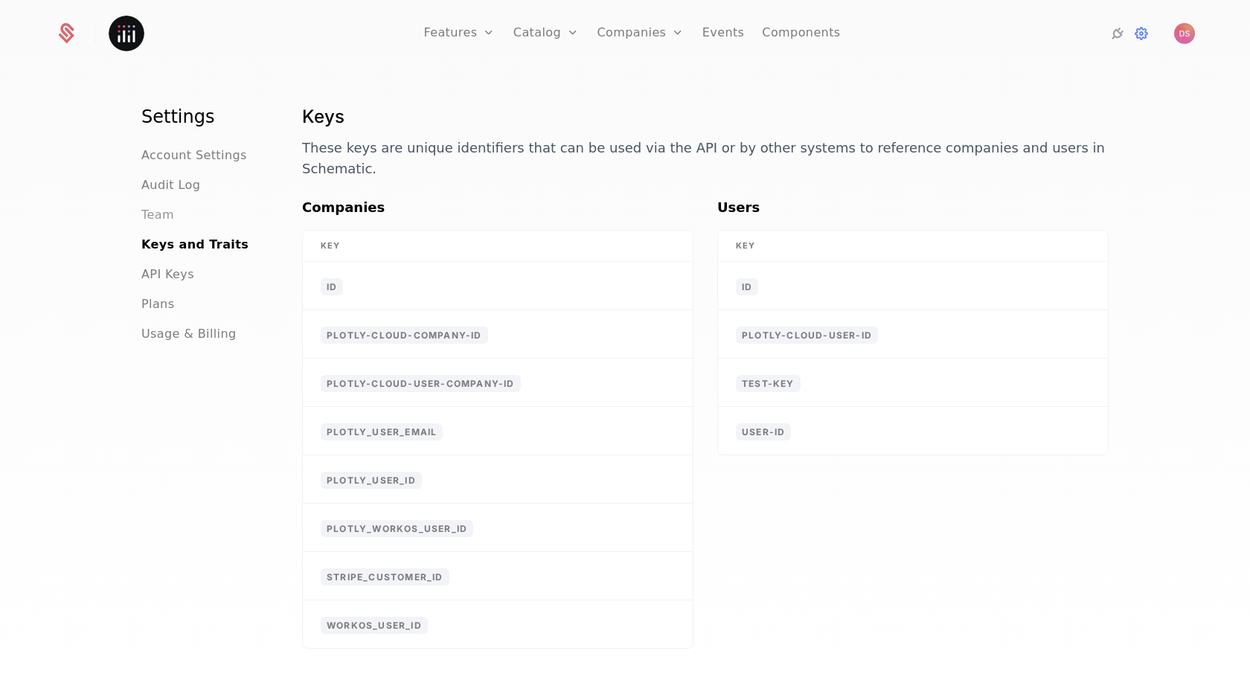
click at [168, 219] on span "Team" at bounding box center [157, 215] width 33 height 18
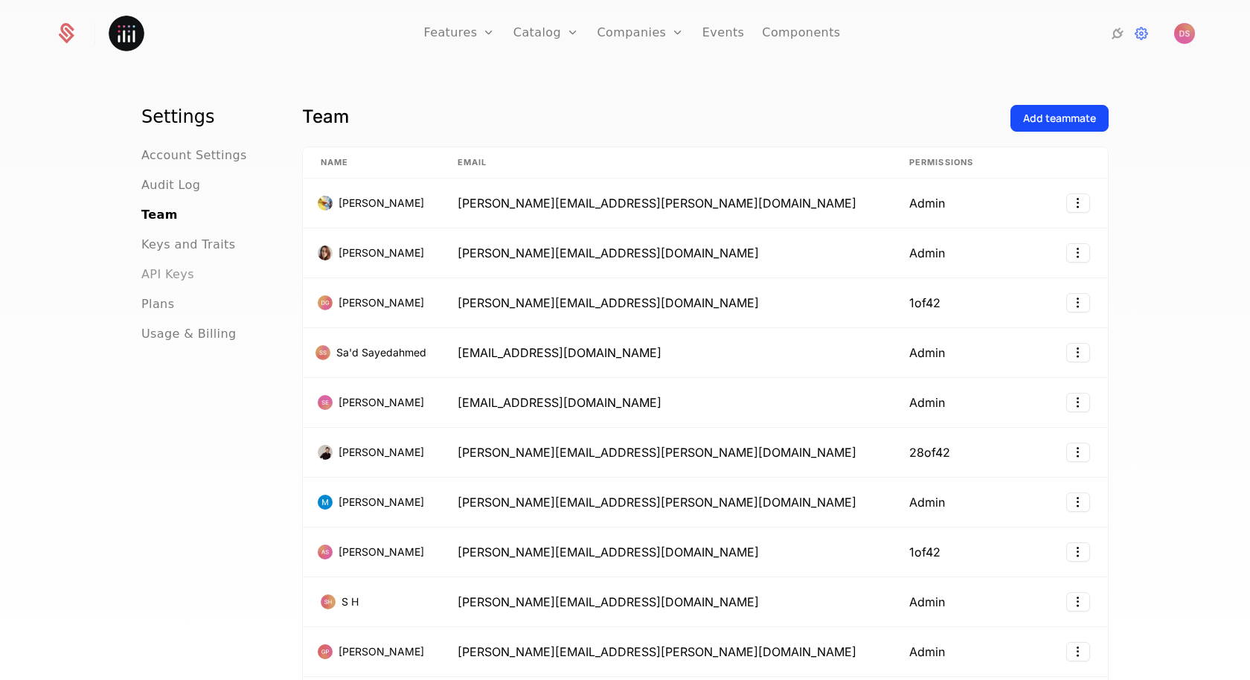
click at [179, 273] on span "API Keys" at bounding box center [167, 275] width 53 height 18
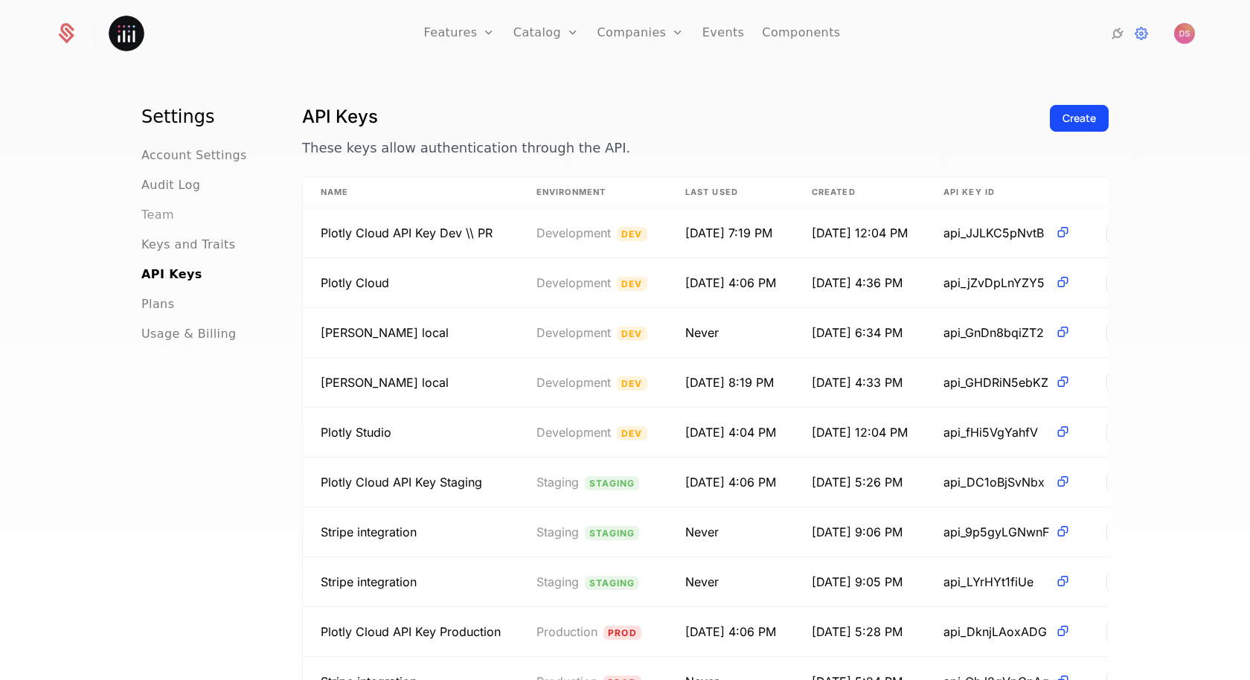
click at [161, 213] on span "Team" at bounding box center [157, 215] width 33 height 18
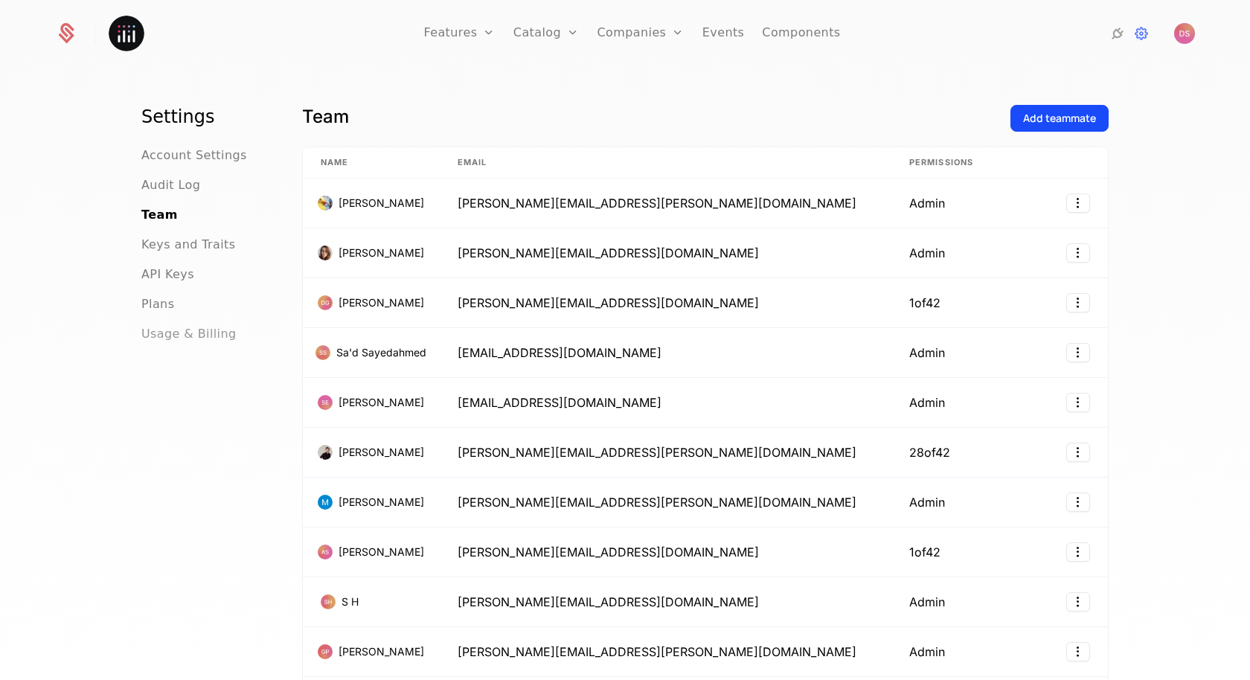
click at [186, 329] on span "Usage & Billing" at bounding box center [188, 334] width 95 height 18
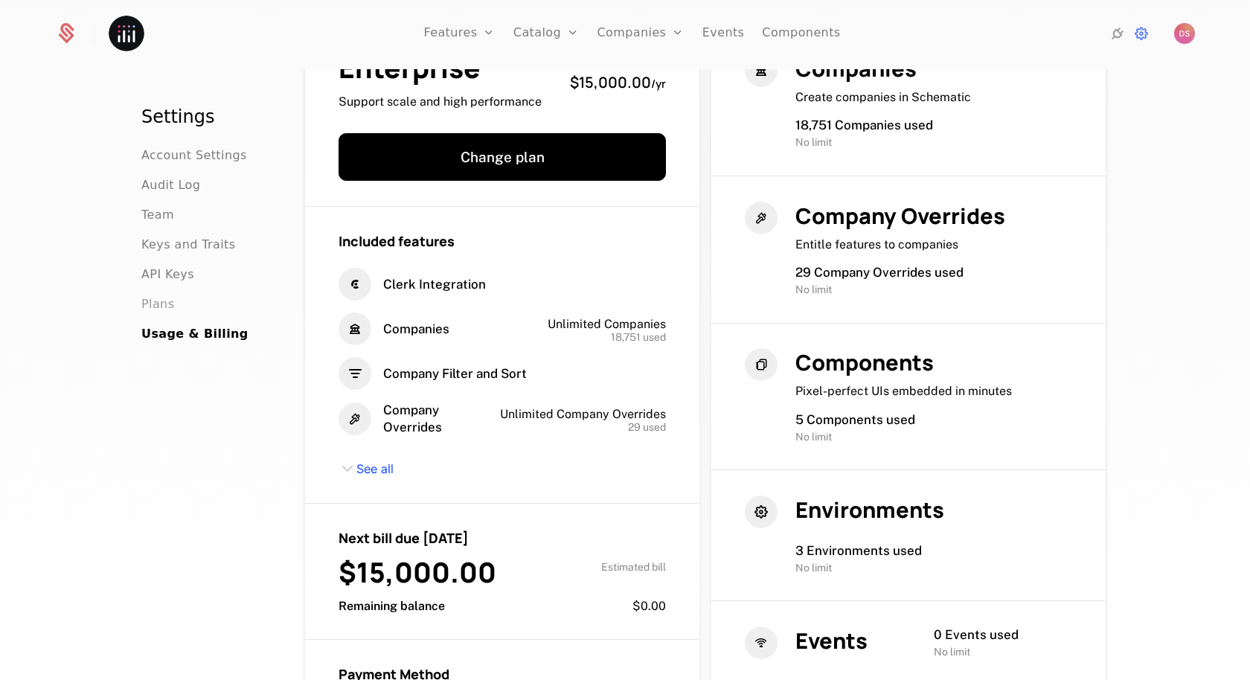
scroll to position [83, 0]
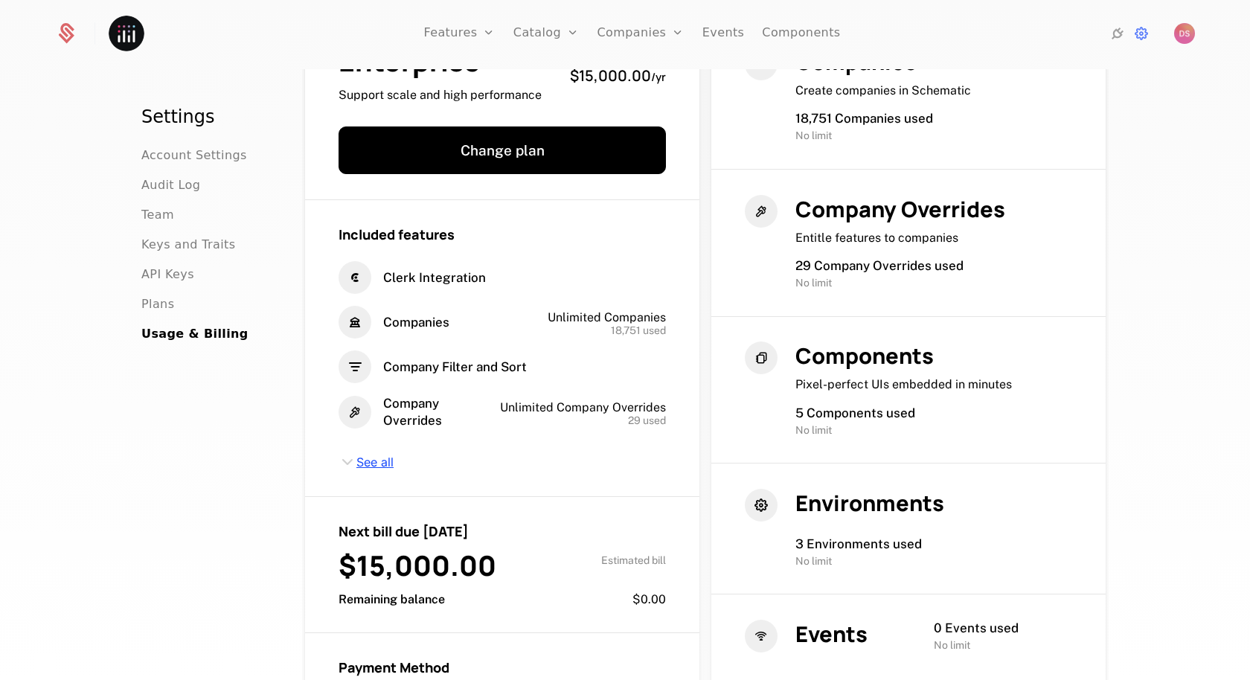
click at [373, 461] on span "See all" at bounding box center [374, 462] width 37 height 16
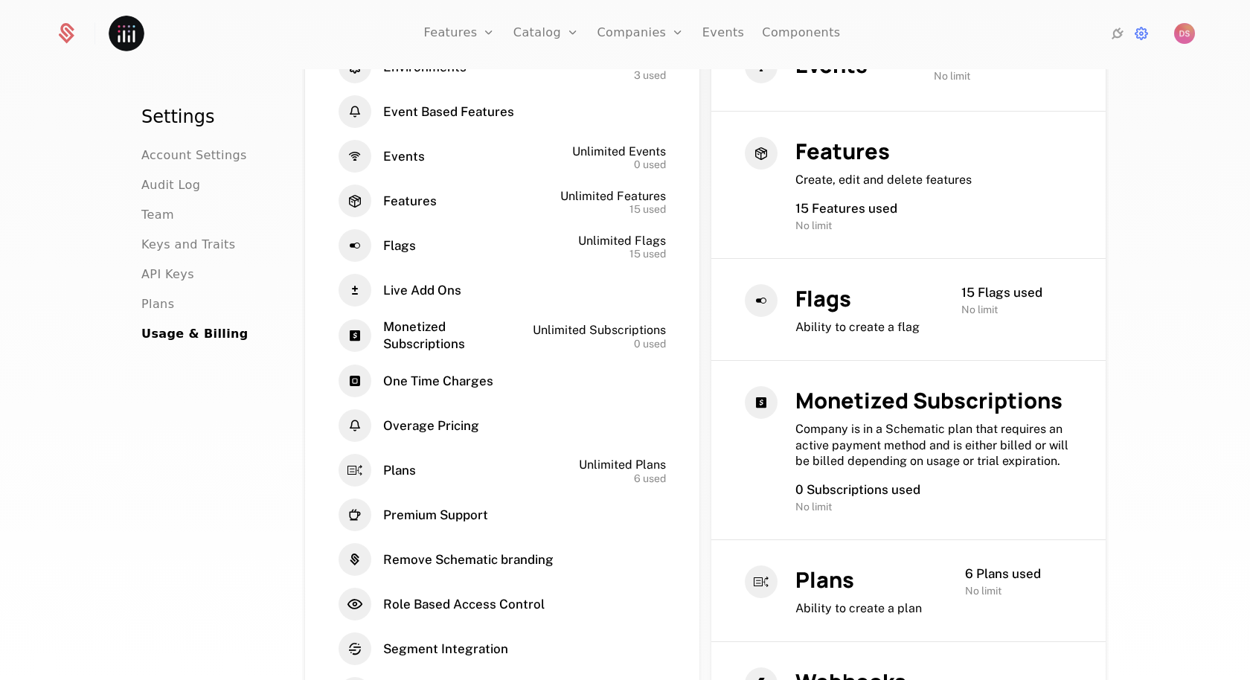
scroll to position [0, 0]
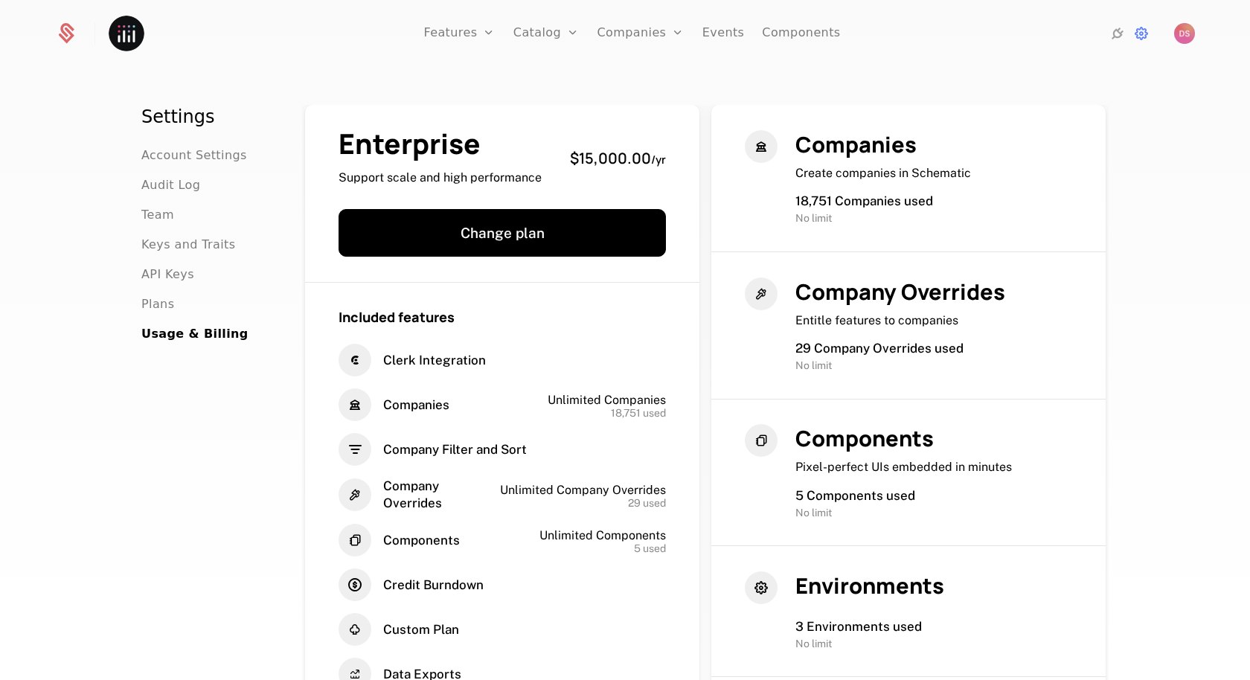
click at [170, 290] on ul "Account Settings Audit Log Team Keys and Traits API Keys Plans Usage & Billing" at bounding box center [203, 245] width 125 height 196
click at [169, 302] on span "Plans" at bounding box center [157, 304] width 33 height 18
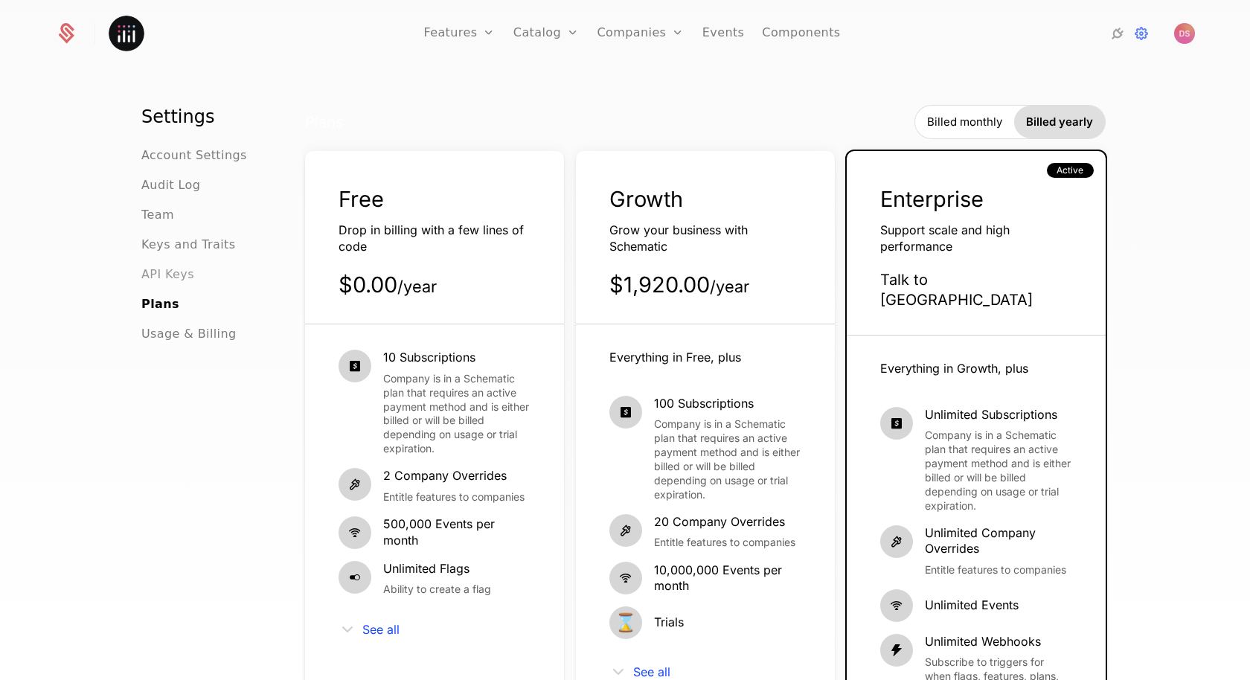
click at [170, 268] on span "API Keys" at bounding box center [167, 275] width 53 height 18
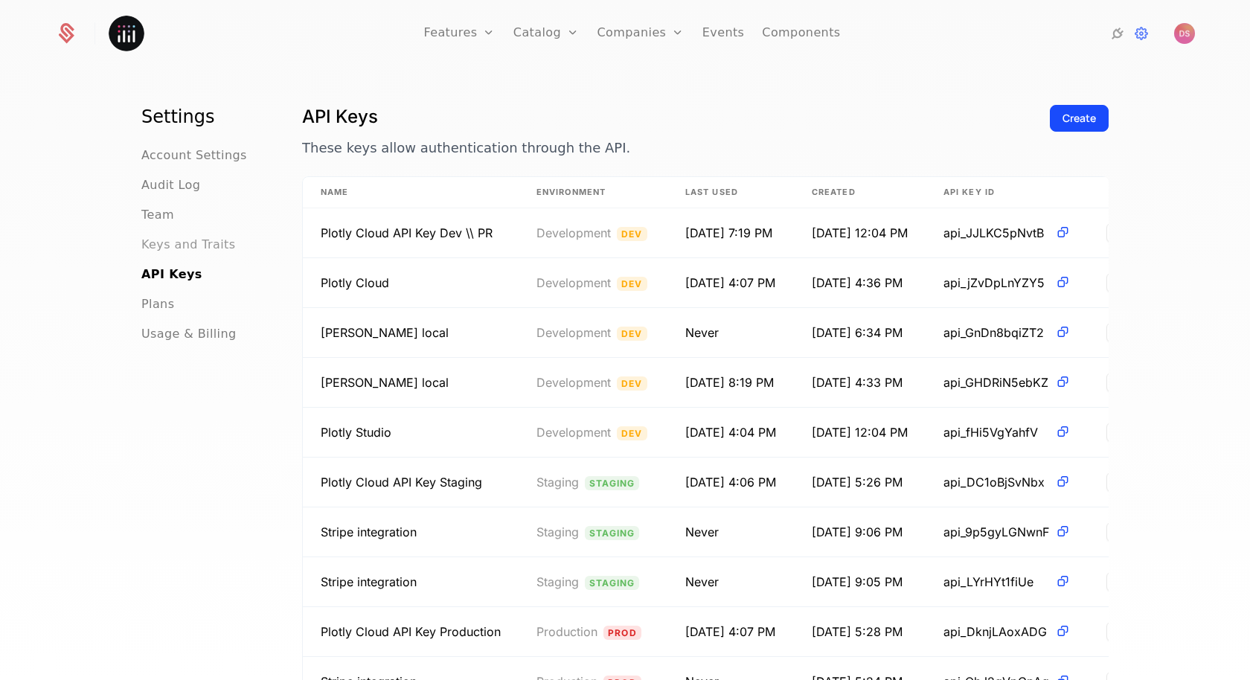
click at [181, 240] on span "Keys and Traits" at bounding box center [188, 245] width 94 height 18
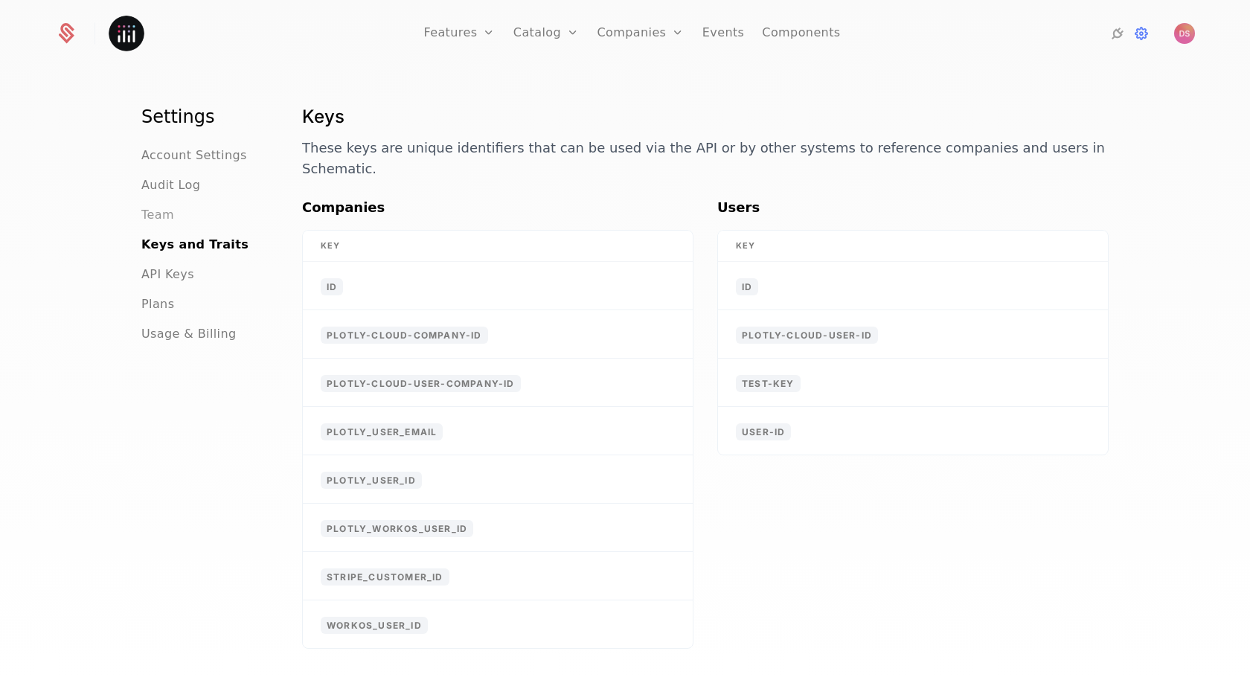
click at [167, 219] on span "Team" at bounding box center [157, 215] width 33 height 18
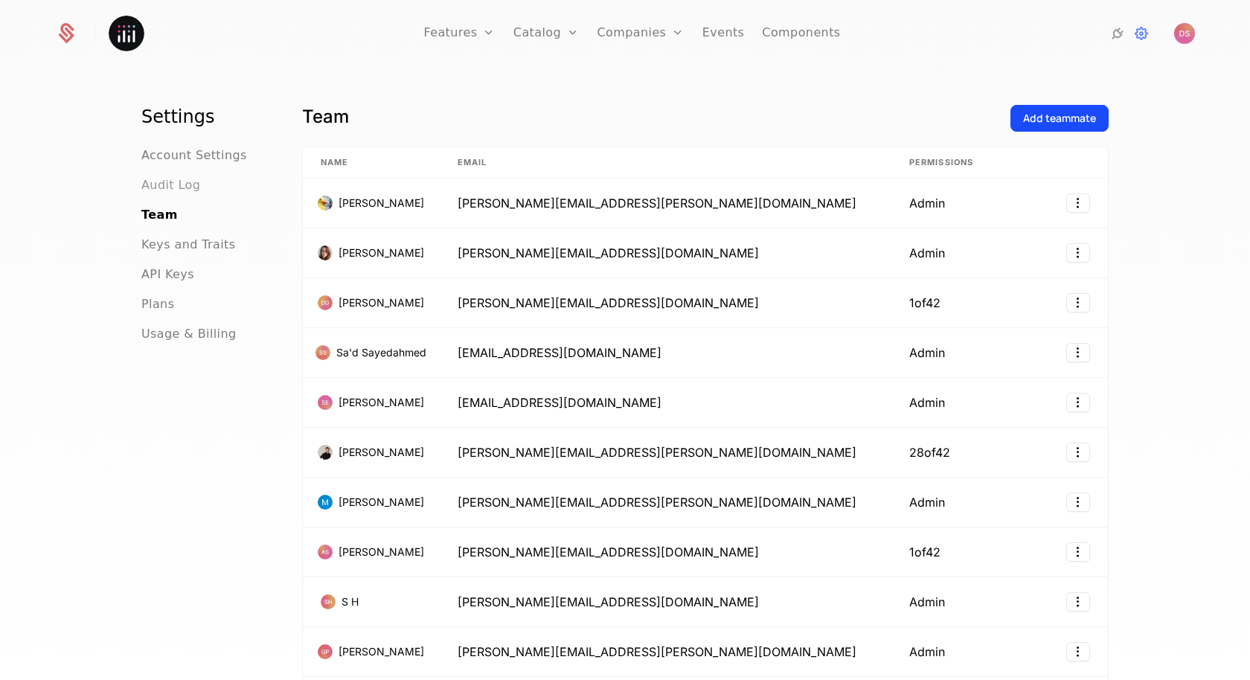
click at [183, 184] on span "Audit Log" at bounding box center [170, 185] width 59 height 18
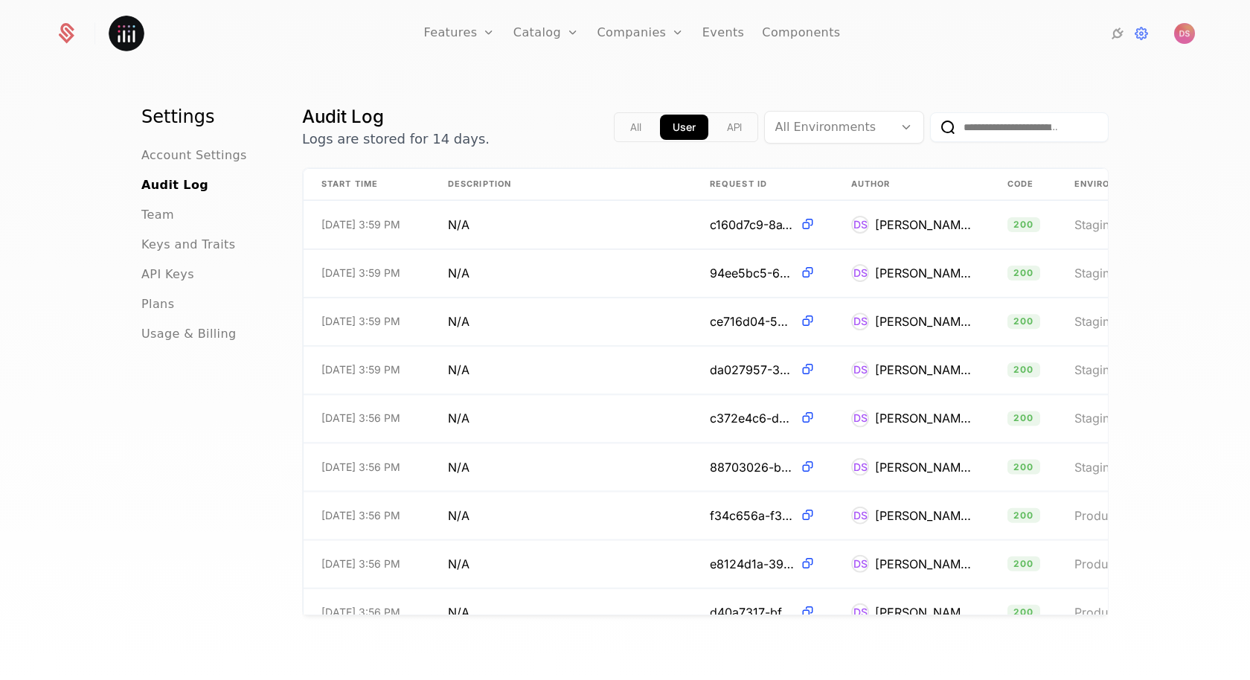
click at [196, 138] on nav "Settings Account Settings Audit Log Team Keys and Traits API Keys Plans Usage &…" at bounding box center [203, 224] width 125 height 238
click at [193, 161] on span "Account Settings" at bounding box center [194, 156] width 106 height 18
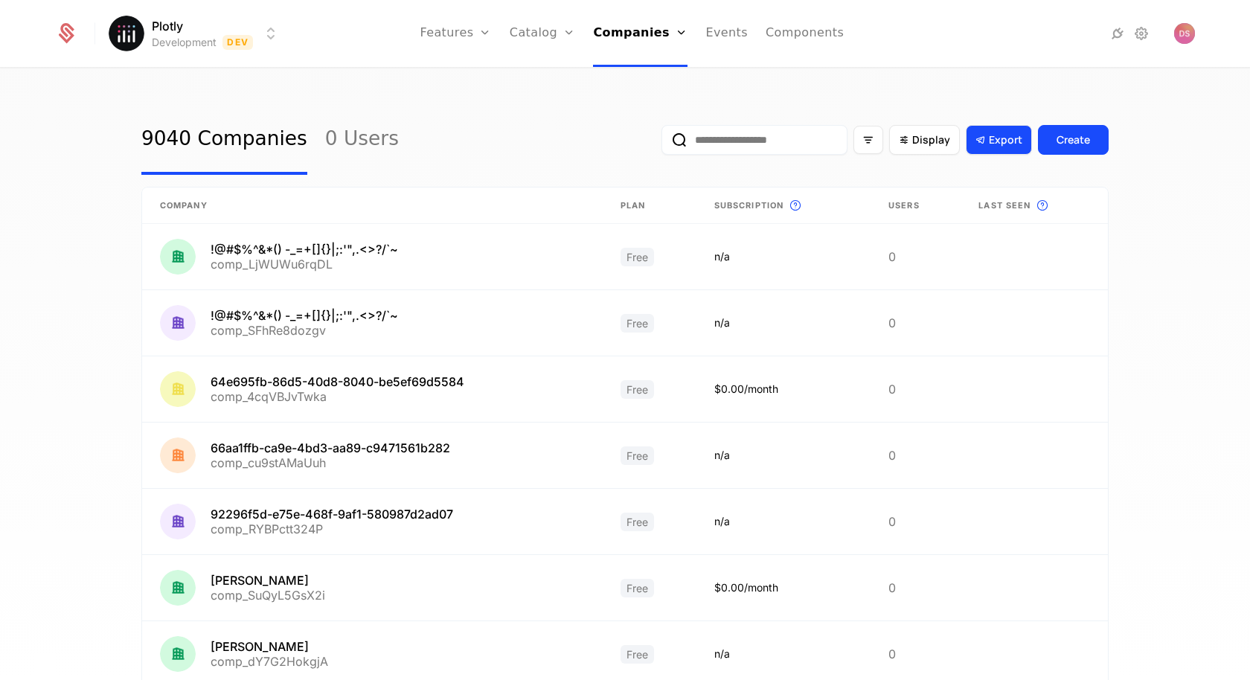
click at [985, 141] on icon at bounding box center [980, 139] width 13 height 13
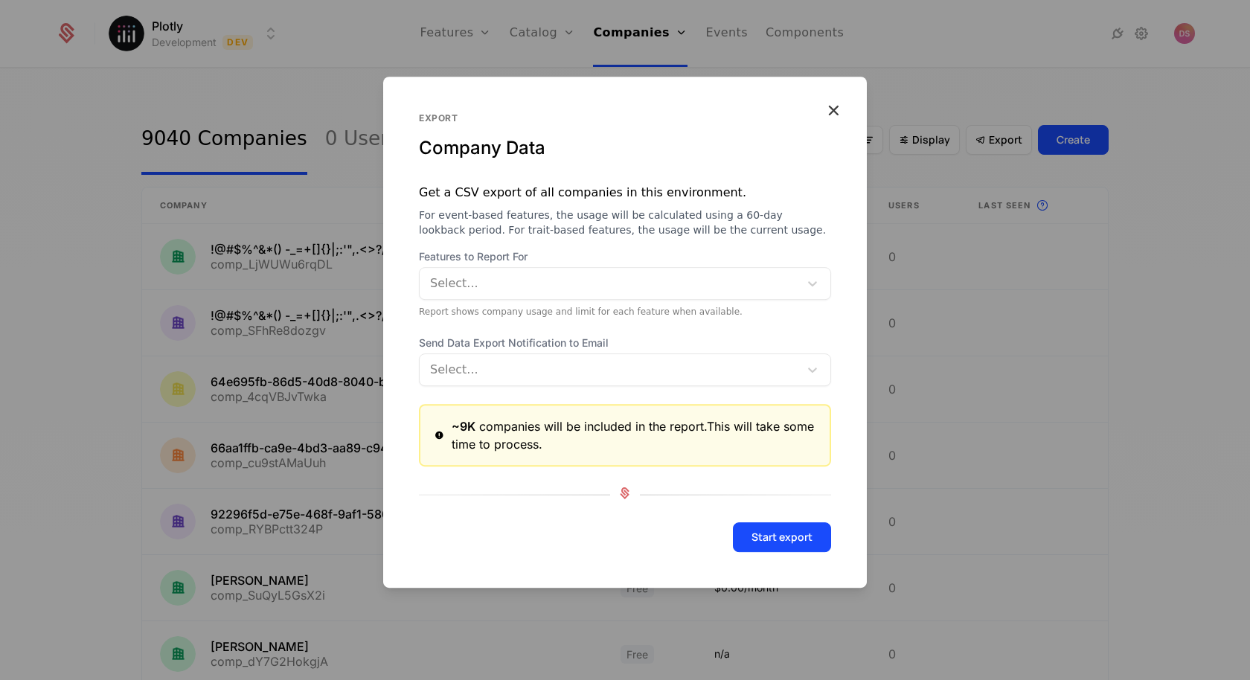
click at [595, 354] on div "Send Data Export Notification to Email Select..." at bounding box center [625, 360] width 412 height 51
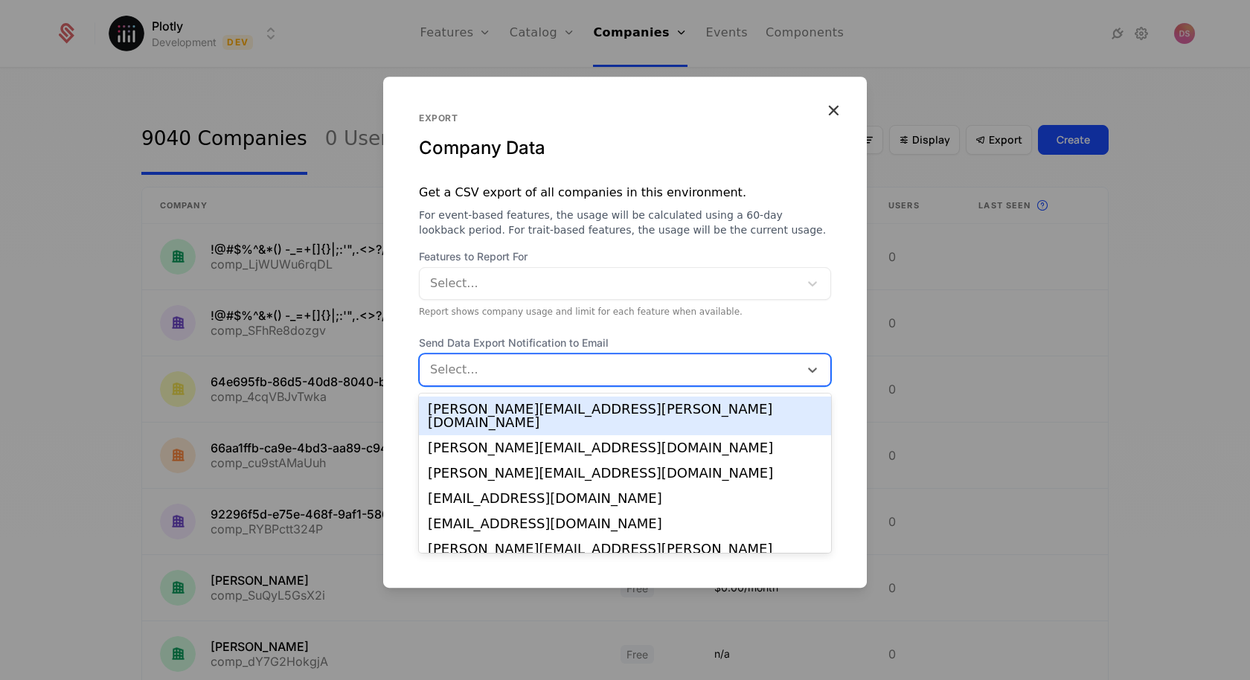
click at [588, 363] on div at bounding box center [610, 369] width 358 height 21
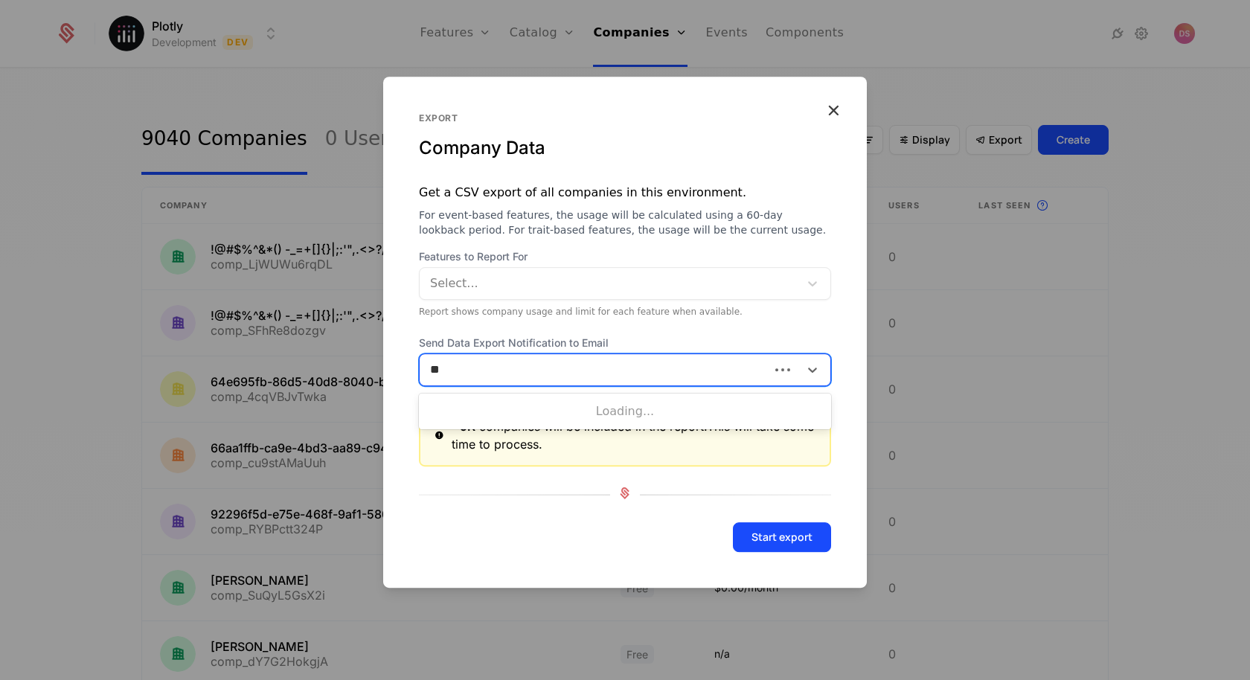
type input "*"
type input "******"
click at [733, 522] on button "Start export" at bounding box center [782, 537] width 98 height 30
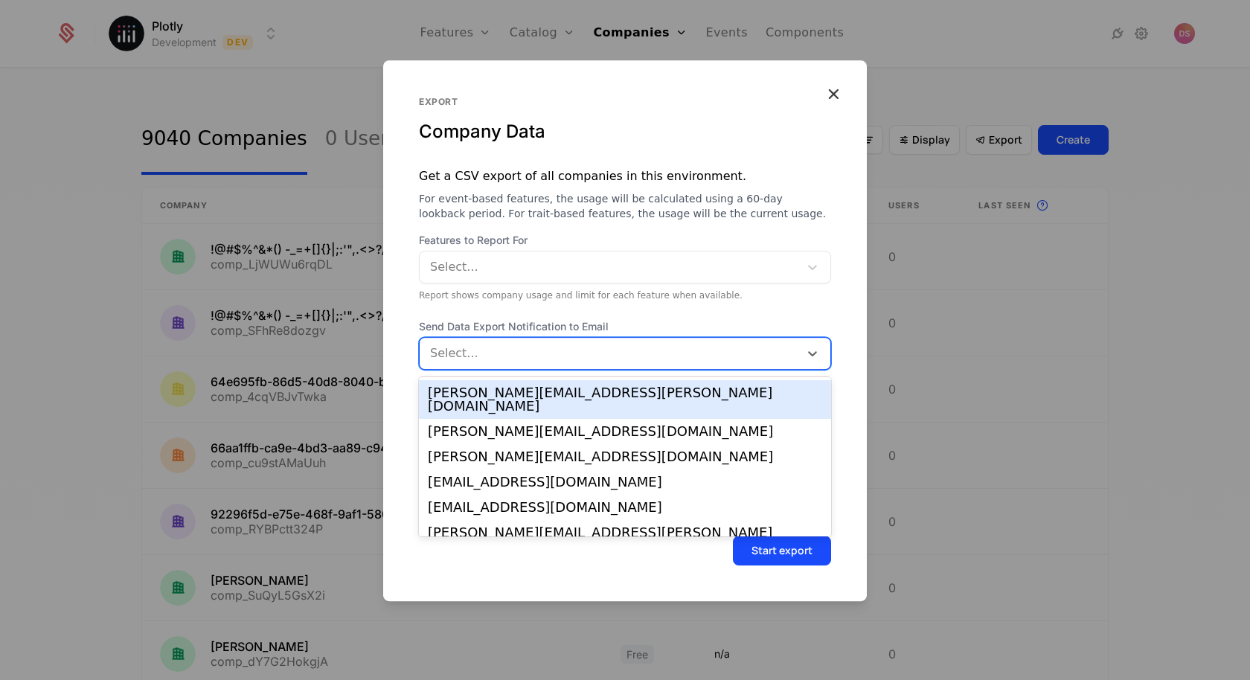
click at [467, 367] on div "Select..." at bounding box center [608, 353] width 379 height 27
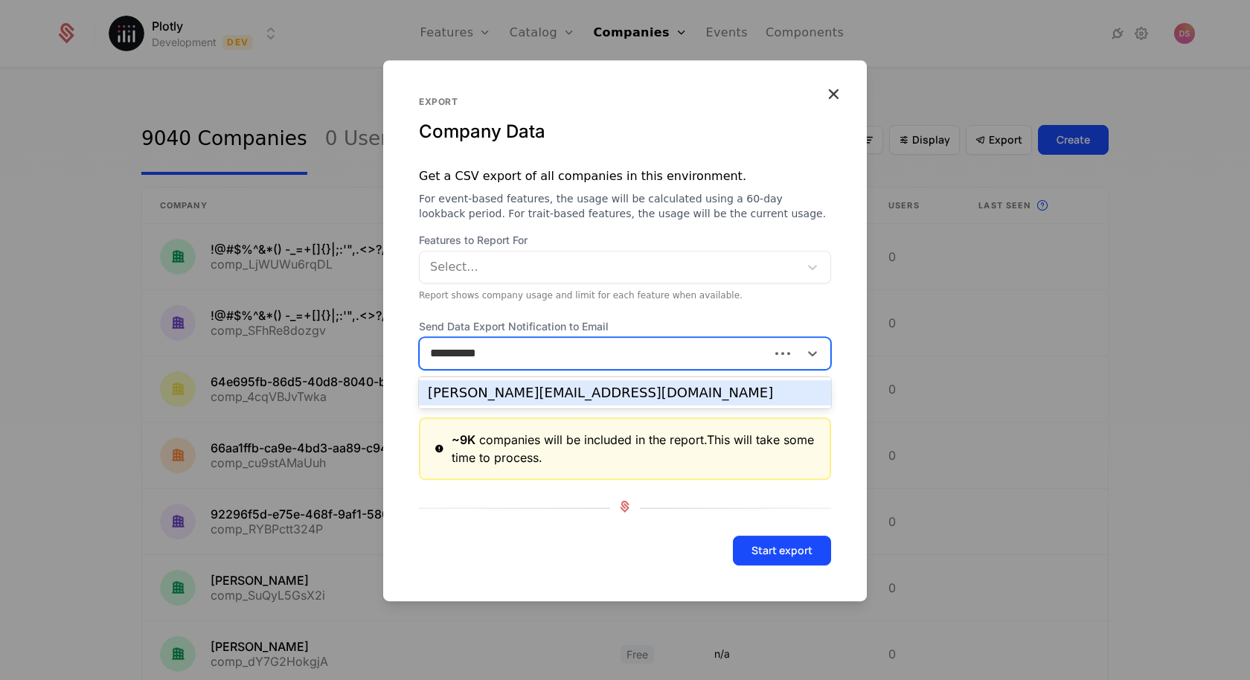
type input "**********"
click at [521, 386] on div "[PERSON_NAME][EMAIL_ADDRESS][DOMAIN_NAME]" at bounding box center [625, 392] width 394 height 13
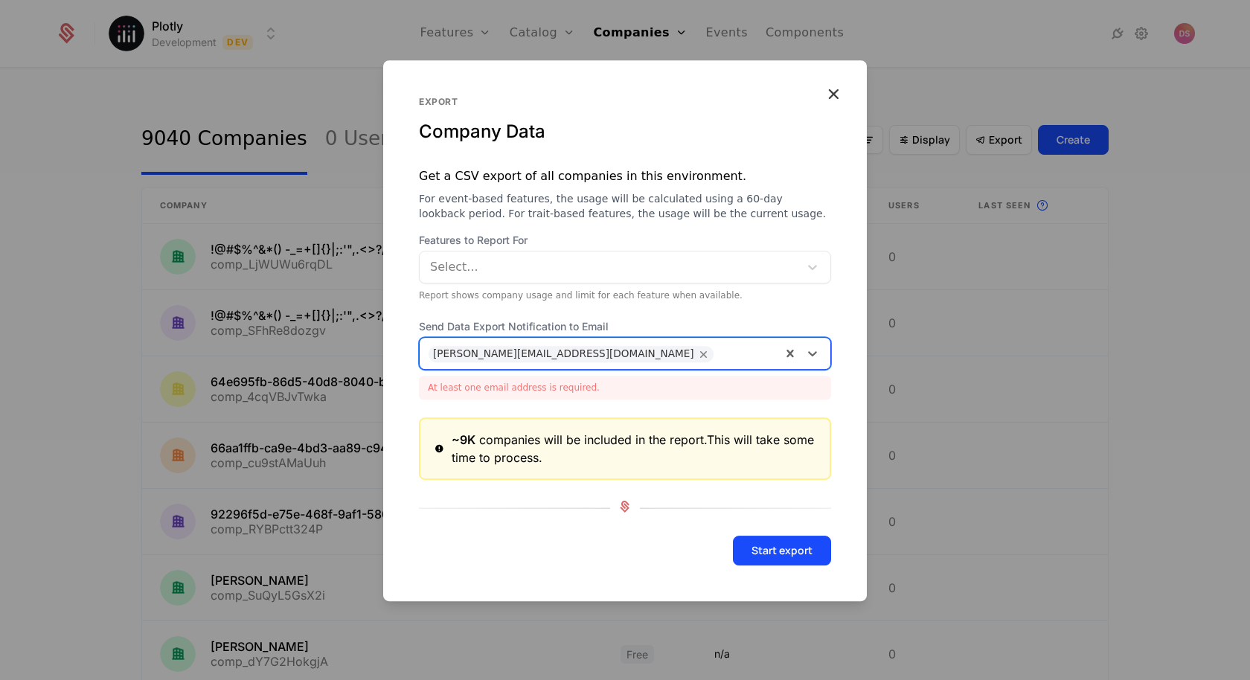
click at [572, 277] on div at bounding box center [610, 267] width 358 height 21
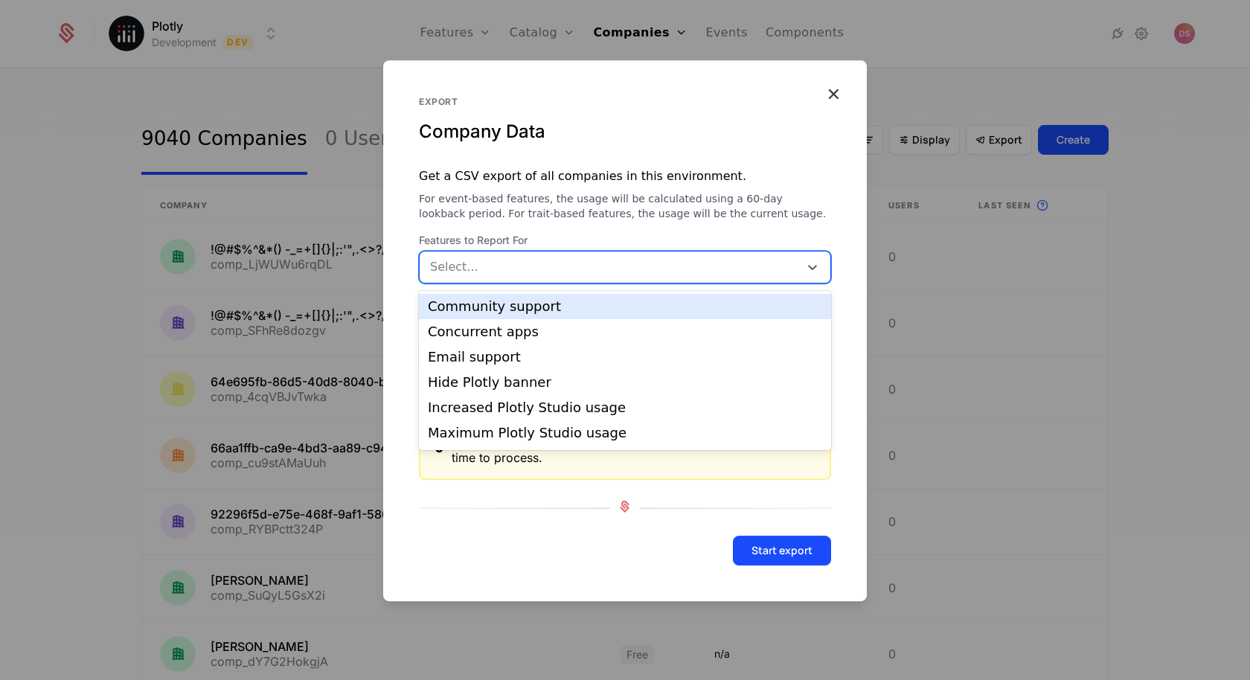
click at [593, 187] on div "Get a CSV export of all companies in this environment. For event-based features…" at bounding box center [624, 194] width 483 height 54
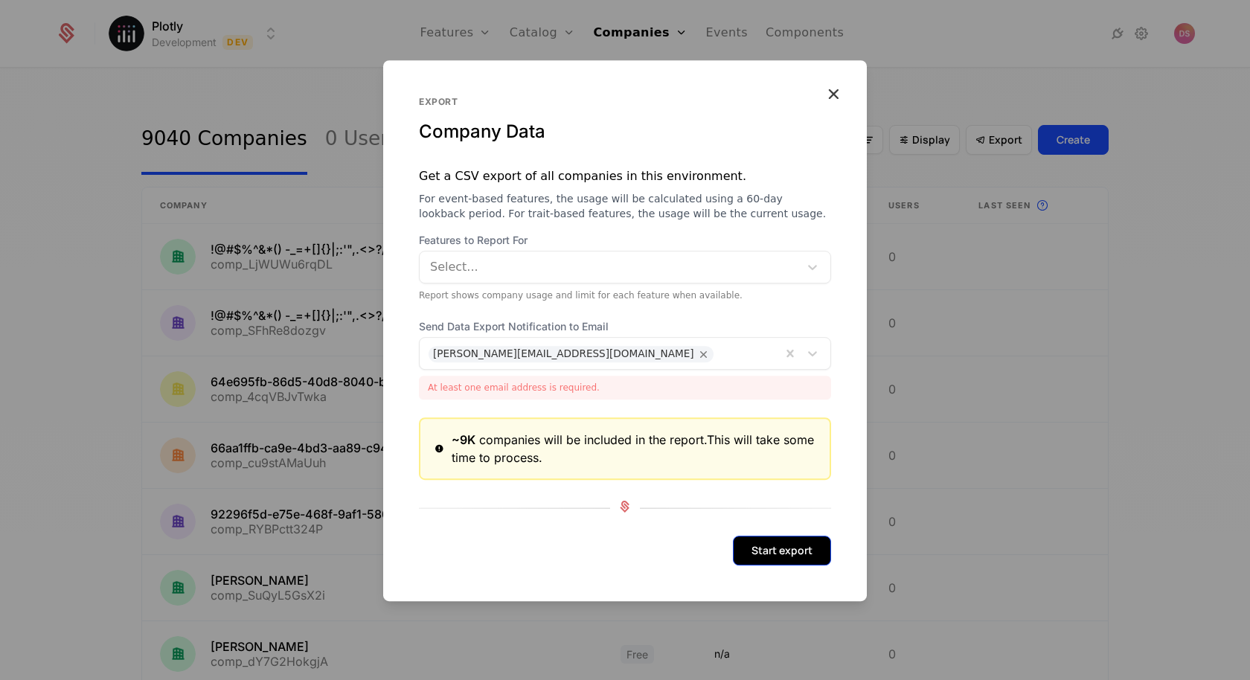
click at [760, 543] on button "Start export" at bounding box center [782, 551] width 98 height 30
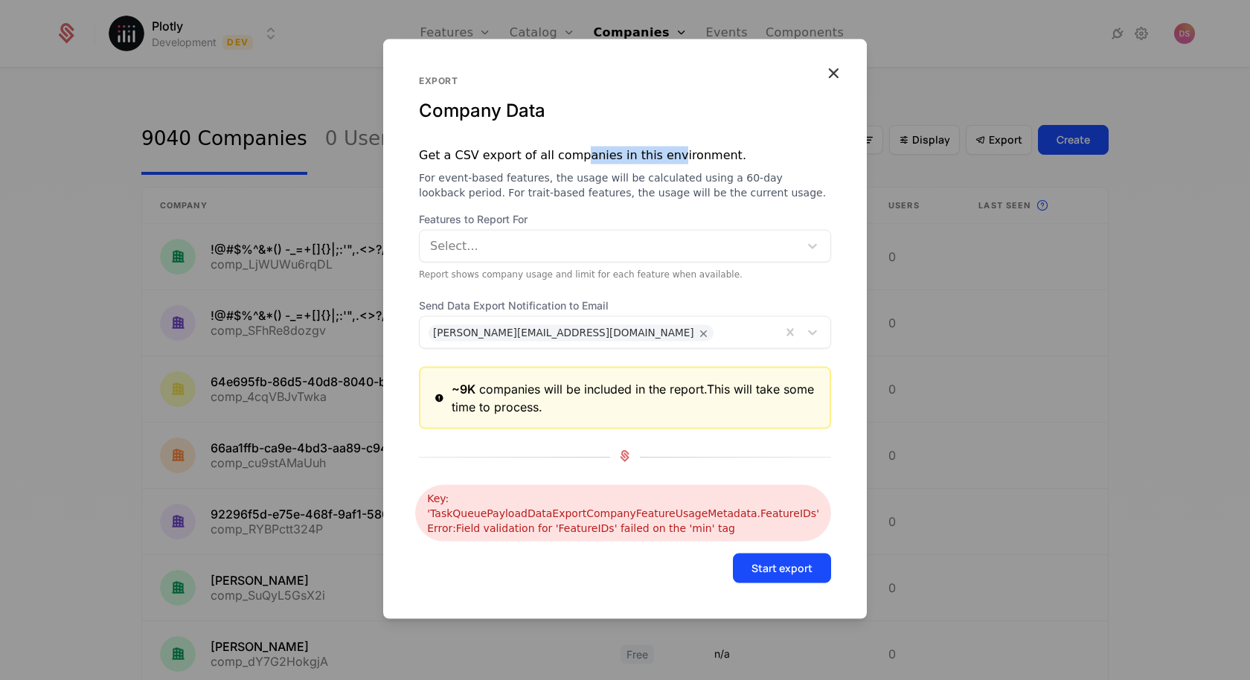
drag, startPoint x: 575, startPoint y: 152, endPoint x: 663, endPoint y: 154, distance: 88.5
click at [662, 154] on span "Get a CSV export of all companies in this environment. For event-based features…" at bounding box center [625, 174] width 412 height 52
click at [652, 152] on span "Get a CSV export of all companies in this environment. For event-based features…" at bounding box center [625, 174] width 412 height 52
drag, startPoint x: 663, startPoint y: 155, endPoint x: 446, endPoint y: 155, distance: 217.9
click at [445, 156] on span "Get a CSV export of all companies in this environment. For event-based features…" at bounding box center [625, 174] width 412 height 52
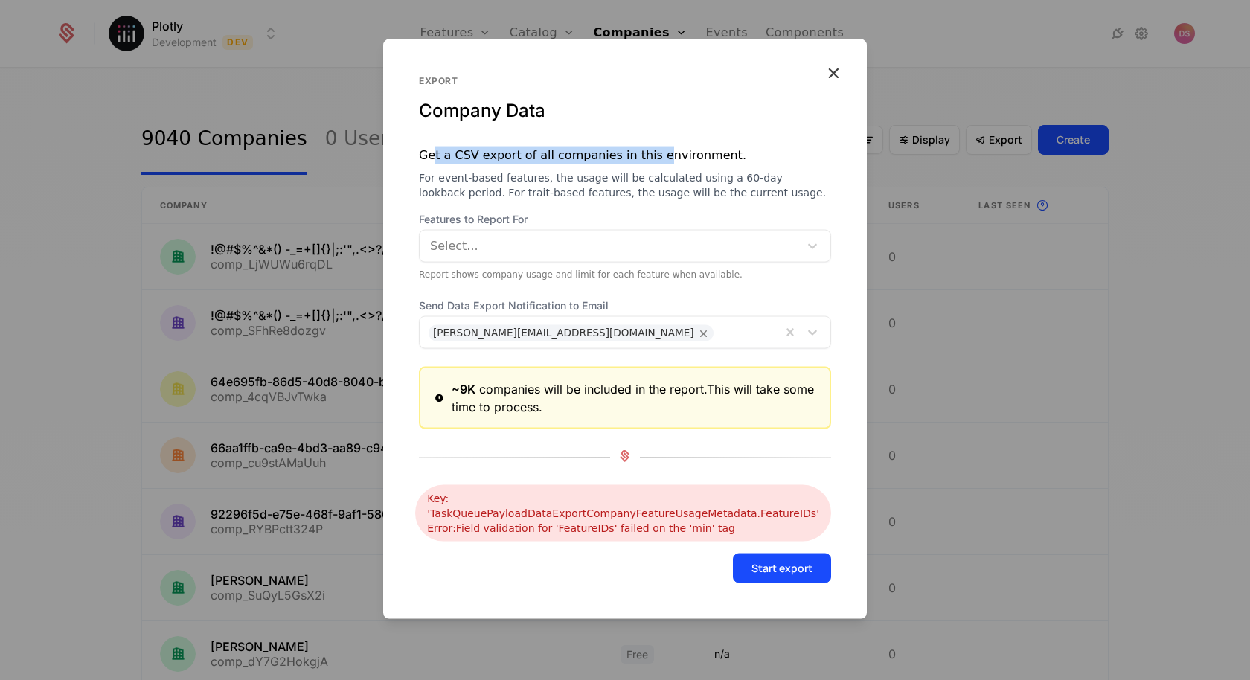
drag, startPoint x: 431, startPoint y: 154, endPoint x: 644, endPoint y: 162, distance: 213.6
click at [644, 162] on span "Get a CSV export of all companies in this environment. For event-based features…" at bounding box center [625, 174] width 412 height 52
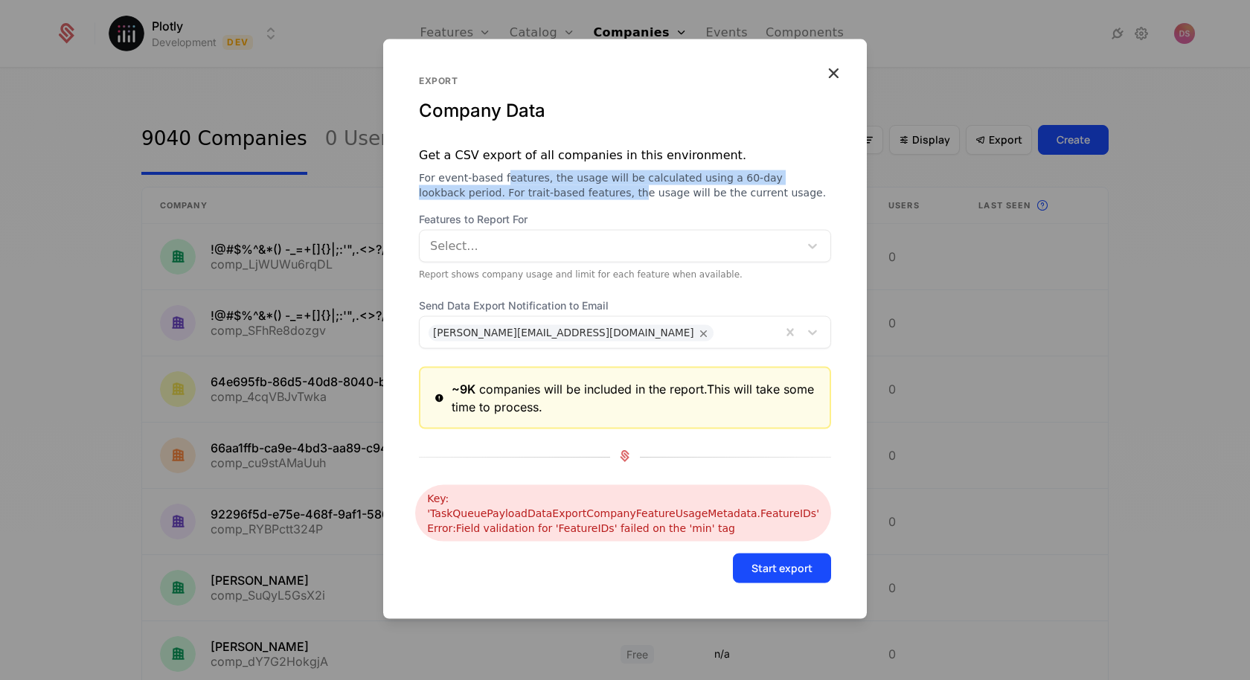
drag, startPoint x: 504, startPoint y: 180, endPoint x: 591, endPoint y: 187, distance: 88.0
click at [589, 187] on span "For event-based features, the usage will be calculated using a 60-day lookback …" at bounding box center [625, 185] width 412 height 30
click at [591, 187] on span "For event-based features, the usage will be calculated using a 60-day lookback …" at bounding box center [625, 185] width 412 height 30
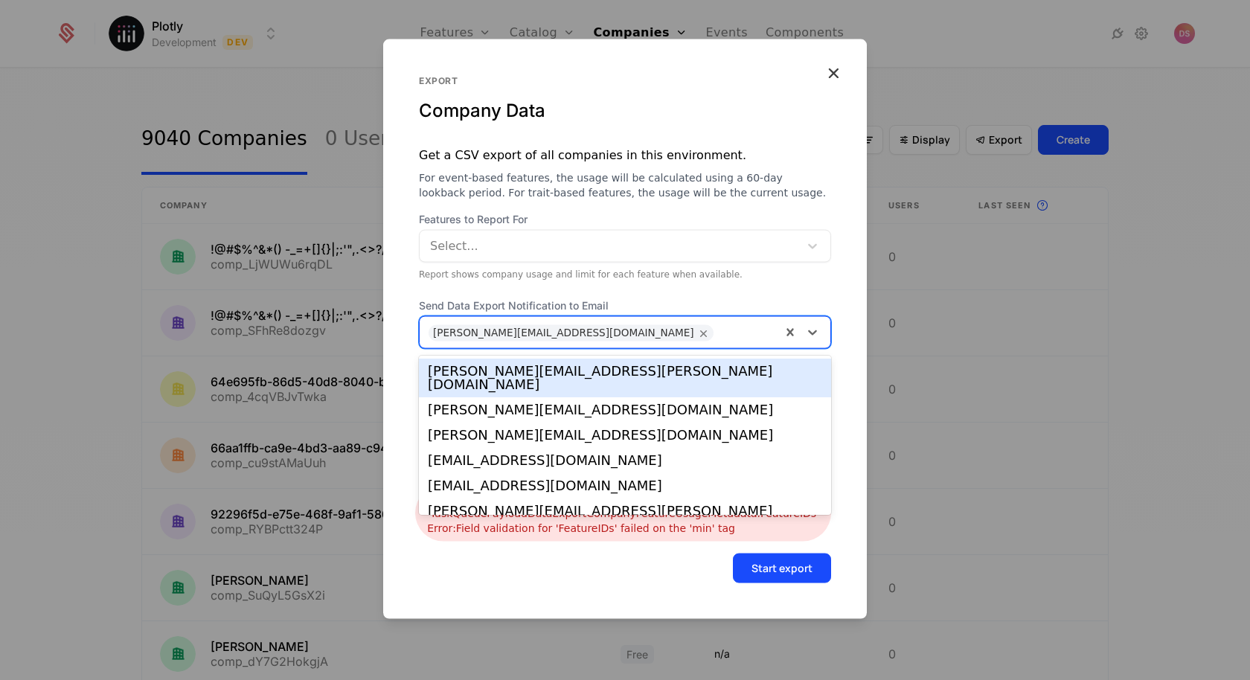
click at [721, 332] on div at bounding box center [746, 331] width 51 height 21
click at [596, 249] on div at bounding box center [610, 246] width 358 height 21
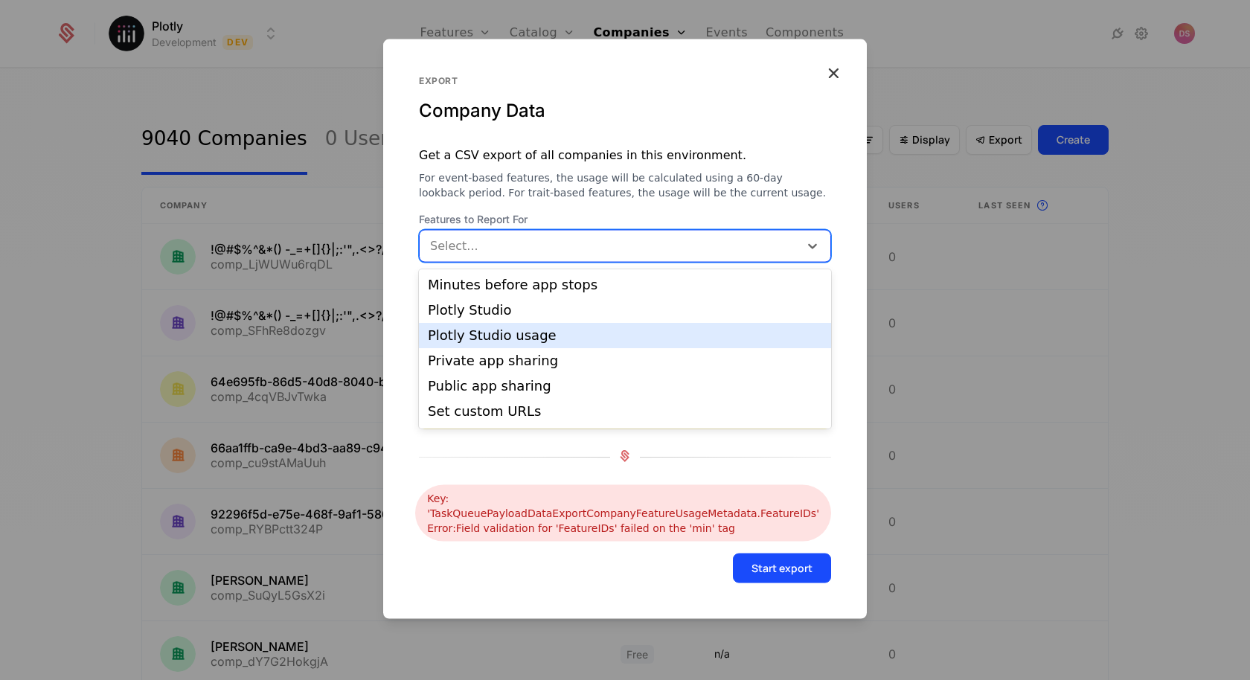
scroll to position [179, 0]
click at [573, 332] on div "Plotly Studio usage" at bounding box center [625, 333] width 394 height 13
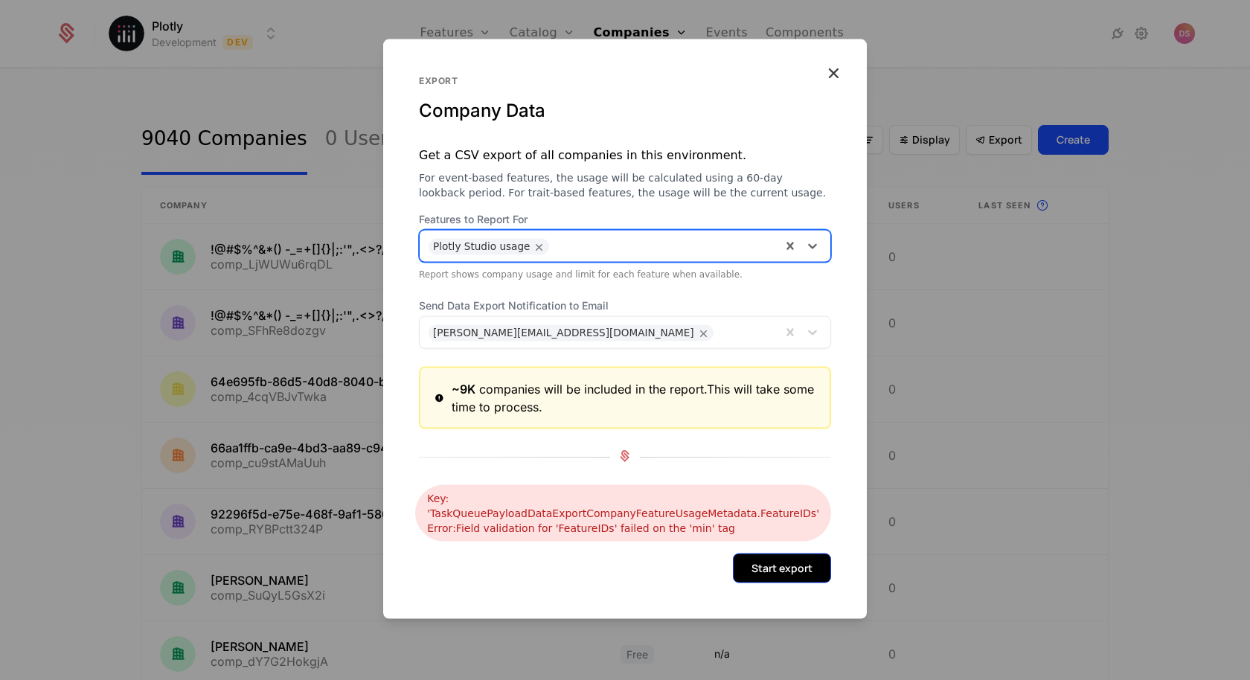
click at [763, 565] on button "Start export" at bounding box center [782, 568] width 98 height 30
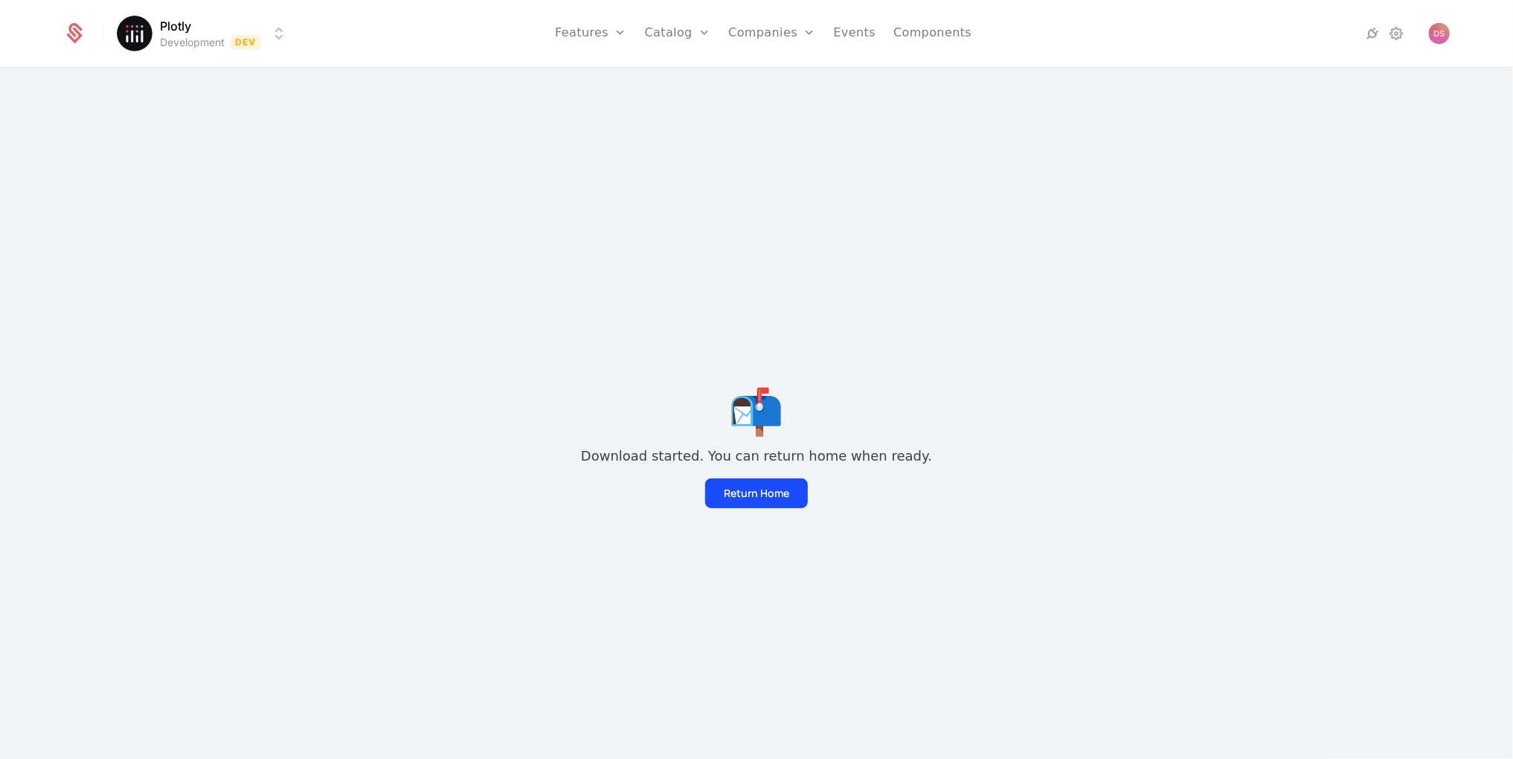
click at [962, 202] on div "📬 Download started. You can return home when ready. Return Home" at bounding box center [756, 448] width 1513 height 759
click at [750, 482] on button "Return Home" at bounding box center [756, 493] width 103 height 30
